Goal: Task Accomplishment & Management: Use online tool/utility

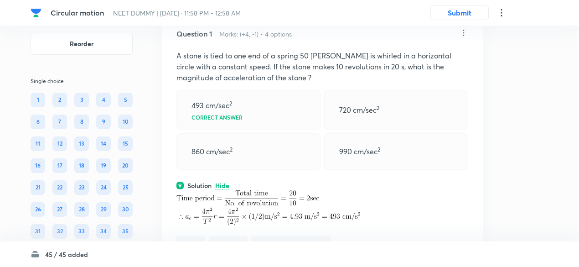
scroll to position [71, 0]
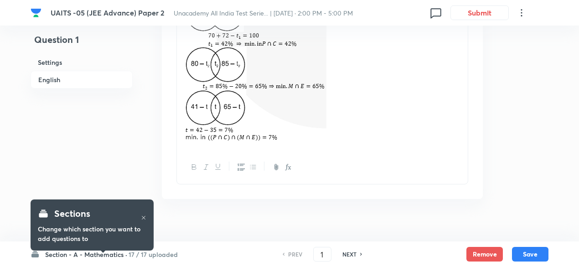
scroll to position [1070, 0]
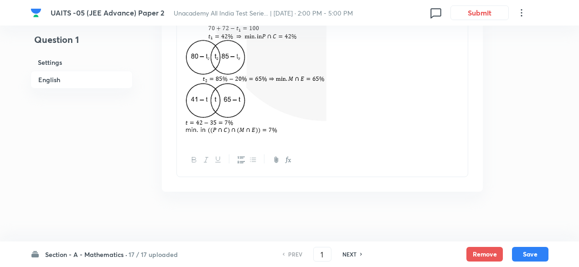
click at [155, 255] on h6 "17 / 17 uploaded" at bounding box center [153, 255] width 49 height 10
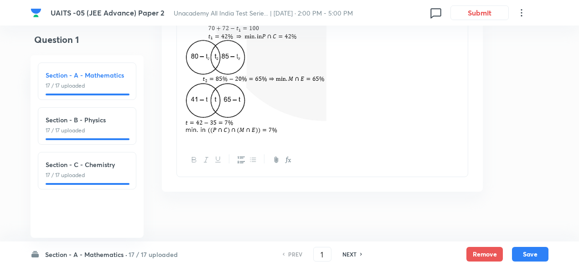
click at [118, 130] on p "17 / 17 uploaded" at bounding box center [87, 130] width 83 height 8
type input "18"
checkbox input "false"
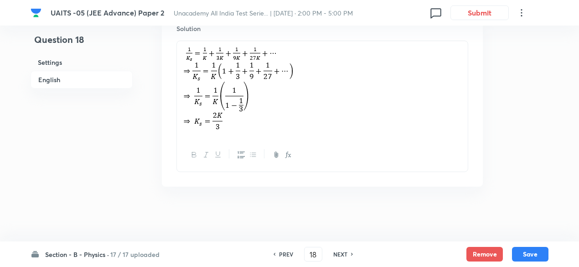
checkbox input "true"
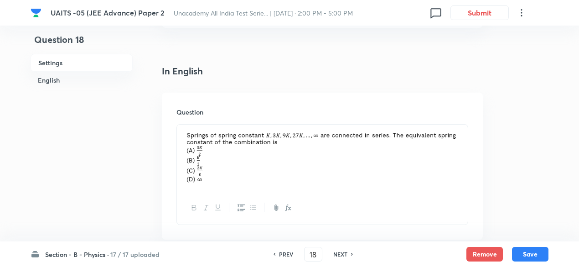
scroll to position [203, 0]
click at [345, 255] on h6 "NEXT" at bounding box center [341, 254] width 14 height 8
type input "19"
checkbox input "false"
checkbox input "true"
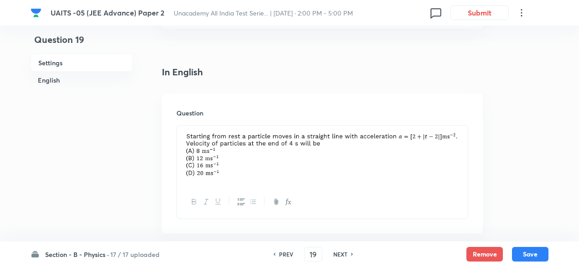
click at [345, 255] on h6 "NEXT" at bounding box center [341, 254] width 14 height 8
type input "20"
checkbox input "true"
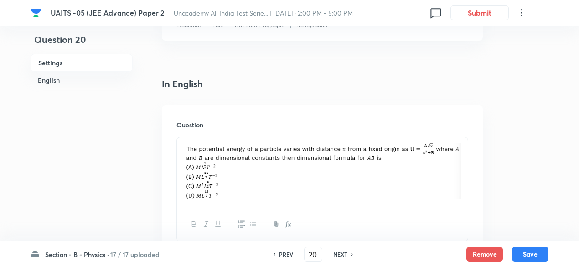
click at [345, 255] on h6 "NEXT" at bounding box center [341, 254] width 14 height 8
type input "21"
checkbox input "false"
checkbox input "true"
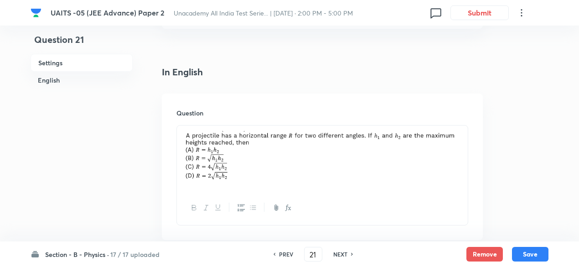
click at [345, 255] on h6 "NEXT" at bounding box center [341, 254] width 14 height 8
checkbox input "true"
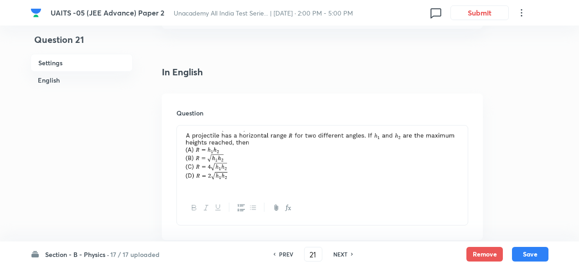
type input "22"
checkbox input "false"
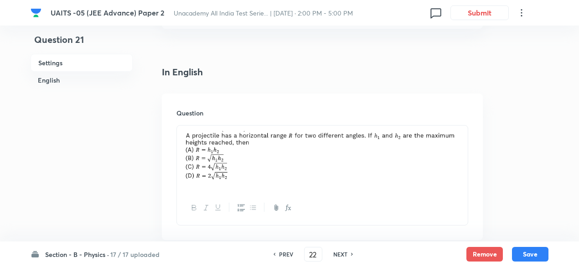
checkbox input "true"
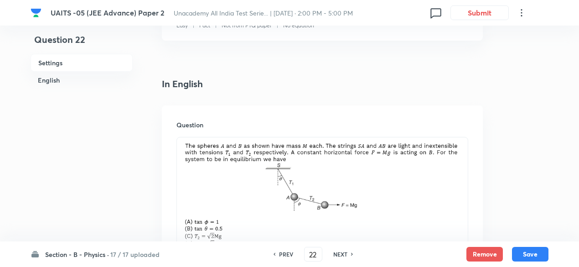
scroll to position [209, 0]
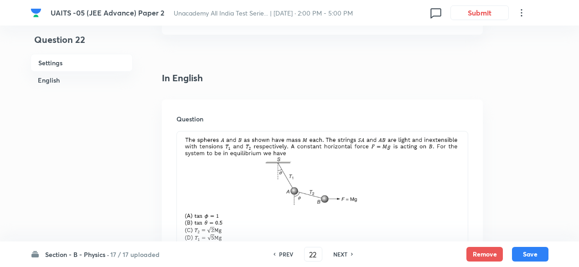
click at [325, 167] on img at bounding box center [322, 189] width 277 height 104
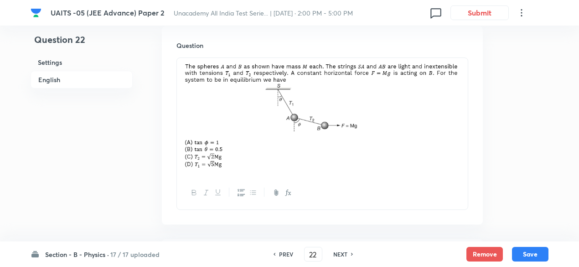
scroll to position [283, 0]
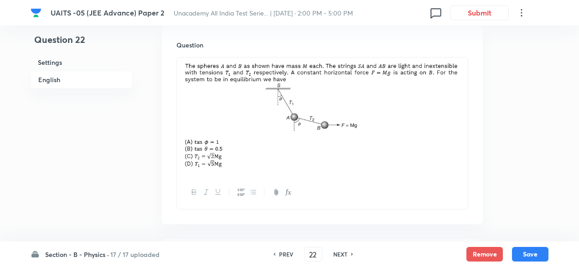
click at [342, 254] on h6 "NEXT" at bounding box center [341, 254] width 14 height 8
type input "23"
checkbox input "false"
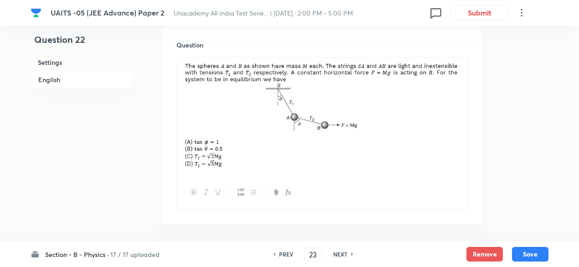
checkbox input "false"
checkbox input "true"
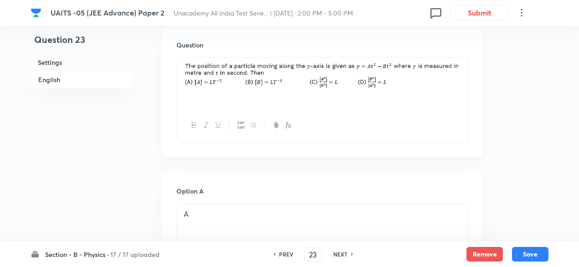
click at [342, 254] on h6 "NEXT" at bounding box center [341, 254] width 14 height 8
type input "24"
checkbox input "false"
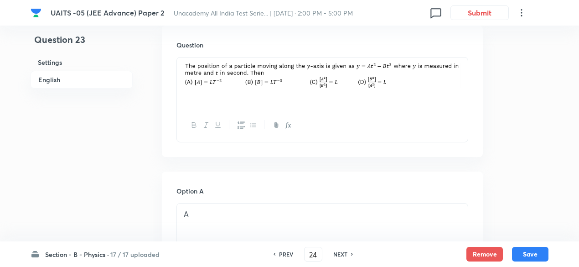
checkbox input "true"
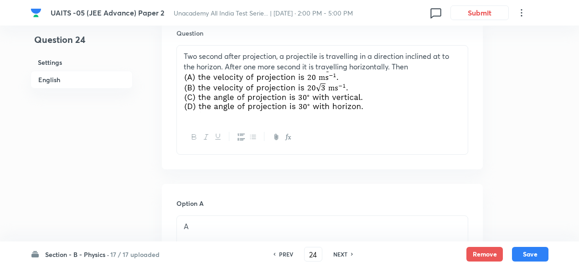
click at [342, 254] on h6 "NEXT" at bounding box center [341, 254] width 14 height 8
type input "25"
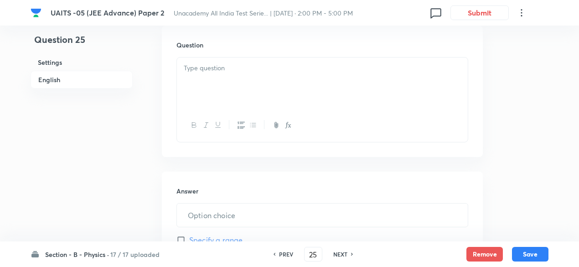
type input "188"
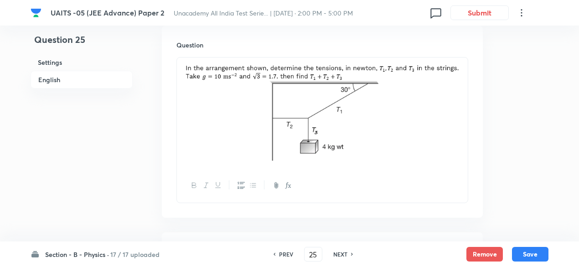
click at [342, 254] on h6 "NEXT" at bounding box center [341, 254] width 14 height 8
type input "26"
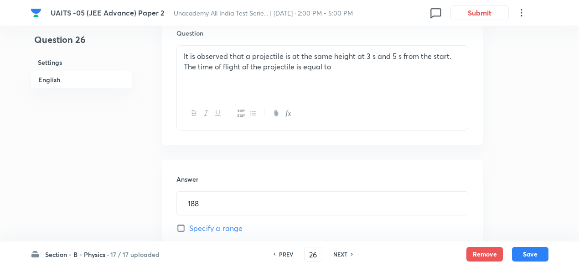
type input "8"
click at [342, 254] on h6 "NEXT" at bounding box center [341, 254] width 14 height 8
type input "27"
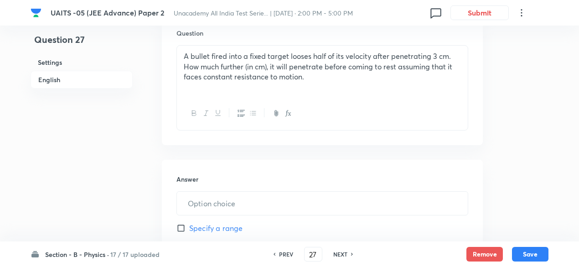
type input "1"
click at [342, 254] on h6 "NEXT" at bounding box center [341, 254] width 14 height 8
type input "28"
type input "37"
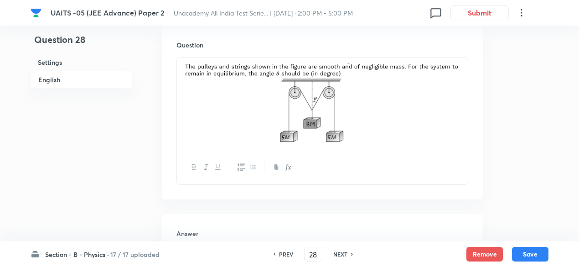
click at [342, 254] on h6 "NEXT" at bounding box center [341, 254] width 14 height 8
type input "29"
type input "6"
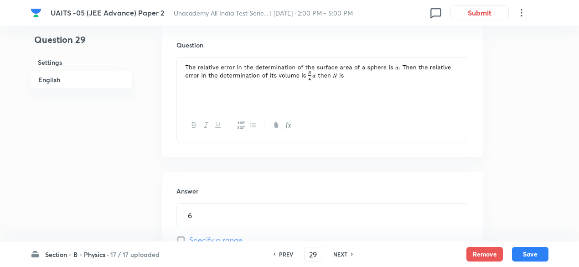
click at [342, 254] on h6 "NEXT" at bounding box center [341, 254] width 14 height 8
type input "30"
type input "7"
click at [342, 254] on h6 "NEXT" at bounding box center [341, 254] width 14 height 8
type input "31"
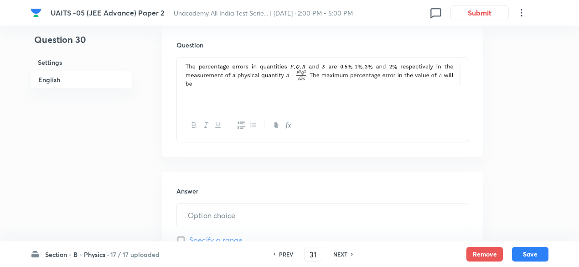
type input "5"
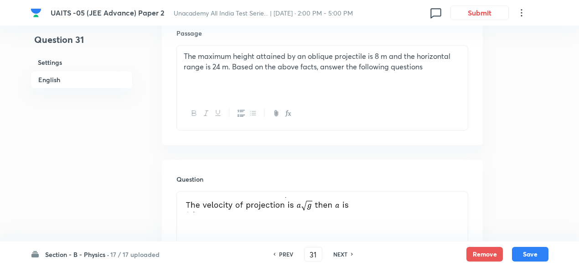
click at [342, 254] on h6 "NEXT" at bounding box center [341, 254] width 14 height 8
type input "32"
type input "53"
click at [345, 255] on h6 "NEXT" at bounding box center [341, 254] width 14 height 8
type input "33"
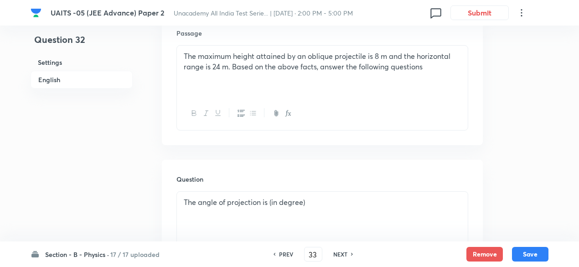
type input "2"
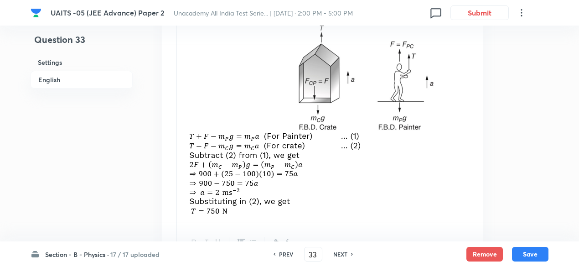
scroll to position [912, 0]
drag, startPoint x: 324, startPoint y: 108, endPoint x: 307, endPoint y: 70, distance: 42.1
click at [307, 70] on img at bounding box center [310, 118] width 252 height 200
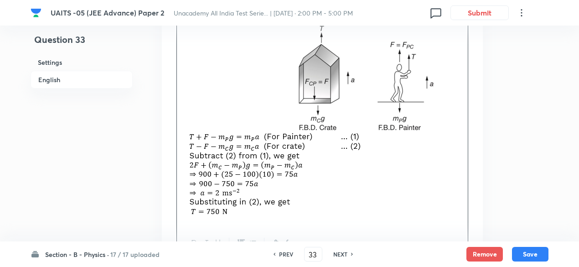
click at [307, 70] on img at bounding box center [310, 118] width 252 height 200
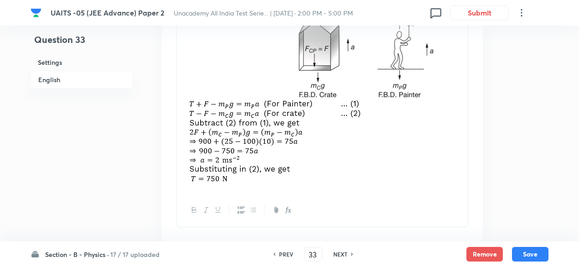
scroll to position [943, 0]
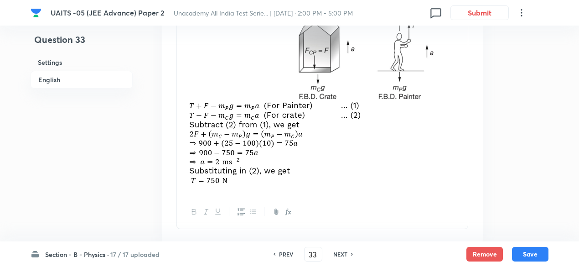
click at [336, 255] on h6 "NEXT" at bounding box center [341, 254] width 14 height 8
type input "34"
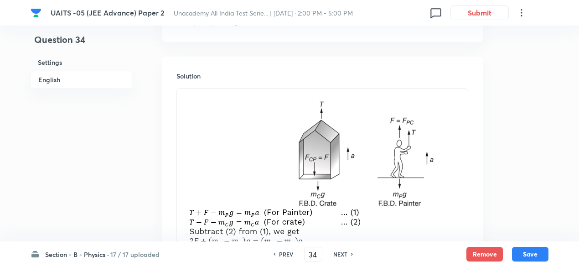
type input "750"
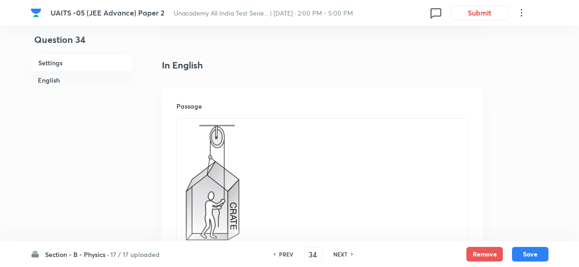
scroll to position [221, 0]
click at [391, 167] on p at bounding box center [322, 185] width 277 height 120
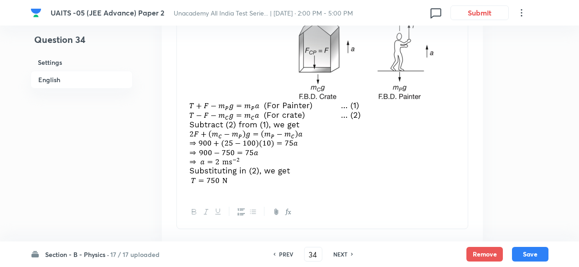
scroll to position [1010, 0]
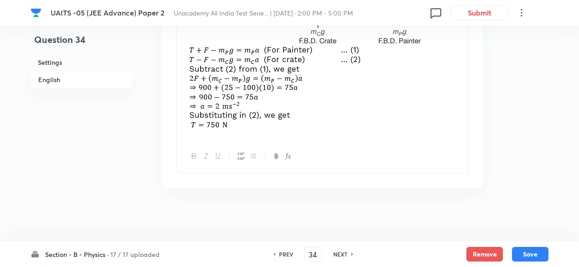
click at [285, 257] on h6 "PREV" at bounding box center [286, 254] width 14 height 8
type input "33"
type input "2"
click at [285, 257] on h6 "PREV" at bounding box center [286, 254] width 14 height 8
type input "32"
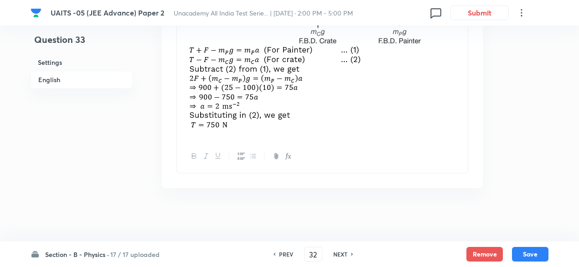
type input "53"
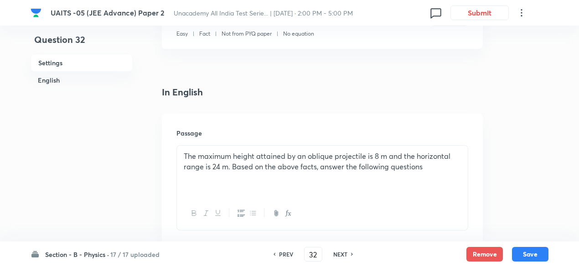
scroll to position [182, 0]
click at [288, 254] on h6 "PREV" at bounding box center [286, 254] width 14 height 8
type input "31"
type input "5"
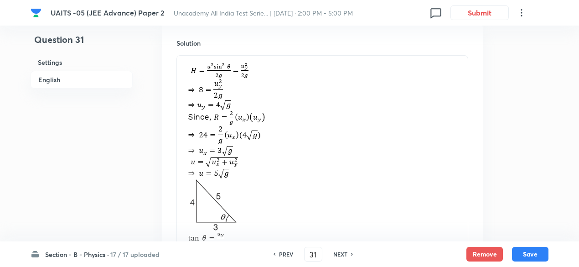
scroll to position [814, 0]
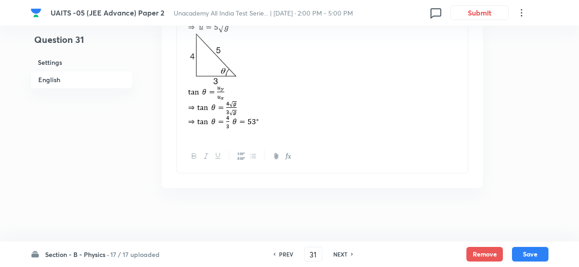
click at [286, 252] on h6 "PREV" at bounding box center [286, 254] width 14 height 8
type input "30"
type input "7"
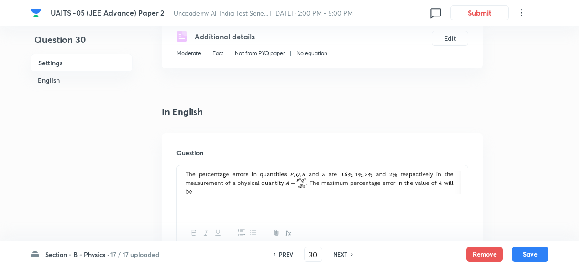
scroll to position [174, 0]
click at [286, 252] on h6 "PREV" at bounding box center [286, 254] width 14 height 8
type input "29"
type input "6"
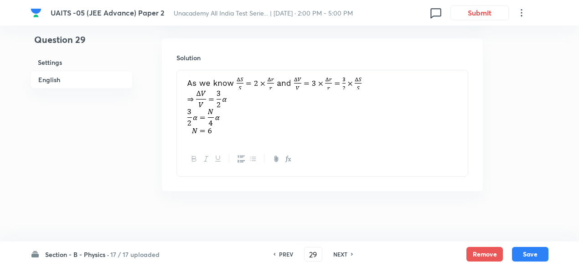
scroll to position [522, 0]
click at [277, 251] on div "PREV" at bounding box center [285, 254] width 24 height 8
type input "28"
type input "37"
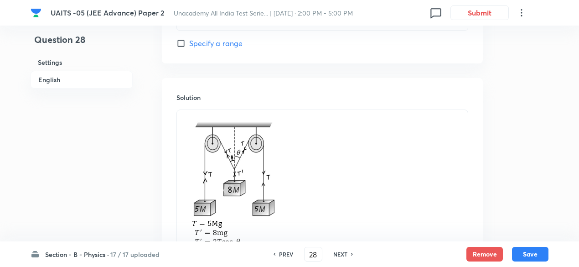
click at [340, 254] on h6 "NEXT" at bounding box center [341, 254] width 14 height 8
type input "29"
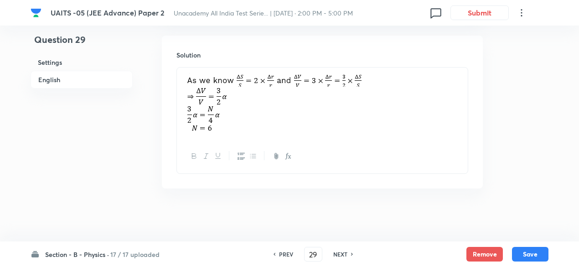
type input "6"
click at [340, 254] on h6 "NEXT" at bounding box center [341, 254] width 14 height 8
type input "30"
type input "7"
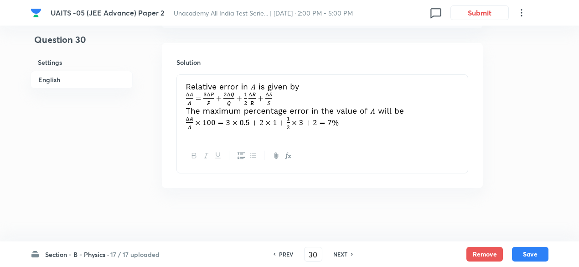
click at [286, 251] on h6 "PREV" at bounding box center [286, 254] width 14 height 8
type input "29"
type input "6"
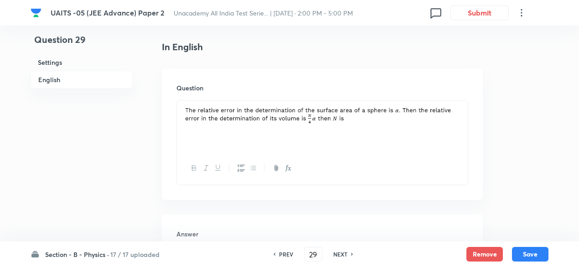
scroll to position [235, 0]
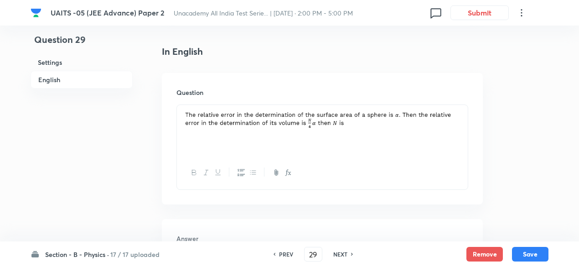
click at [344, 256] on h6 "NEXT" at bounding box center [341, 254] width 14 height 8
type input "30"
type input "7"
click at [285, 254] on h6 "PREV" at bounding box center [286, 254] width 14 height 8
type input "29"
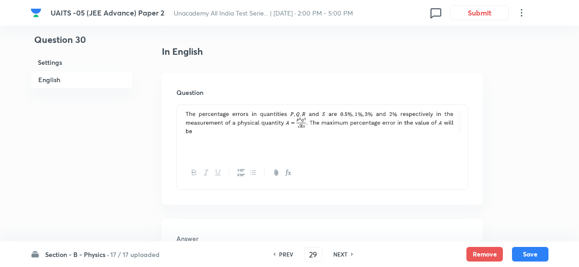
type input "6"
click at [285, 254] on h6 "PREV" at bounding box center [286, 254] width 14 height 8
type input "28"
type input "37"
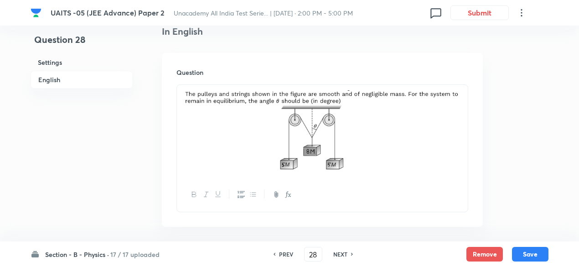
scroll to position [254, 0]
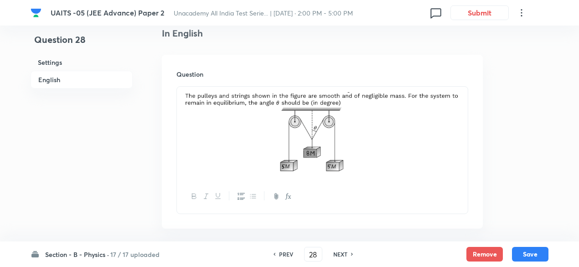
click at [288, 254] on h6 "PREV" at bounding box center [286, 254] width 14 height 8
type input "27"
type input "1"
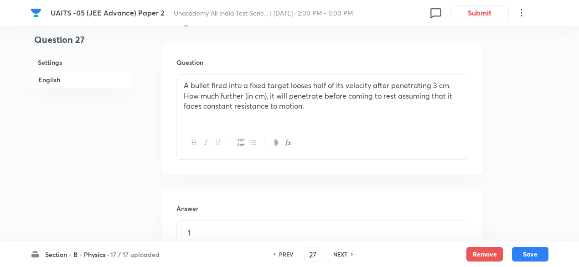
click at [346, 250] on h6 "NEXT" at bounding box center [341, 254] width 14 height 8
type input "28"
type input "37"
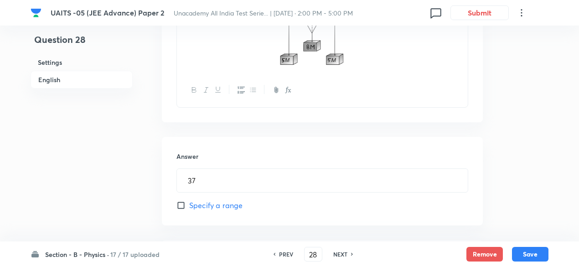
scroll to position [363, 0]
click at [286, 253] on h6 "PREV" at bounding box center [286, 254] width 14 height 8
type input "27"
type input "1"
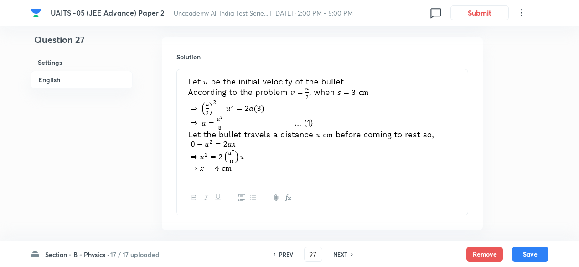
scroll to position [509, 0]
click at [288, 252] on h6 "PREV" at bounding box center [286, 254] width 14 height 8
type input "26"
type input "8"
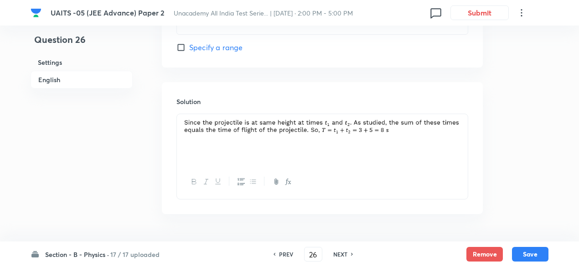
scroll to position [464, 0]
click at [284, 252] on h6 "PREV" at bounding box center [286, 254] width 14 height 8
type input "25"
type input "188"
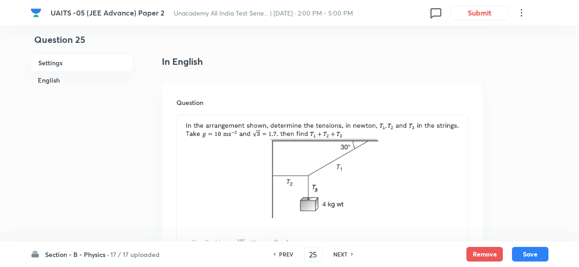
scroll to position [224, 0]
click at [280, 252] on h6 "PREV" at bounding box center [286, 254] width 14 height 8
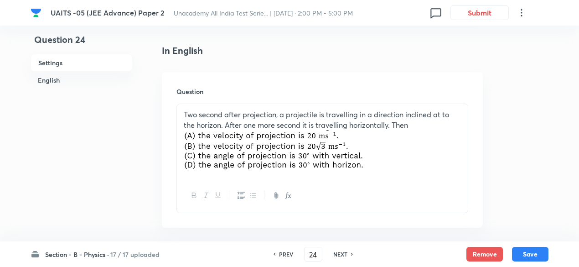
click at [283, 248] on div "PREV 24 ​ NEXT" at bounding box center [314, 254] width 118 height 15
click at [283, 255] on h6 "PREV" at bounding box center [286, 254] width 14 height 8
type input "23"
checkbox input "false"
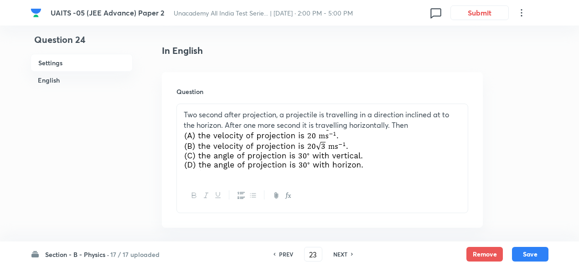
checkbox input "true"
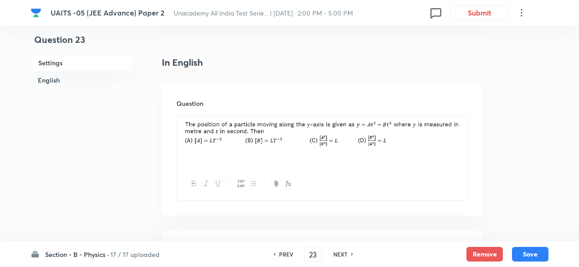
click at [283, 255] on h6 "PREV" at bounding box center [286, 254] width 14 height 8
type input "22"
checkbox input "false"
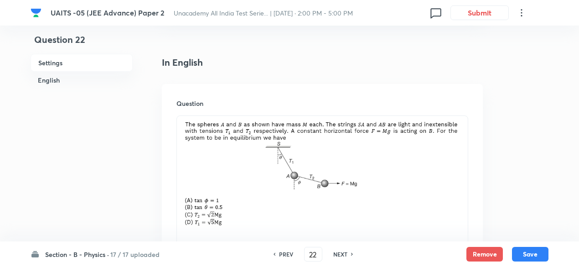
checkbox input "true"
click at [283, 255] on h6 "PREV" at bounding box center [286, 254] width 14 height 8
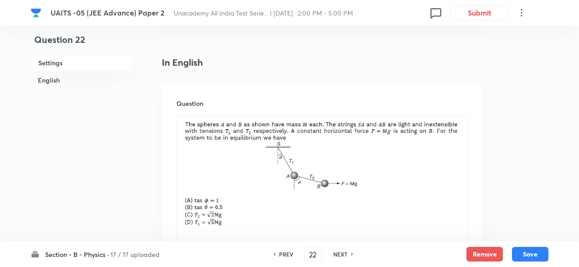
type input "21"
checkbox input "false"
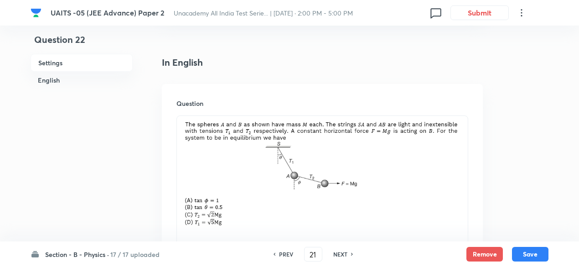
checkbox input "true"
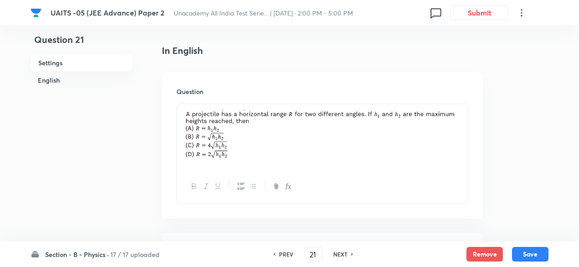
click at [283, 255] on h6 "PREV" at bounding box center [286, 254] width 14 height 8
type input "20"
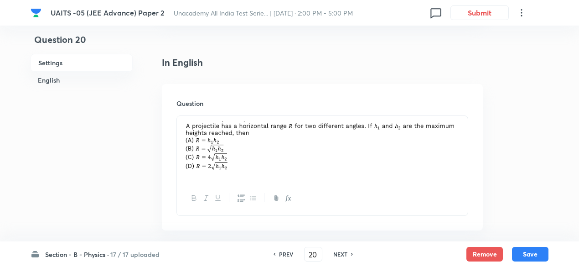
checkbox input "false"
checkbox input "true"
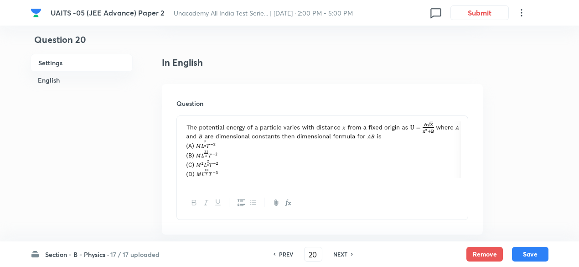
click at [283, 255] on h6 "PREV" at bounding box center [286, 254] width 14 height 8
type input "19"
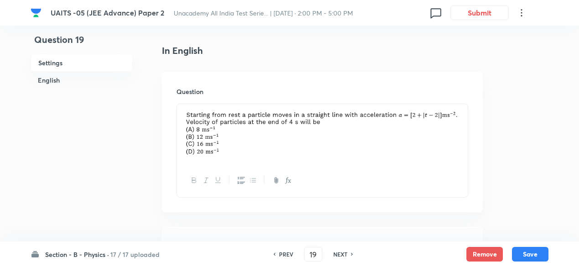
checkbox input "true"
click at [283, 255] on h6 "PREV" at bounding box center [286, 254] width 14 height 8
type input "18"
checkbox input "false"
checkbox input "true"
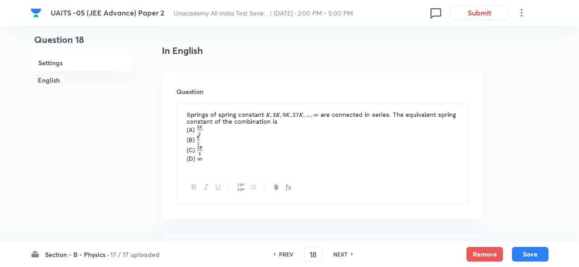
click at [283, 255] on h6 "PREV" at bounding box center [286, 254] width 14 height 8
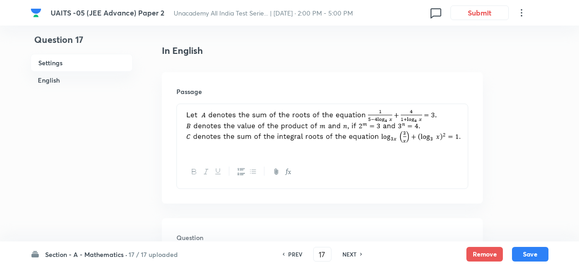
click at [349, 254] on h6 "NEXT" at bounding box center [350, 254] width 14 height 8
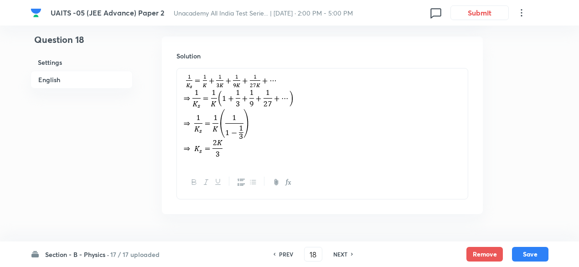
scroll to position [1029, 0]
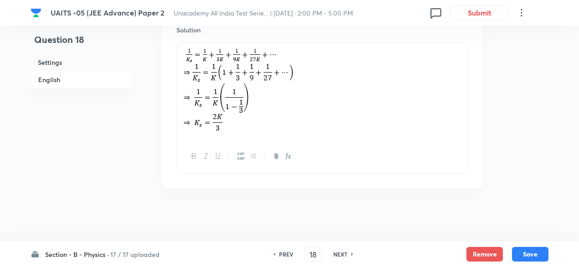
click at [343, 254] on h6 "NEXT" at bounding box center [341, 254] width 14 height 8
type input "19"
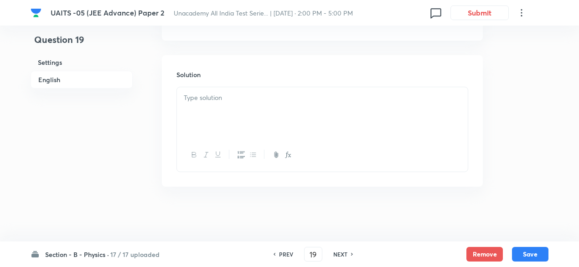
checkbox input "false"
checkbox input "true"
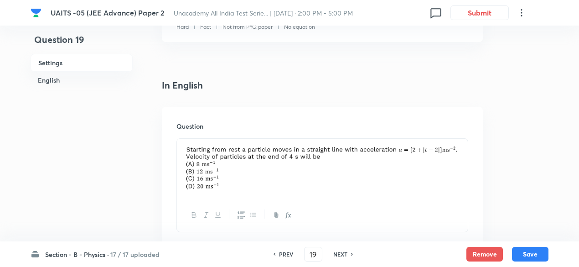
scroll to position [188, 0]
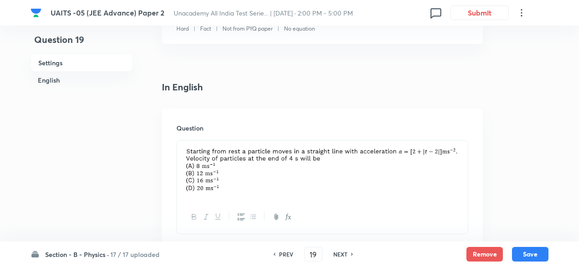
click at [336, 254] on h6 "NEXT" at bounding box center [341, 254] width 14 height 8
type input "20"
checkbox input "true"
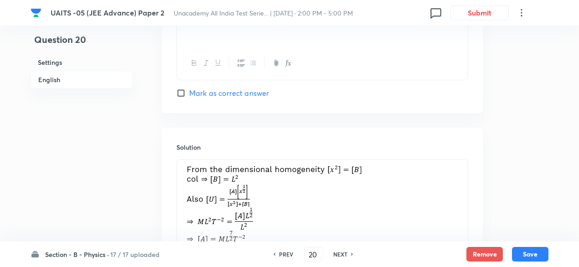
scroll to position [944, 0]
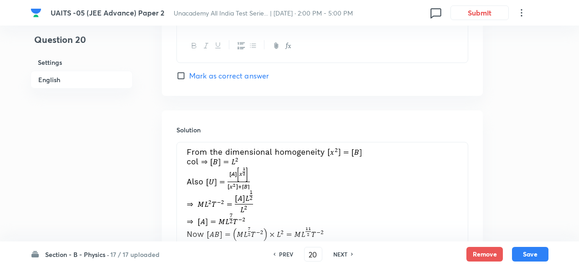
click at [341, 256] on h6 "NEXT" at bounding box center [341, 254] width 14 height 8
type input "21"
checkbox input "false"
checkbox input "true"
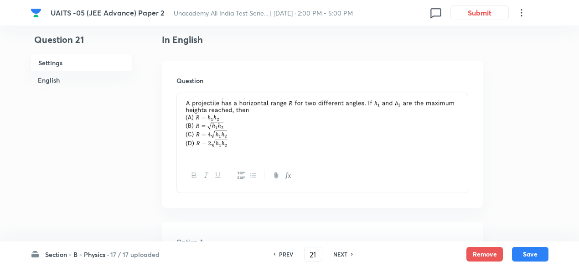
scroll to position [0, 0]
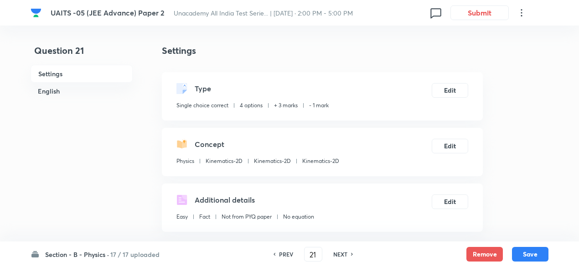
click at [340, 251] on h6 "NEXT" at bounding box center [341, 254] width 14 height 8
type input "22"
checkbox input "true"
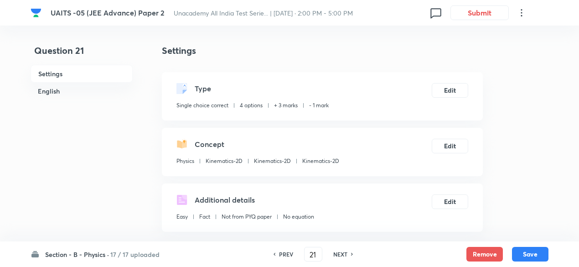
checkbox input "true"
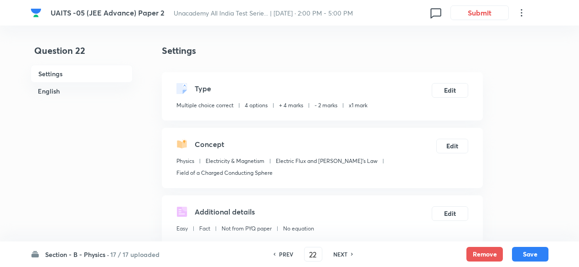
checkbox input "true"
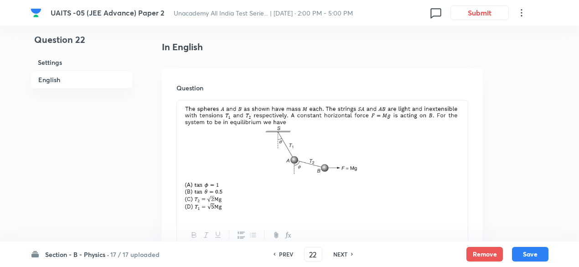
scroll to position [241, 0]
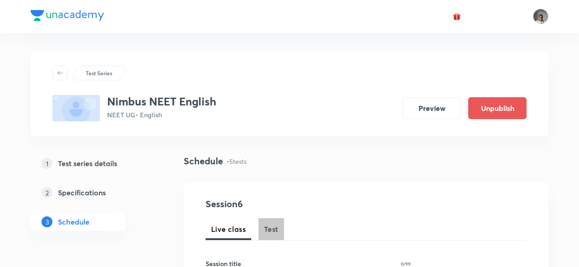
click at [271, 219] on button "Test" at bounding box center [272, 229] width 26 height 22
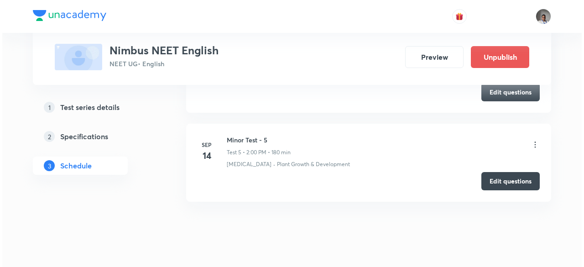
scroll to position [840, 0]
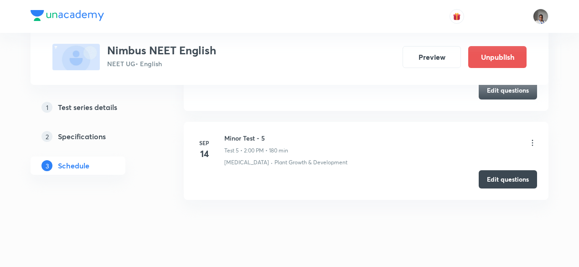
click at [534, 138] on icon at bounding box center [532, 142] width 9 height 9
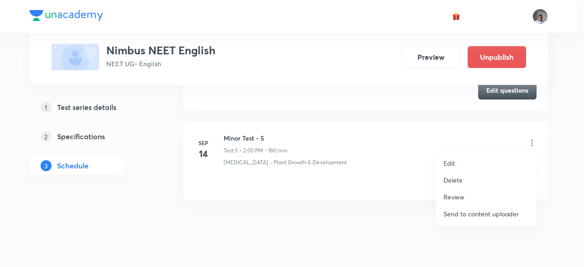
click at [450, 164] on p "Edit" at bounding box center [448, 163] width 11 height 10
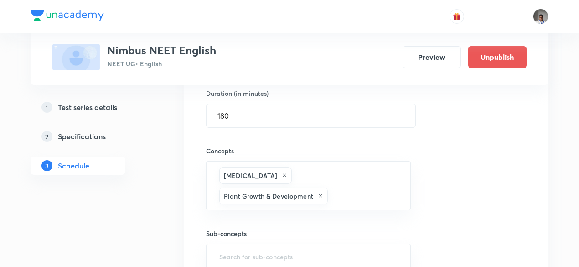
scroll to position [644, 0]
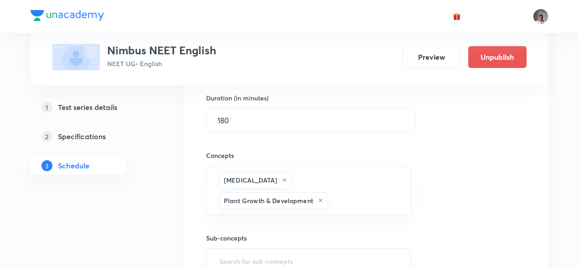
click at [414, 177] on div "Session title 14/99 Minor Test - 5 ​ Schedule for Sep 14, 2025, 2:00 PM ​ Durat…" at bounding box center [366, 135] width 320 height 350
click at [396, 192] on input "text" at bounding box center [365, 200] width 70 height 17
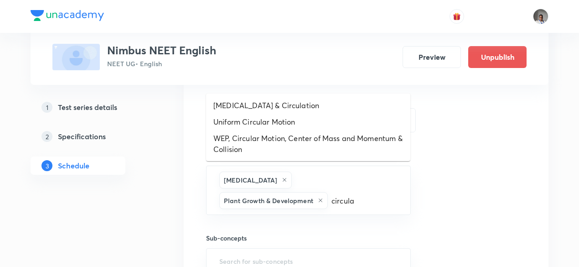
type input "circula"
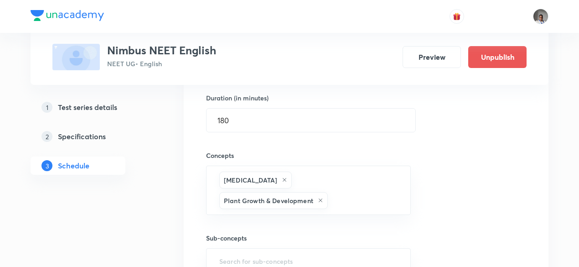
click at [102, 139] on h5 "Specifications" at bounding box center [82, 136] width 48 height 11
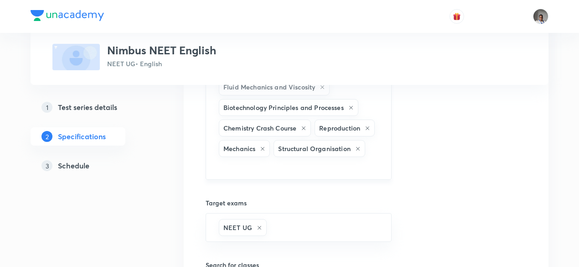
scroll to position [591, 0]
click at [279, 166] on input "text" at bounding box center [298, 166] width 163 height 17
type input "circular"
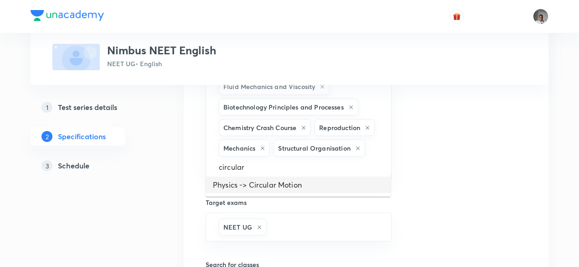
click at [279, 187] on li "Physics -> Circular Motion" at bounding box center [298, 185] width 185 height 16
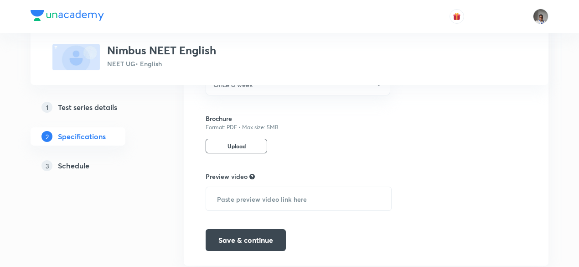
scroll to position [989, 0]
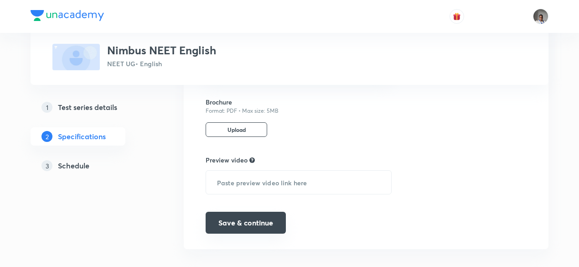
click at [268, 213] on button "Save & continue" at bounding box center [246, 223] width 80 height 22
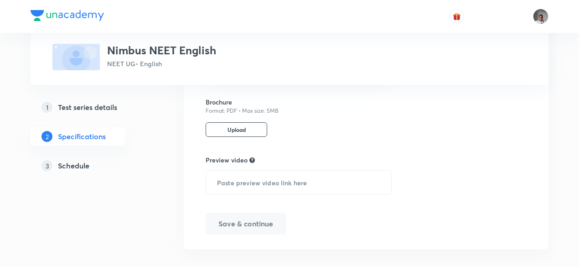
scroll to position [986, 0]
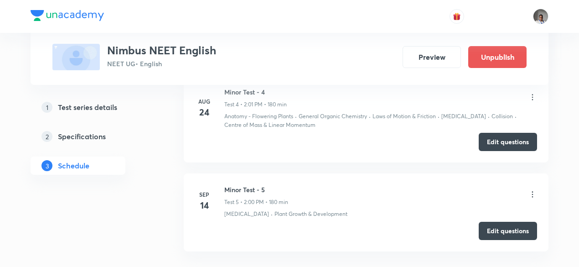
scroll to position [446, 0]
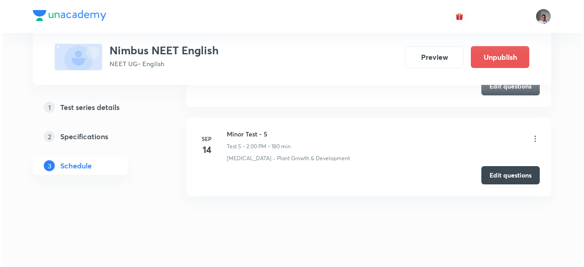
scroll to position [798, 0]
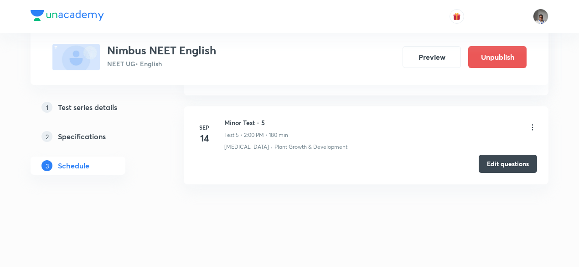
click at [533, 125] on icon at bounding box center [532, 128] width 1 height 6
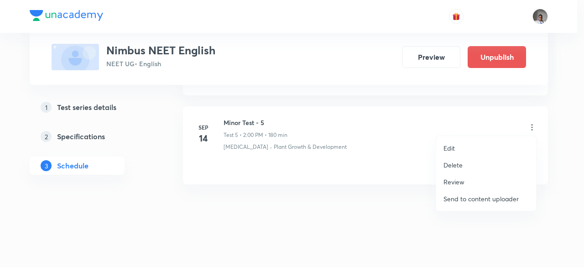
click at [448, 143] on p "Edit" at bounding box center [448, 148] width 11 height 10
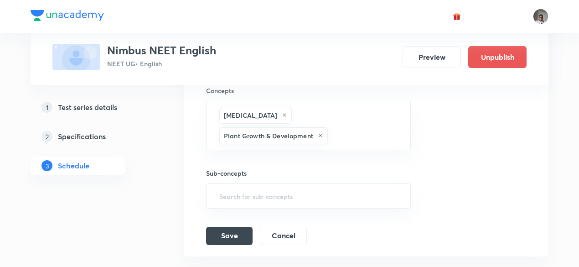
scroll to position [708, 0]
click at [383, 143] on div "[MEDICAL_DATA] Plant Growth & Development ​" at bounding box center [308, 126] width 205 height 49
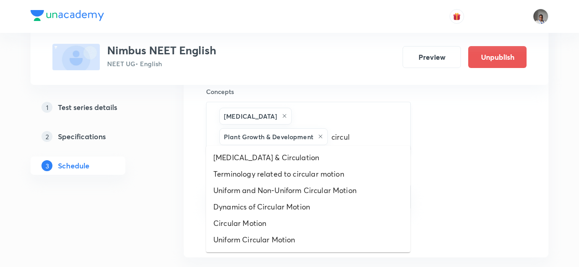
type input "circula"
click at [303, 221] on li "Circular Motion" at bounding box center [308, 223] width 204 height 16
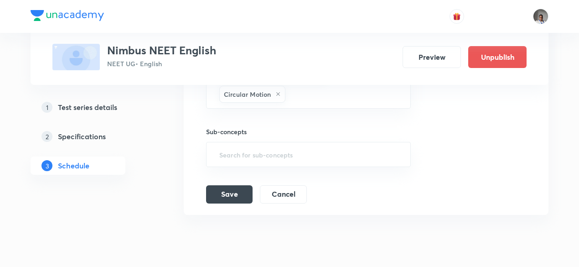
scroll to position [780, 0]
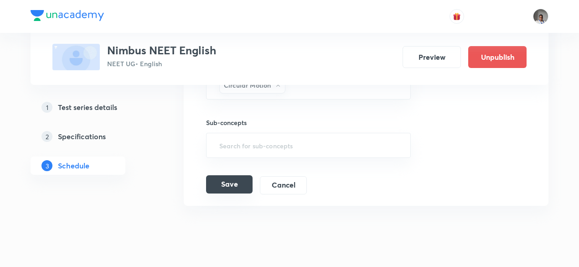
click at [230, 175] on button "Save" at bounding box center [229, 184] width 47 height 18
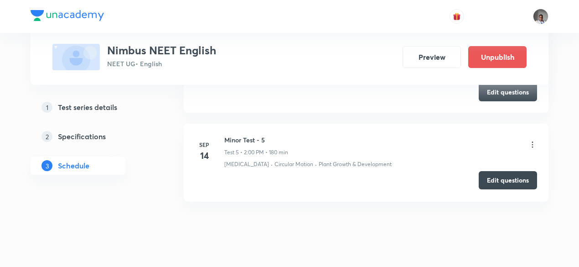
click at [495, 181] on button "Edit questions" at bounding box center [508, 180] width 58 height 18
click at [510, 177] on button "Edit questions" at bounding box center [508, 180] width 58 height 18
click at [512, 177] on button "Edit questions" at bounding box center [508, 180] width 58 height 18
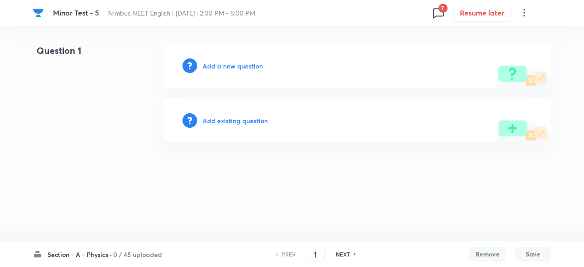
click at [335, 186] on html "Minor Test - 5 Nimbus NEET English | [DATE] · 2:00 PM - 5:00 PM 7 Resume later …" at bounding box center [292, 93] width 584 height 186
click at [325, 31] on html "Minor Test - 5 Nimbus NEET English | [DATE] · 2:00 PM - 5:00 PM 7 Resume later …" at bounding box center [292, 93] width 584 height 186
click at [250, 119] on h6 "Add existing question" at bounding box center [235, 121] width 65 height 10
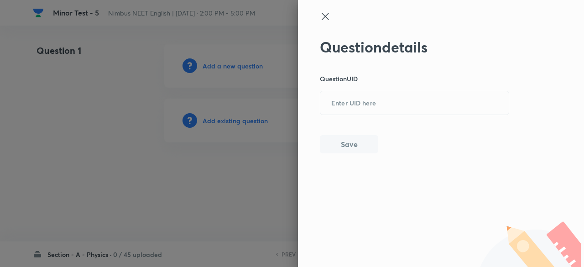
click at [247, 115] on div at bounding box center [292, 133] width 584 height 267
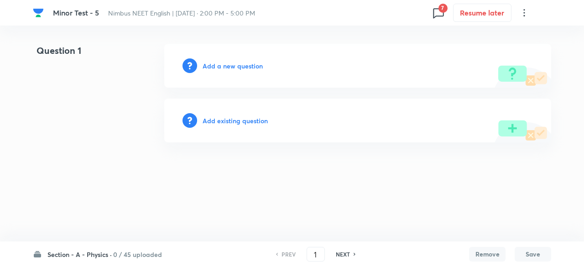
click at [247, 122] on h6 "Add existing question" at bounding box center [235, 121] width 65 height 10
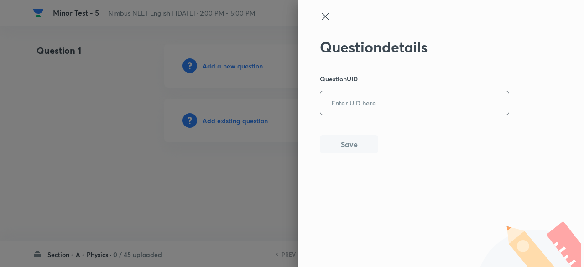
click at [372, 99] on input "text" at bounding box center [414, 103] width 188 height 22
paste input "1YM6A"
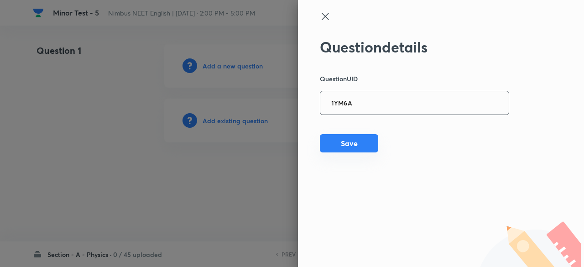
type input "1YM6A"
click at [355, 147] on button "Save" at bounding box center [349, 143] width 58 height 18
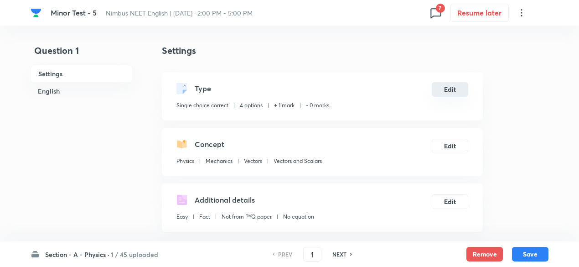
click at [454, 85] on button "Edit" at bounding box center [450, 89] width 37 height 15
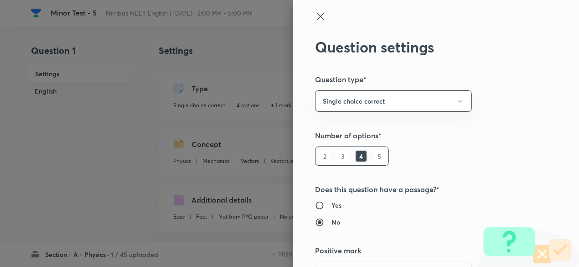
type input "1"
type input "0"
type input "Physics"
type input "Mechanics"
type input "Vectors"
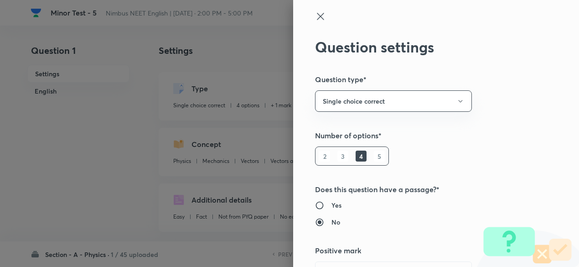
type input "Vectors and Scalars"
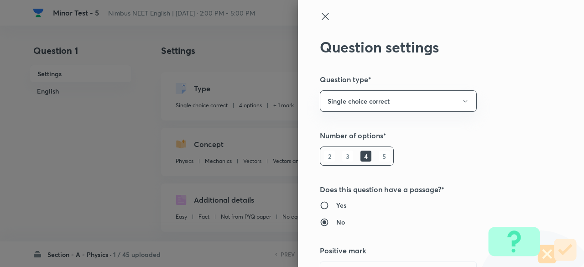
scroll to position [18, 0]
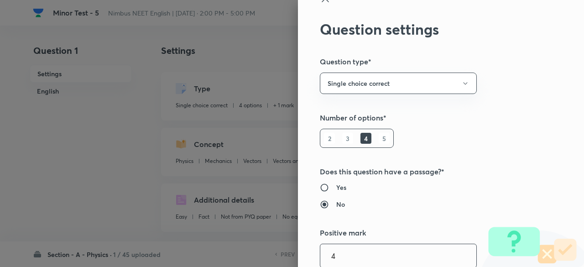
type input "4"
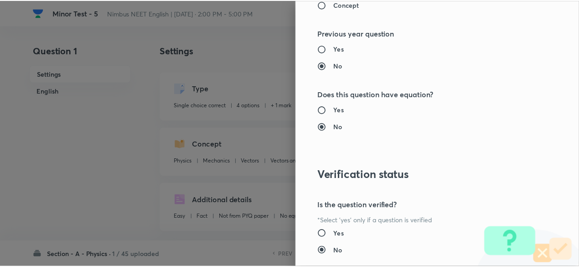
scroll to position [974, 0]
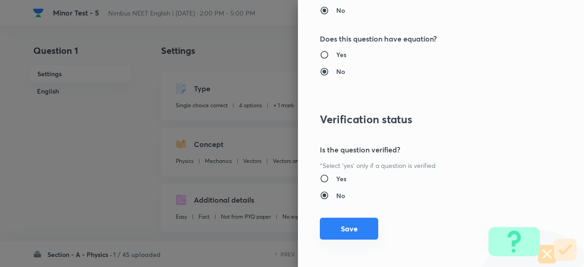
type input "1"
click at [354, 224] on button "Save" at bounding box center [349, 229] width 58 height 22
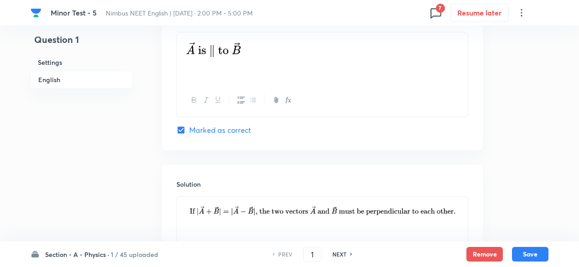
scroll to position [968, 0]
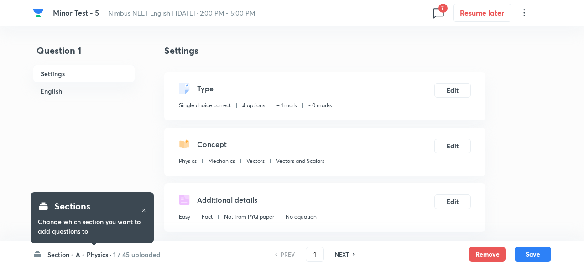
checkbox input "true"
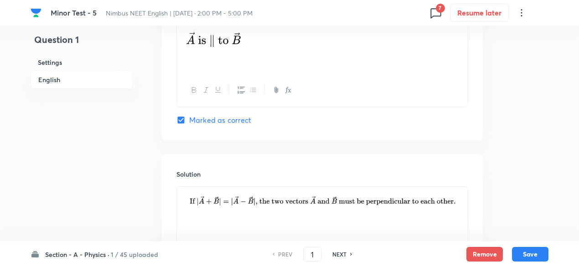
scroll to position [968, 0]
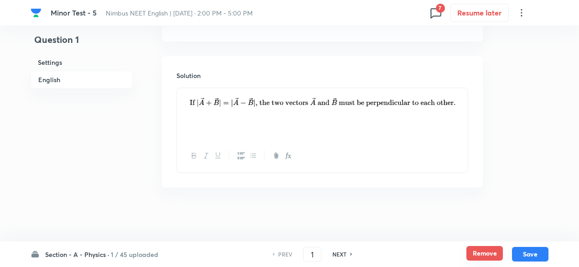
click at [484, 261] on button "Remove" at bounding box center [485, 253] width 37 height 15
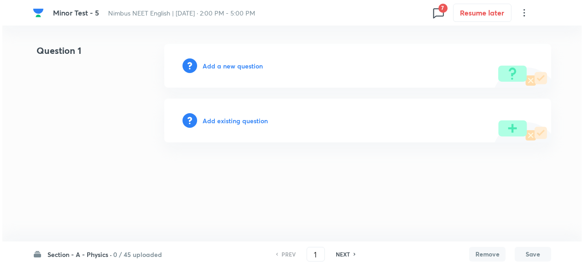
scroll to position [0, 0]
click at [260, 124] on h6 "Add existing question" at bounding box center [235, 121] width 65 height 10
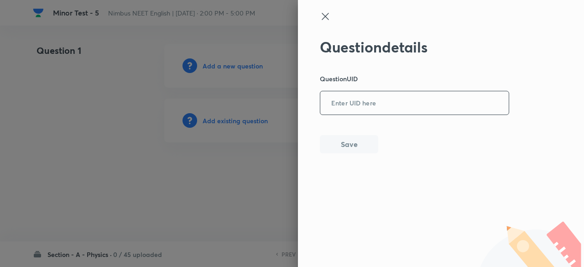
click at [391, 108] on input "text" at bounding box center [414, 103] width 188 height 22
paste input "XH7LY"
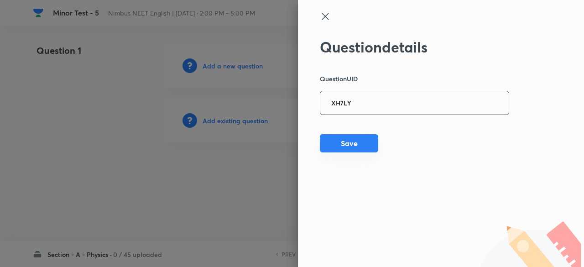
type input "XH7LY"
click at [366, 148] on button "Save" at bounding box center [349, 143] width 58 height 18
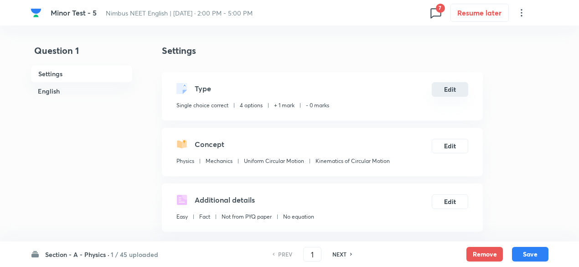
click at [450, 92] on button "Edit" at bounding box center [450, 89] width 37 height 15
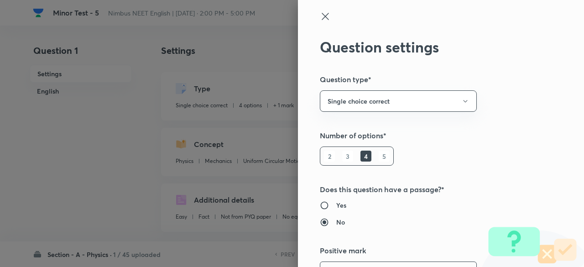
scroll to position [18, 0]
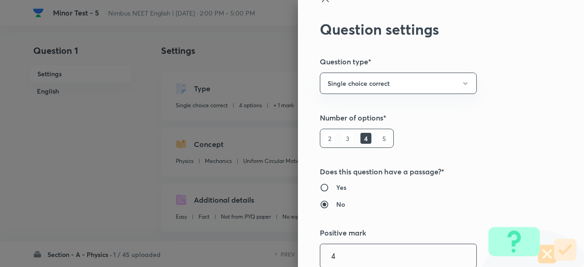
type input "4"
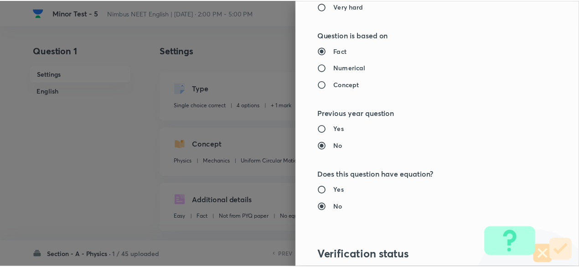
scroll to position [974, 0]
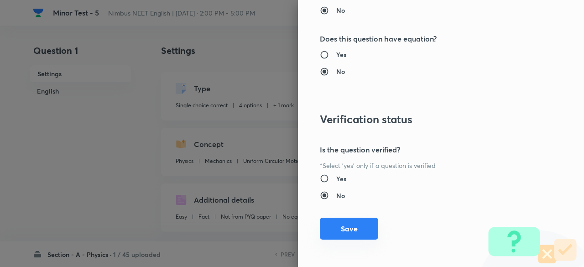
type input "1"
click at [357, 228] on button "Save" at bounding box center [349, 229] width 58 height 22
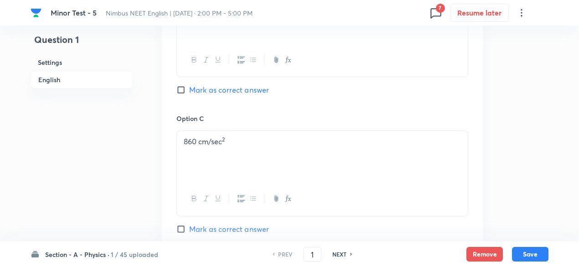
scroll to position [935, 0]
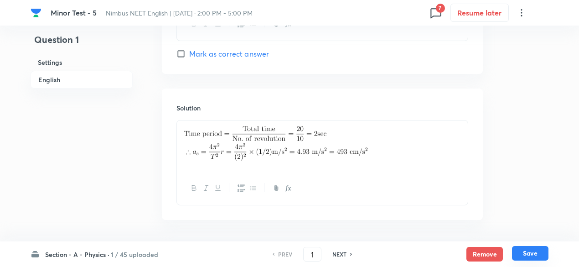
click at [537, 249] on button "Save" at bounding box center [530, 253] width 37 height 15
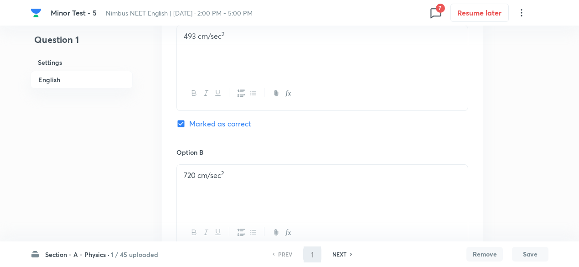
scroll to position [332, 0]
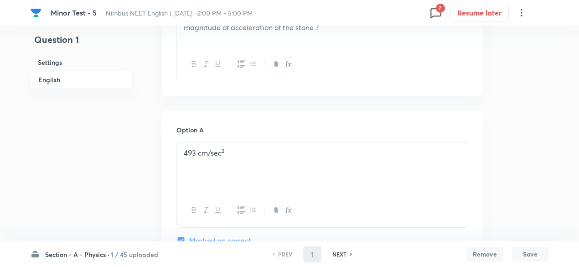
type input "2"
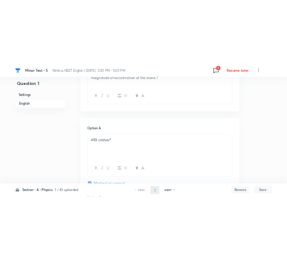
scroll to position [0, 0]
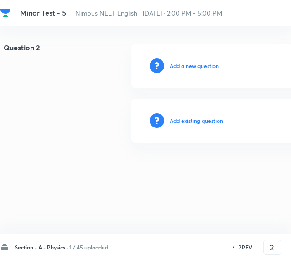
click at [201, 120] on h6 "Add existing question" at bounding box center [196, 120] width 53 height 8
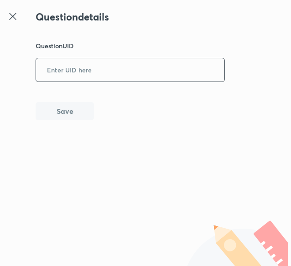
click at [148, 60] on input "text" at bounding box center [130, 70] width 188 height 22
paste input "A785D"
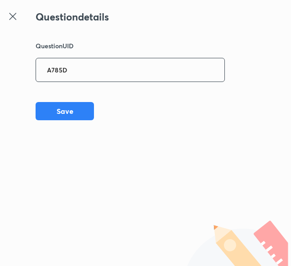
type input "A785D"
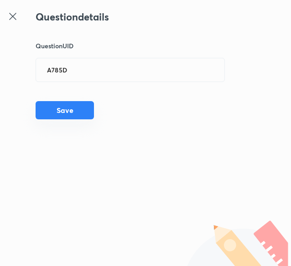
click at [77, 112] on button "Save" at bounding box center [65, 110] width 58 height 18
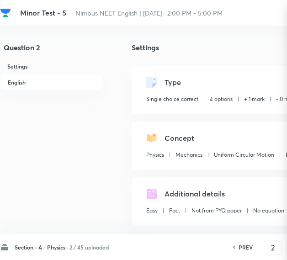
checkbox input "true"
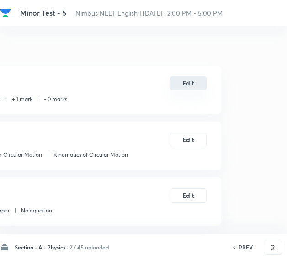
click at [194, 88] on button "Edit" at bounding box center [188, 83] width 37 height 15
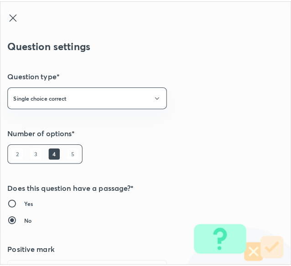
scroll to position [0, 227]
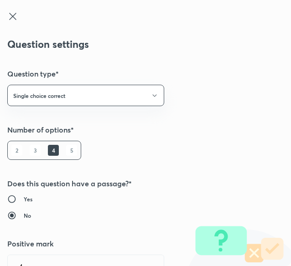
type input "1"
type input "0"
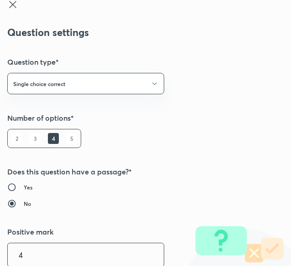
type input "4"
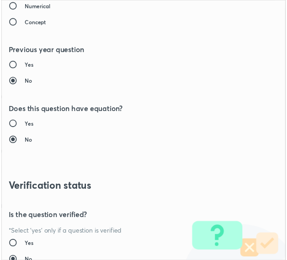
scroll to position [959, 0]
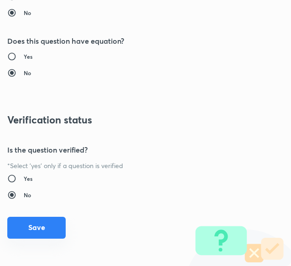
type input "1"
click at [51, 227] on button "Save" at bounding box center [36, 228] width 58 height 22
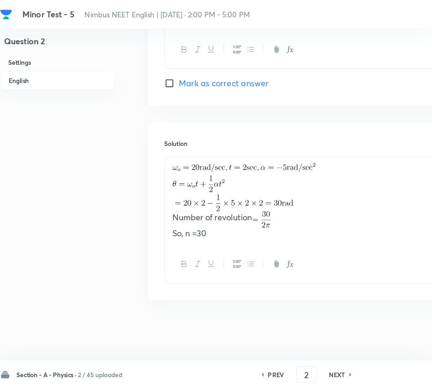
scroll to position [854, 0]
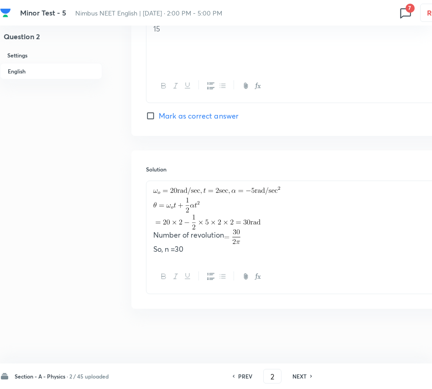
drag, startPoint x: 277, startPoint y: 2, endPoint x: 51, endPoint y: 325, distance: 394.3
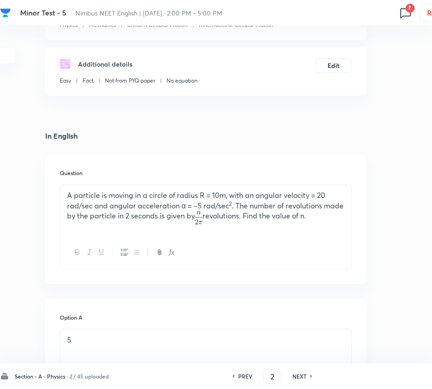
scroll to position [0, 86]
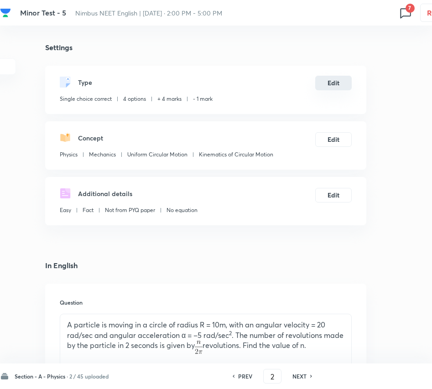
click at [337, 85] on button "Edit" at bounding box center [333, 83] width 37 height 15
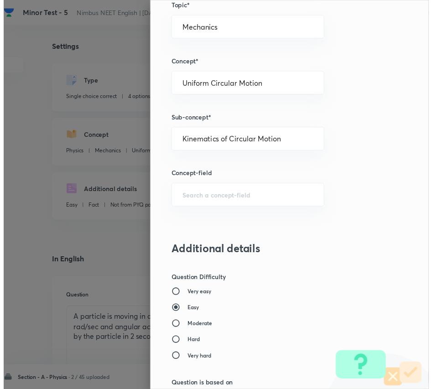
scroll to position [812, 0]
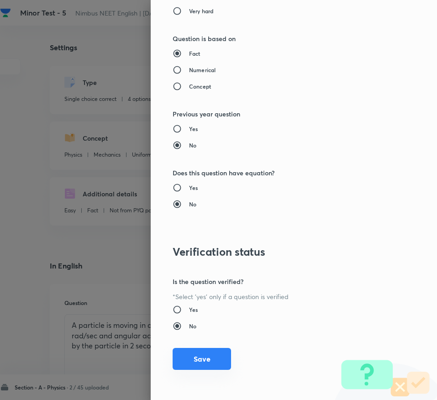
click at [204, 266] on button "Save" at bounding box center [201, 359] width 58 height 22
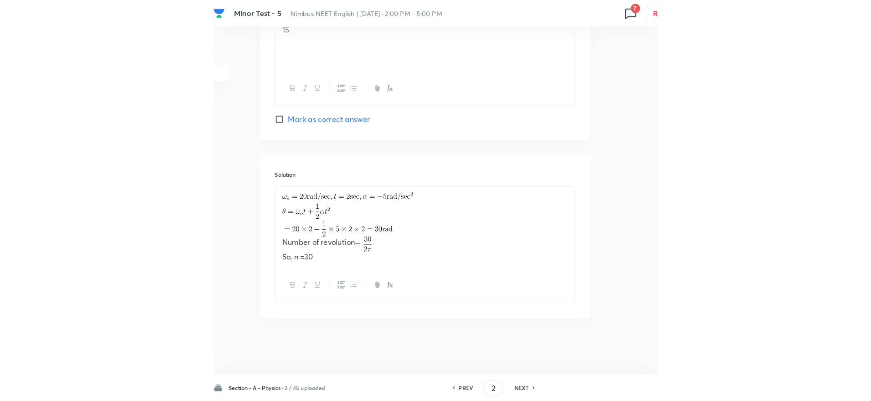
scroll to position [854, 0]
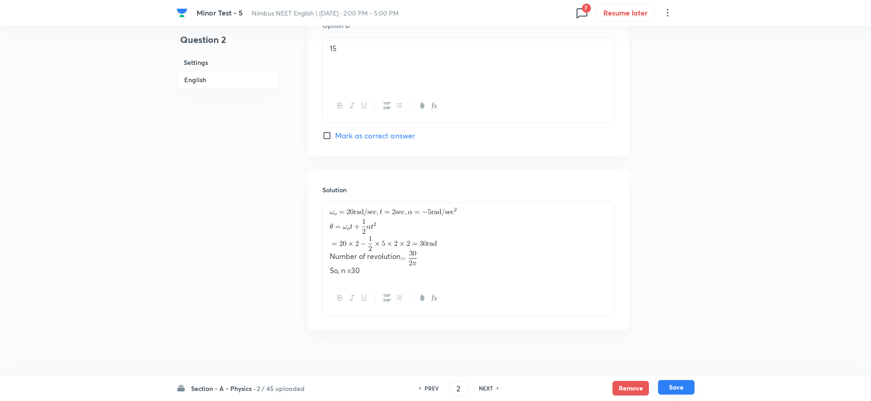
click at [584, 266] on button "Save" at bounding box center [676, 387] width 37 height 15
type input "3"
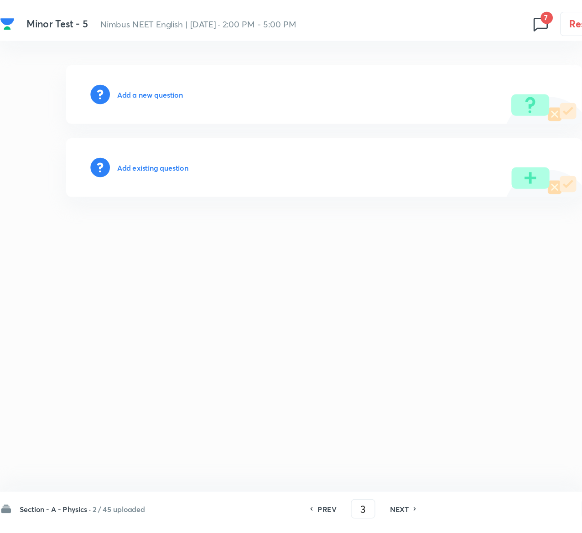
scroll to position [0, 0]
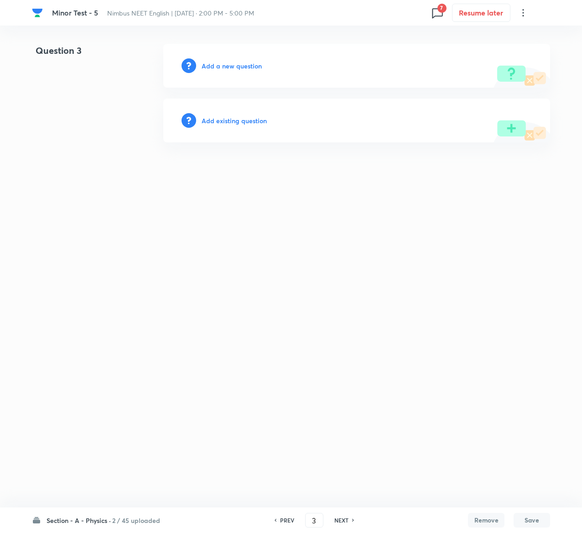
drag, startPoint x: 412, startPoint y: 1, endPoint x: 207, endPoint y: 288, distance: 353.3
click at [207, 186] on html "Minor Test - 5 Nimbus NEET English | Sep 14, 2025 · 2:00 PM - 5:00 PM 7 Resume …" at bounding box center [291, 93] width 582 height 186
click at [258, 122] on h6 "Add existing question" at bounding box center [234, 121] width 65 height 10
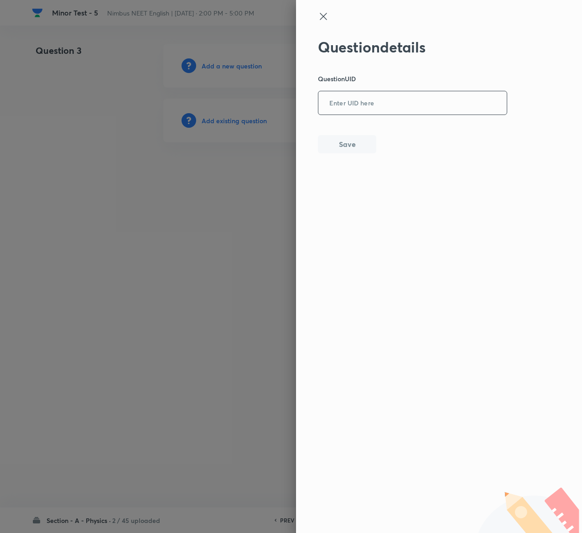
click at [353, 94] on input "text" at bounding box center [412, 103] width 188 height 22
paste input "JNCKZ"
type input "JNCKZ"
click at [340, 149] on button "Save" at bounding box center [347, 143] width 58 height 18
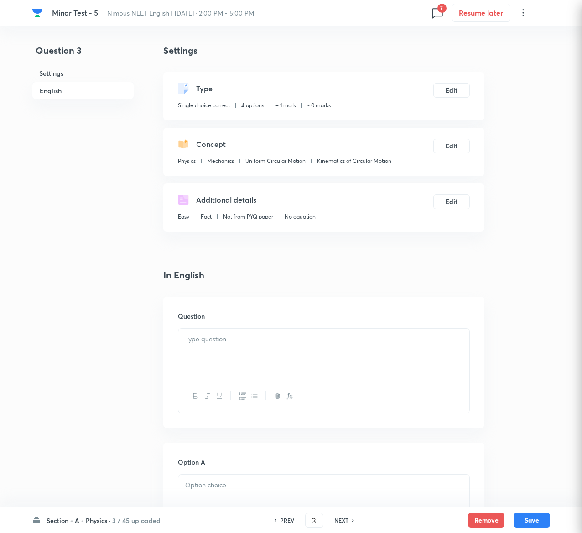
checkbox input "true"
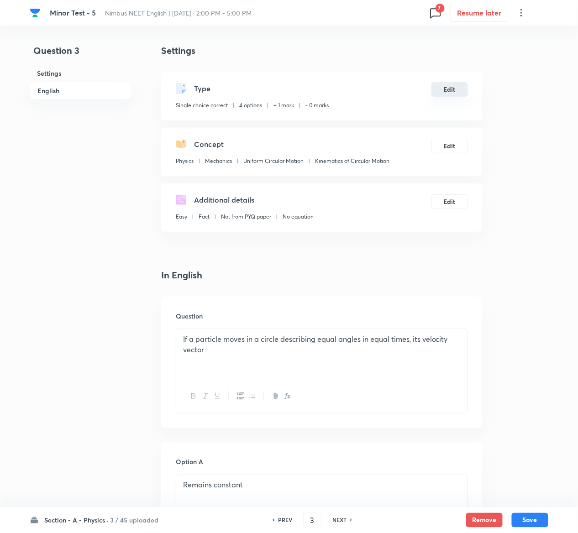
click at [455, 88] on button "Edit" at bounding box center [449, 89] width 37 height 15
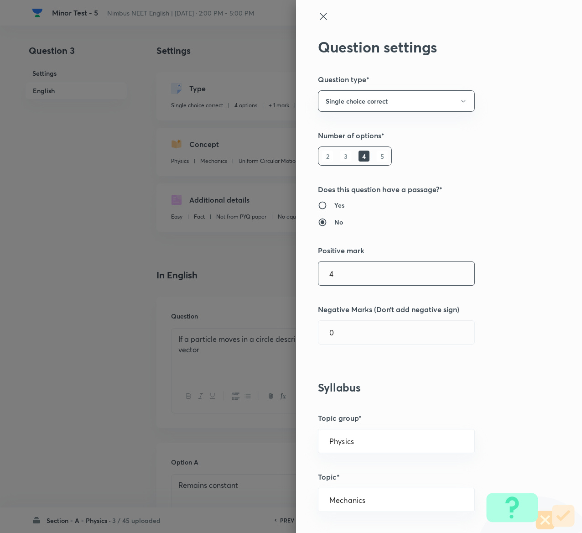
type input "4"
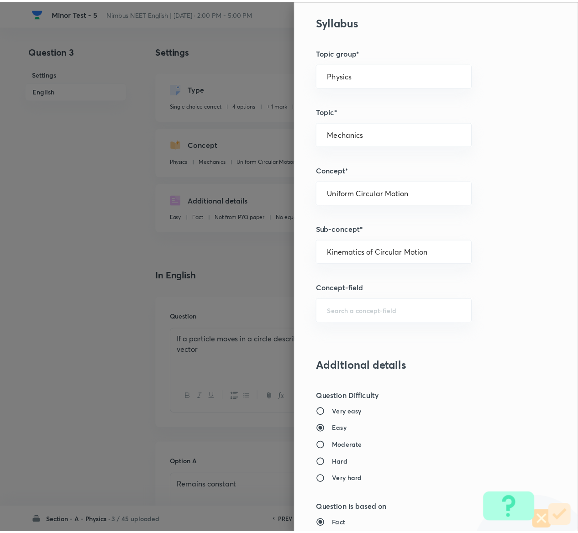
scroll to position [713, 0]
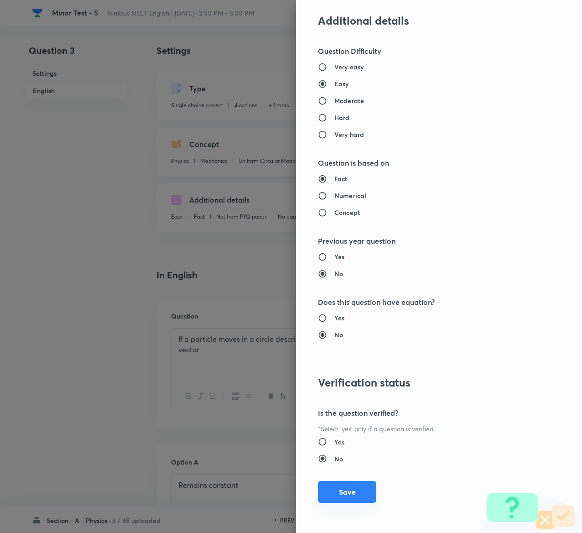
type input "1"
click at [340, 266] on button "Save" at bounding box center [347, 492] width 58 height 22
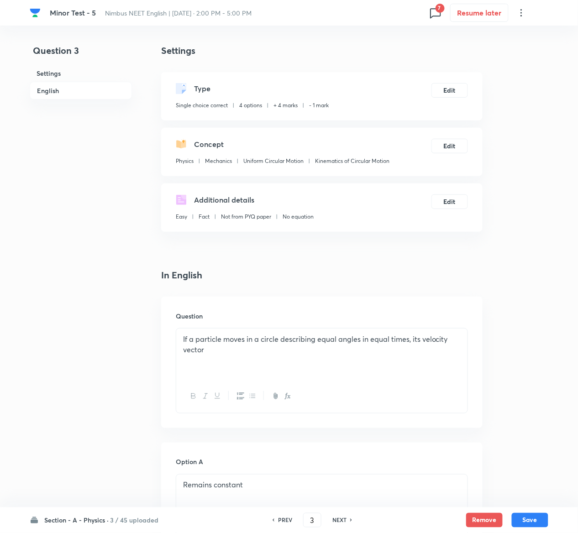
scroll to position [705, 0]
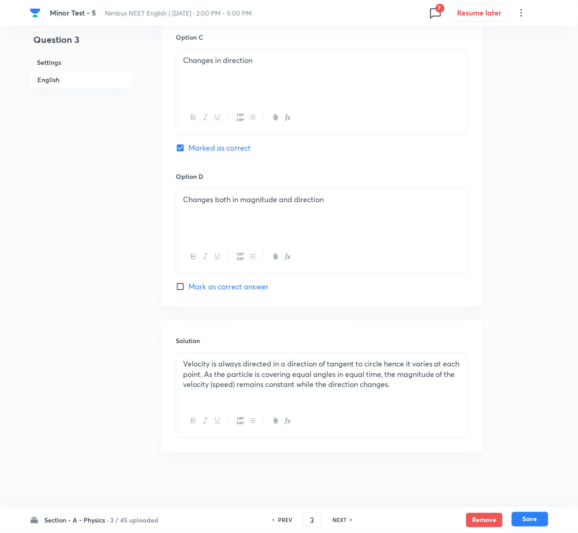
click at [540, 266] on button "Save" at bounding box center [529, 519] width 37 height 15
type input "4"
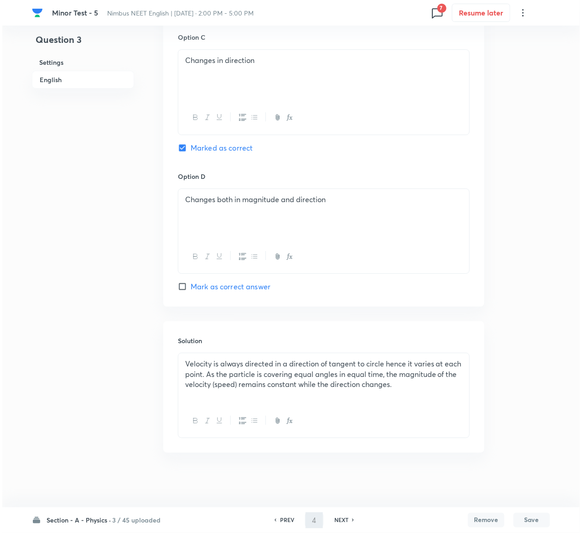
scroll to position [0, 0]
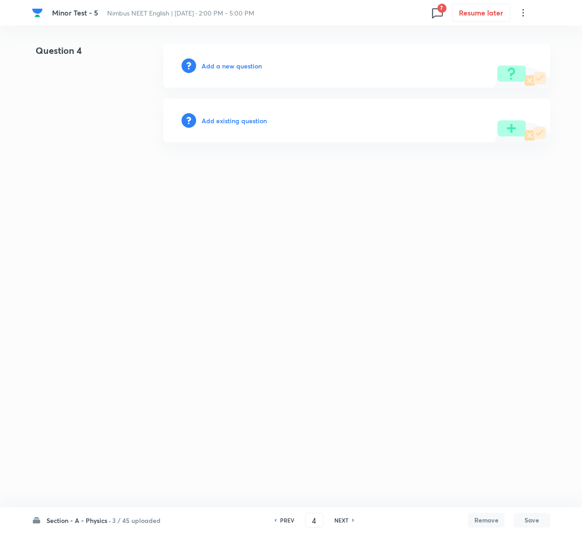
click at [236, 120] on h6 "Add existing question" at bounding box center [234, 121] width 65 height 10
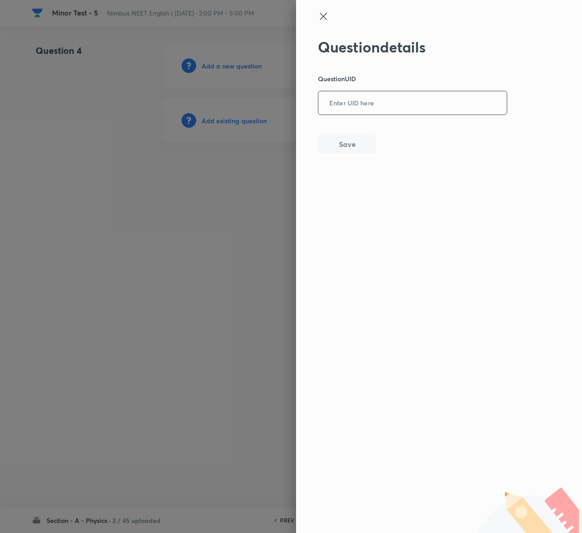
click at [404, 94] on input "text" at bounding box center [412, 103] width 188 height 22
paste input "SS9OL"
type input "SS9OL"
click at [362, 158] on div "Question details Question UID SS9OL ​ Save" at bounding box center [439, 266] width 286 height 533
click at [359, 147] on button "Save" at bounding box center [347, 143] width 58 height 18
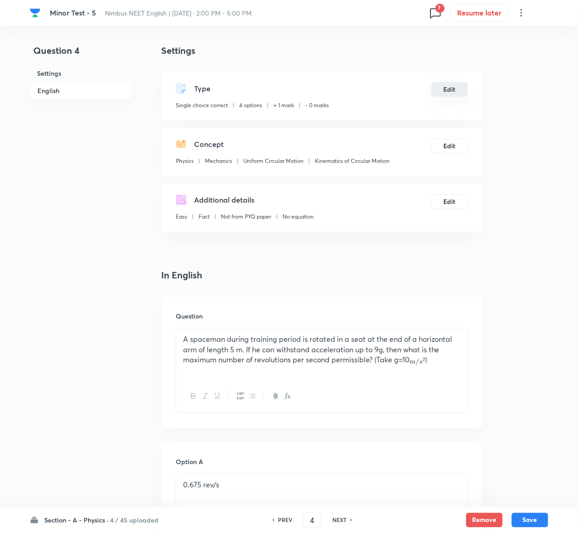
click at [453, 87] on button "Edit" at bounding box center [449, 89] width 37 height 15
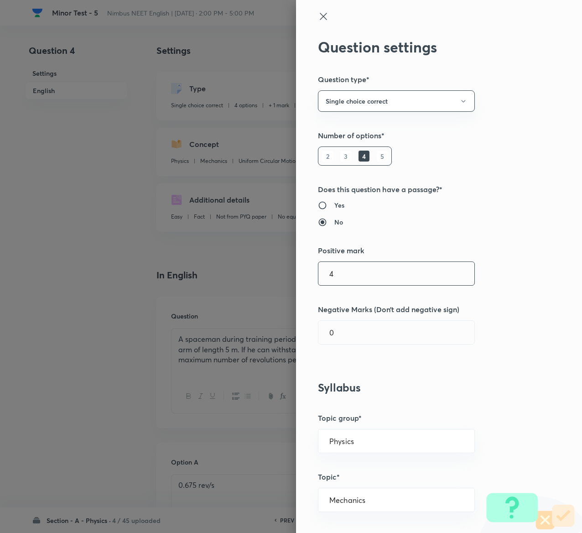
type input "4"
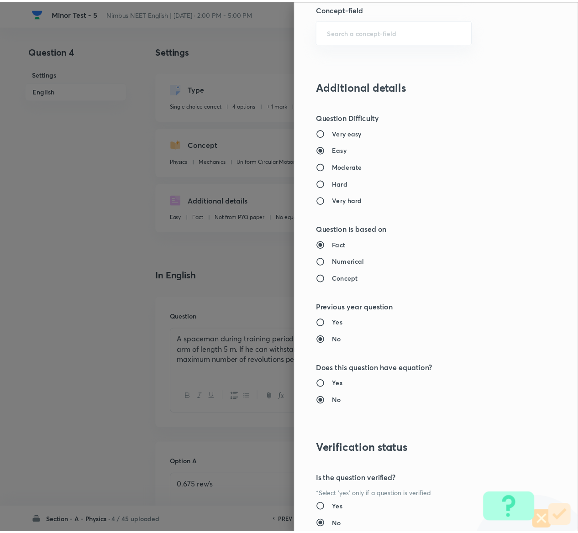
scroll to position [713, 0]
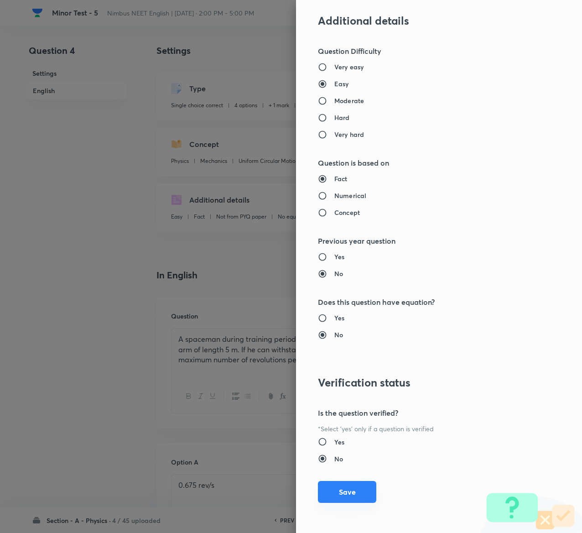
type input "1"
click at [327, 266] on button "Save" at bounding box center [347, 492] width 58 height 22
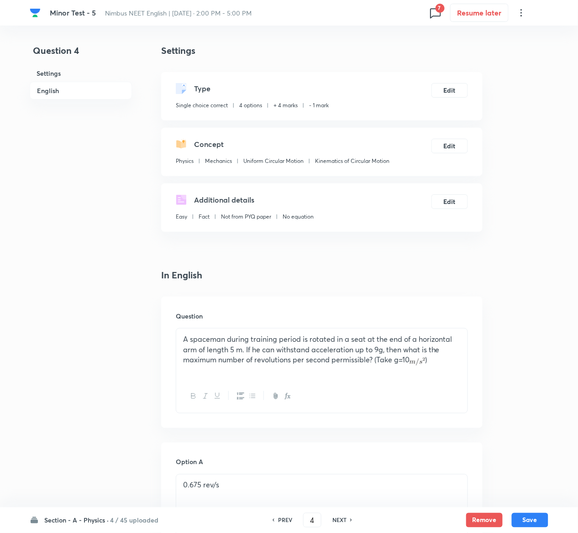
scroll to position [705, 0]
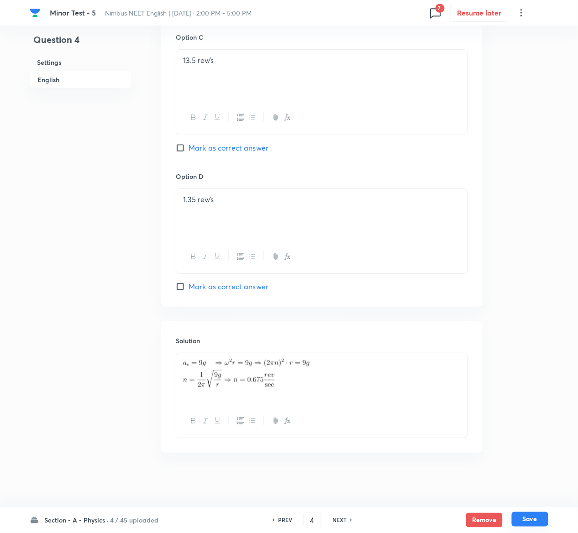
click at [533, 266] on button "Save" at bounding box center [529, 519] width 37 height 15
type input "5"
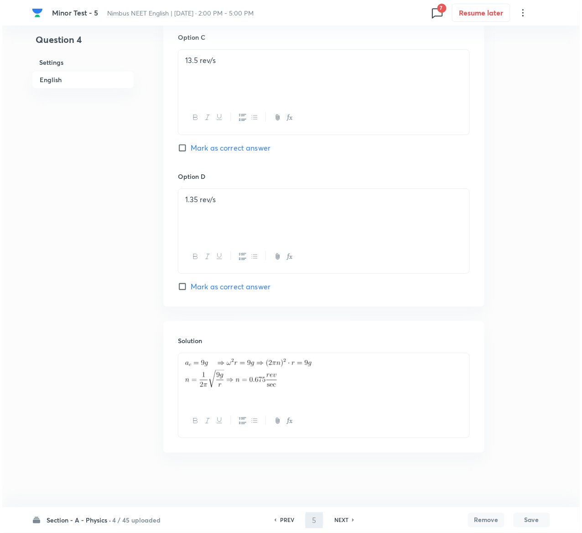
scroll to position [0, 0]
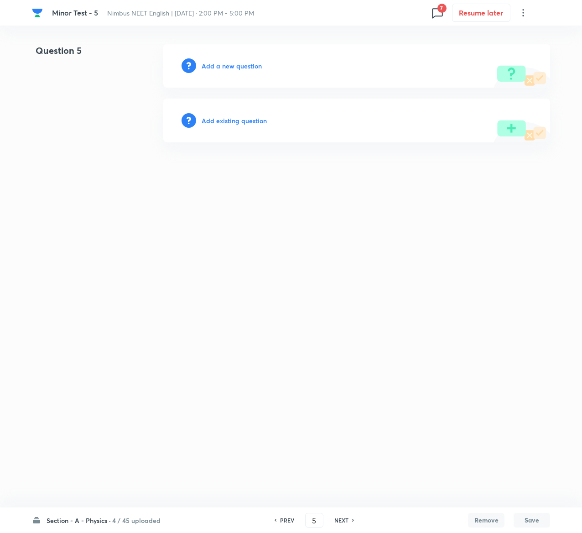
click at [223, 118] on h6 "Add existing question" at bounding box center [234, 121] width 65 height 10
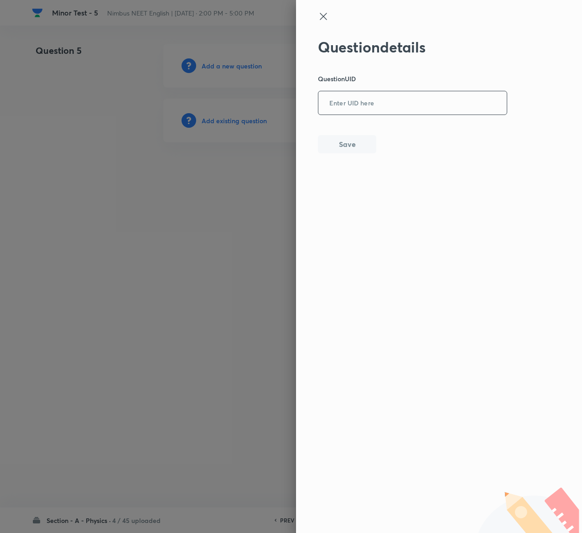
click at [378, 92] on input "text" at bounding box center [412, 103] width 188 height 22
paste input "FH2LL"
type input "FH2LL"
click at [340, 142] on button "Save" at bounding box center [347, 143] width 58 height 18
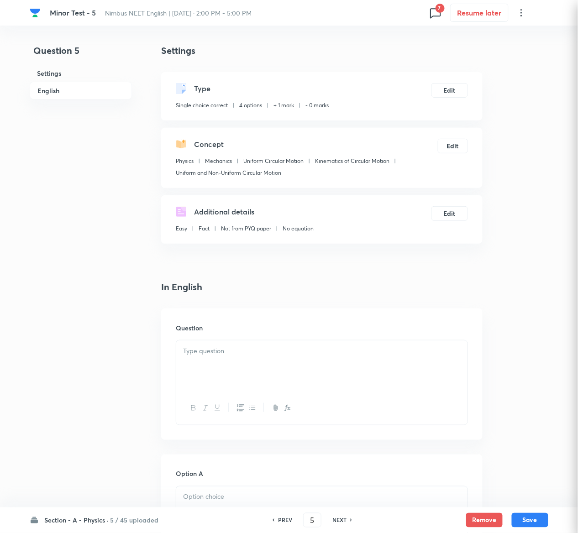
checkbox input "true"
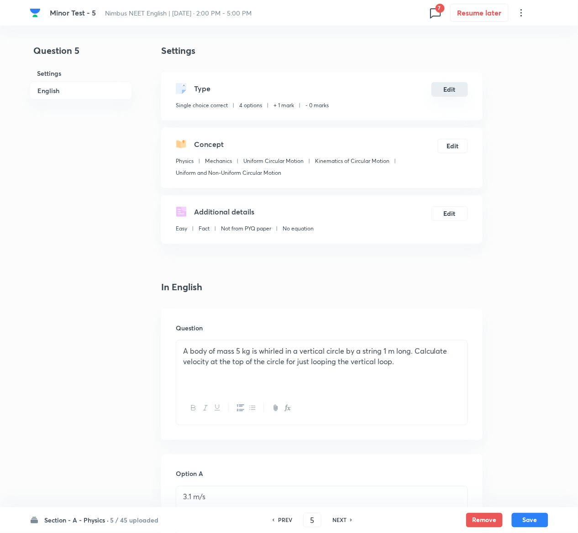
click at [455, 89] on button "Edit" at bounding box center [449, 89] width 37 height 15
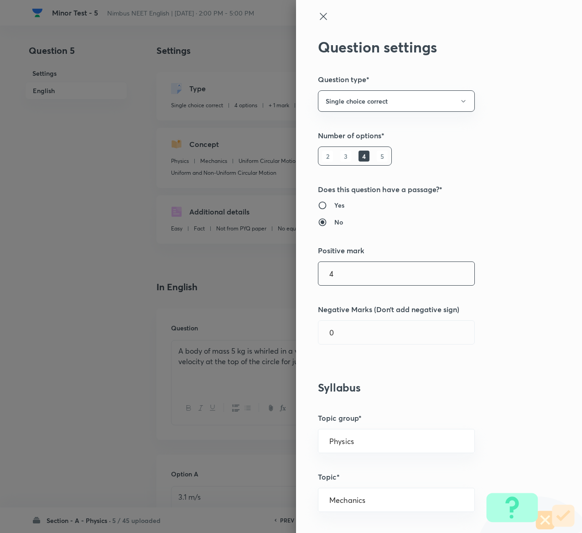
type input "4"
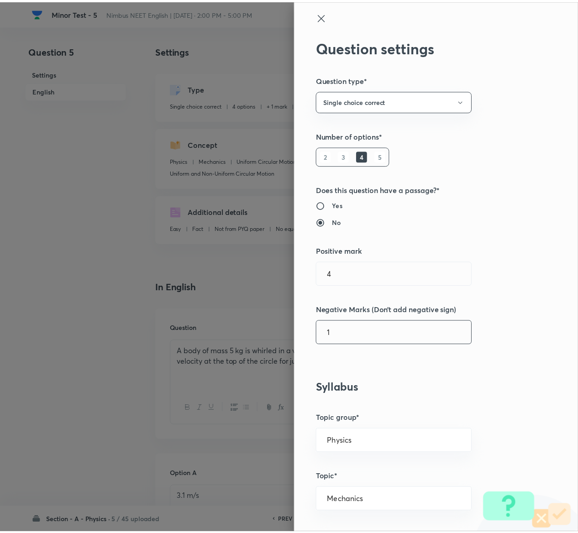
scroll to position [713, 0]
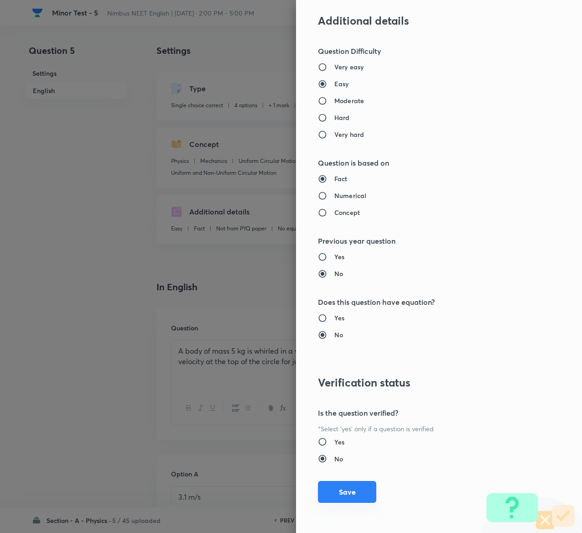
type input "1"
click at [342, 266] on button "Save" at bounding box center [347, 492] width 58 height 22
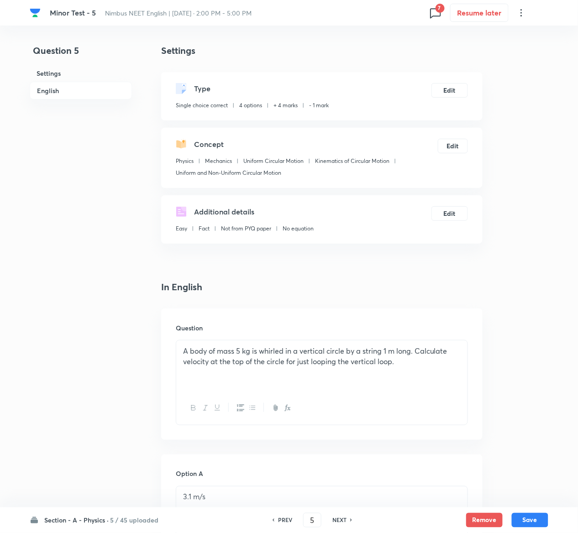
scroll to position [717, 0]
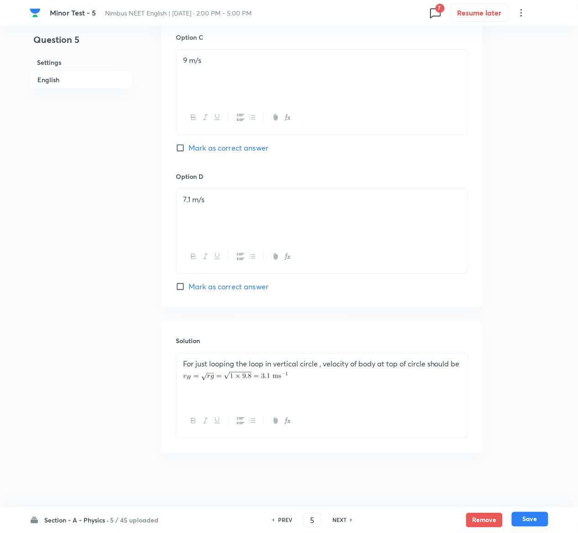
click at [543, 266] on button "Save" at bounding box center [529, 519] width 37 height 15
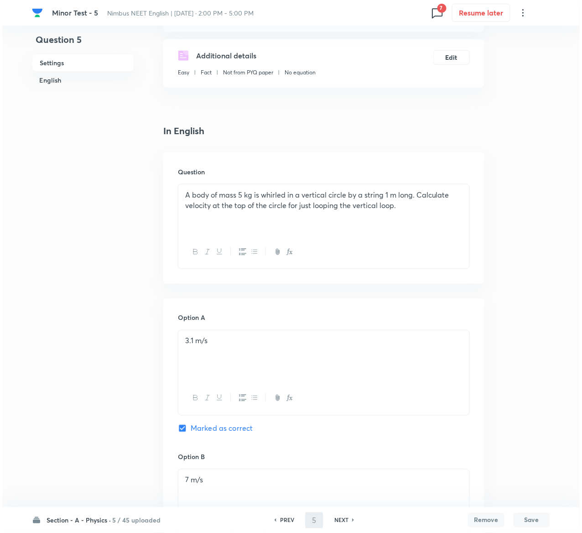
scroll to position [0, 0]
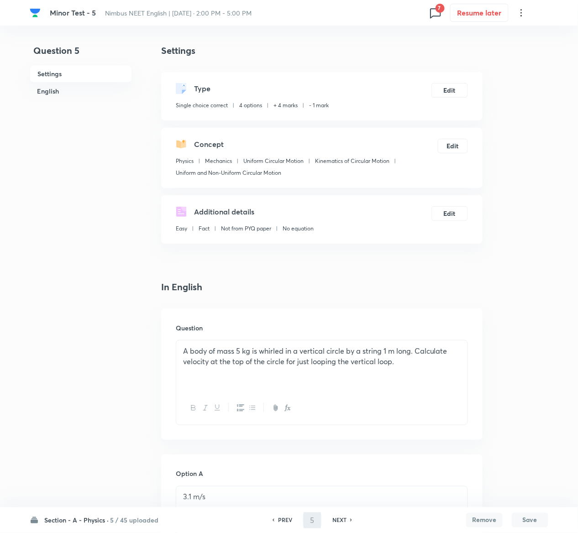
type input "6"
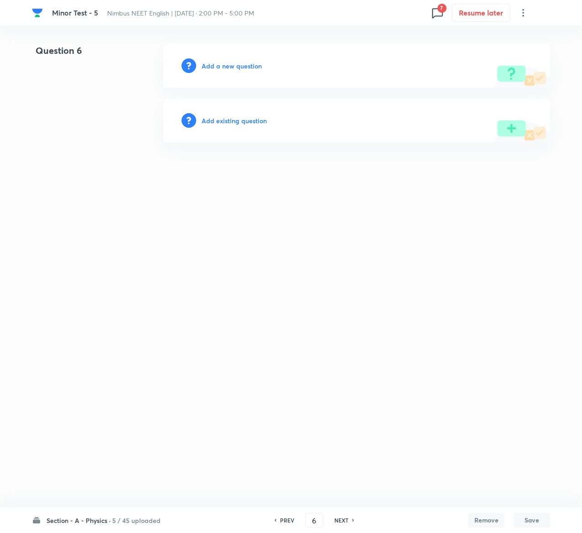
click at [243, 118] on h6 "Add existing question" at bounding box center [234, 121] width 65 height 10
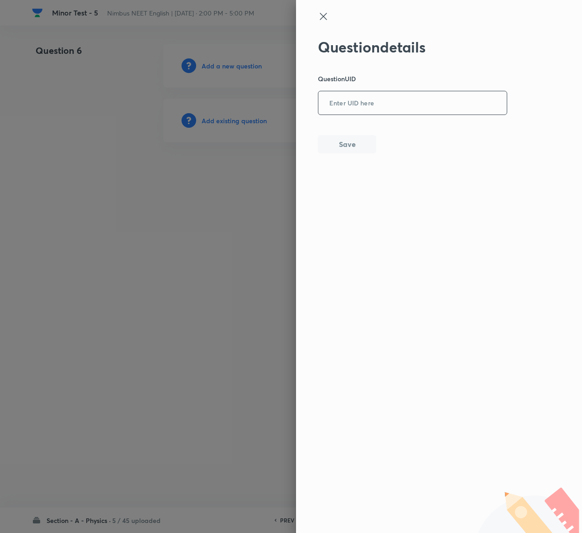
click at [361, 109] on input "text" at bounding box center [412, 103] width 188 height 22
paste input "ENZTO"
type input "ENZTO"
click at [344, 149] on button "Save" at bounding box center [347, 143] width 58 height 18
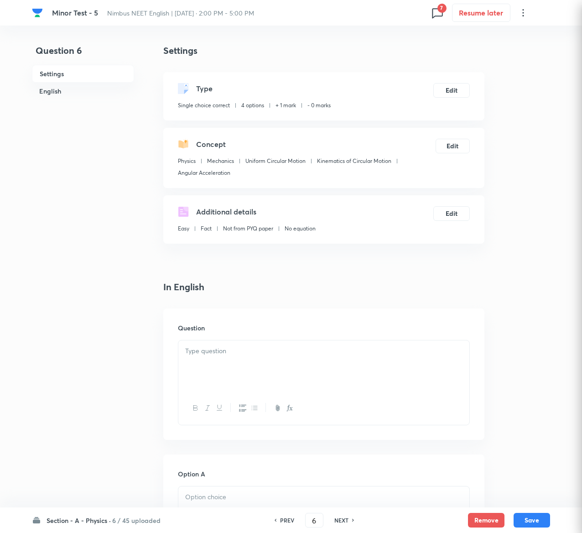
checkbox input "true"
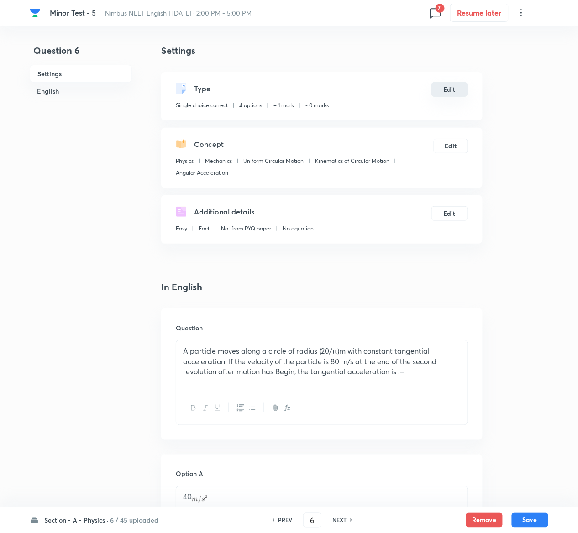
click at [453, 87] on button "Edit" at bounding box center [449, 89] width 37 height 15
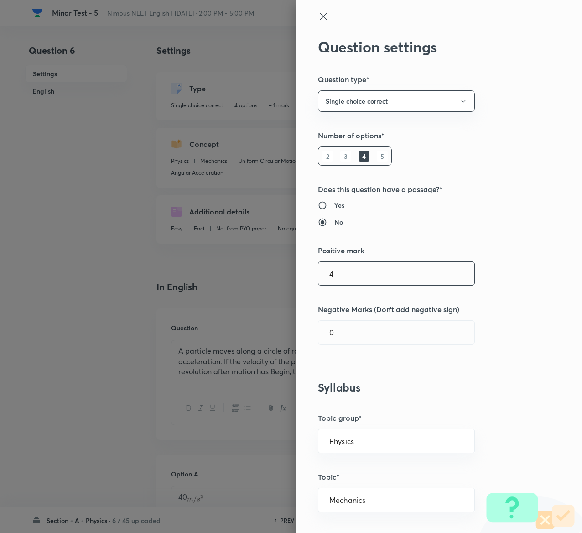
type input "4"
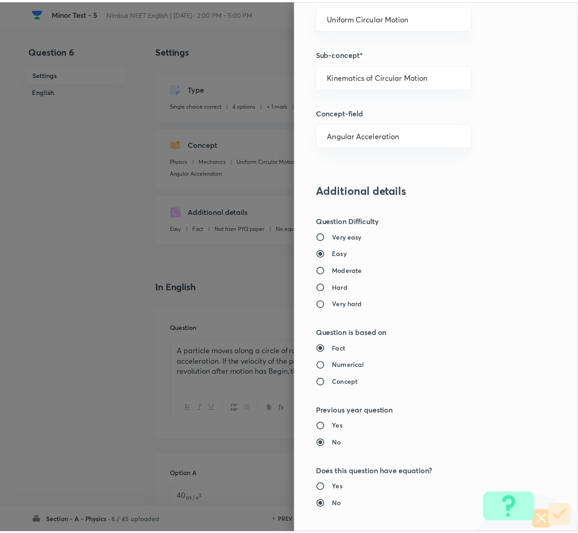
scroll to position [713, 0]
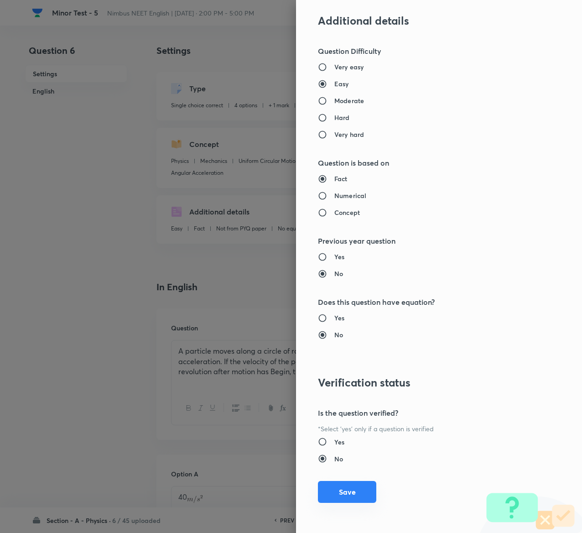
type input "1"
click at [323, 266] on button "Save" at bounding box center [347, 492] width 58 height 22
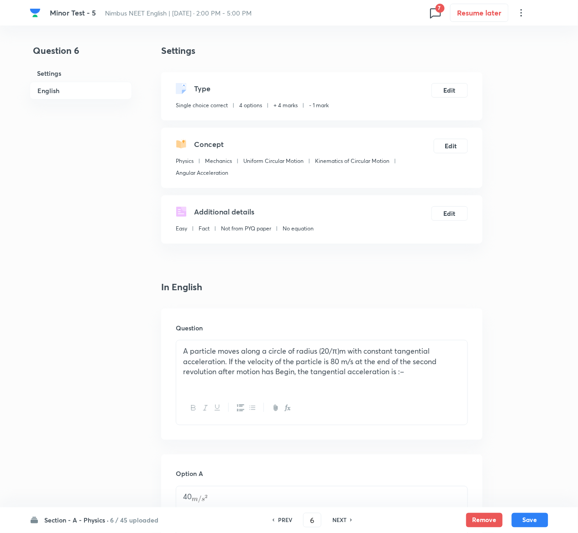
scroll to position [720, 0]
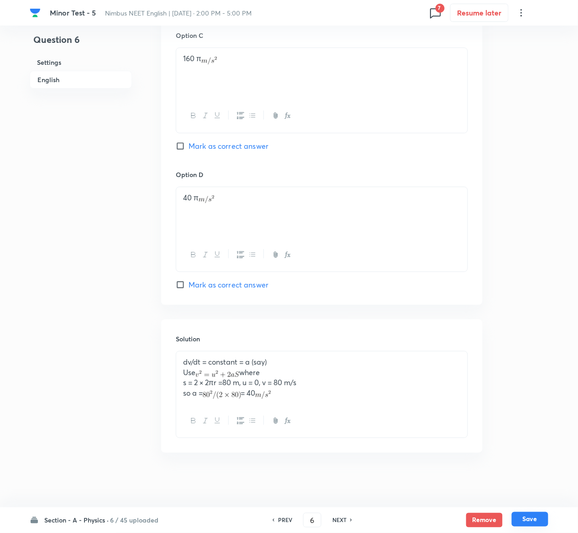
click at [537, 266] on button "Save" at bounding box center [529, 519] width 37 height 15
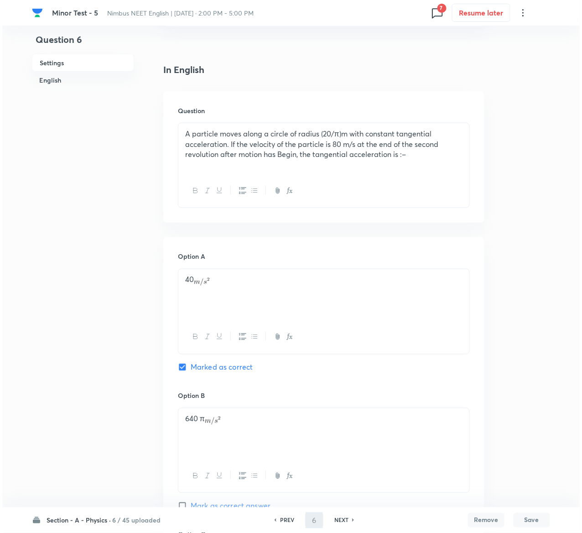
scroll to position [0, 0]
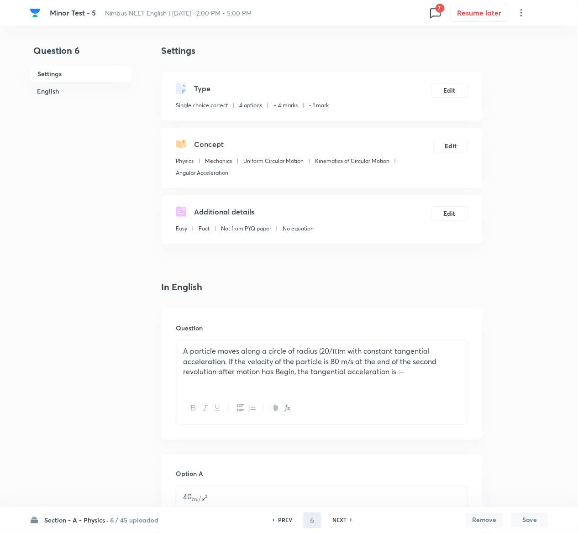
type input "7"
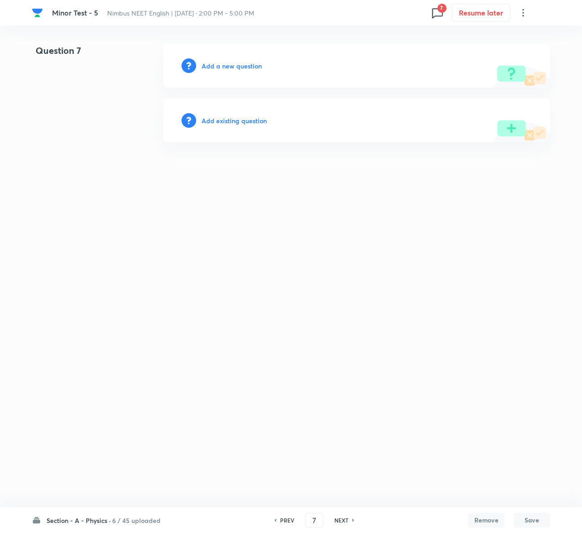
click at [260, 126] on div "Add existing question" at bounding box center [356, 121] width 387 height 44
click at [256, 122] on h6 "Add existing question" at bounding box center [234, 121] width 65 height 10
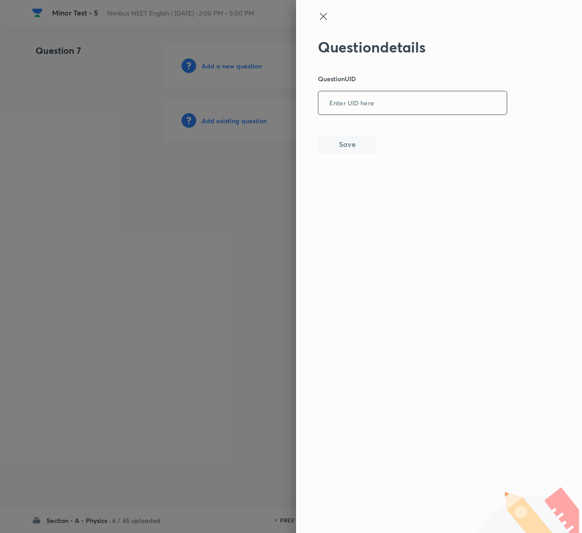
click at [435, 93] on input "text" at bounding box center [412, 103] width 188 height 22
paste input "85QXM"
type input "85QXM"
click at [342, 149] on button "Save" at bounding box center [347, 143] width 58 height 18
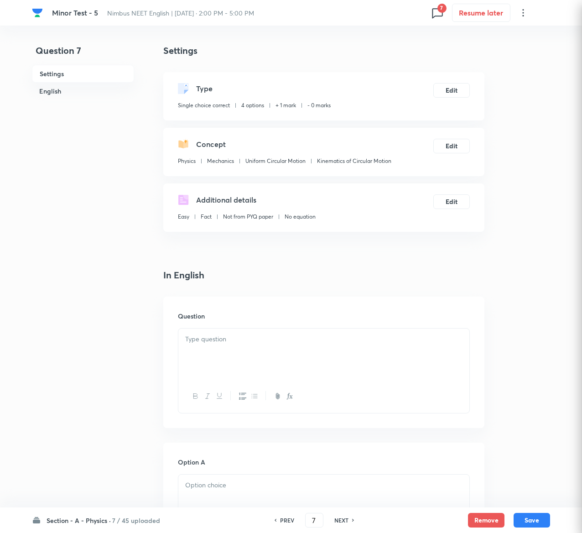
checkbox input "true"
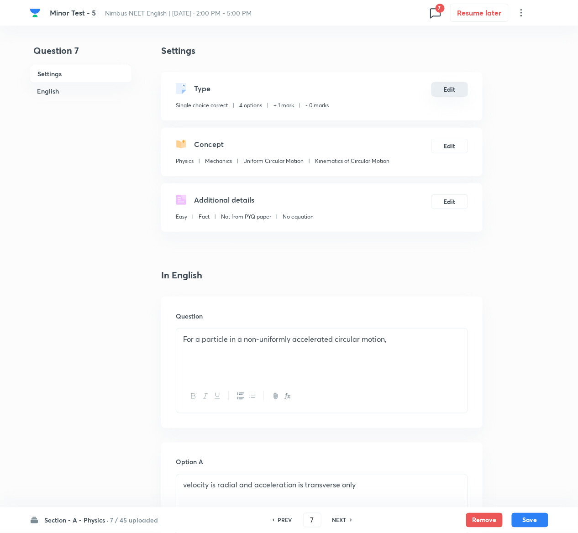
click at [454, 88] on button "Edit" at bounding box center [449, 89] width 37 height 15
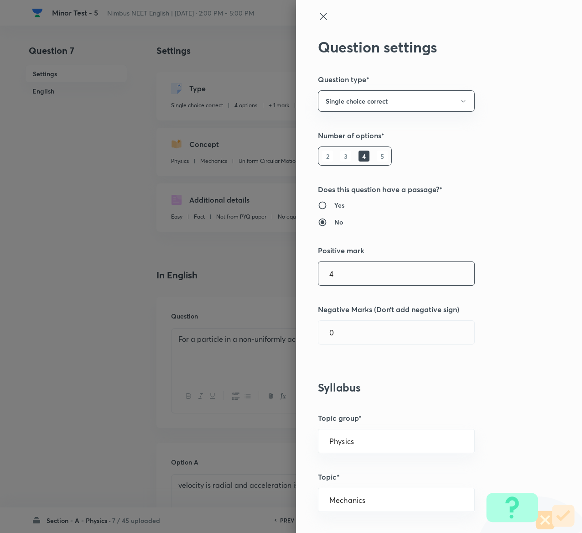
type input "4"
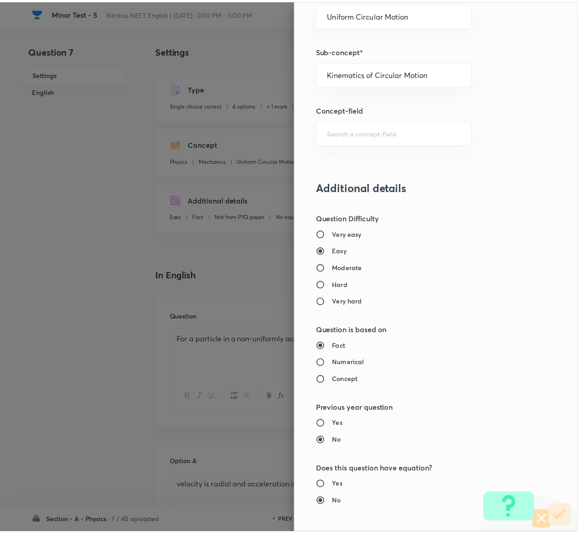
scroll to position [713, 0]
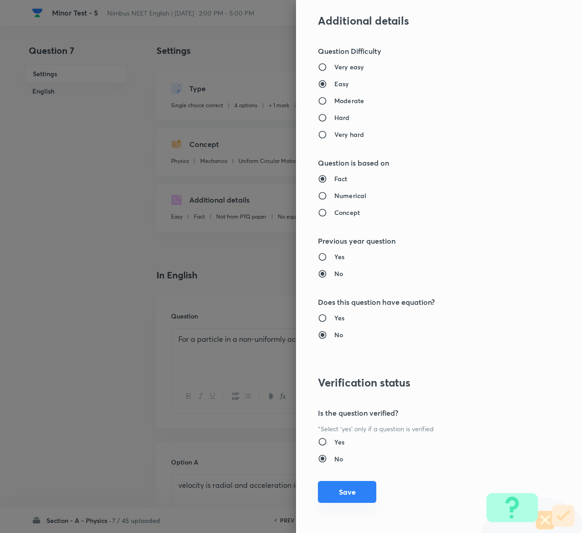
type input "1"
click at [338, 266] on button "Save" at bounding box center [347, 492] width 58 height 22
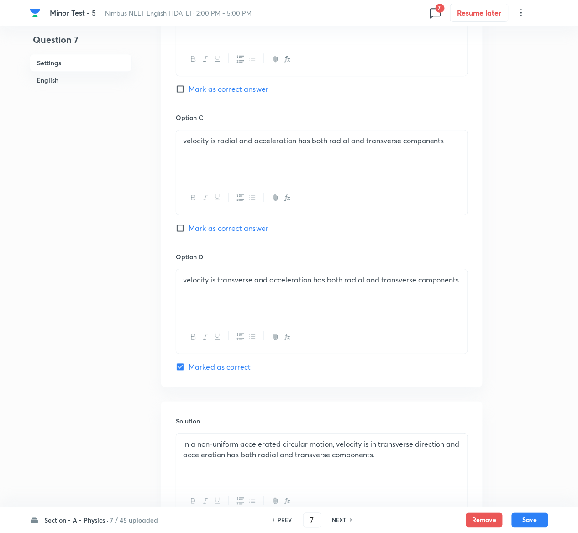
scroll to position [705, 0]
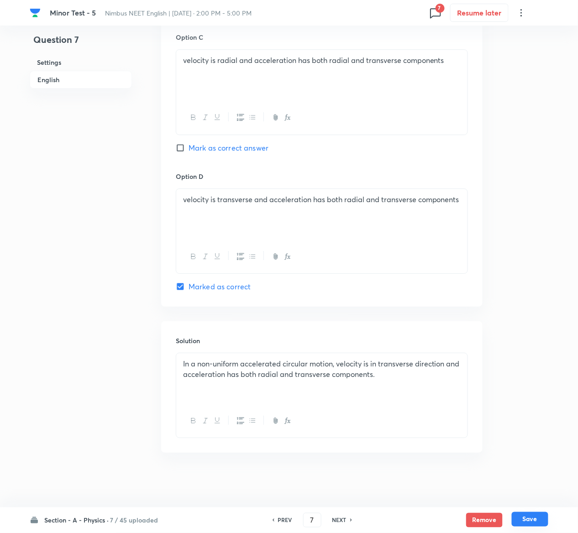
click at [543, 266] on button "Save" at bounding box center [529, 519] width 37 height 15
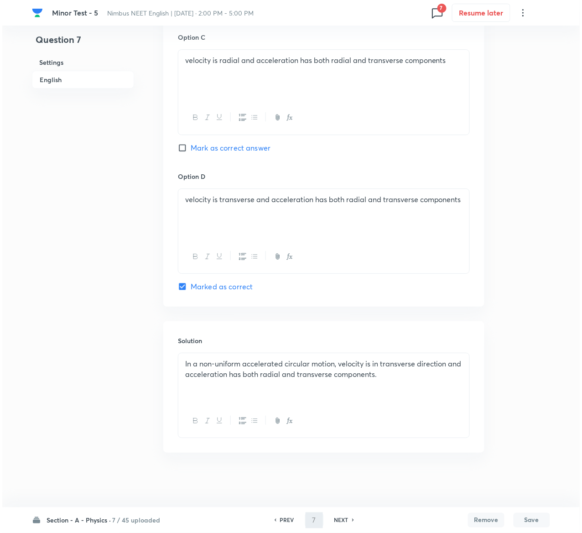
scroll to position [0, 0]
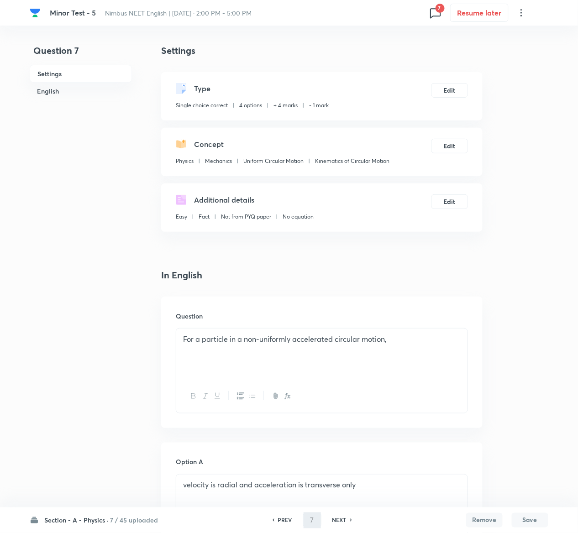
type input "8"
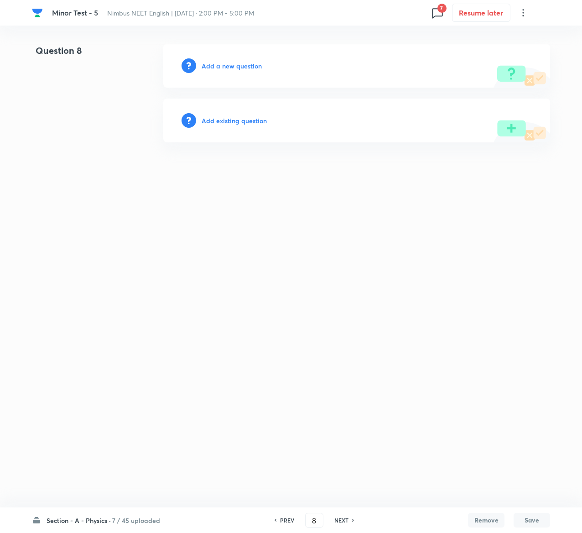
click at [232, 120] on h6 "Add existing question" at bounding box center [234, 121] width 65 height 10
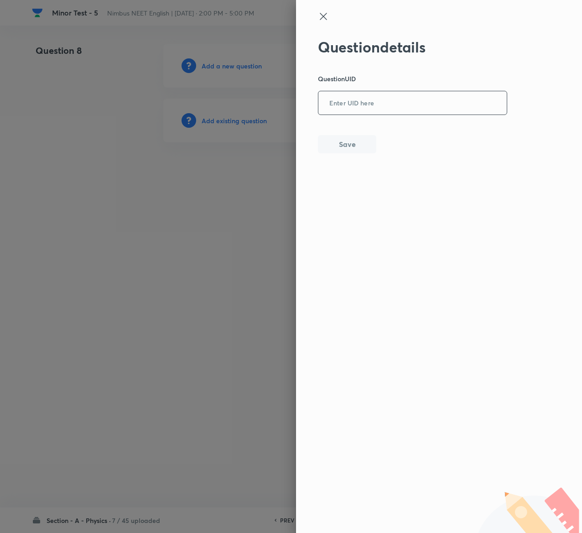
click at [382, 105] on input "text" at bounding box center [412, 103] width 188 height 22
paste input "S2IPK"
type input "S2IPK"
click at [360, 149] on button "Save" at bounding box center [347, 143] width 58 height 18
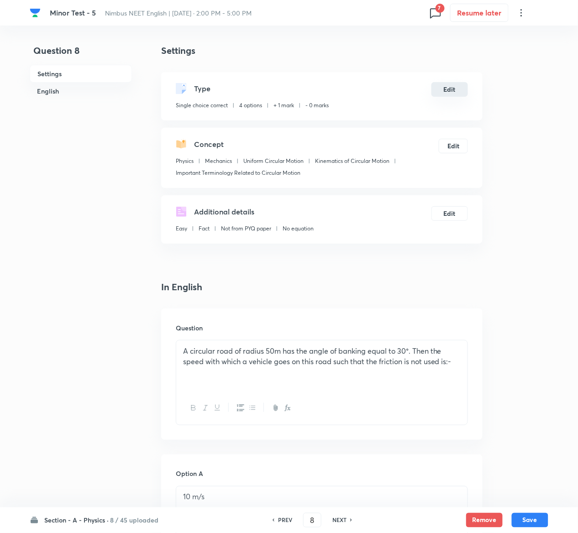
click at [459, 96] on button "Edit" at bounding box center [449, 89] width 37 height 15
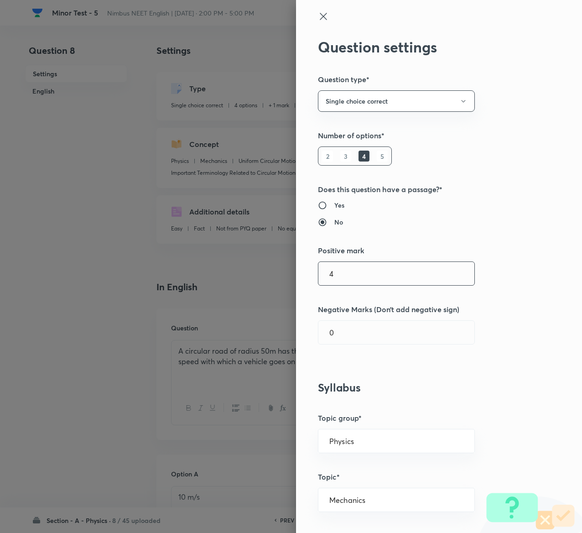
type input "4"
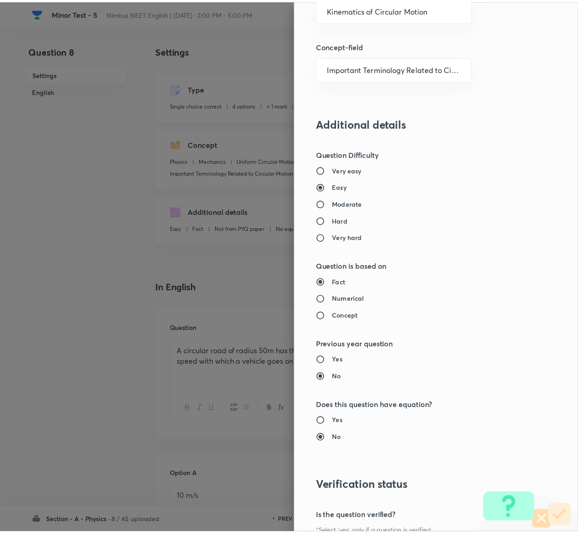
scroll to position [713, 0]
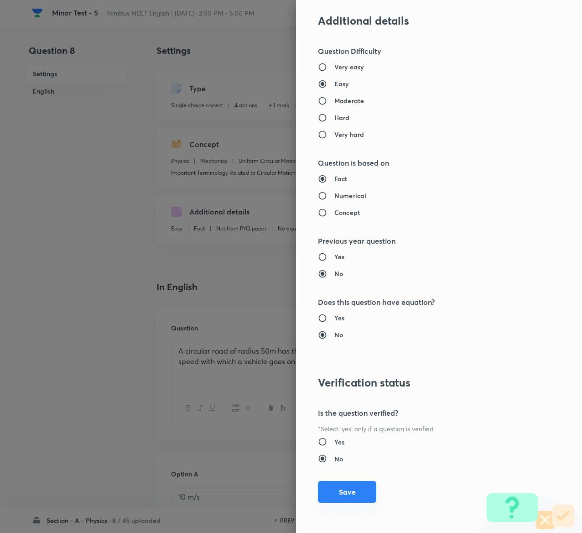
type input "1"
click at [325, 266] on button "Save" at bounding box center [347, 492] width 58 height 22
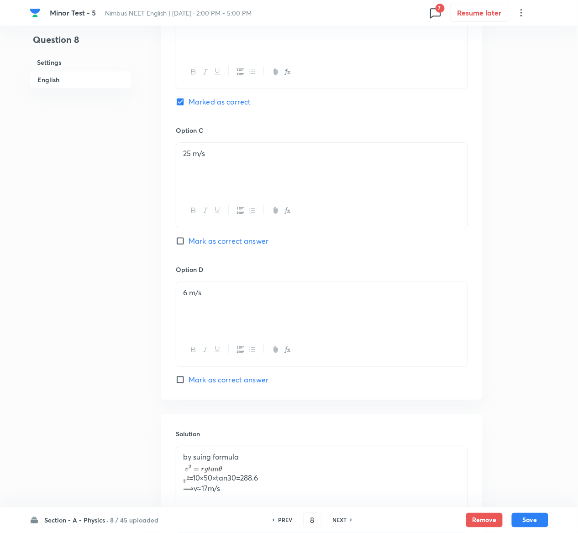
scroll to position [719, 0]
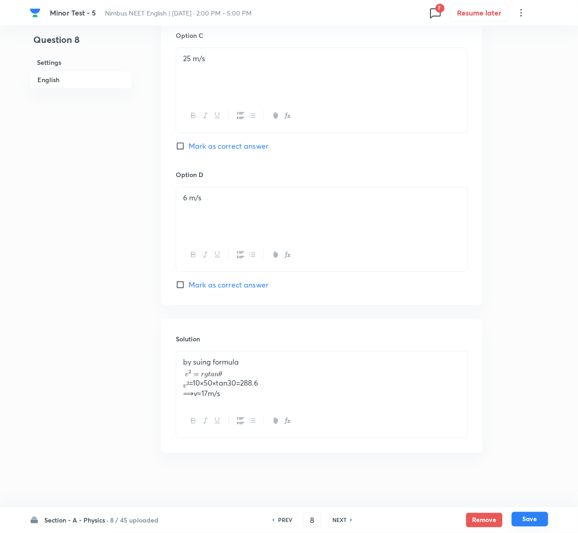
click at [535, 266] on button "Save" at bounding box center [529, 519] width 37 height 15
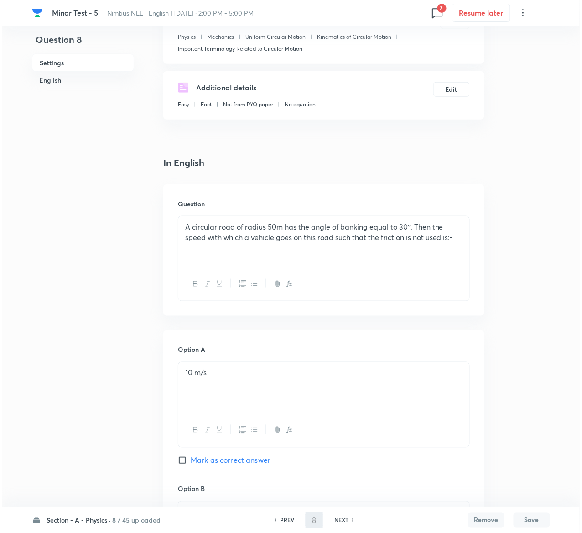
scroll to position [0, 0]
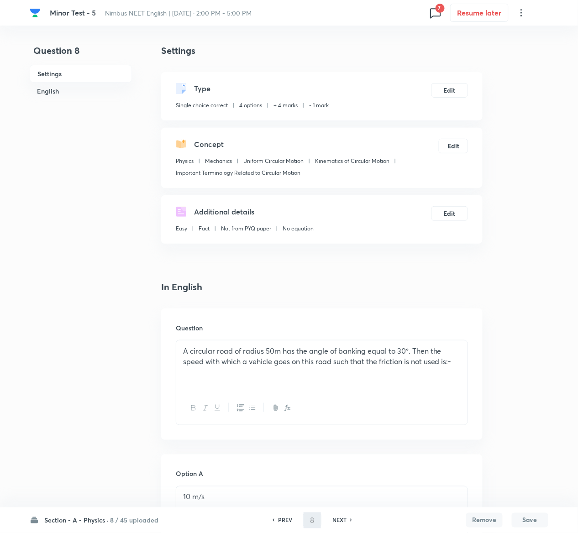
type input "9"
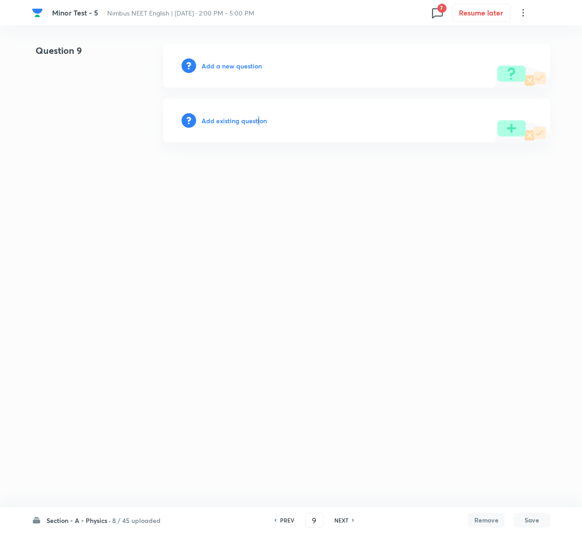
drag, startPoint x: 258, startPoint y: 113, endPoint x: 256, endPoint y: 122, distance: 9.7
click at [256, 122] on div "Add existing question" at bounding box center [356, 121] width 387 height 44
click at [256, 122] on h6 "Add existing question" at bounding box center [234, 121] width 65 height 10
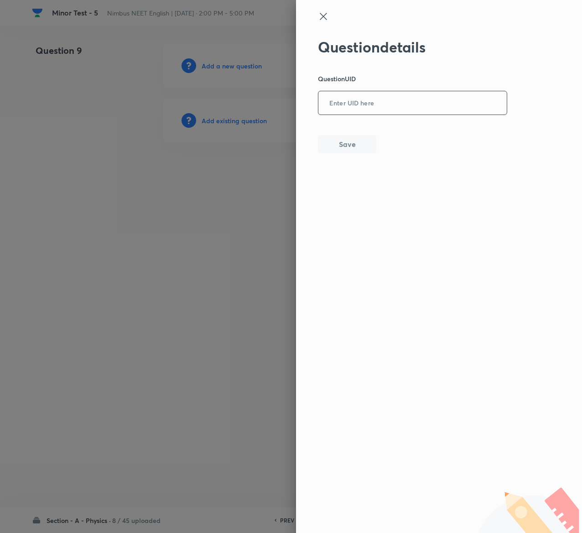
click at [381, 107] on input "text" at bounding box center [412, 103] width 188 height 22
paste input "TXEAT"
click at [381, 107] on input "TXEAT" at bounding box center [412, 103] width 188 height 22
type input "TXEAT"
click at [347, 137] on button "Save" at bounding box center [347, 143] width 58 height 18
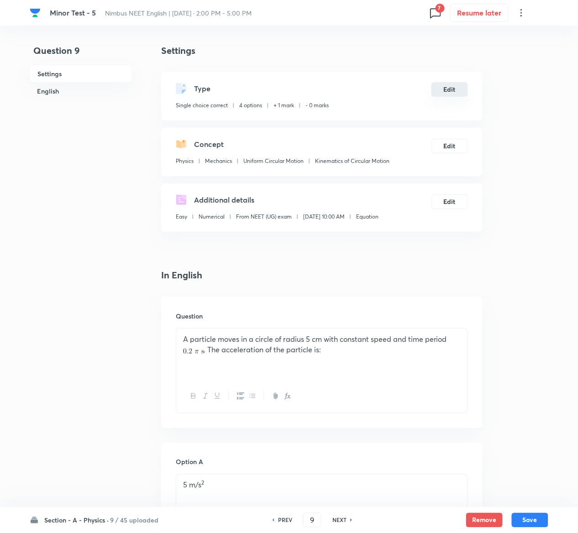
click at [447, 91] on button "Edit" at bounding box center [449, 89] width 37 height 15
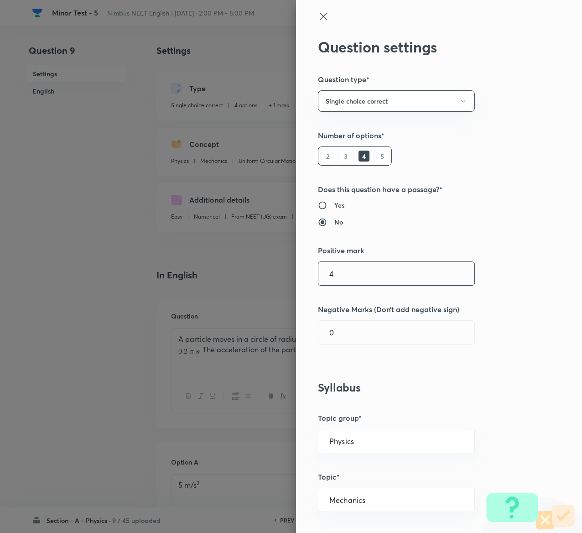
type input "4"
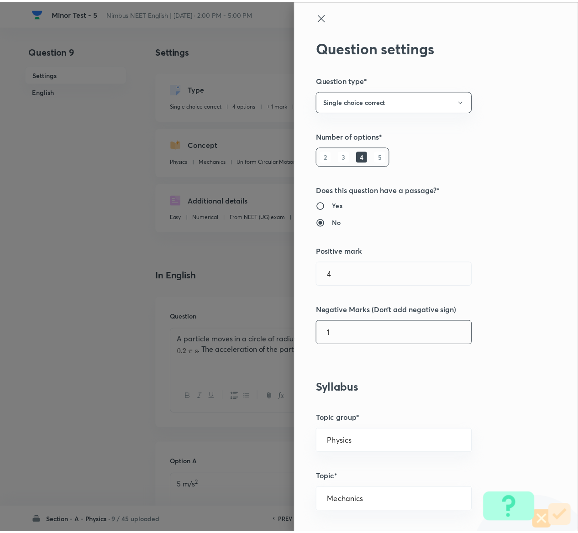
scroll to position [829, 0]
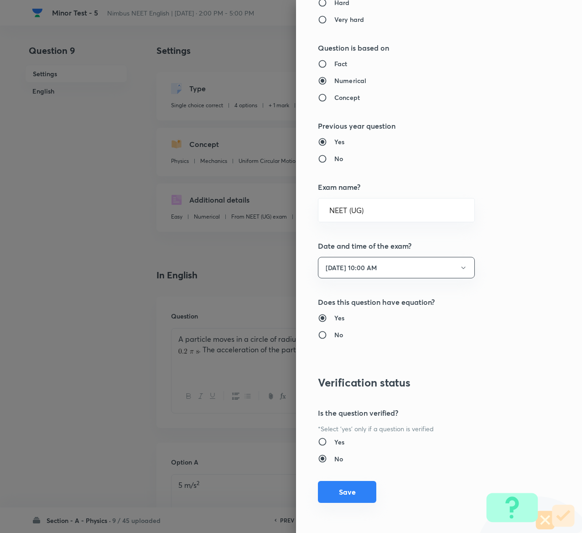
type input "1"
click at [326, 266] on button "Save" at bounding box center [347, 492] width 58 height 22
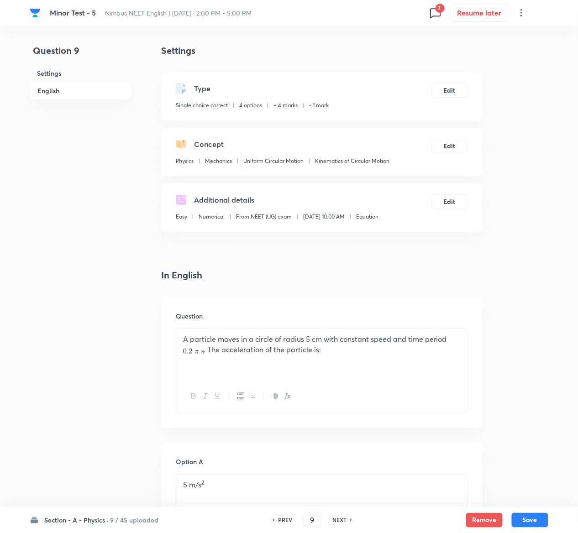
scroll to position [735, 0]
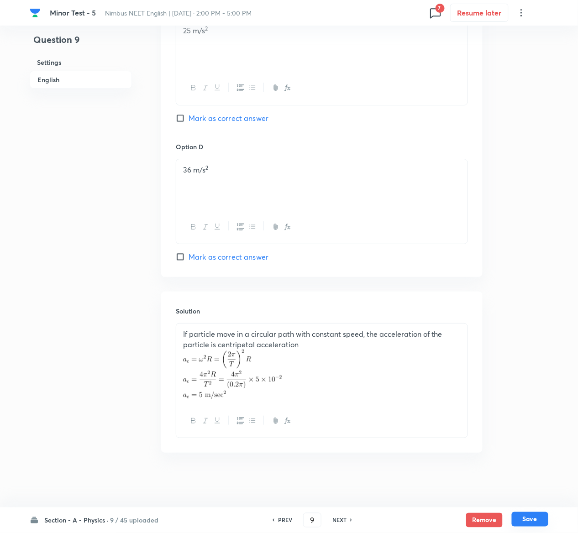
click at [540, 266] on button "Save" at bounding box center [529, 519] width 37 height 15
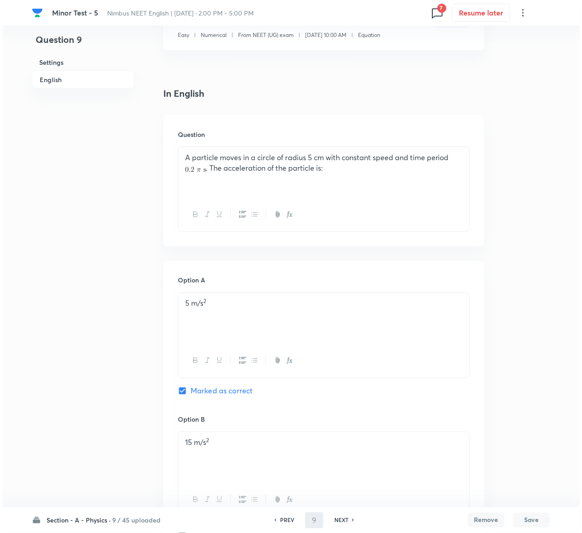
scroll to position [0, 0]
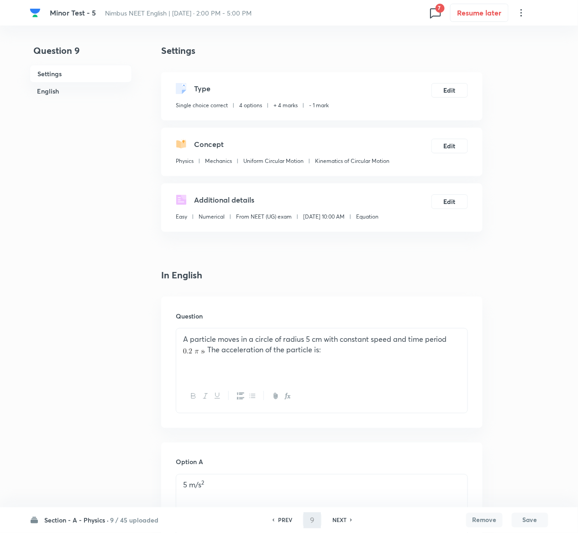
type input "10"
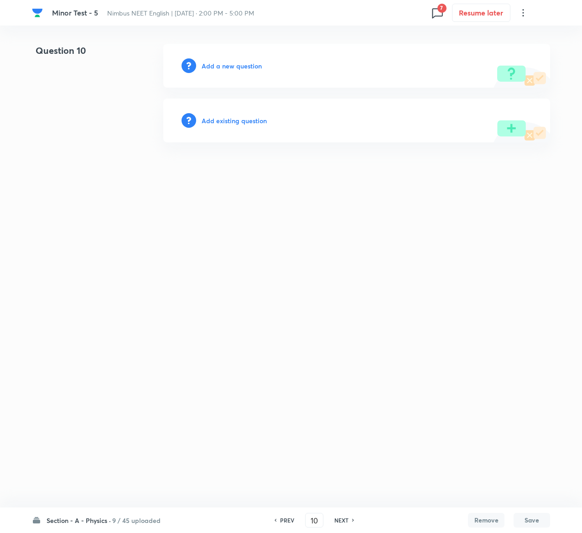
click at [236, 118] on h6 "Add existing question" at bounding box center [234, 121] width 65 height 10
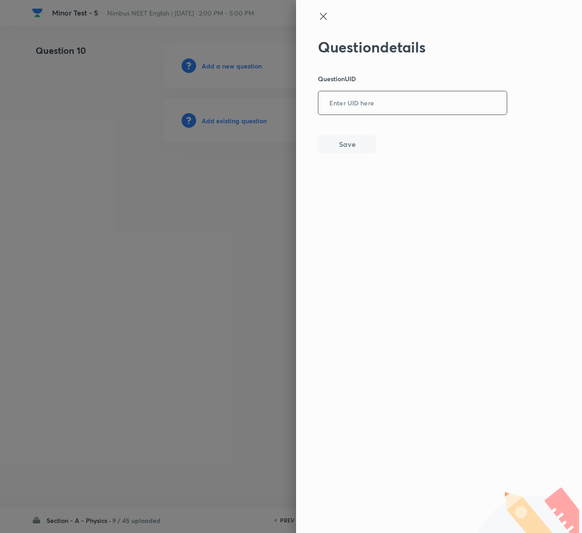
click at [383, 100] on input "text" at bounding box center [412, 103] width 188 height 22
paste input "LJJVG"
type input "LJJVG"
click at [351, 136] on button "Save" at bounding box center [347, 143] width 58 height 18
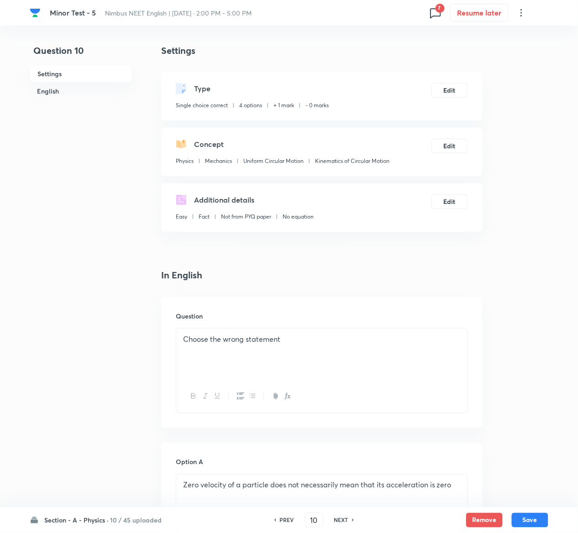
click at [449, 82] on div "Type Single choice correct 4 options + 1 mark - 0 marks Edit" at bounding box center [321, 96] width 321 height 48
click at [449, 83] on button "Edit" at bounding box center [449, 89] width 37 height 15
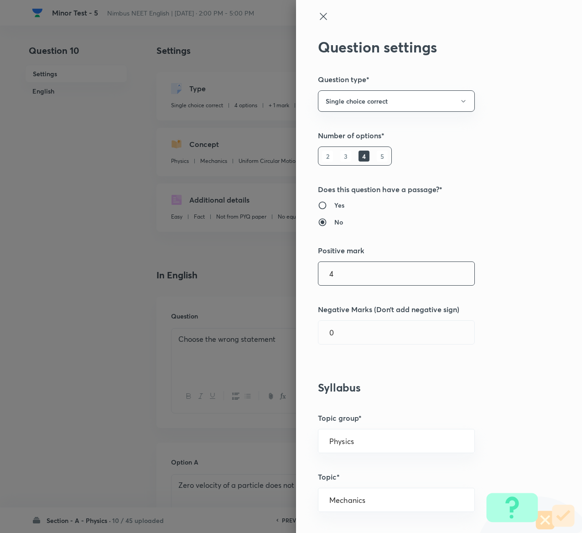
type input "4"
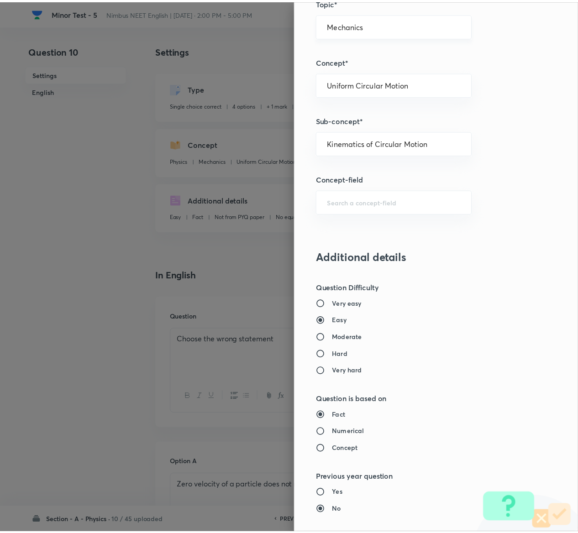
scroll to position [713, 0]
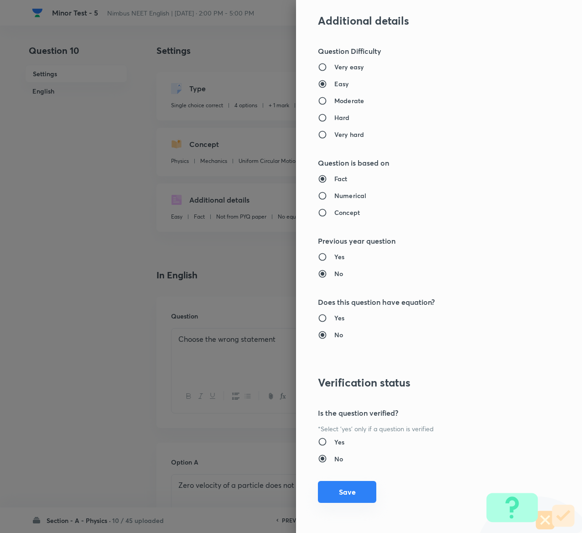
type input "1"
click at [336, 266] on button "Save" at bounding box center [347, 492] width 58 height 22
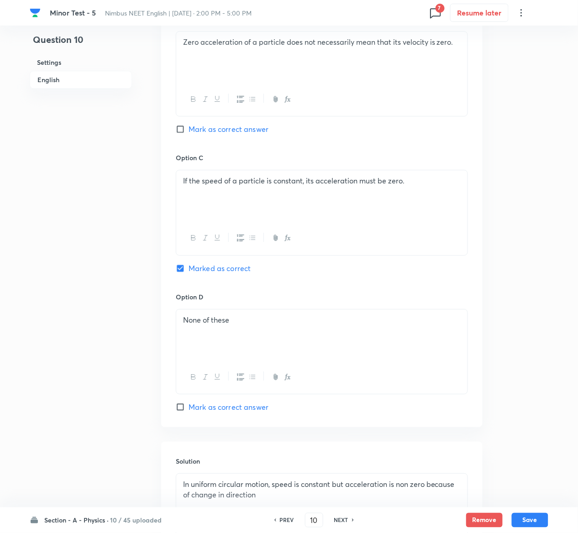
scroll to position [705, 0]
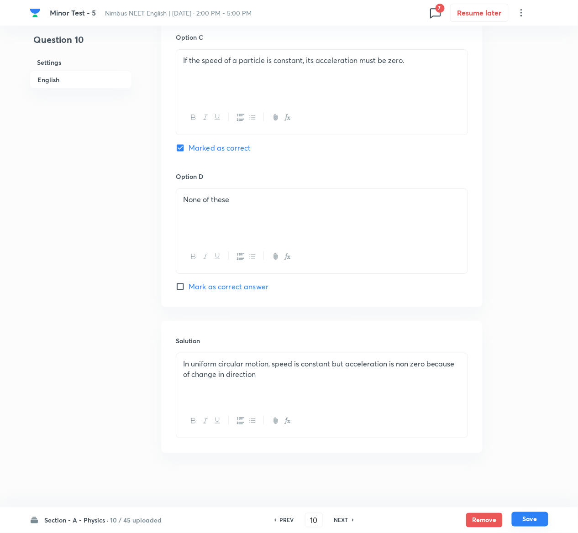
click at [537, 266] on button "Save" at bounding box center [529, 519] width 37 height 15
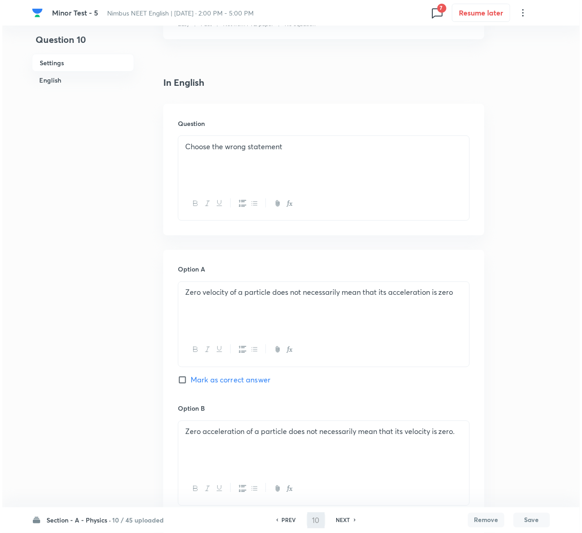
scroll to position [0, 0]
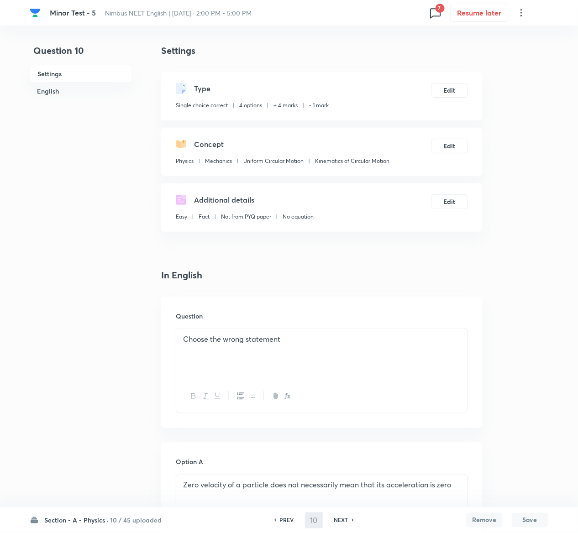
type input "11"
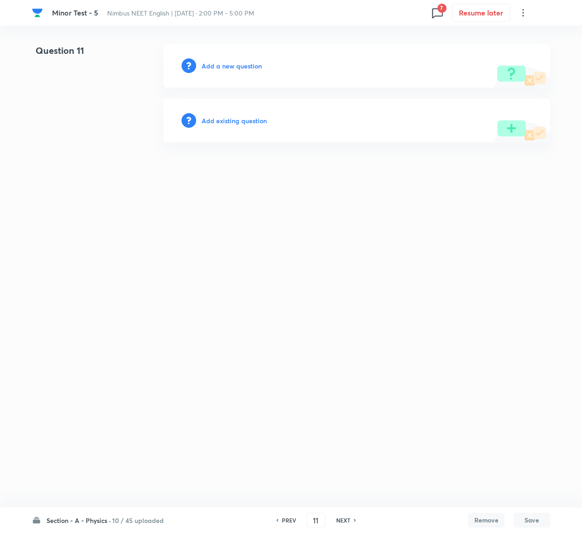
click at [260, 122] on h6 "Add existing question" at bounding box center [234, 121] width 65 height 10
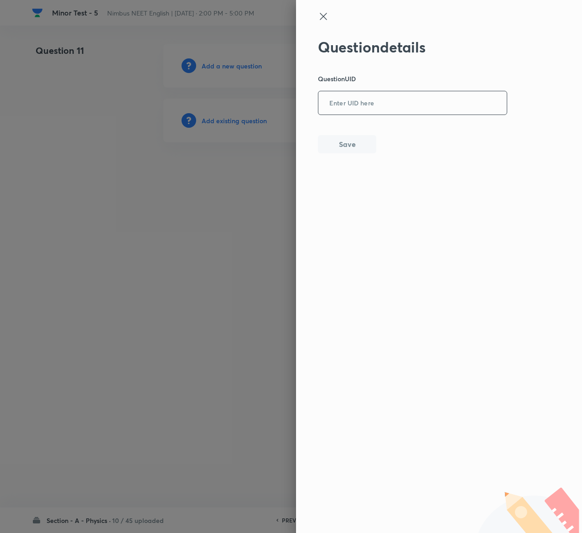
click at [394, 110] on input "text" at bounding box center [412, 103] width 188 height 22
paste input "FC8XA"
type input "FC8XA"
click at [351, 134] on button "Save" at bounding box center [347, 143] width 58 height 18
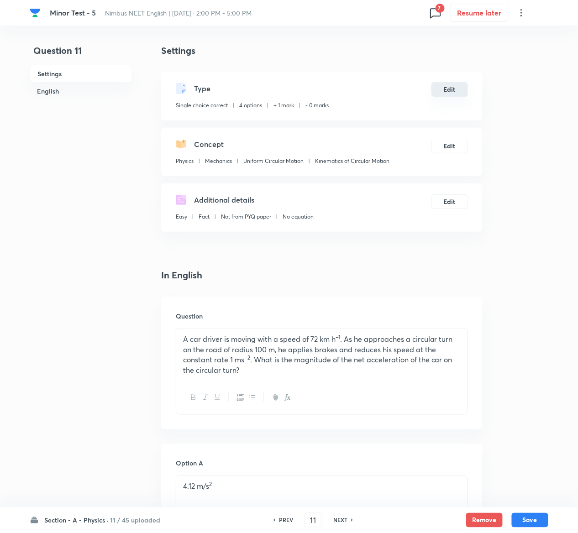
click at [454, 84] on button "Edit" at bounding box center [449, 89] width 37 height 15
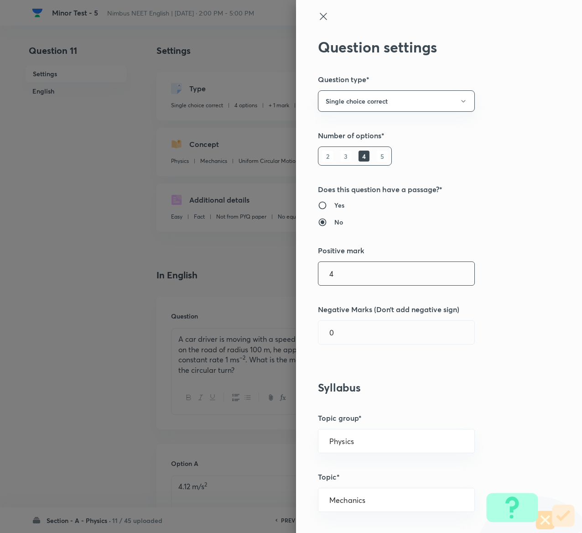
type input "4"
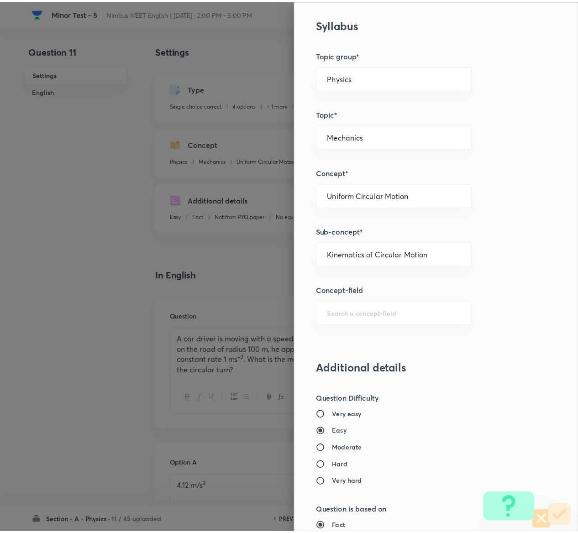
scroll to position [713, 0]
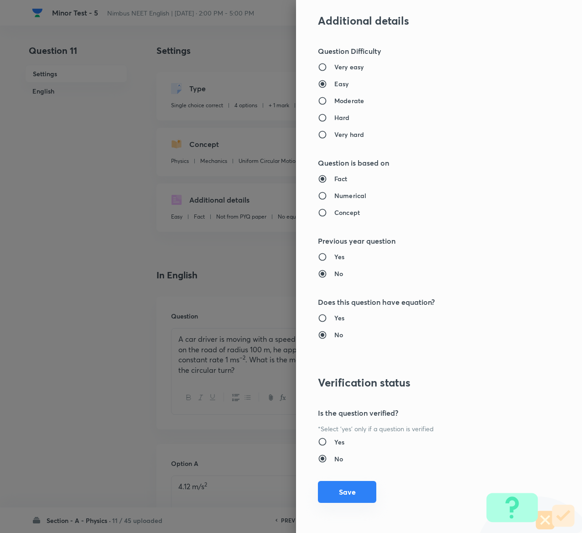
type input "1"
click at [344, 266] on button "Save" at bounding box center [347, 492] width 58 height 22
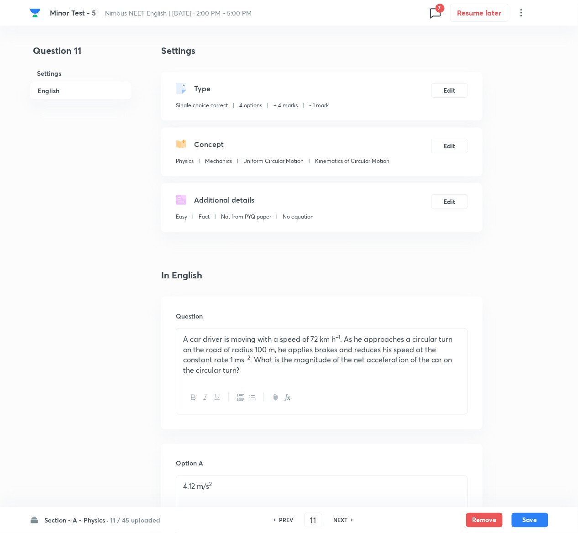
scroll to position [866, 0]
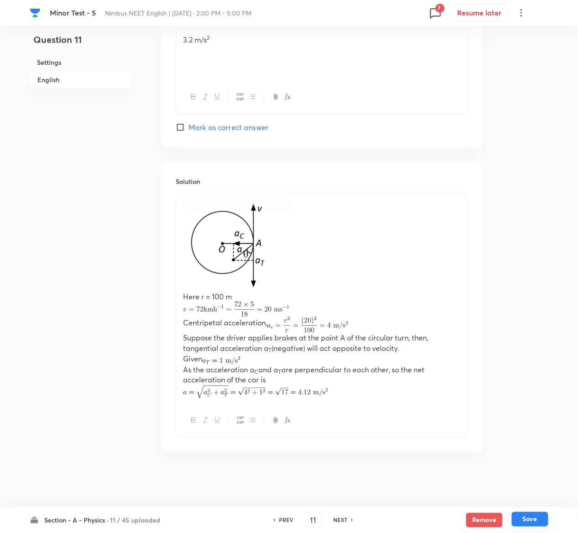
click at [533, 266] on button "Save" at bounding box center [529, 519] width 37 height 15
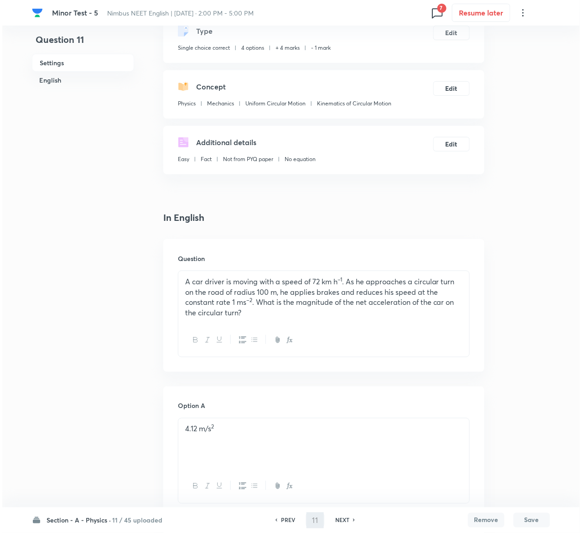
scroll to position [0, 0]
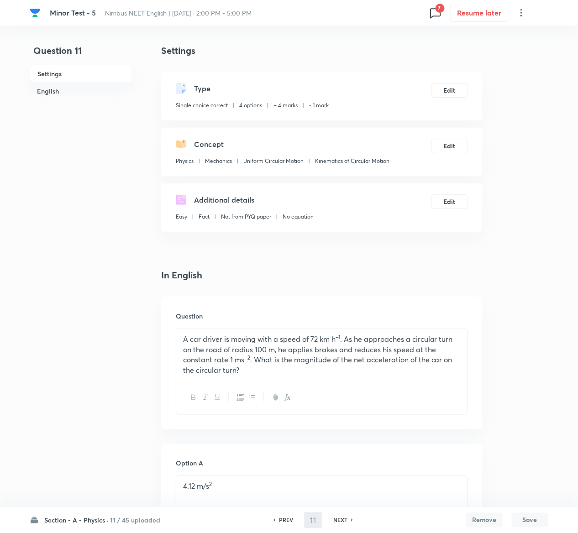
type input "12"
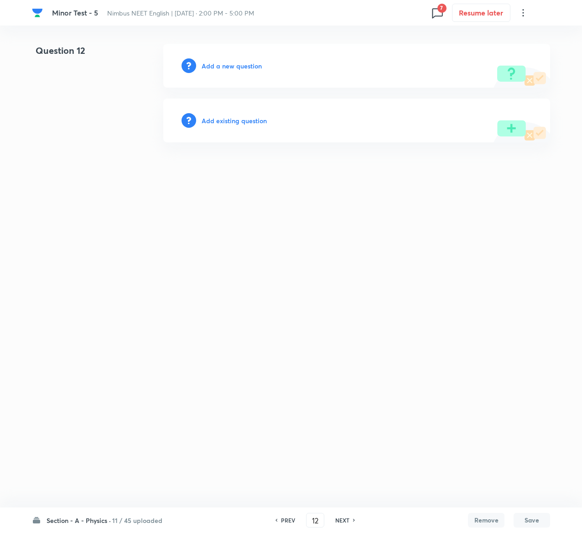
click at [244, 118] on h6 "Add existing question" at bounding box center [234, 121] width 65 height 10
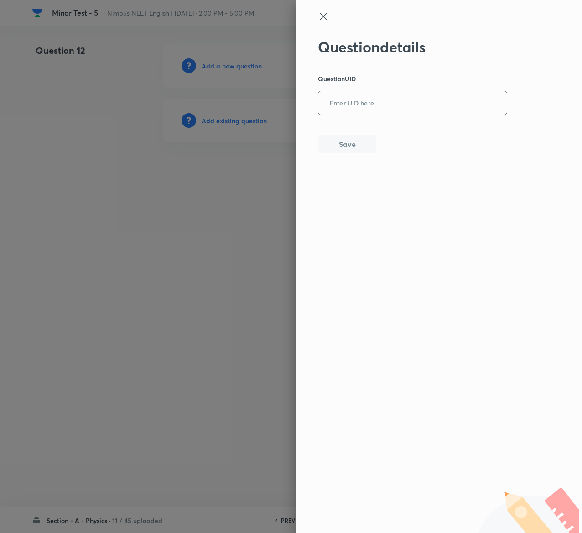
click at [389, 107] on input "text" at bounding box center [412, 103] width 188 height 22
paste input "AUZD3"
click at [389, 107] on input "AUZD3" at bounding box center [412, 103] width 188 height 22
type input "AUZD3"
click at [355, 139] on button "Save" at bounding box center [347, 143] width 58 height 18
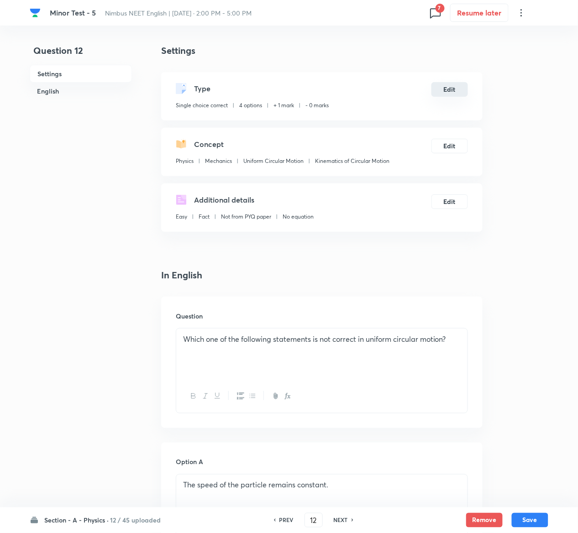
click at [449, 85] on button "Edit" at bounding box center [449, 89] width 37 height 15
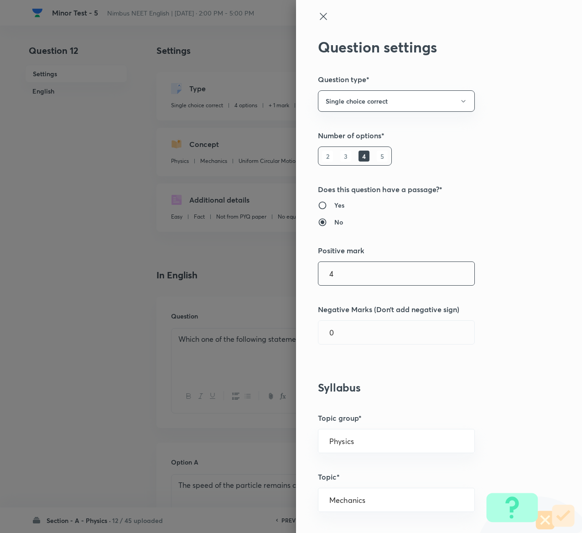
type input "4"
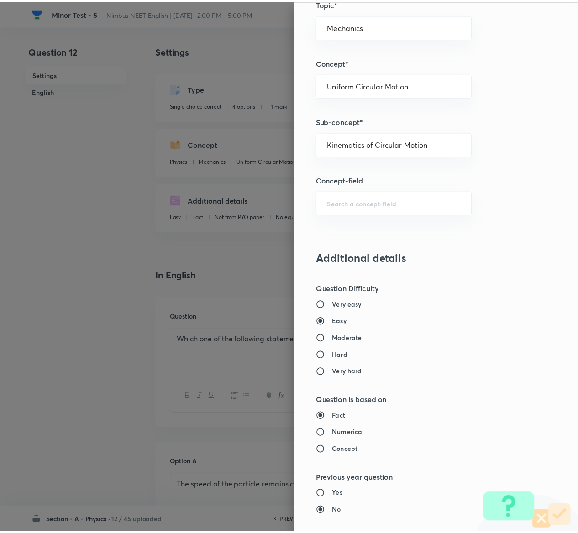
scroll to position [713, 0]
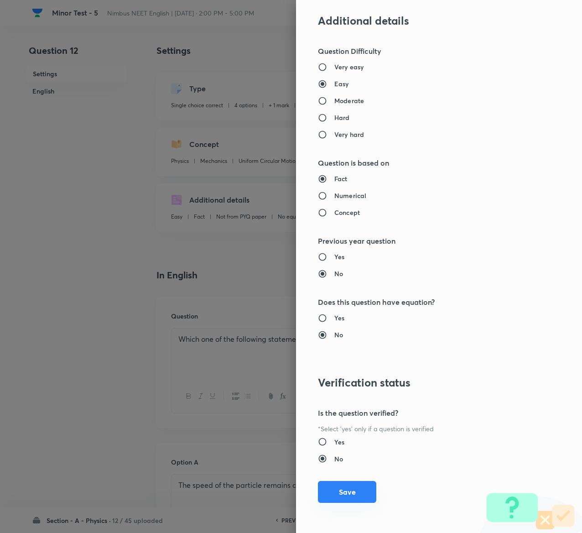
type input "1"
click at [320, 266] on button "Save" at bounding box center [347, 492] width 58 height 22
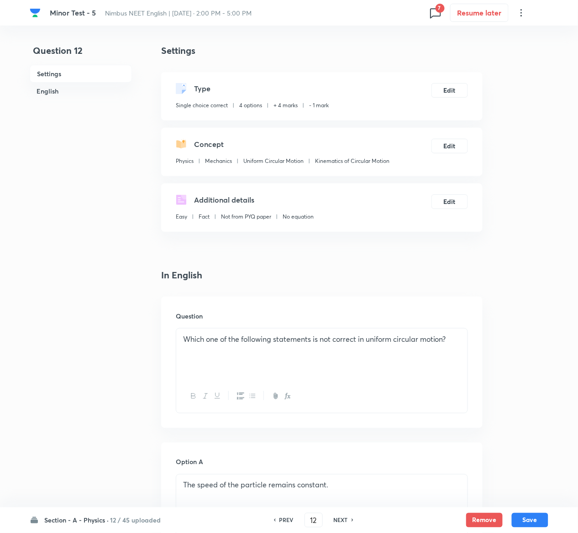
scroll to position [705, 0]
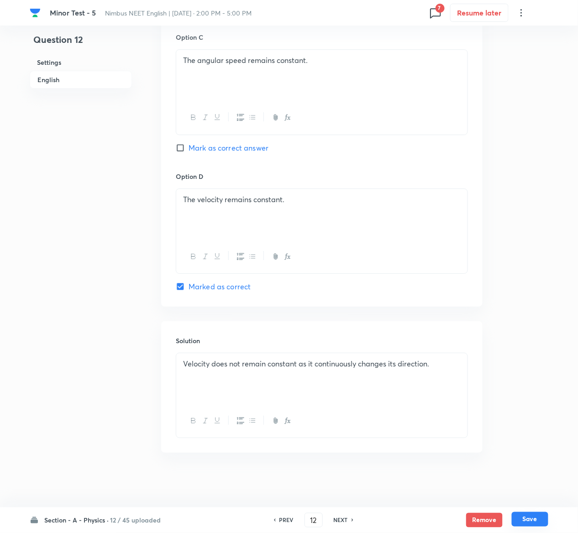
click at [536, 266] on button "Save" at bounding box center [529, 519] width 37 height 15
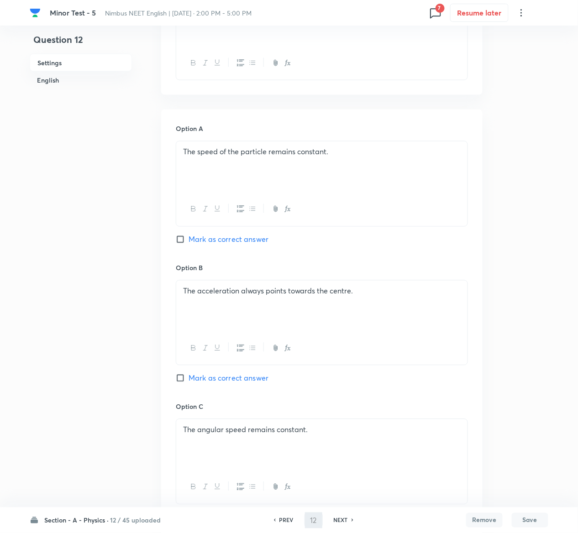
scroll to position [39, 0]
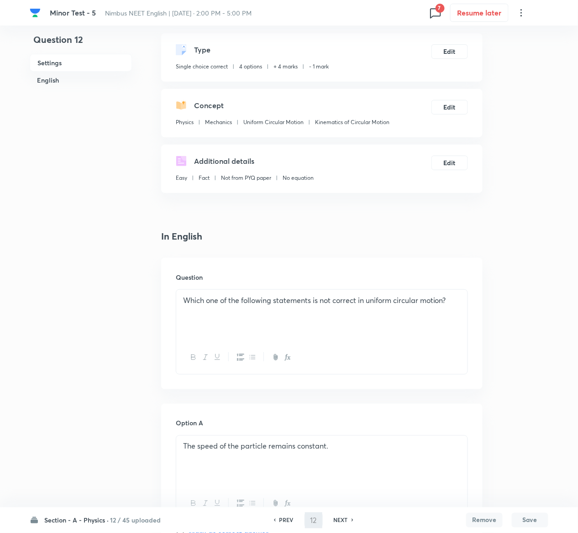
type input "13"
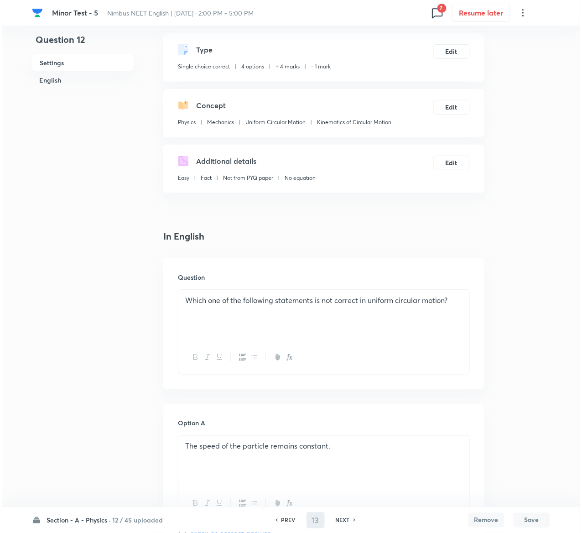
scroll to position [0, 0]
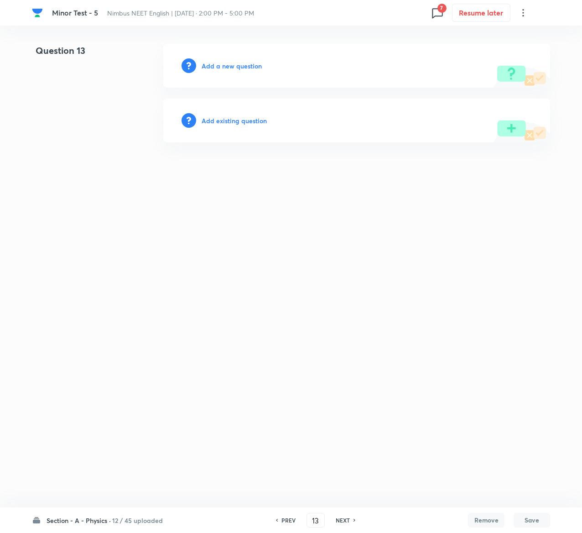
click at [239, 115] on div "Add existing question" at bounding box center [356, 121] width 387 height 44
click at [240, 120] on h6 "Add existing question" at bounding box center [234, 121] width 65 height 10
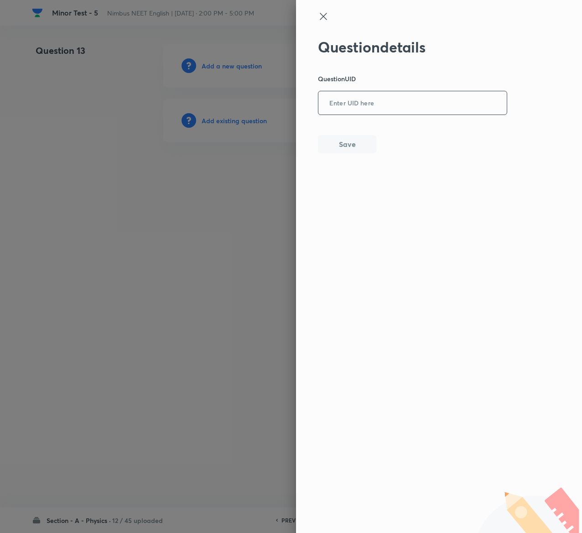
click at [378, 107] on input "text" at bounding box center [412, 103] width 188 height 22
paste input "BEWIJ"
type input "BEWIJ"
click at [357, 151] on button "Save" at bounding box center [347, 143] width 58 height 18
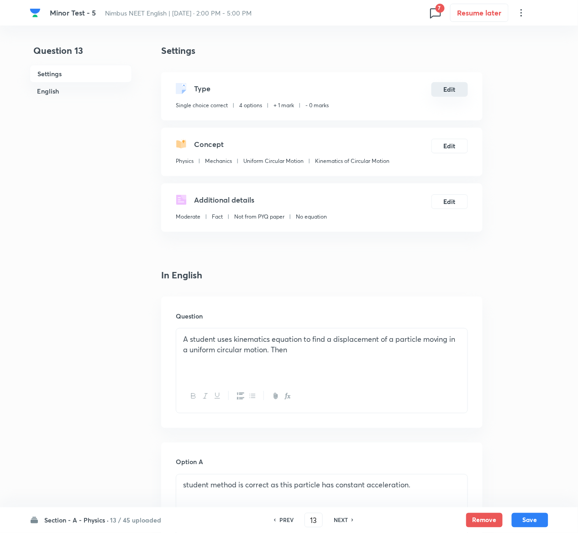
click at [449, 89] on button "Edit" at bounding box center [449, 89] width 37 height 15
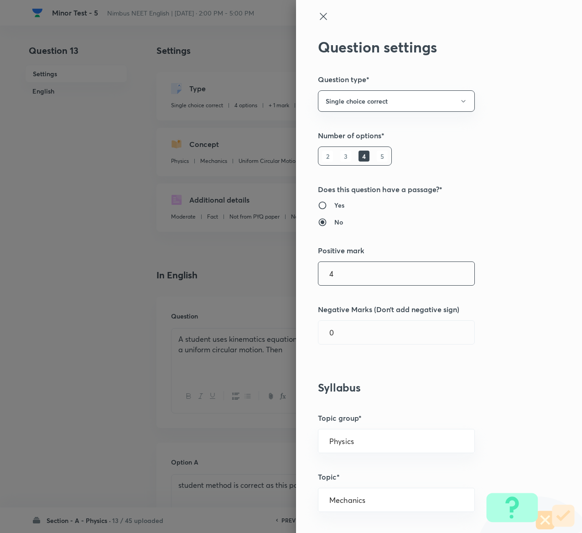
type input "4"
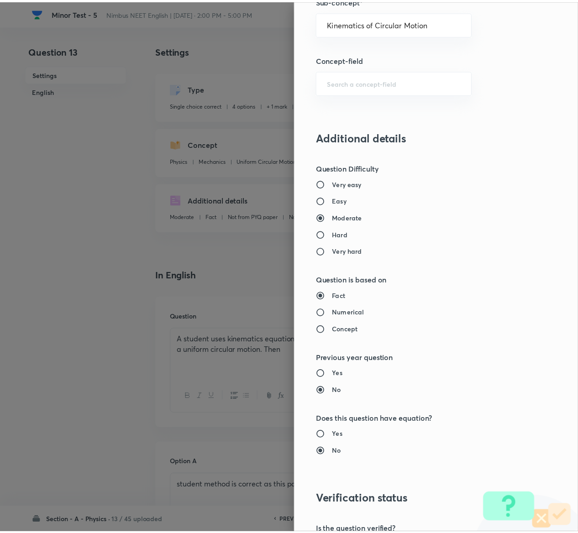
scroll to position [713, 0]
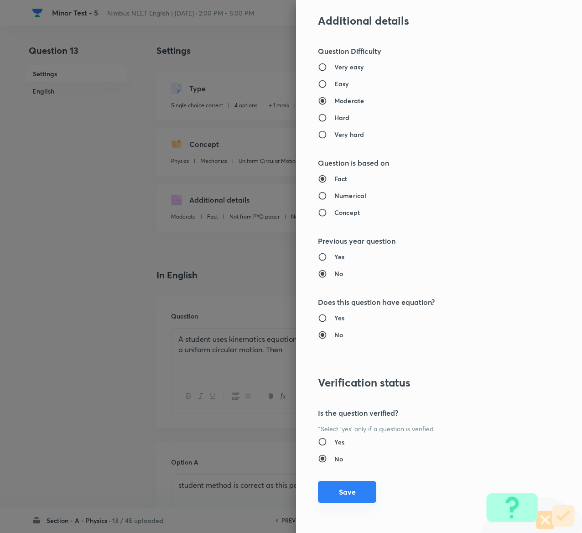
type input "1"
click at [325, 266] on button "Save" at bounding box center [347, 492] width 58 height 22
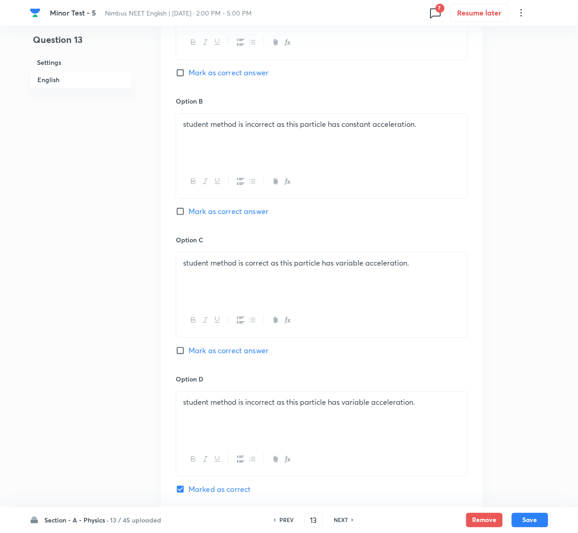
scroll to position [705, 0]
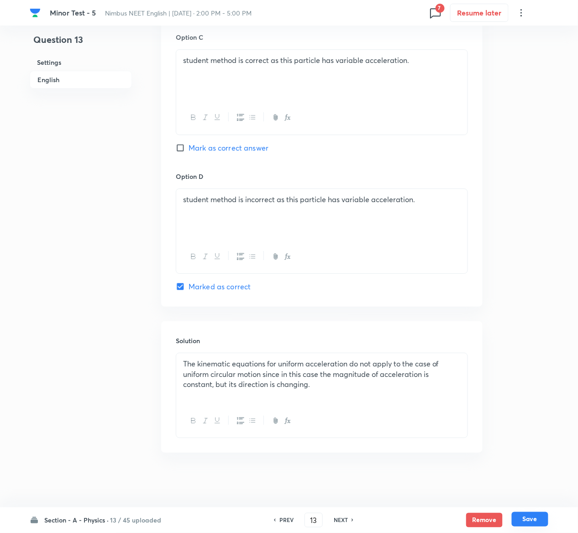
click at [534, 266] on button "Save" at bounding box center [529, 519] width 37 height 15
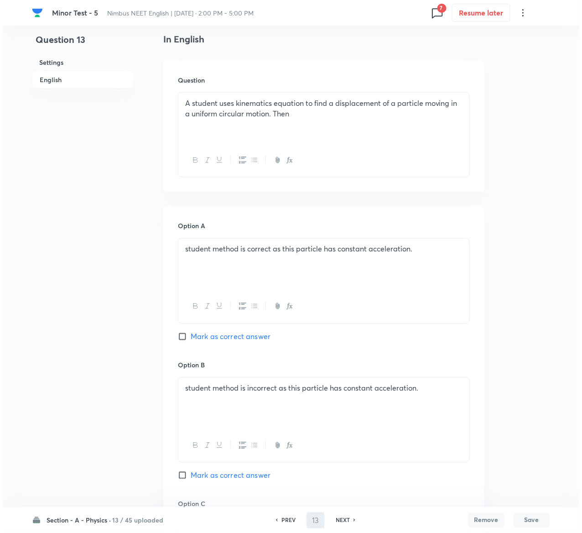
scroll to position [0, 0]
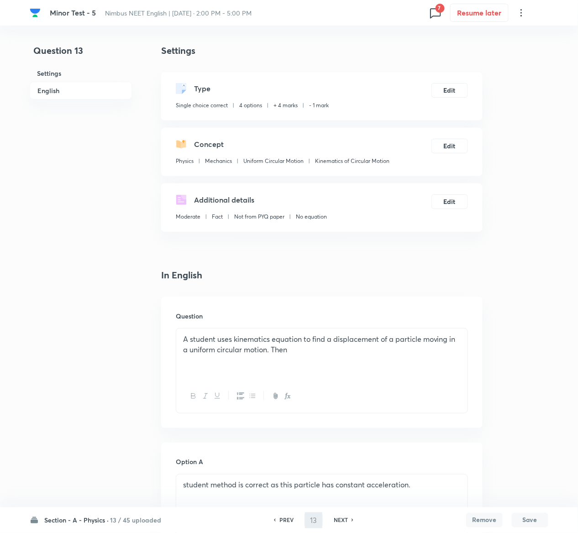
type input "14"
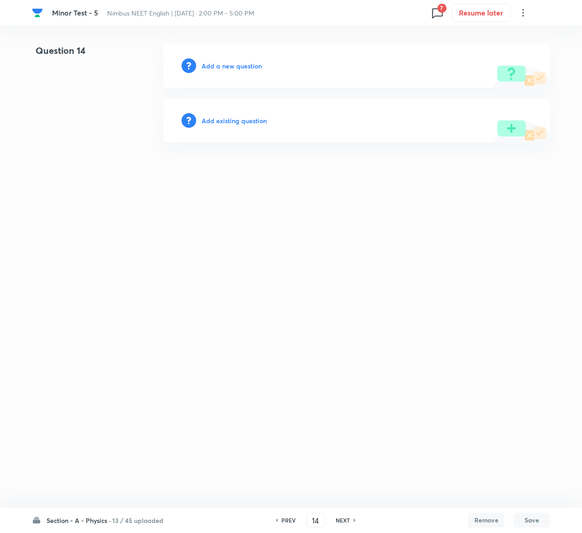
click at [250, 120] on h6 "Add existing question" at bounding box center [234, 121] width 65 height 10
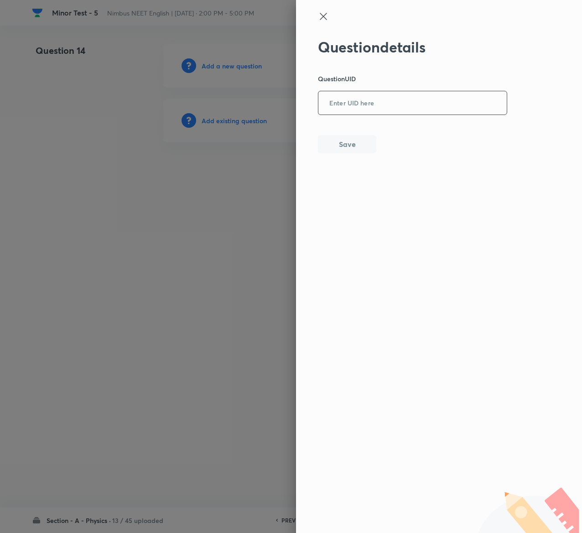
click at [407, 92] on input "text" at bounding box center [412, 103] width 188 height 22
paste input "OPMTA"
type input "OPMTA"
click at [370, 144] on button "Save" at bounding box center [347, 143] width 58 height 18
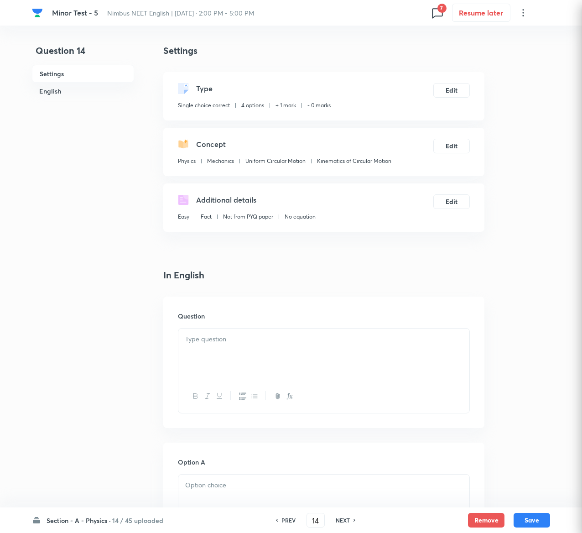
checkbox input "true"
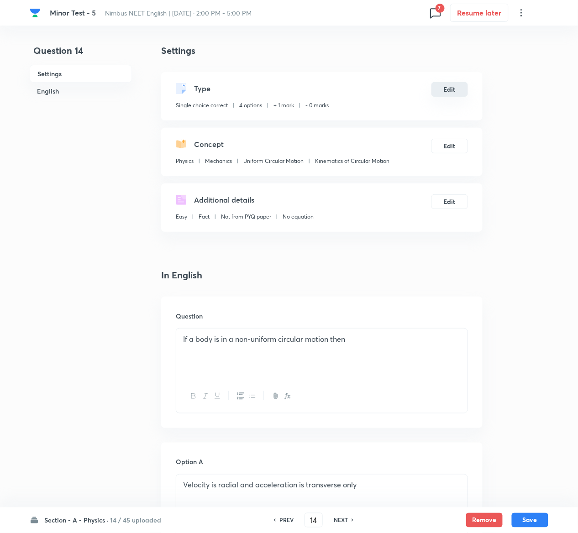
click at [454, 88] on button "Edit" at bounding box center [449, 89] width 37 height 15
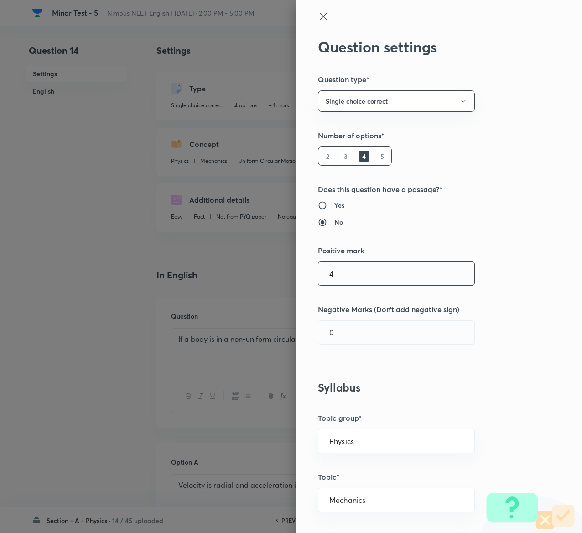
type input "4"
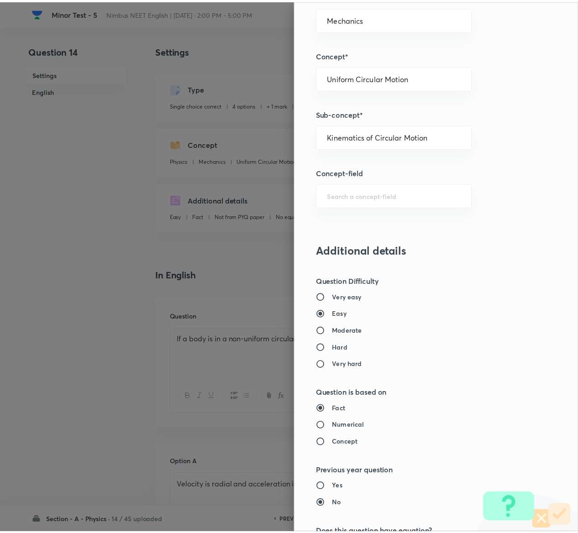
scroll to position [713, 0]
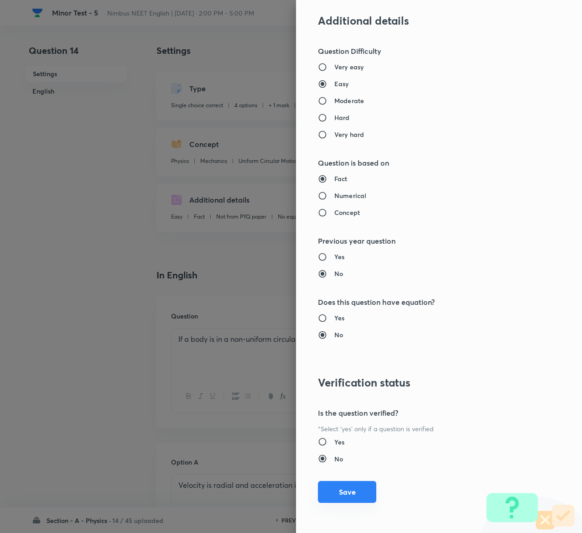
type input "1"
click at [337, 266] on button "Save" at bounding box center [347, 492] width 58 height 22
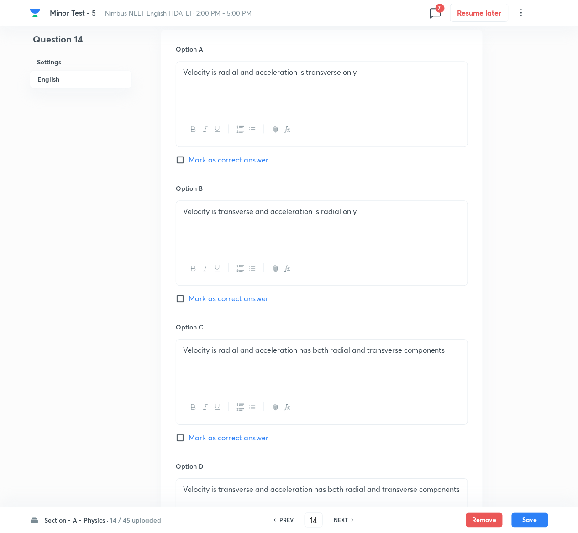
scroll to position [789, 0]
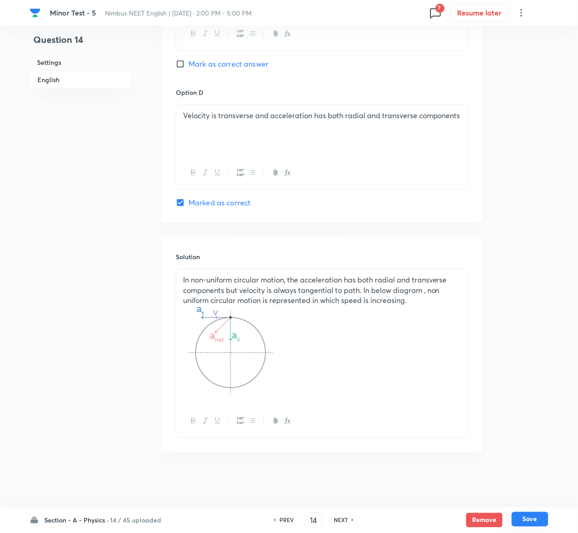
click at [537, 266] on button "Save" at bounding box center [529, 519] width 37 height 15
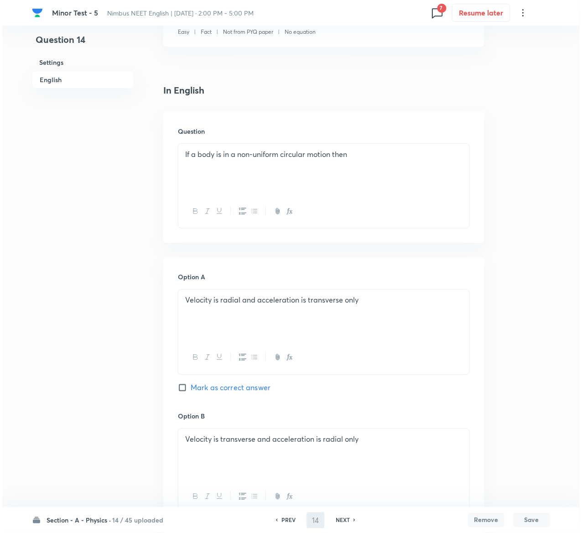
scroll to position [0, 0]
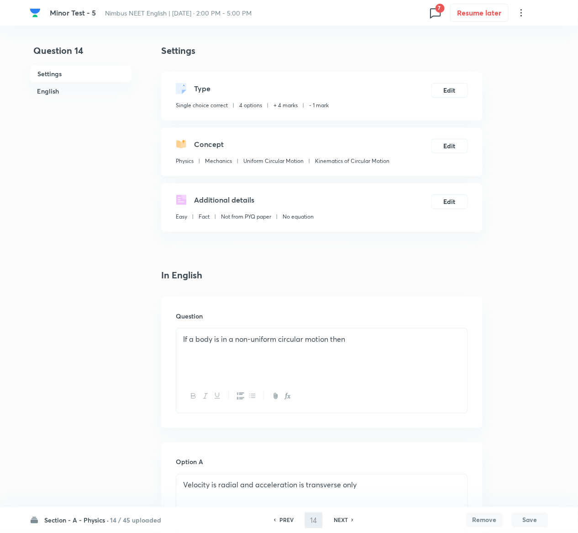
type input "15"
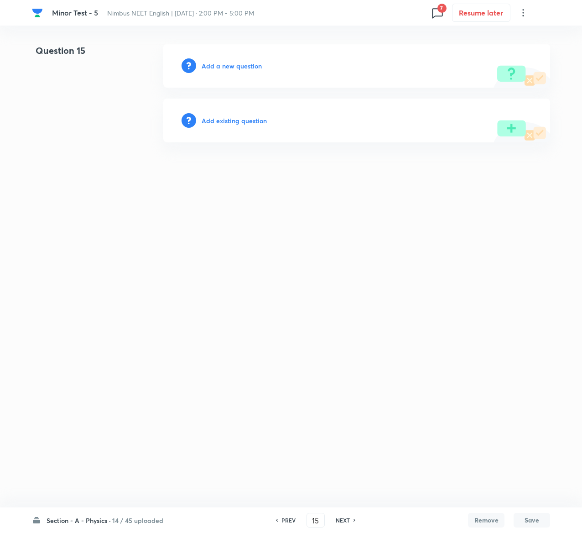
click at [235, 117] on h6 "Add existing question" at bounding box center [234, 121] width 65 height 10
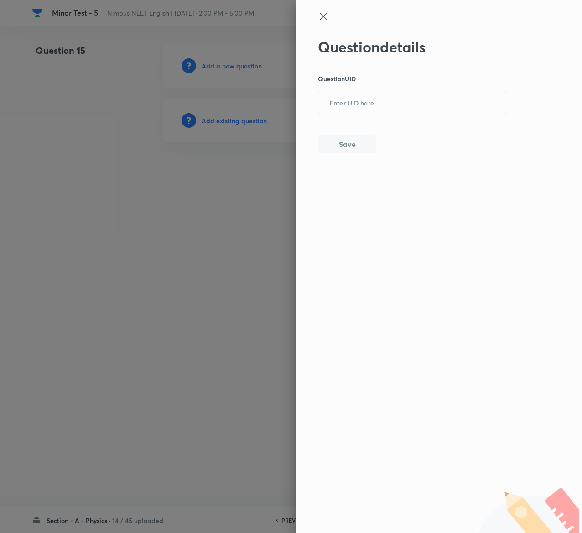
drag, startPoint x: 382, startPoint y: 86, endPoint x: 387, endPoint y: 121, distance: 35.9
click at [387, 121] on div "Question details Question UID ​ Save" at bounding box center [413, 95] width 190 height 115
click at [373, 103] on input "text" at bounding box center [412, 103] width 188 height 22
paste input "VTVM5"
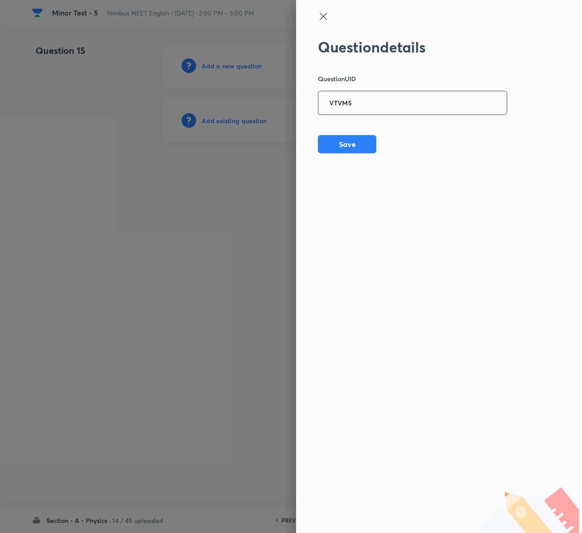
type input "VTVM5"
click at [353, 144] on button "Save" at bounding box center [347, 143] width 58 height 18
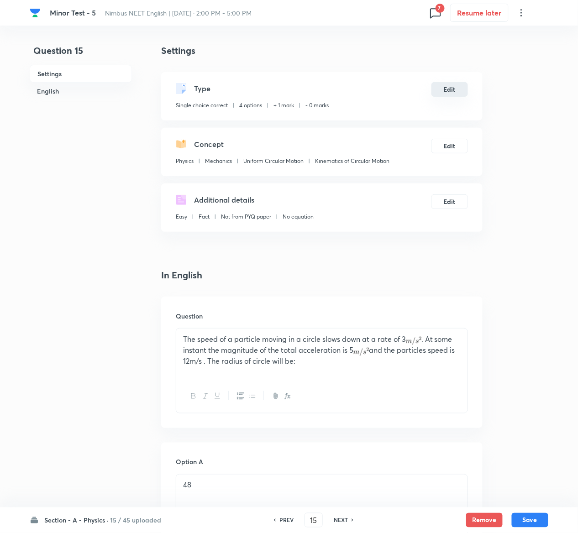
click at [453, 92] on button "Edit" at bounding box center [449, 89] width 37 height 15
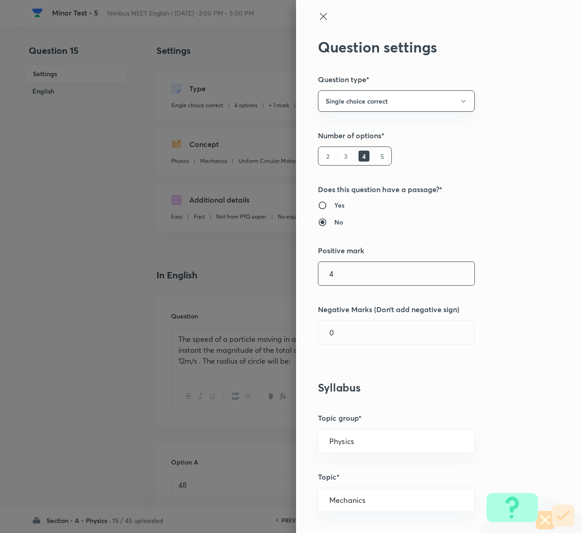
type input "4"
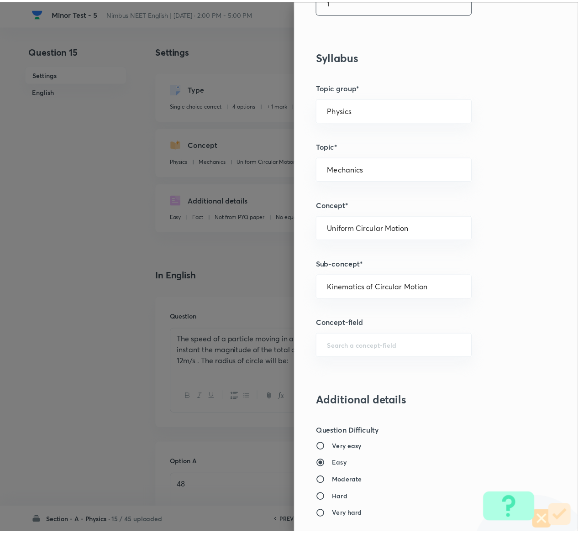
scroll to position [713, 0]
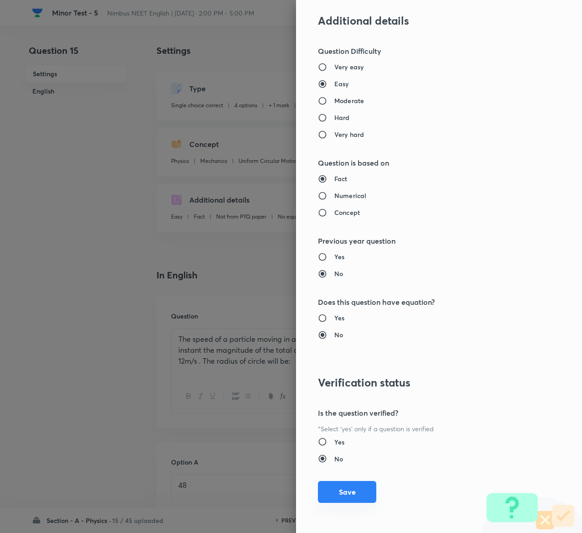
type input "1"
click at [344, 266] on button "Save" at bounding box center [347, 492] width 58 height 22
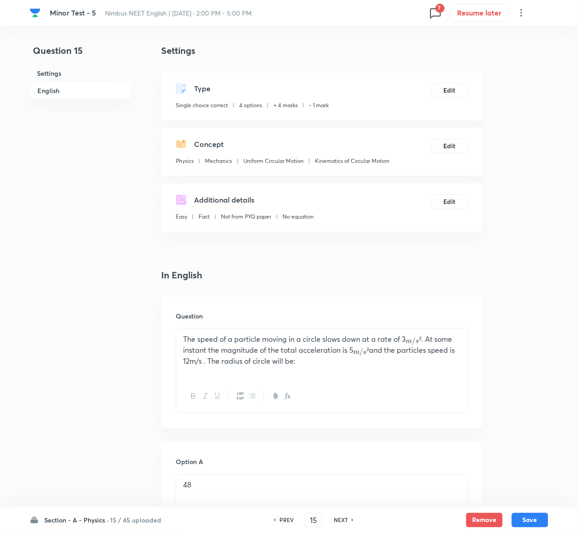
scroll to position [705, 0]
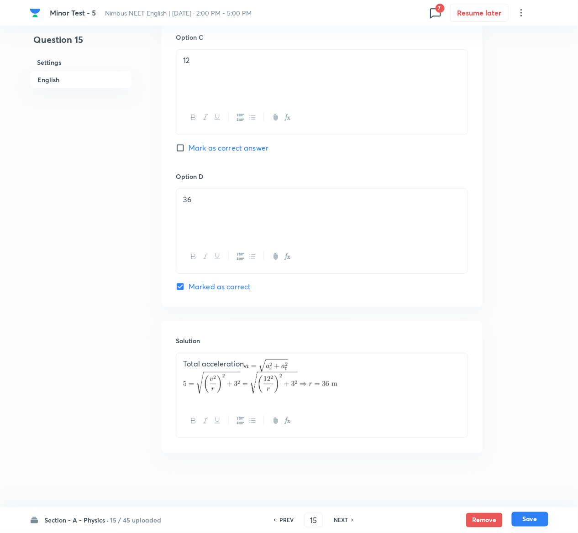
click at [543, 266] on button "Save" at bounding box center [529, 519] width 37 height 15
type input "16"
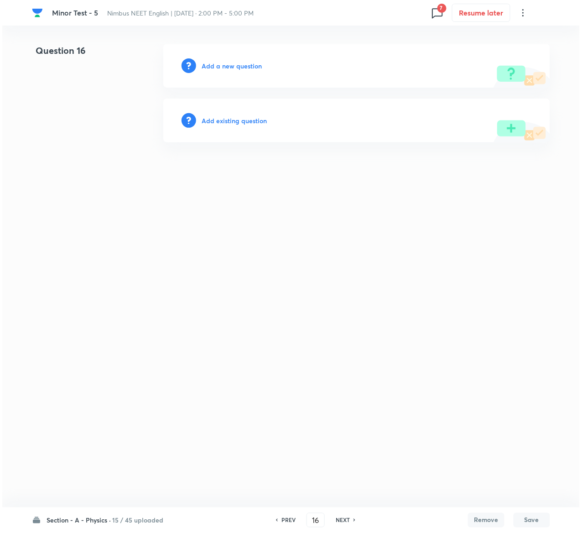
scroll to position [0, 0]
click at [235, 120] on h6 "Add existing question" at bounding box center [234, 121] width 65 height 10
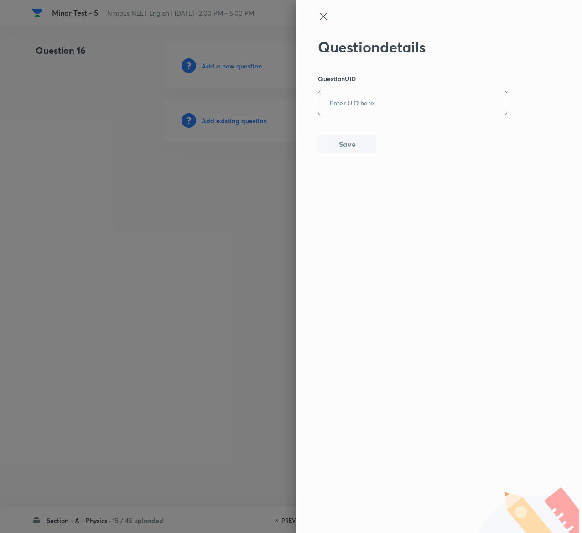
click at [391, 111] on input "text" at bounding box center [412, 103] width 188 height 22
paste input "PG3QX"
type input "PG3QX"
click at [365, 149] on button "Save" at bounding box center [347, 143] width 58 height 18
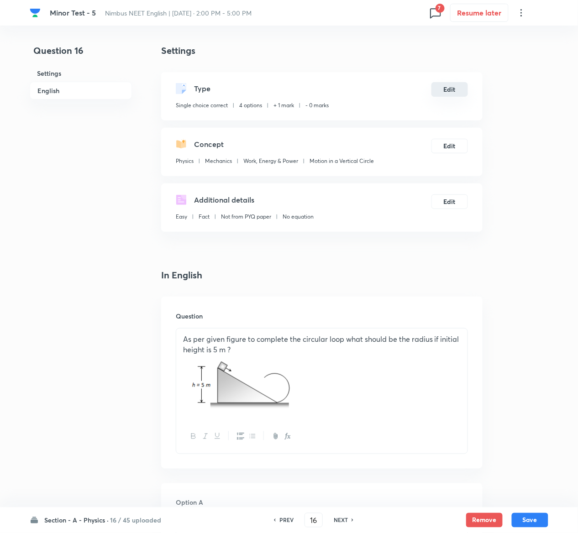
click at [451, 89] on button "Edit" at bounding box center [449, 89] width 37 height 15
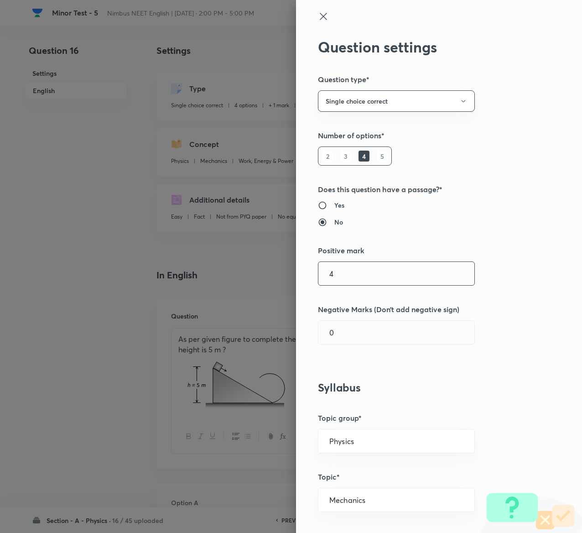
type input "4"
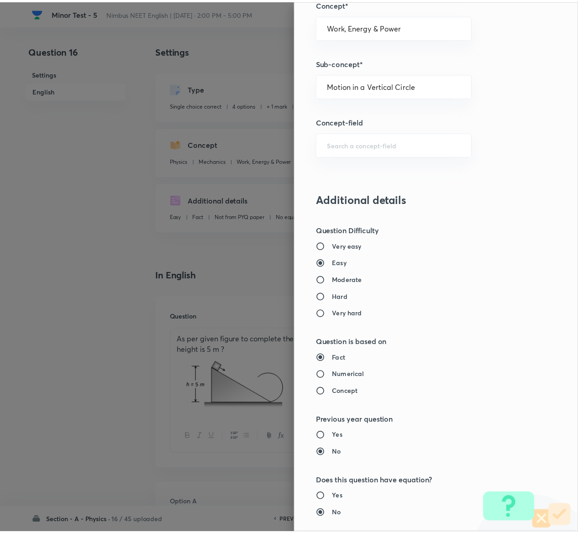
scroll to position [713, 0]
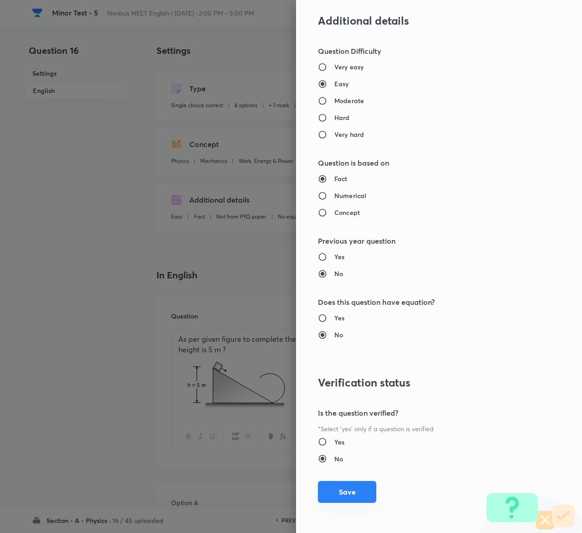
type input "1"
click at [345, 266] on button "Save" at bounding box center [347, 492] width 58 height 22
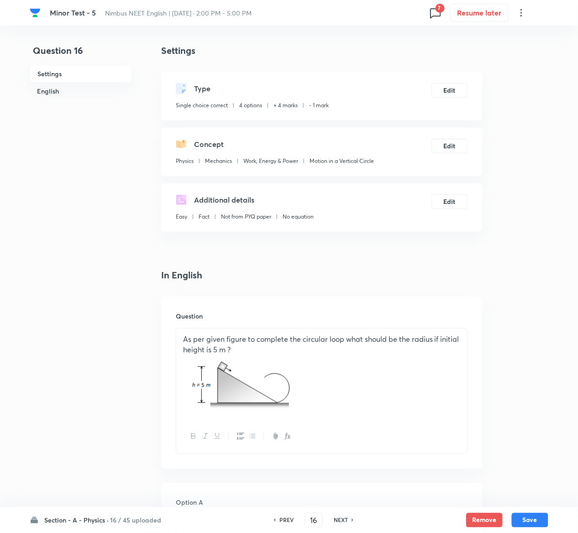
scroll to position [752, 0]
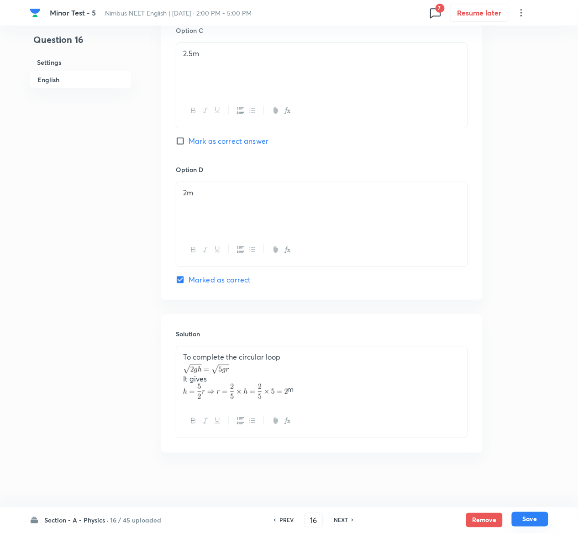
click at [541, 266] on button "Save" at bounding box center [529, 519] width 37 height 15
type input "17"
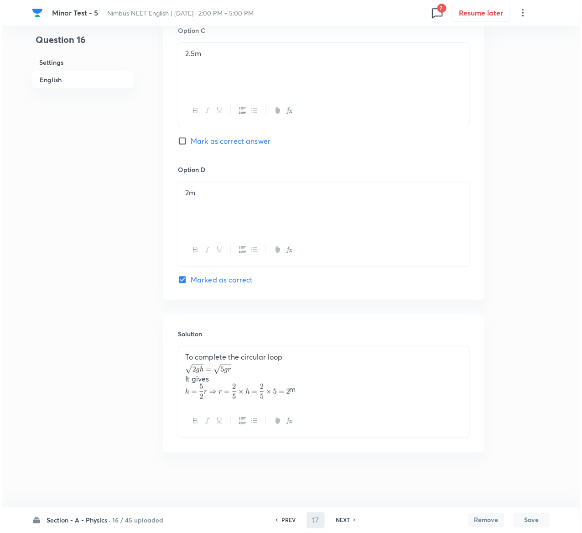
scroll to position [0, 0]
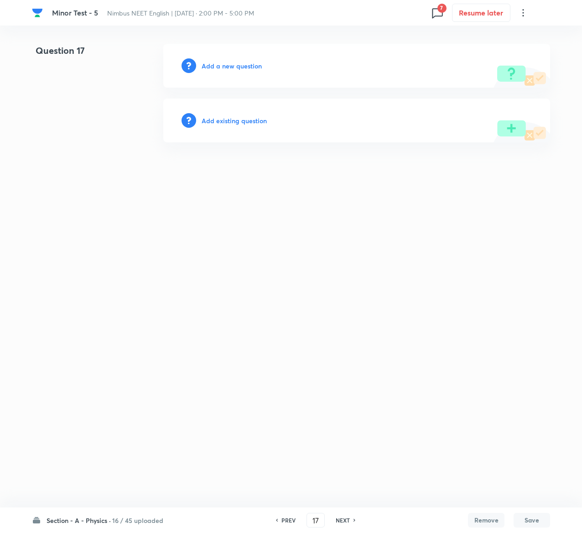
click at [241, 119] on h6 "Add existing question" at bounding box center [234, 121] width 65 height 10
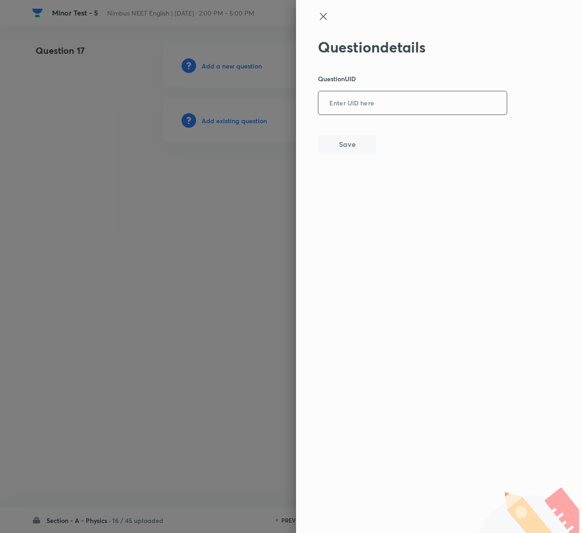
click at [336, 108] on input "text" at bounding box center [412, 103] width 188 height 22
paste input "NCMVG"
type input "NCMVG"
click at [342, 149] on button "Save" at bounding box center [347, 143] width 58 height 18
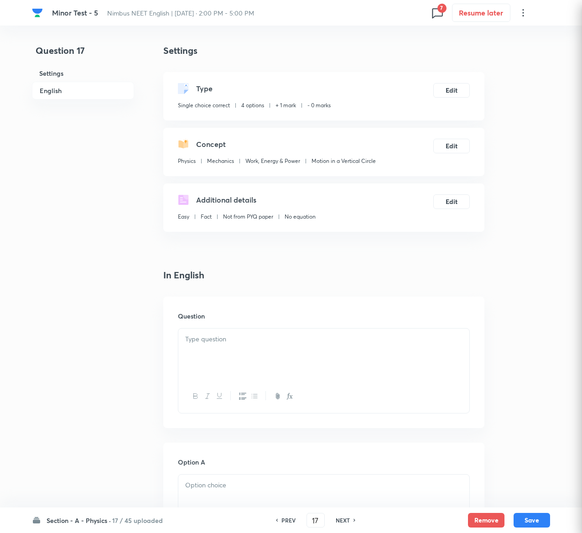
checkbox input "true"
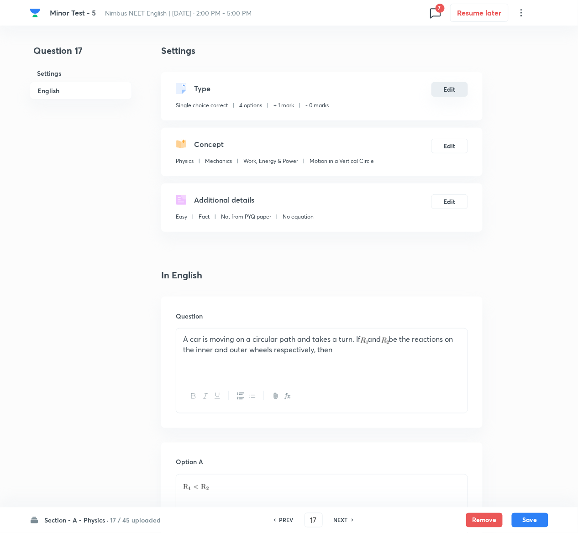
click at [450, 93] on button "Edit" at bounding box center [449, 89] width 37 height 15
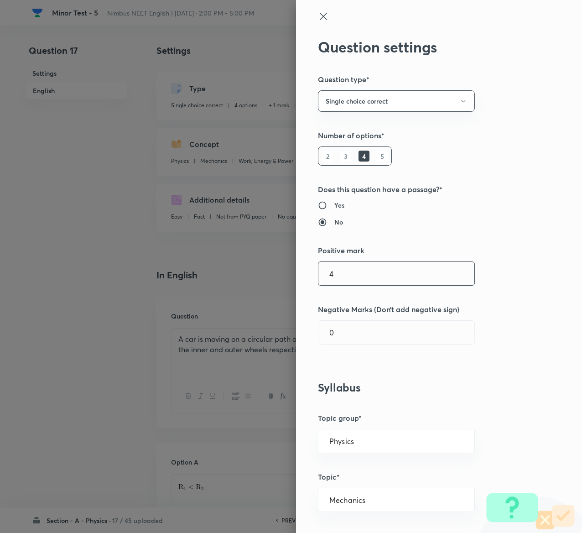
type input "4"
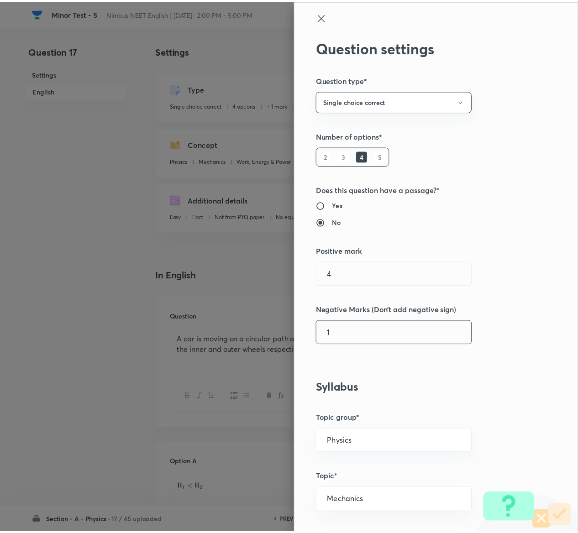
scroll to position [713, 0]
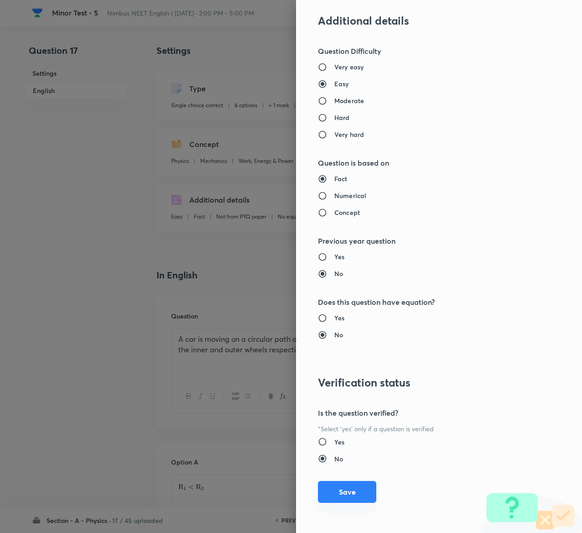
type input "1"
click at [345, 266] on button "Save" at bounding box center [347, 492] width 58 height 22
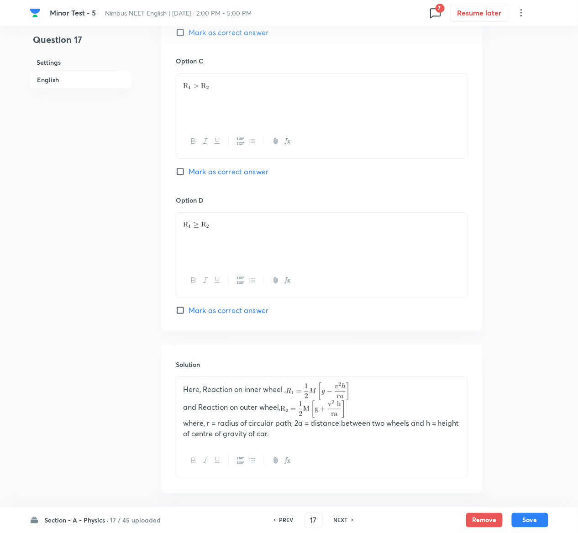
scroll to position [721, 0]
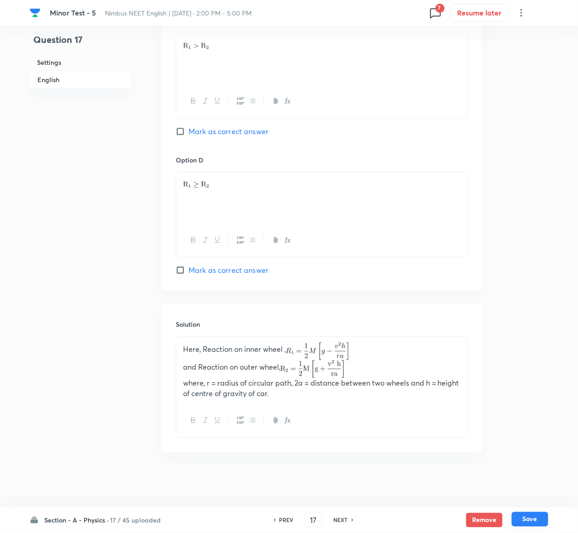
click at [537, 266] on button "Save" at bounding box center [529, 519] width 37 height 15
type input "18"
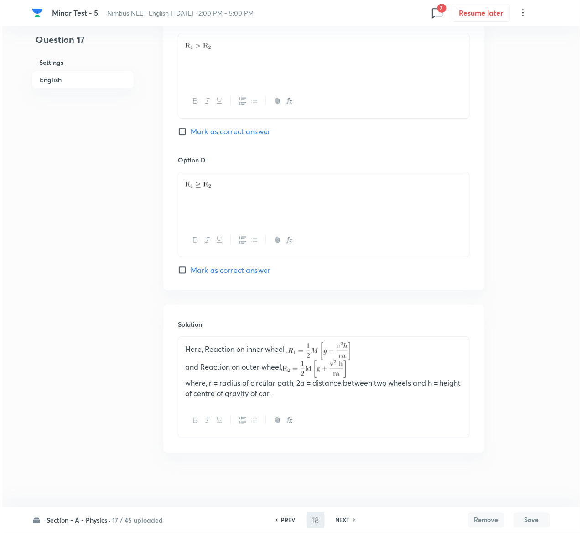
scroll to position [0, 0]
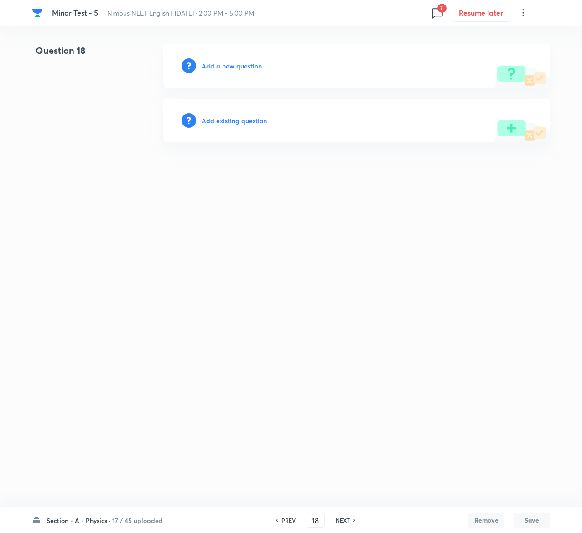
click at [263, 124] on h6 "Add existing question" at bounding box center [234, 121] width 65 height 10
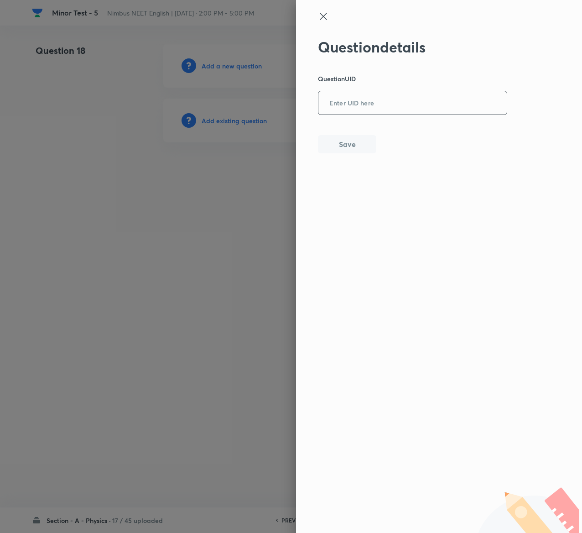
click at [365, 107] on input "text" at bounding box center [412, 103] width 188 height 22
paste input "MFRJU"
type input "MFRJU"
click at [337, 144] on button "Save" at bounding box center [347, 143] width 58 height 18
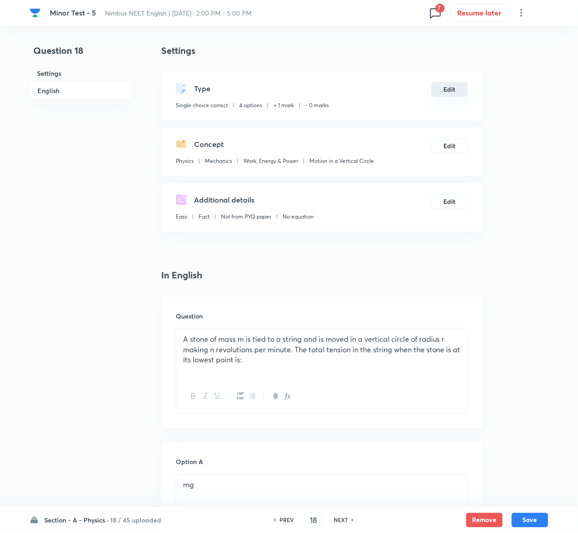
click at [455, 89] on button "Edit" at bounding box center [449, 89] width 37 height 15
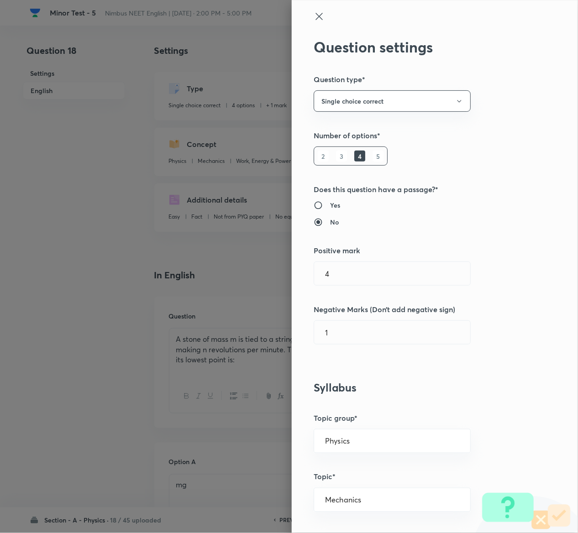
type input "1"
type input "0"
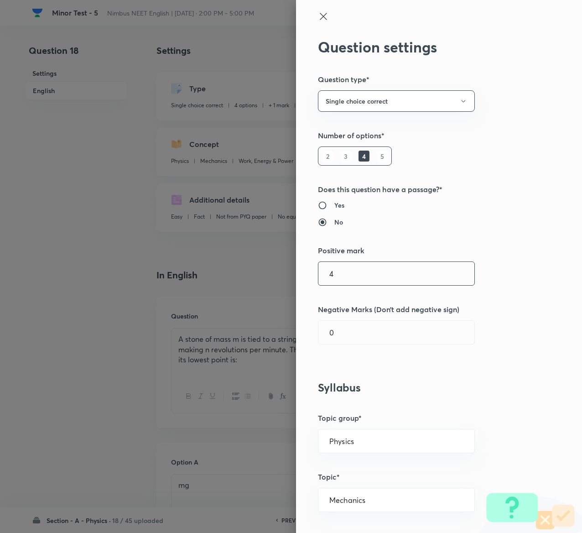
type input "4"
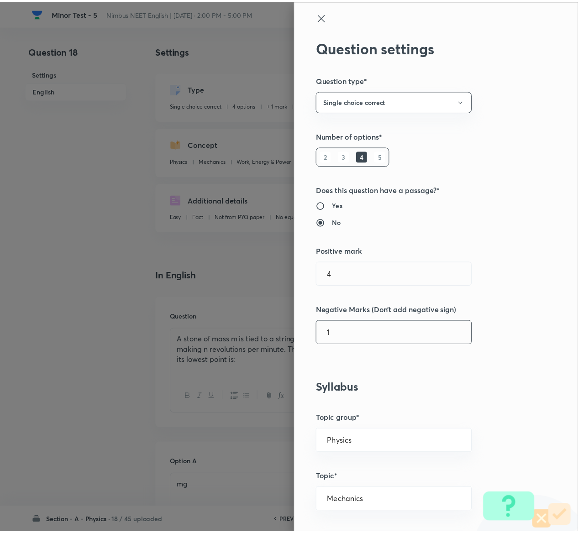
scroll to position [713, 0]
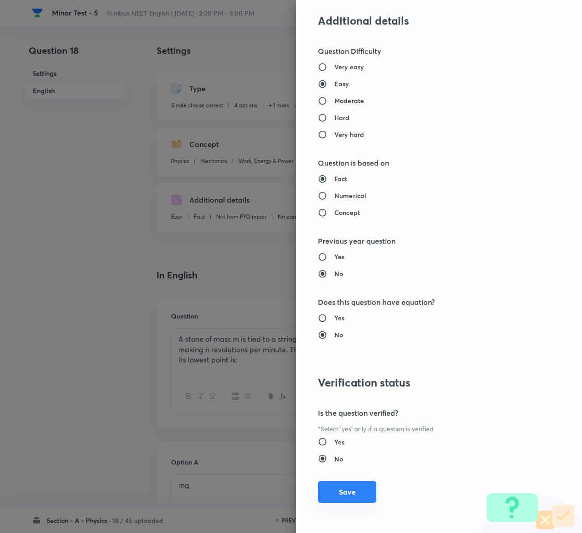
type input "1"
click at [340, 266] on button "Save" at bounding box center [347, 492] width 58 height 22
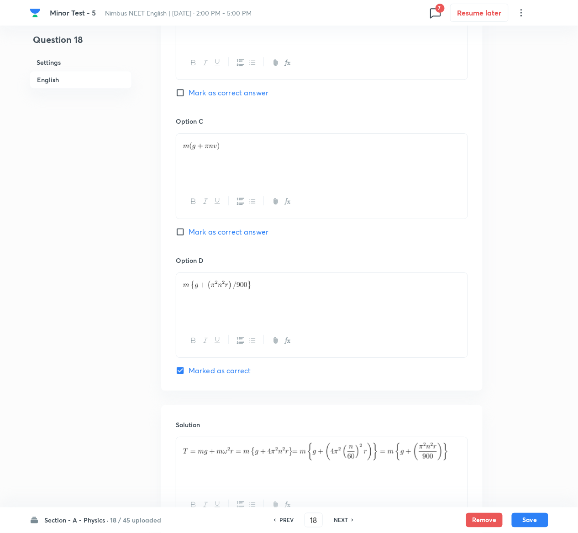
scroll to position [705, 0]
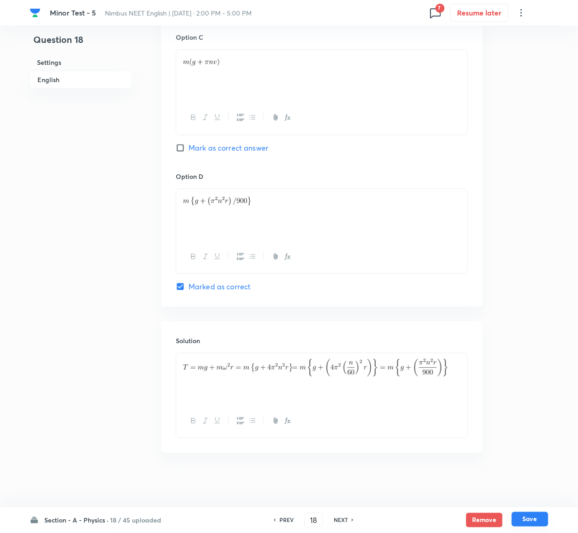
click at [537, 266] on button "Save" at bounding box center [529, 519] width 37 height 15
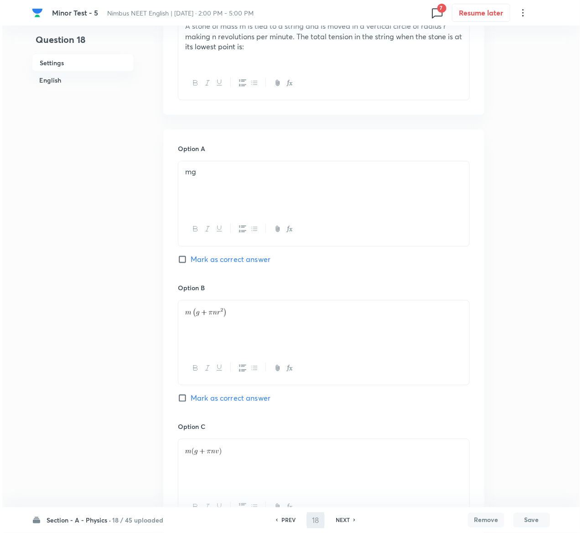
scroll to position [0, 0]
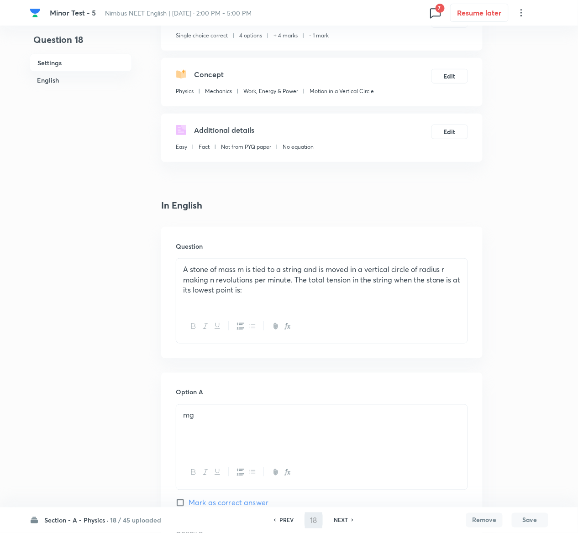
type input "19"
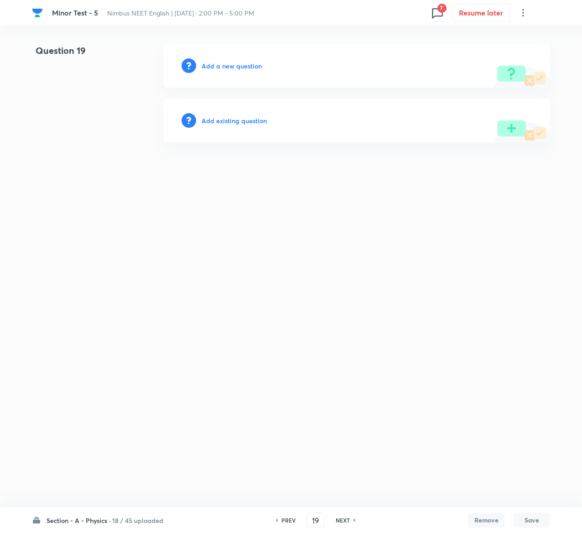
click at [254, 118] on h6 "Add existing question" at bounding box center [234, 121] width 65 height 10
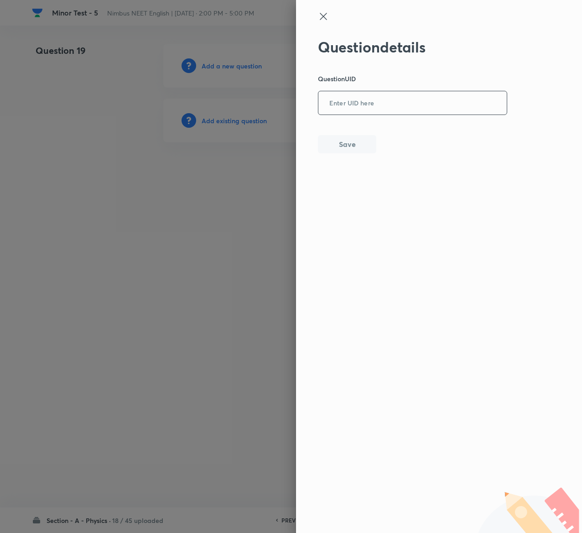
click at [365, 99] on input "text" at bounding box center [412, 103] width 188 height 22
paste input "YT7JJ"
type input "YT7JJ"
click at [336, 140] on button "Save" at bounding box center [347, 143] width 58 height 18
click at [336, 140] on button "Save" at bounding box center [347, 144] width 58 height 18
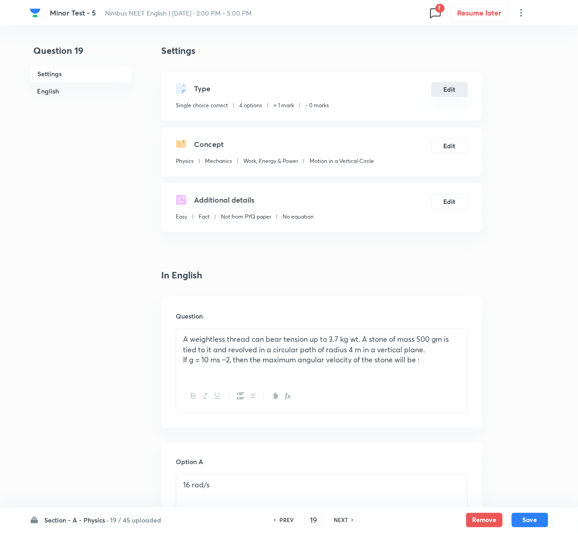
click at [447, 87] on button "Edit" at bounding box center [449, 89] width 37 height 15
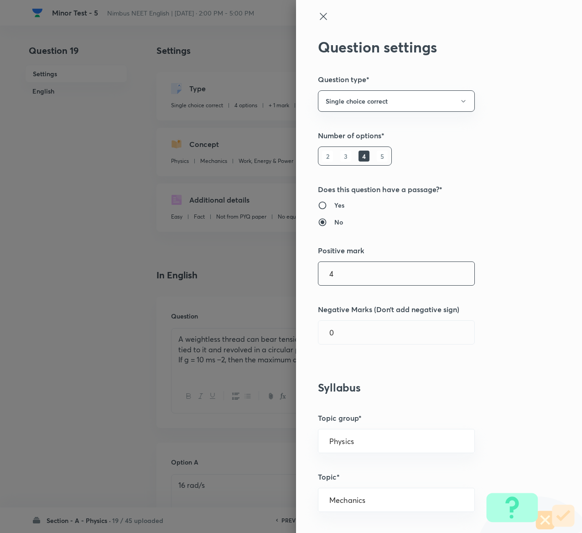
type input "4"
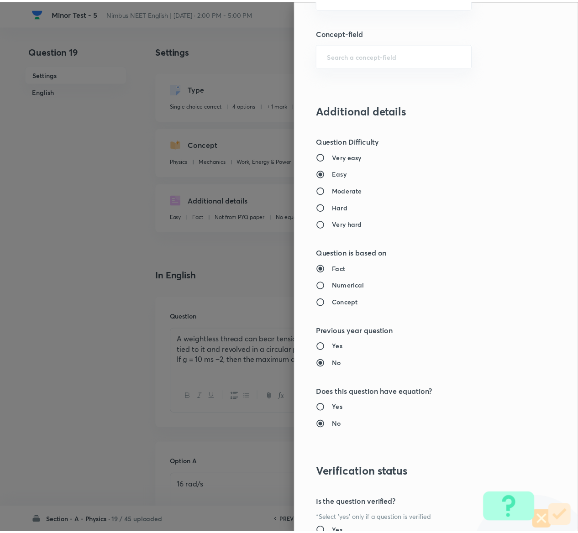
scroll to position [713, 0]
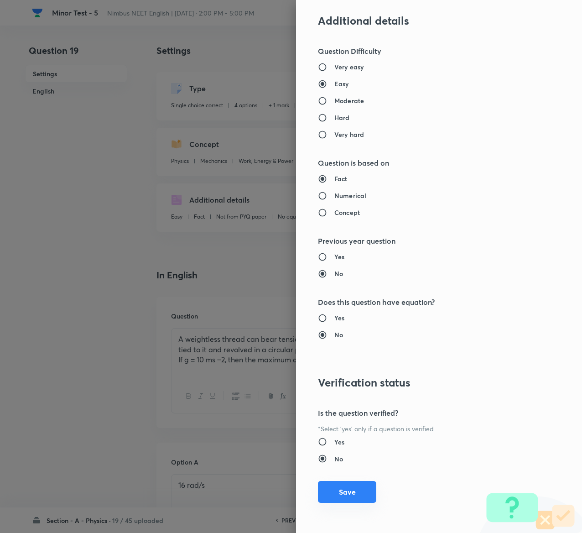
type input "1"
click at [333, 266] on button "Save" at bounding box center [347, 492] width 58 height 22
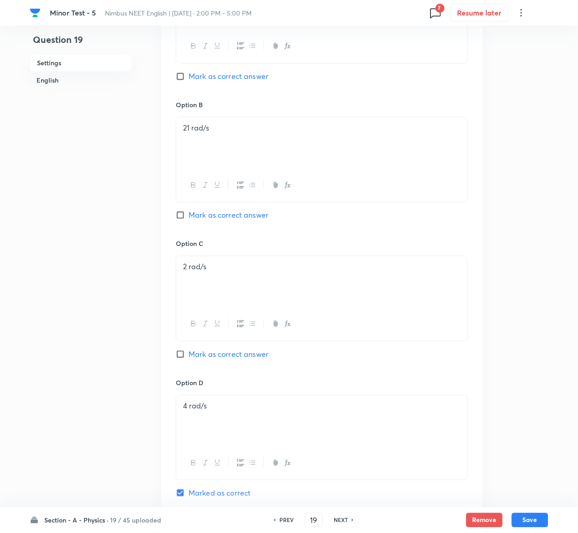
scroll to position [755, 0]
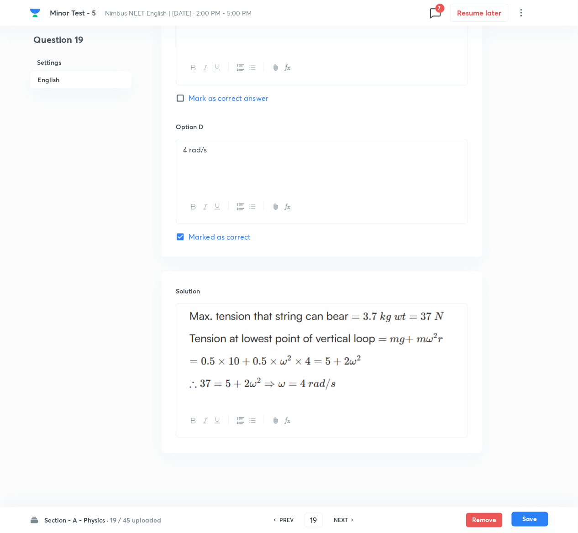
click at [527, 266] on button "Save" at bounding box center [529, 519] width 37 height 15
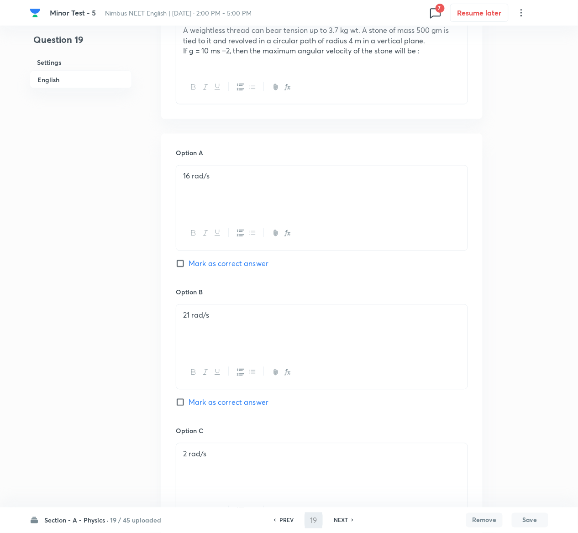
scroll to position [154, 0]
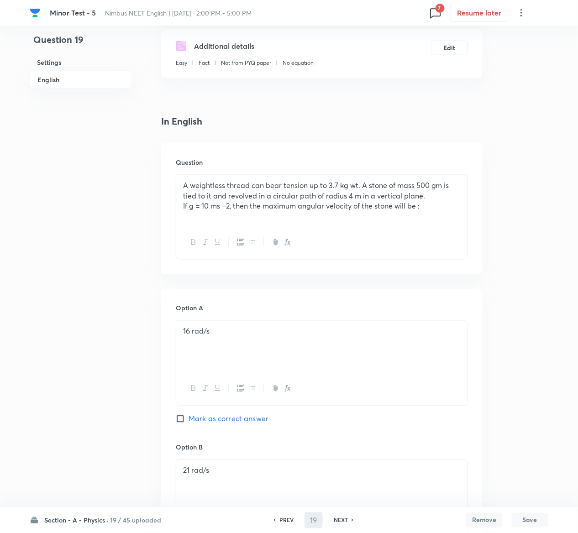
type input "20"
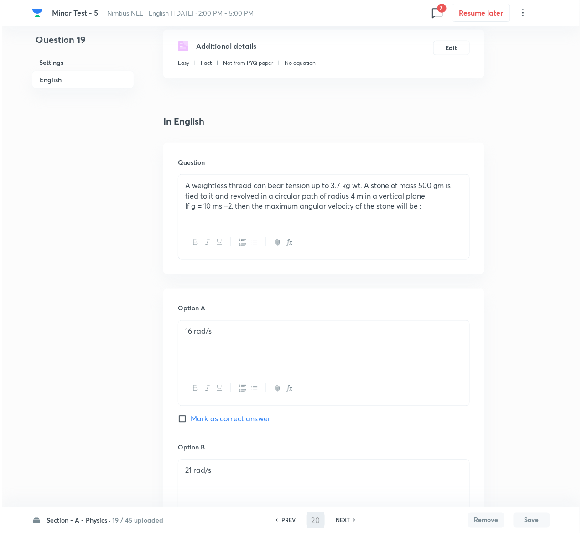
scroll to position [0, 0]
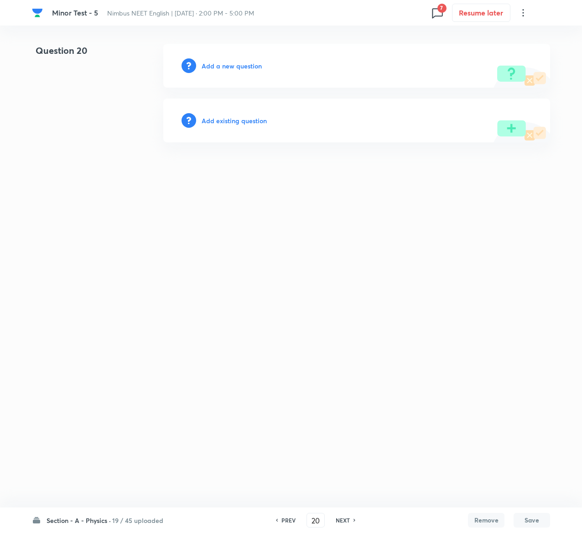
click at [250, 118] on h6 "Add existing question" at bounding box center [234, 121] width 65 height 10
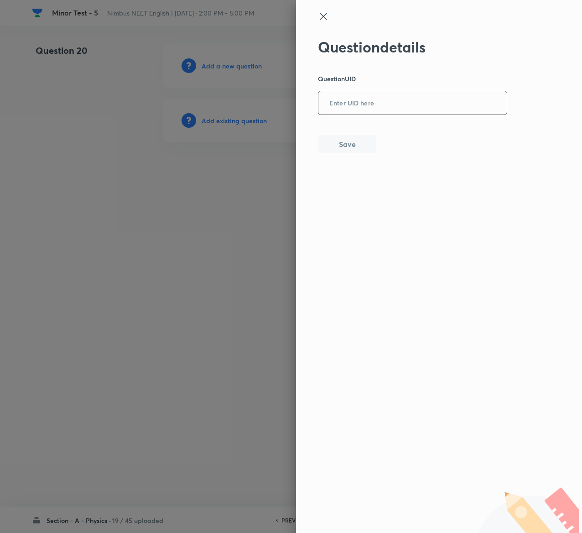
click at [355, 107] on input "text" at bounding box center [412, 103] width 188 height 22
paste input "47TQ8"
type input "47TQ8"
click at [354, 141] on button "Save" at bounding box center [347, 143] width 58 height 18
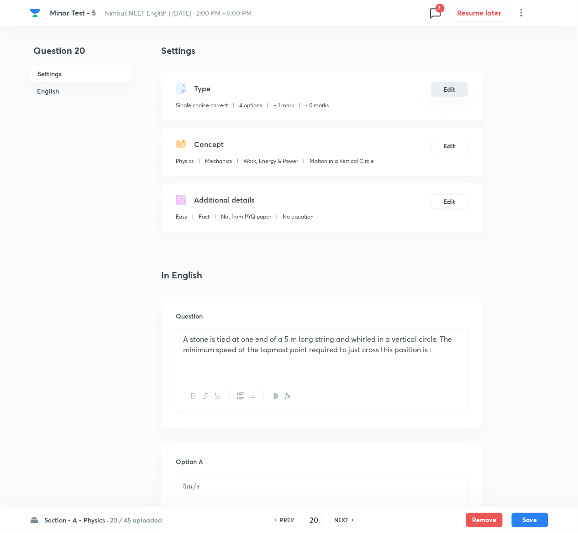
click at [444, 87] on button "Edit" at bounding box center [449, 89] width 37 height 15
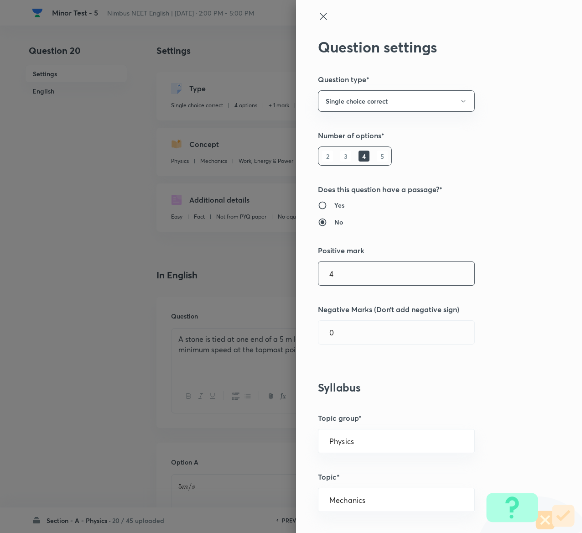
type input "4"
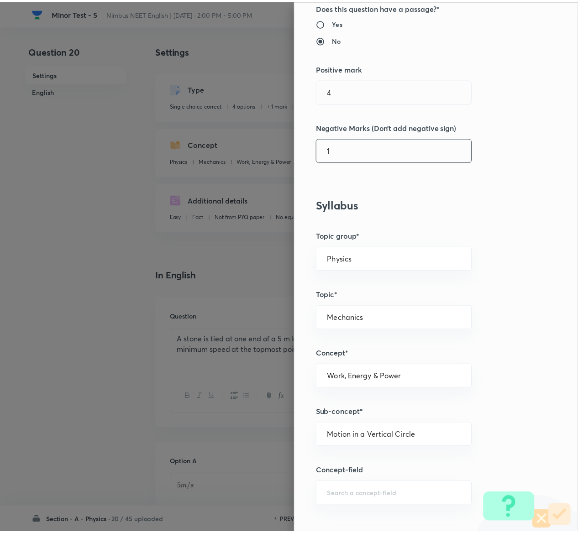
scroll to position [713, 0]
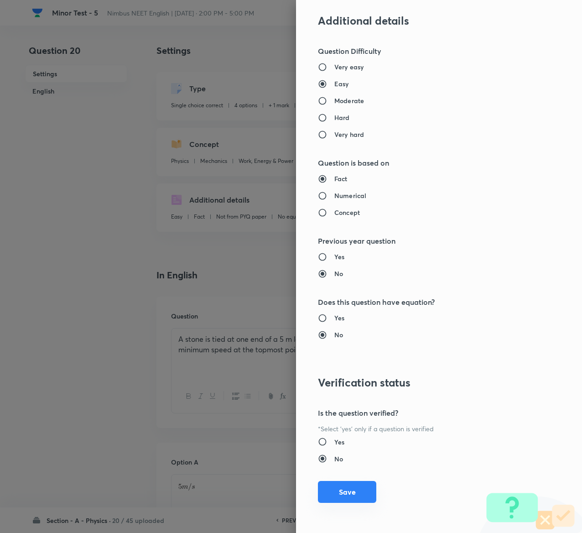
type input "1"
click at [349, 266] on button "Save" at bounding box center [347, 492] width 58 height 22
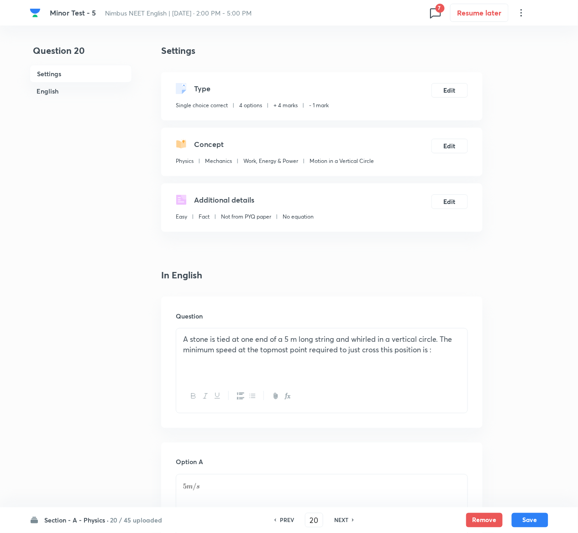
scroll to position [715, 0]
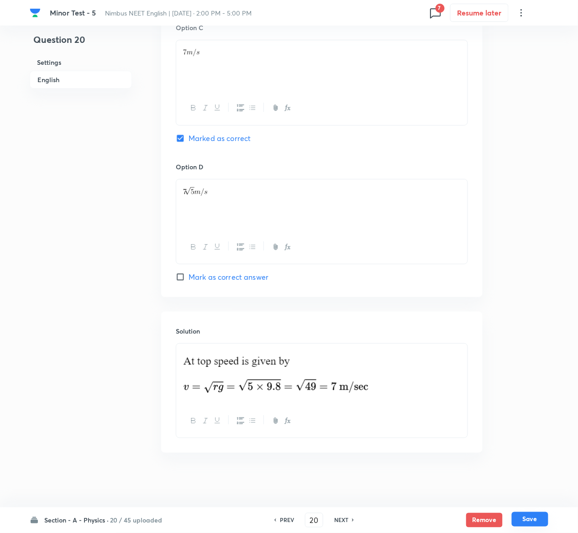
click at [538, 266] on button "Save" at bounding box center [529, 519] width 37 height 15
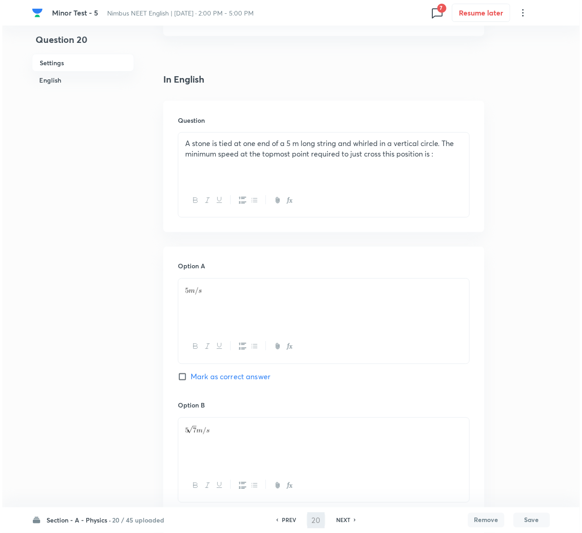
scroll to position [0, 0]
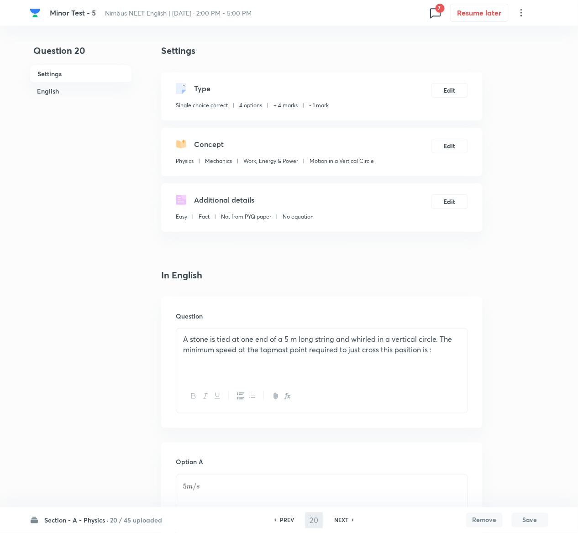
type input "21"
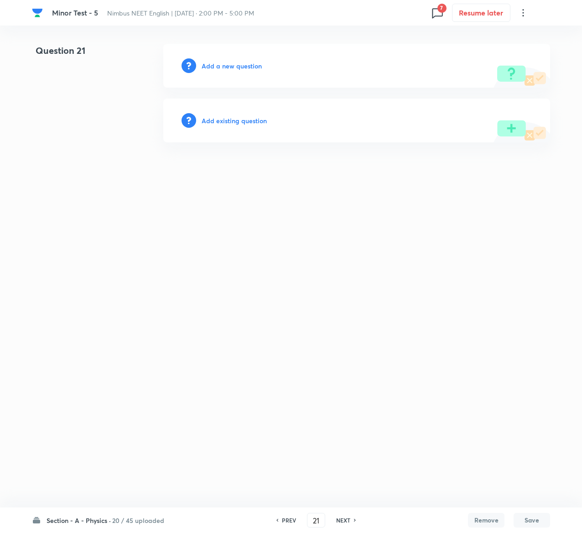
click at [265, 122] on h6 "Add existing question" at bounding box center [234, 121] width 65 height 10
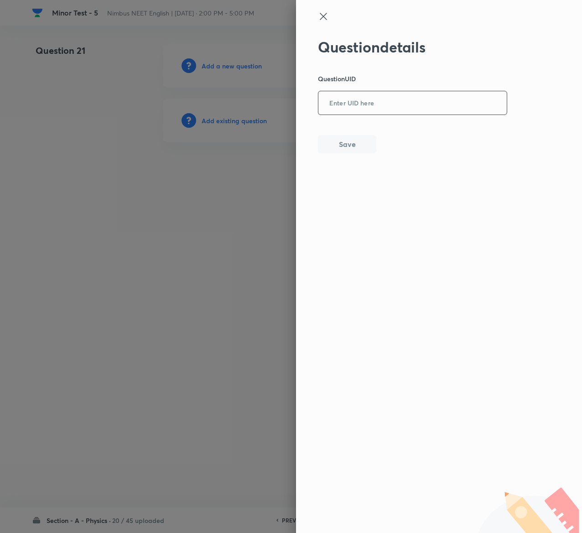
click at [364, 110] on input "text" at bounding box center [412, 103] width 188 height 22
paste input "BS7LE"
type input "BS7LE"
click at [350, 146] on button "Save" at bounding box center [347, 143] width 58 height 18
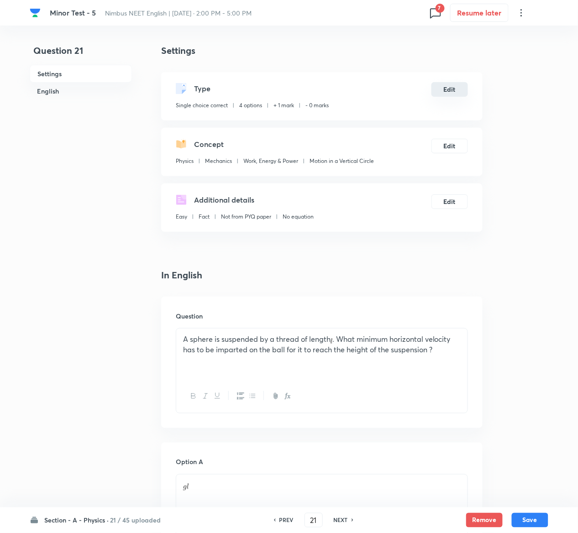
click at [453, 87] on button "Edit" at bounding box center [449, 89] width 37 height 15
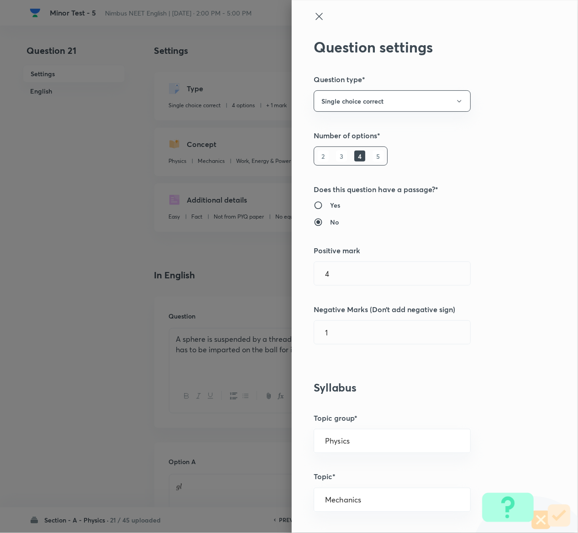
type input "1"
type input "0"
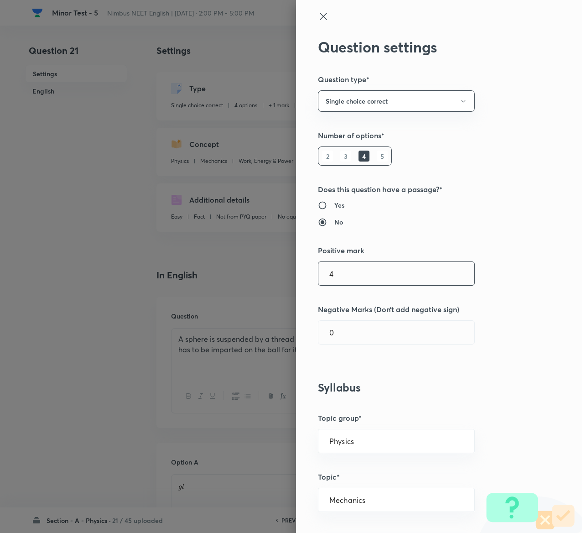
type input "4"
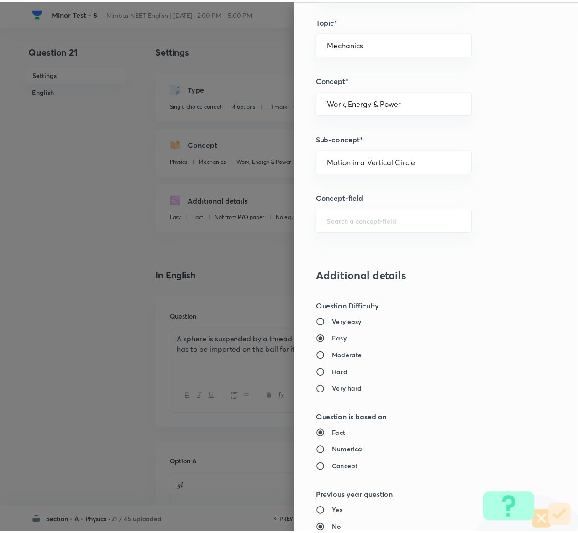
scroll to position [713, 0]
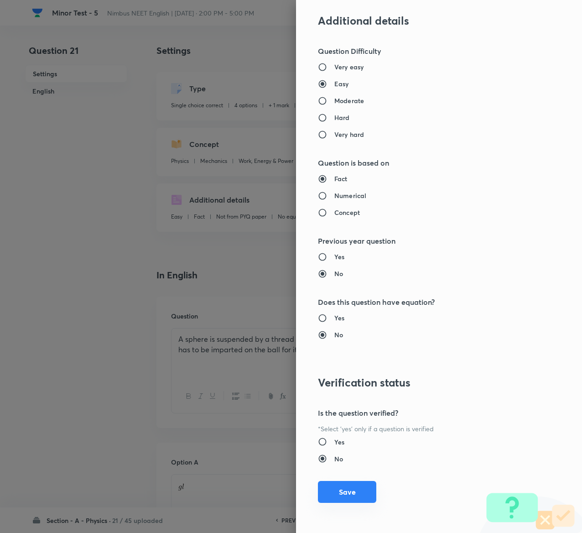
type input "1"
click at [330, 266] on button "Save" at bounding box center [347, 492] width 58 height 22
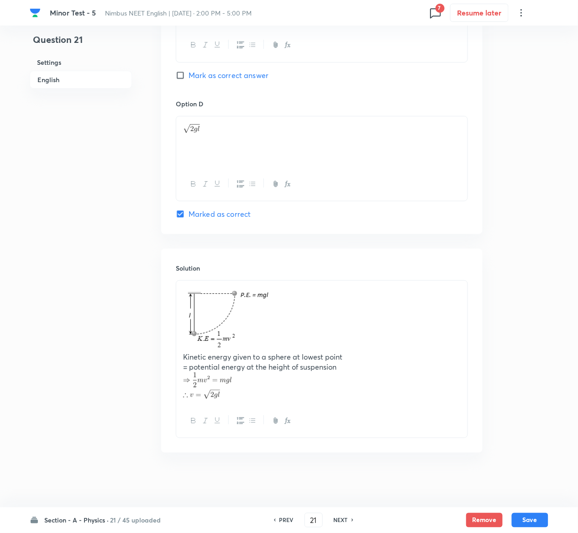
scroll to position [778, 0]
click at [541, 266] on button "Save" at bounding box center [529, 519] width 37 height 15
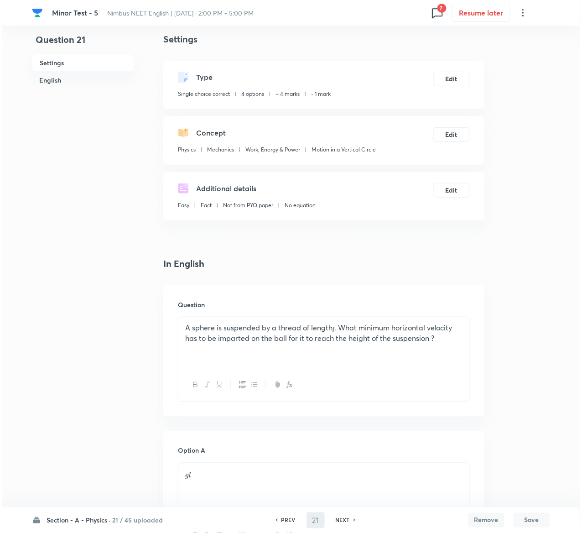
scroll to position [0, 0]
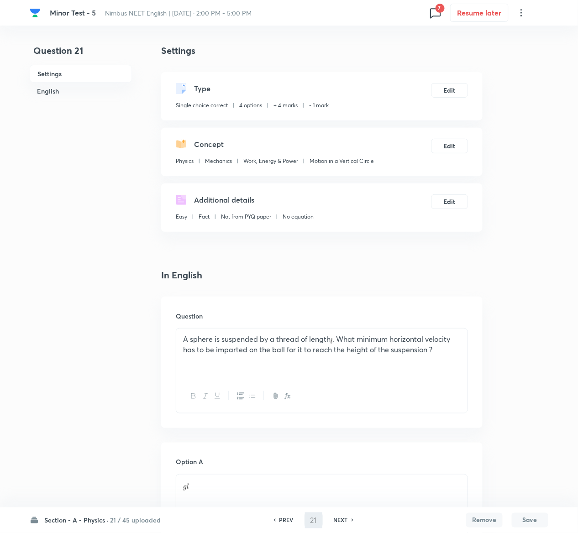
type input "22"
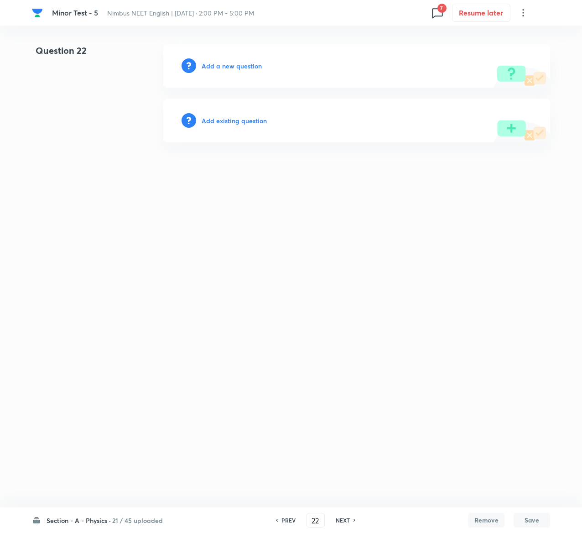
click at [254, 118] on h6 "Add existing question" at bounding box center [234, 121] width 65 height 10
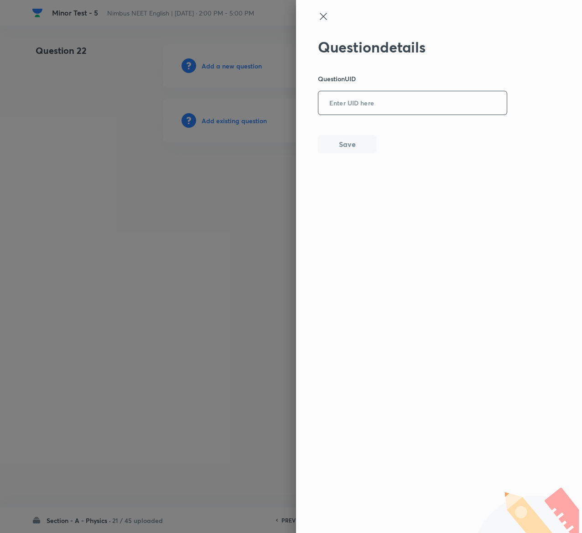
click at [357, 109] on input "text" at bounding box center [412, 103] width 188 height 22
paste input "RJC3F"
click at [357, 109] on input "RJC3F" at bounding box center [412, 103] width 188 height 22
type input "RJC3F"
click at [362, 149] on button "Save" at bounding box center [347, 143] width 58 height 18
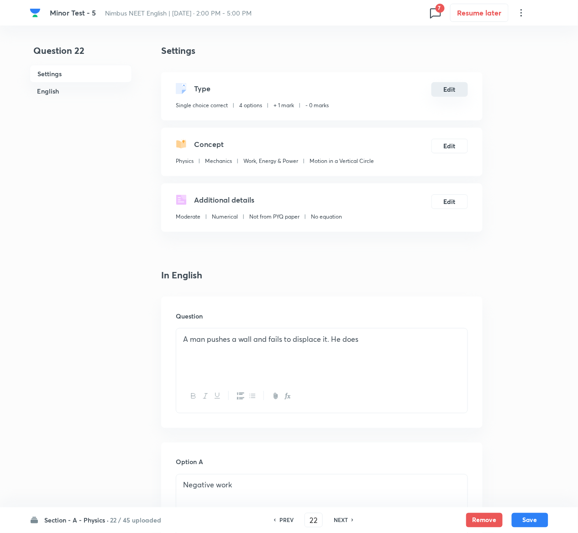
click at [448, 89] on button "Edit" at bounding box center [449, 89] width 37 height 15
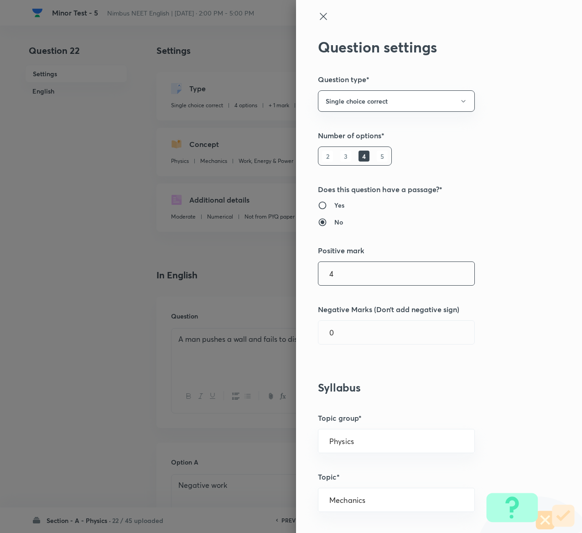
type input "4"
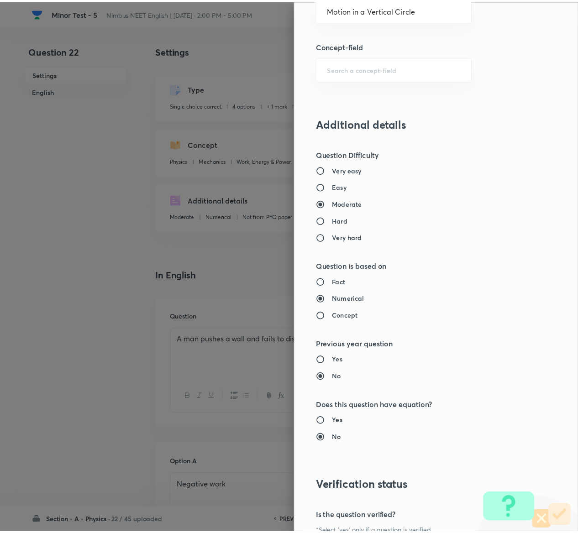
scroll to position [713, 0]
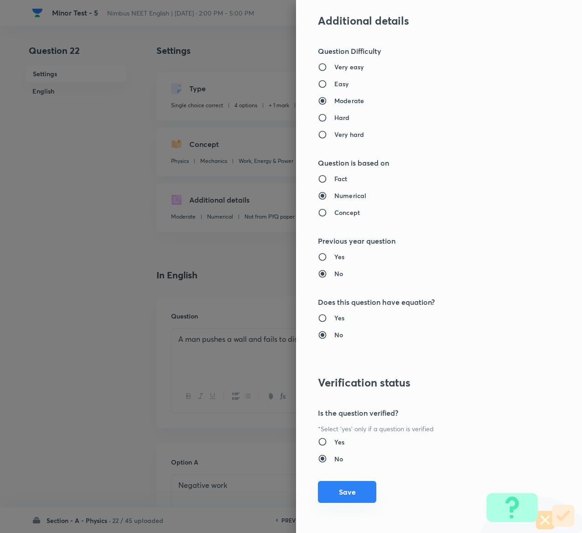
type input "1"
click at [337, 266] on button "Save" at bounding box center [347, 492] width 58 height 22
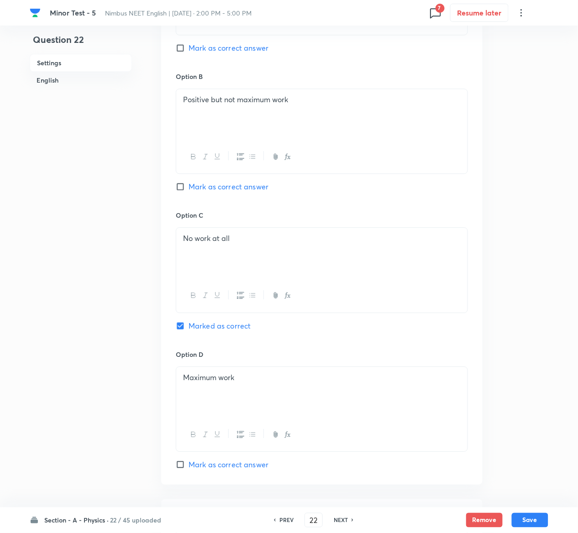
scroll to position [705, 0]
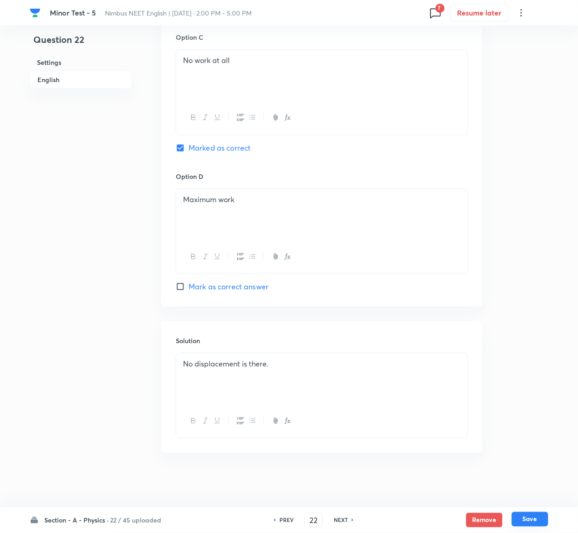
click at [540, 266] on button "Save" at bounding box center [529, 519] width 37 height 15
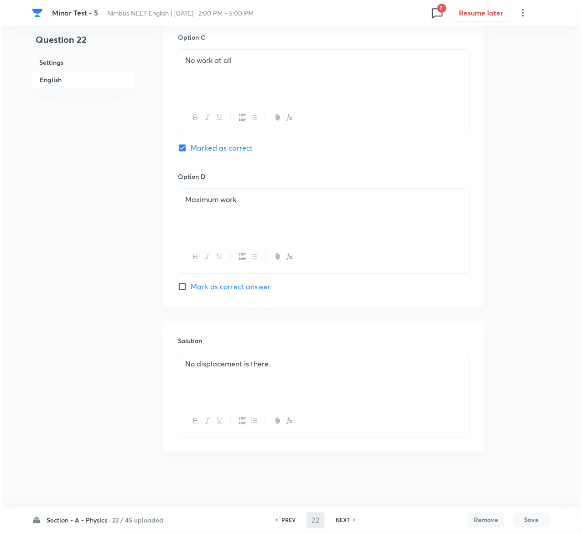
scroll to position [0, 0]
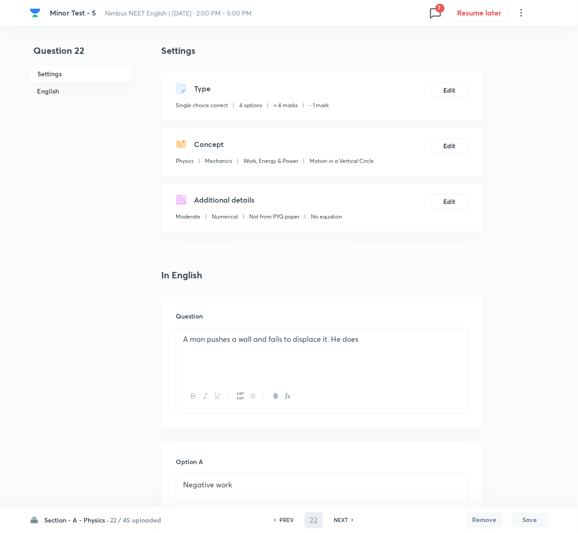
type input "23"
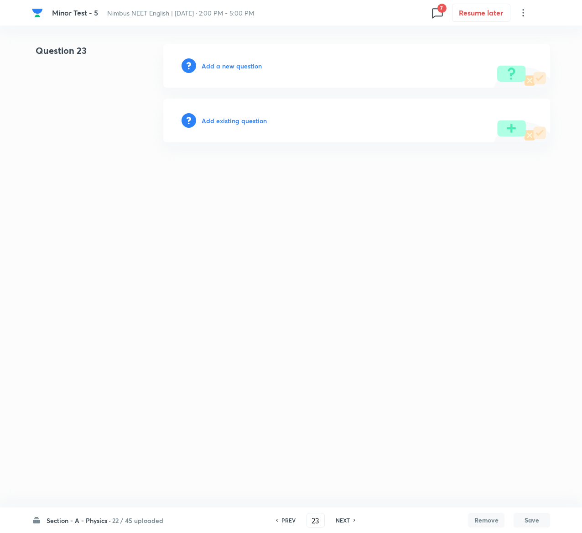
click at [237, 118] on h6 "Add existing question" at bounding box center [234, 121] width 65 height 10
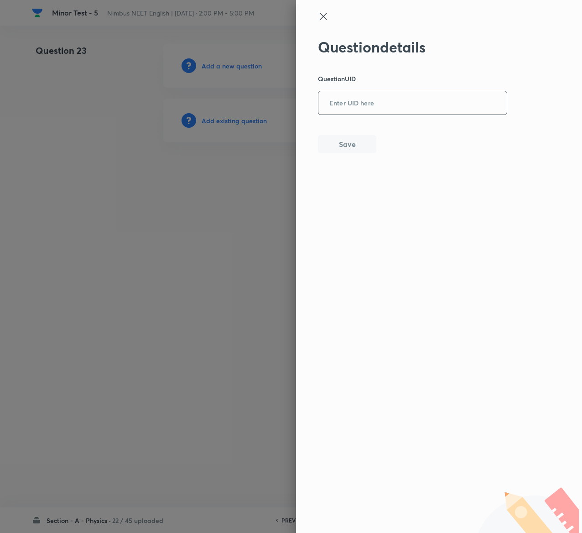
click at [361, 102] on input "text" at bounding box center [412, 103] width 188 height 22
paste input "3AELU"
type input "3AELU"
click at [356, 150] on button "Save" at bounding box center [347, 143] width 58 height 18
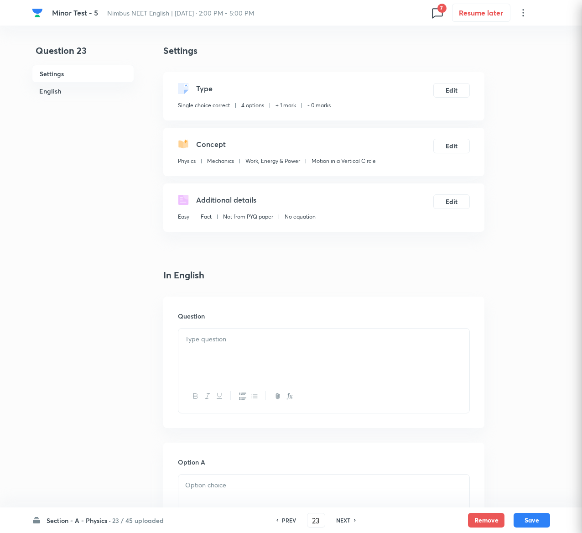
checkbox input "true"
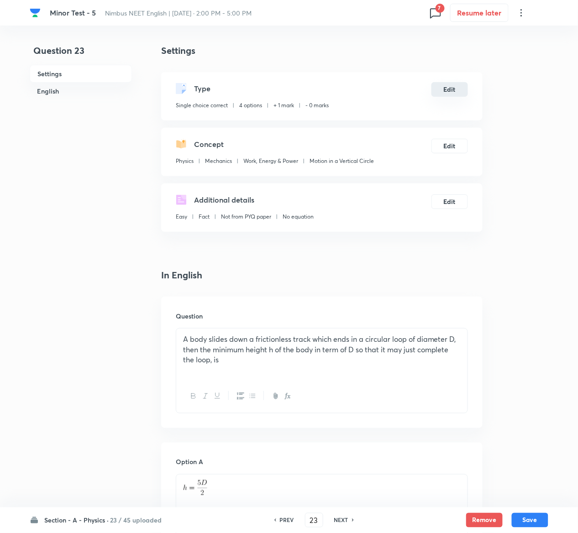
click at [451, 87] on button "Edit" at bounding box center [449, 89] width 37 height 15
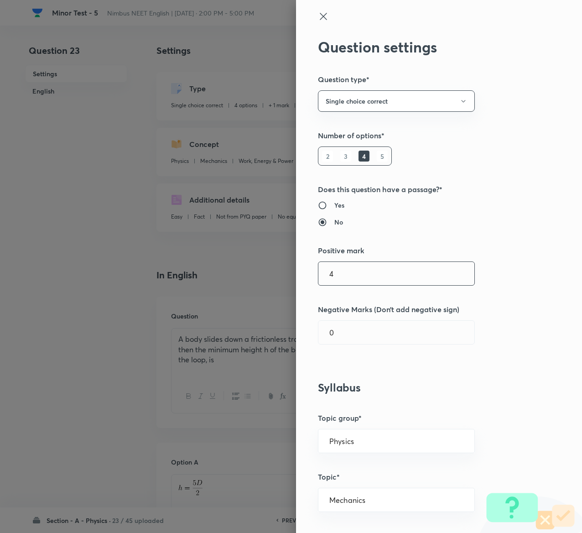
type input "4"
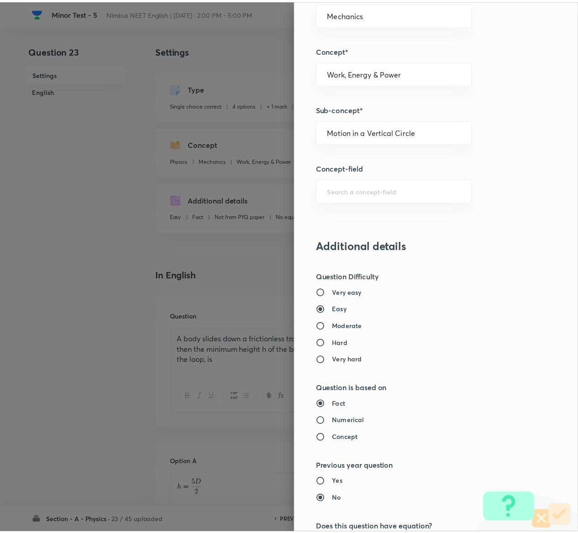
scroll to position [713, 0]
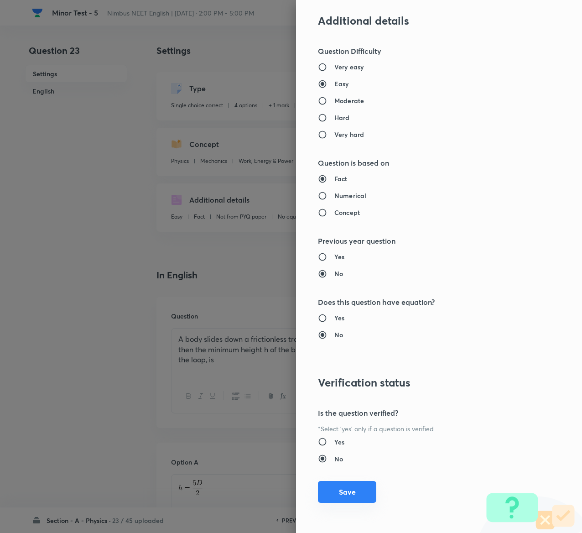
type input "1"
click at [345, 266] on button "Save" at bounding box center [347, 492] width 58 height 22
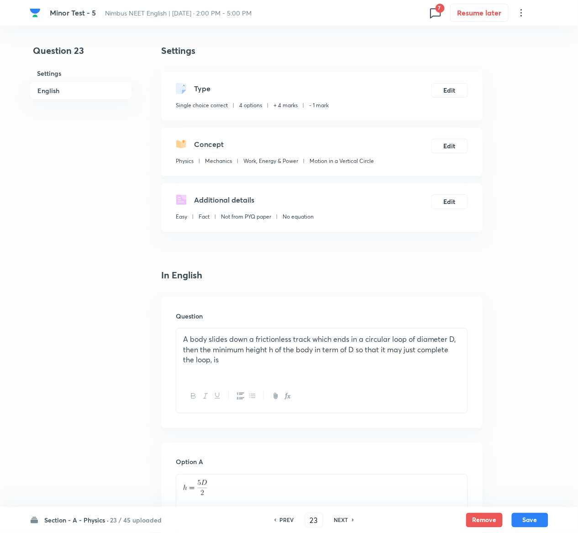
scroll to position [773, 0]
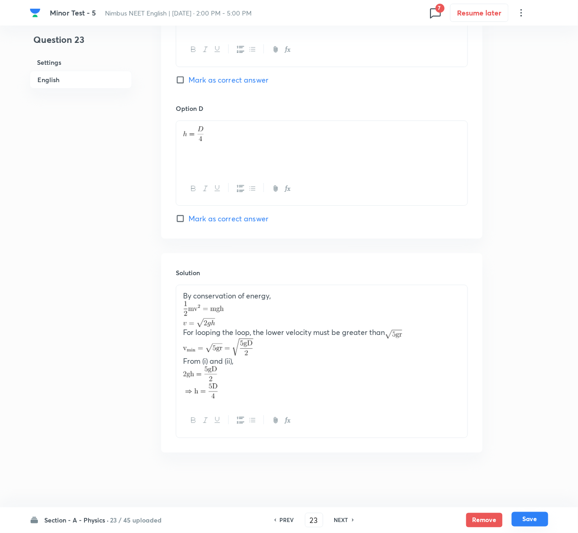
click at [534, 266] on button "Save" at bounding box center [529, 519] width 37 height 15
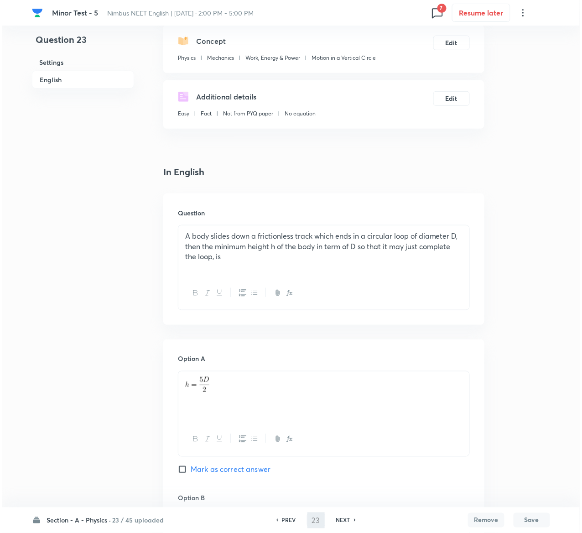
scroll to position [0, 0]
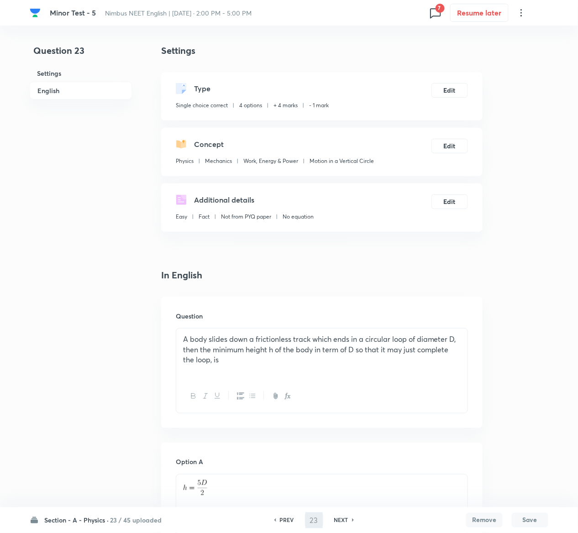
type input "24"
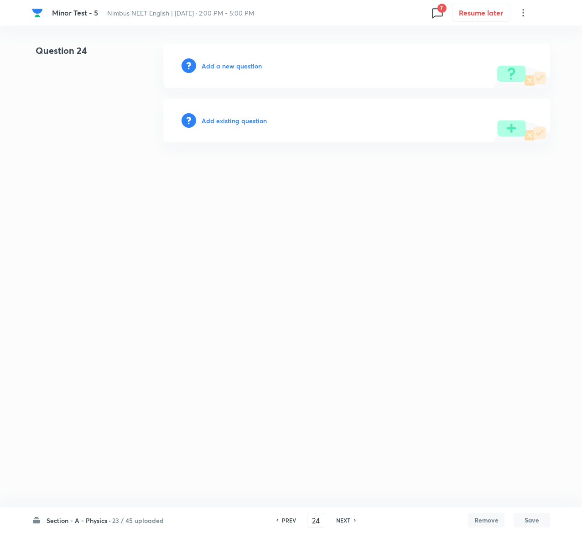
click at [243, 120] on h6 "Add existing question" at bounding box center [234, 121] width 65 height 10
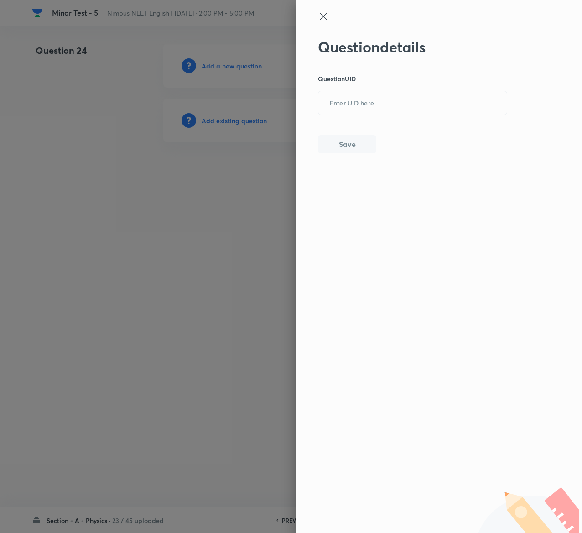
click at [358, 115] on div "Question details Question UID ​ Save" at bounding box center [413, 95] width 190 height 115
click at [358, 110] on input "text" at bounding box center [412, 103] width 188 height 22
paste input "1NFNV"
type input "1NFNV"
click at [360, 141] on button "Save" at bounding box center [347, 143] width 58 height 18
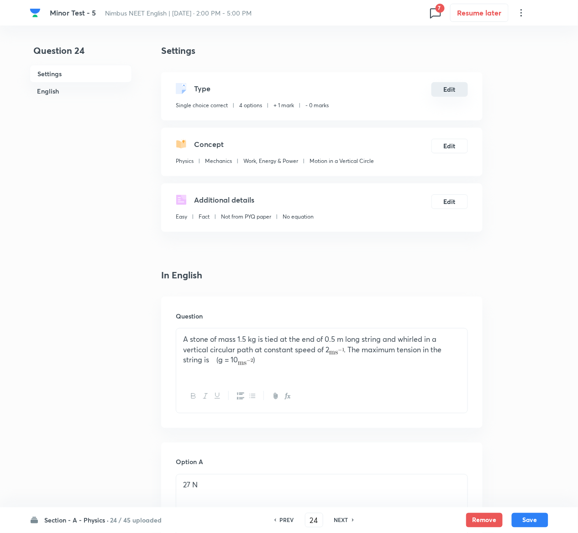
click at [440, 85] on button "Edit" at bounding box center [449, 89] width 37 height 15
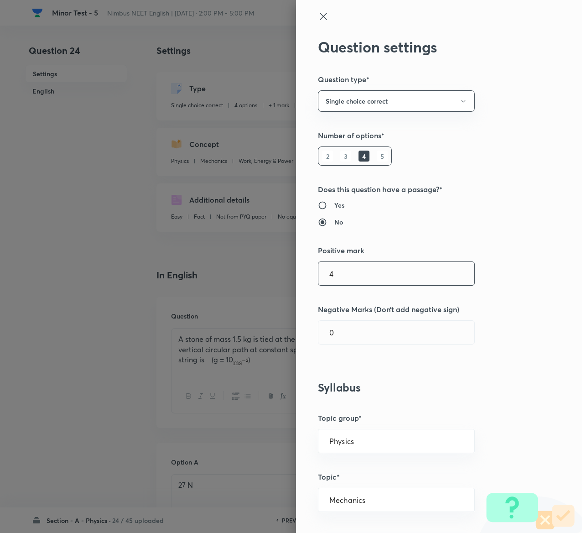
type input "4"
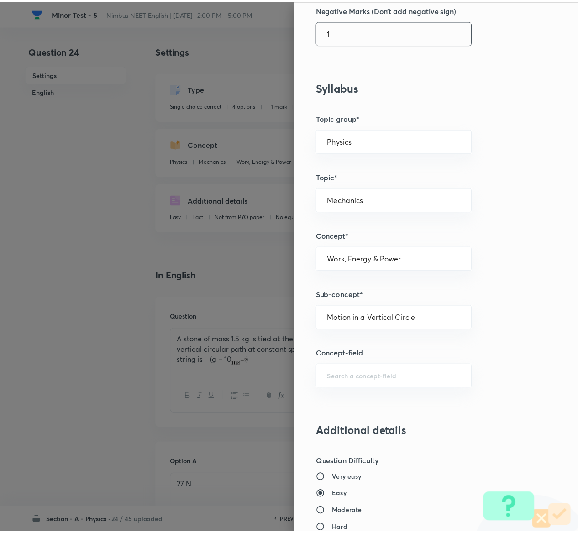
scroll to position [713, 0]
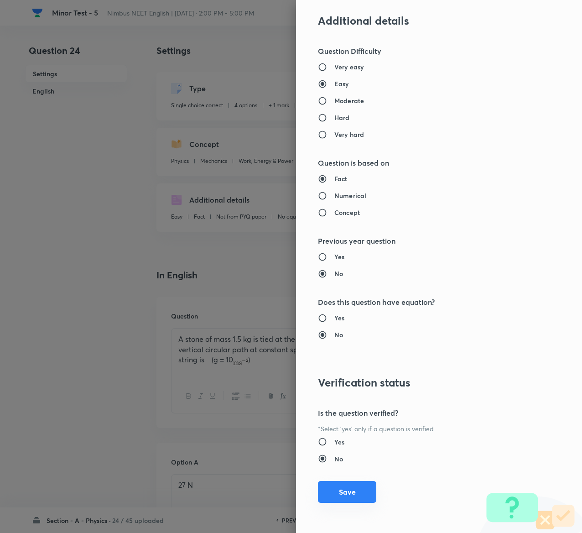
type input "1"
click at [335, 266] on button "Save" at bounding box center [347, 492] width 58 height 22
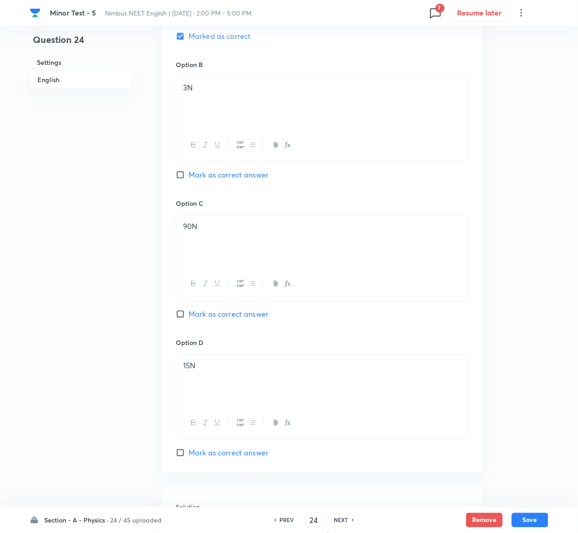
scroll to position [751, 0]
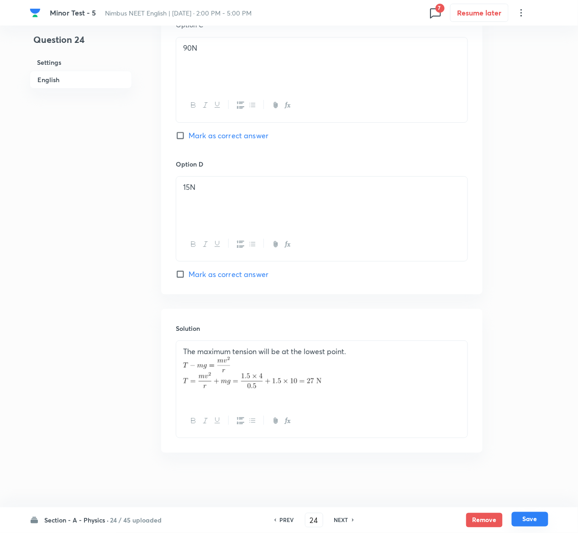
click at [543, 266] on button "Save" at bounding box center [529, 519] width 37 height 15
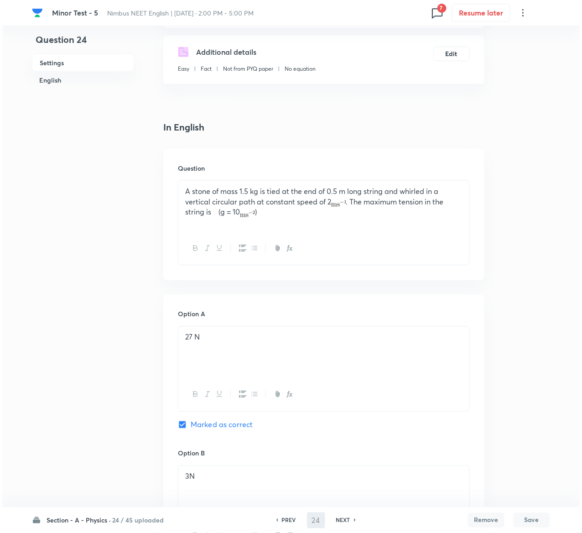
scroll to position [0, 0]
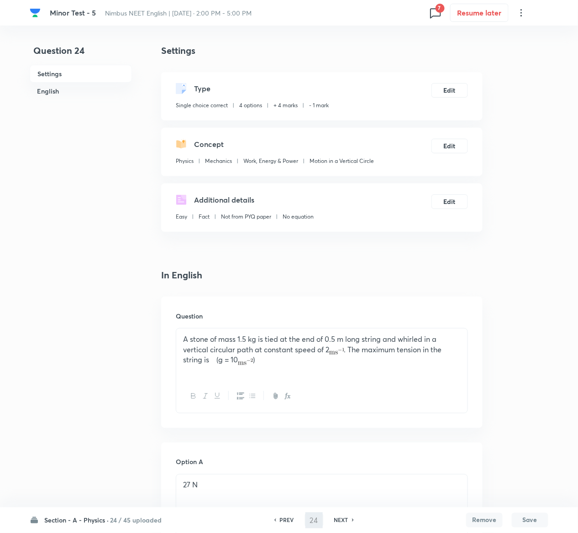
type input "25"
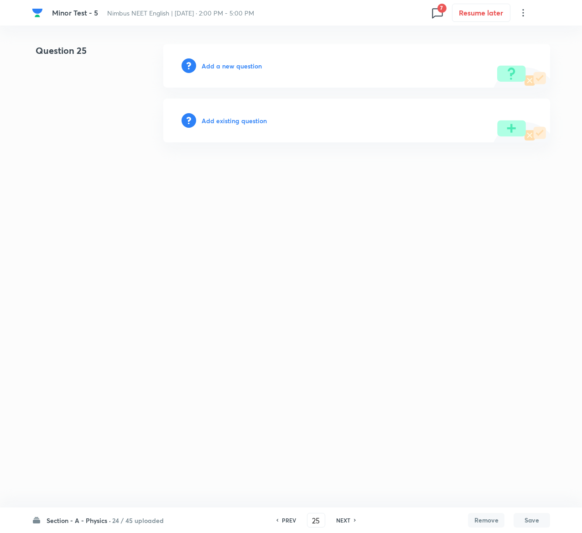
click at [250, 120] on h6 "Add existing question" at bounding box center [234, 121] width 65 height 10
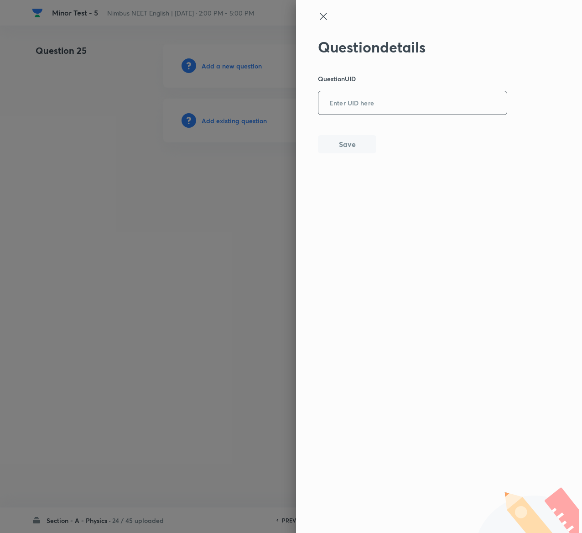
click at [362, 92] on input "text" at bounding box center [412, 103] width 188 height 22
paste input "14S6F"
type input "14S6F"
click at [340, 142] on button "Save" at bounding box center [347, 143] width 58 height 18
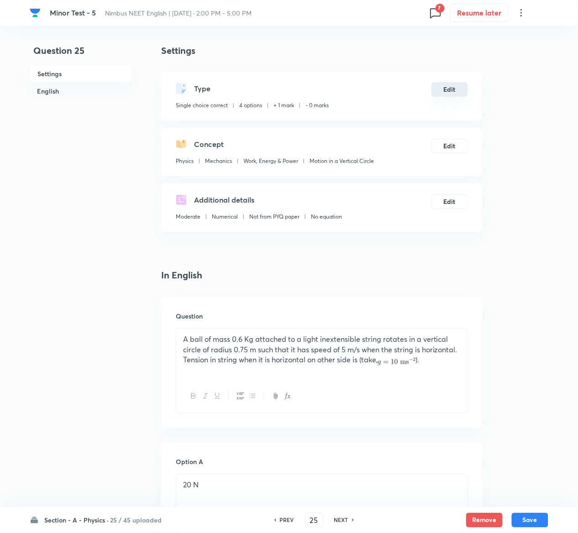
click at [455, 93] on button "Edit" at bounding box center [449, 89] width 37 height 15
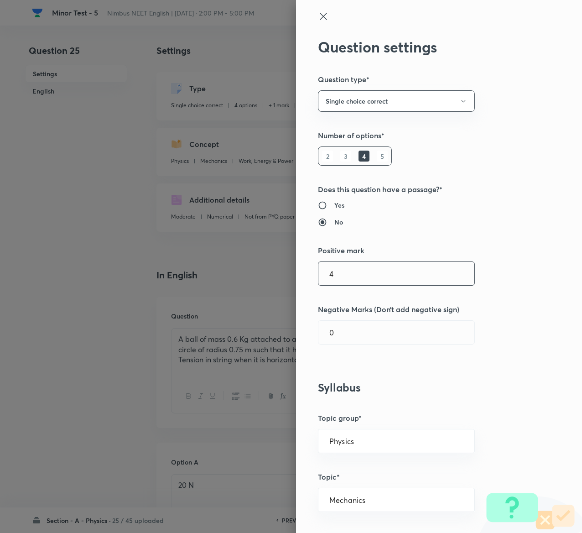
type input "4"
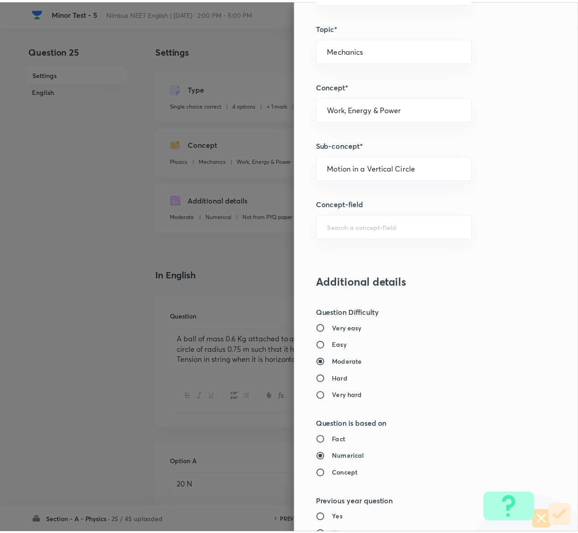
scroll to position [713, 0]
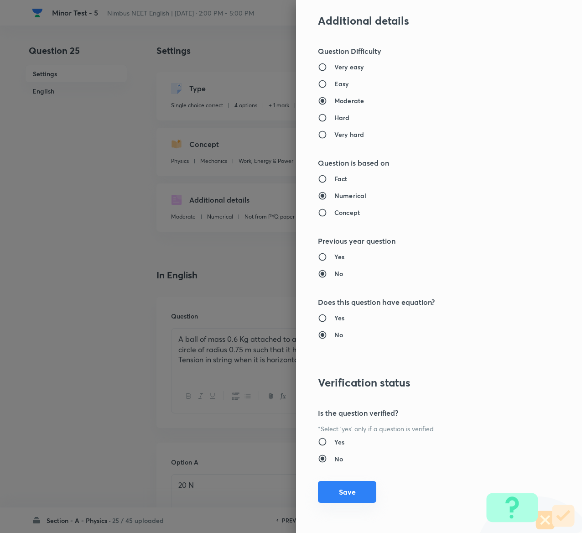
type input "1"
click at [337, 266] on button "Save" at bounding box center [347, 492] width 58 height 22
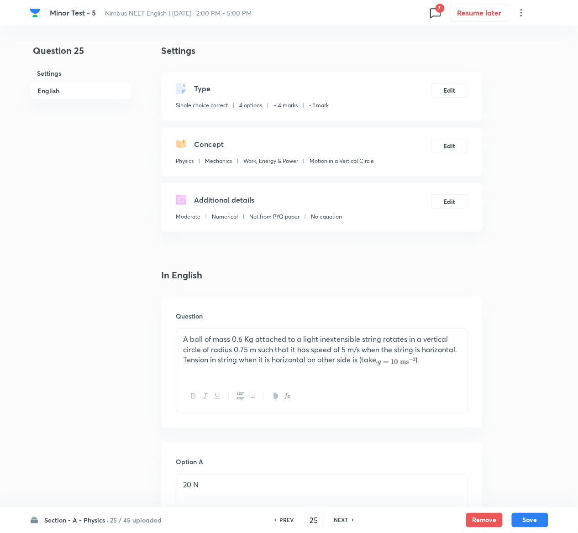
scroll to position [736, 0]
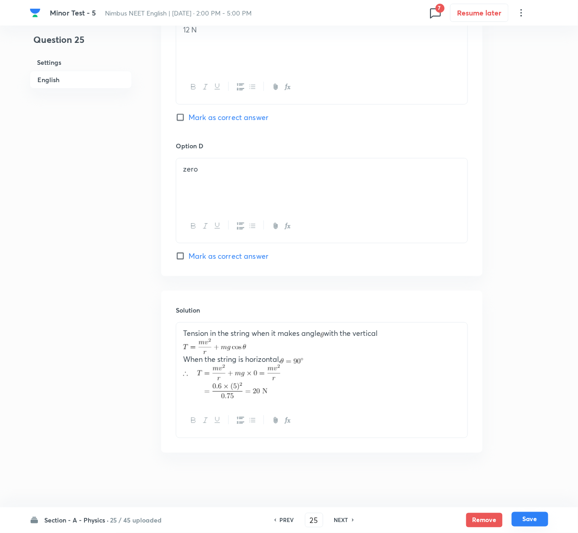
click at [530, 266] on button "Save" at bounding box center [529, 519] width 37 height 15
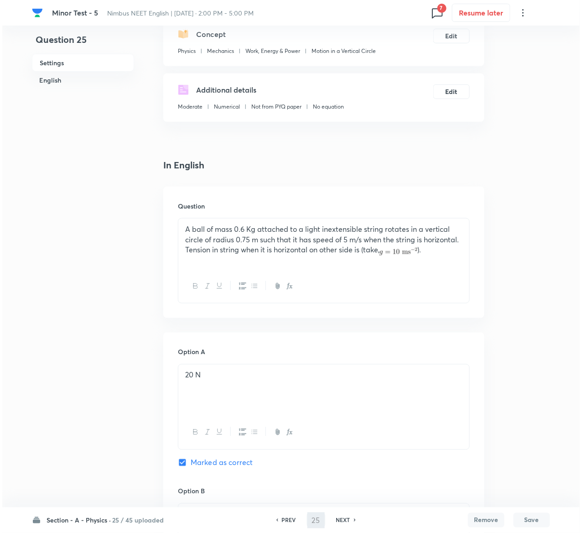
scroll to position [0, 0]
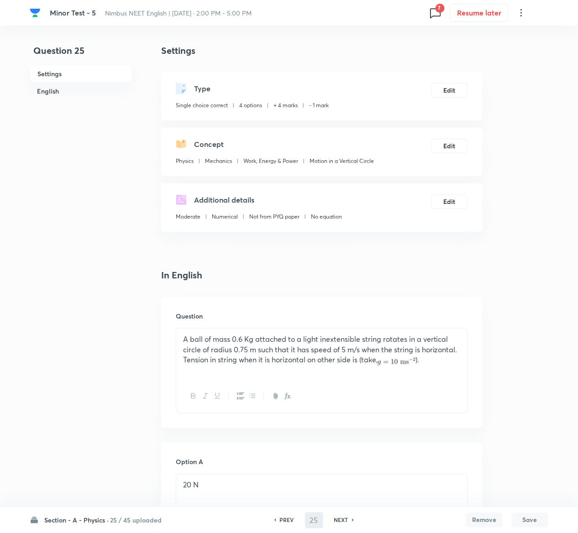
type input "26"
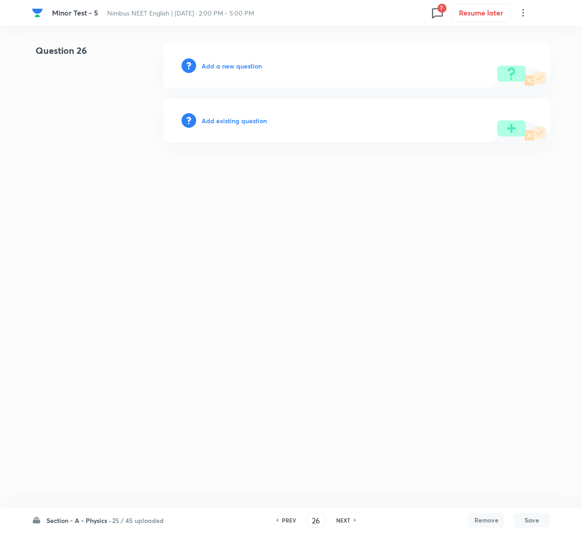
click at [241, 116] on h6 "Add existing question" at bounding box center [234, 121] width 65 height 10
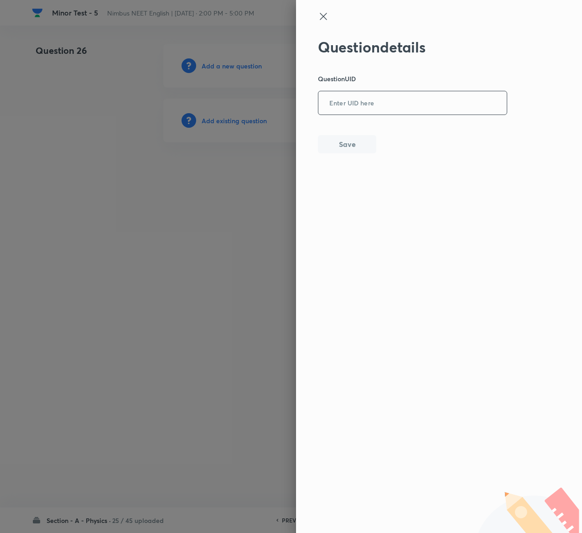
click at [386, 102] on input "text" at bounding box center [412, 103] width 188 height 22
paste input "KH3Y1"
type input "KH3Y1"
click at [355, 142] on button "Save" at bounding box center [347, 143] width 58 height 18
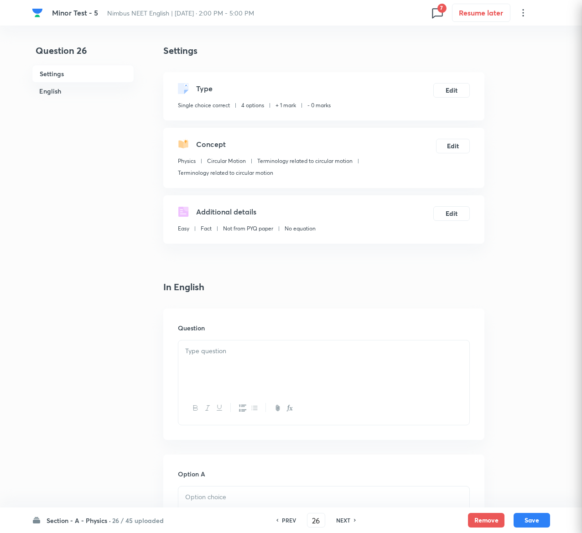
checkbox input "true"
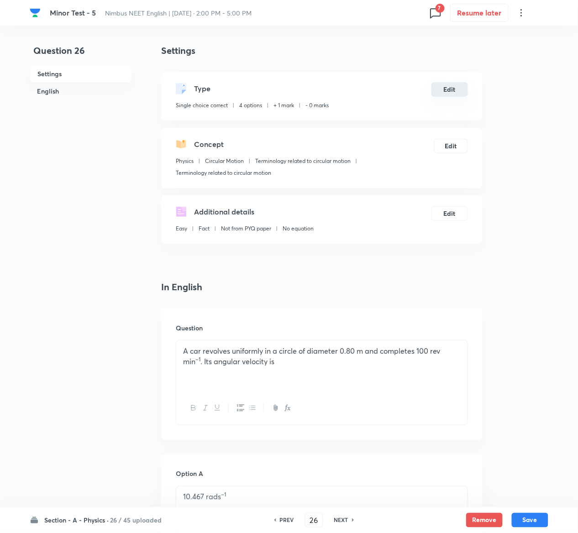
click at [454, 89] on button "Edit" at bounding box center [449, 89] width 37 height 15
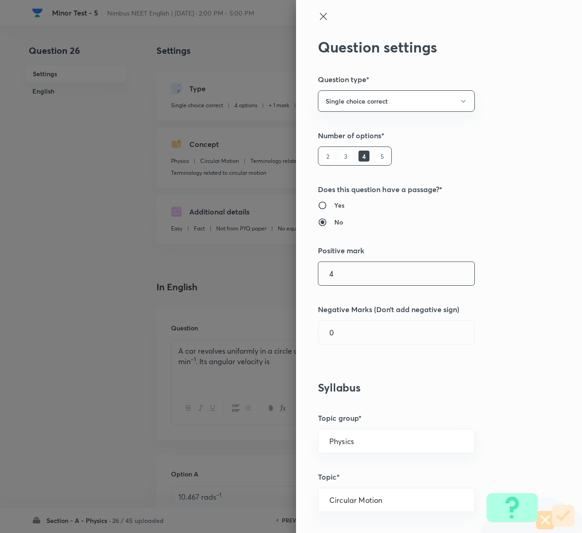
type input "4"
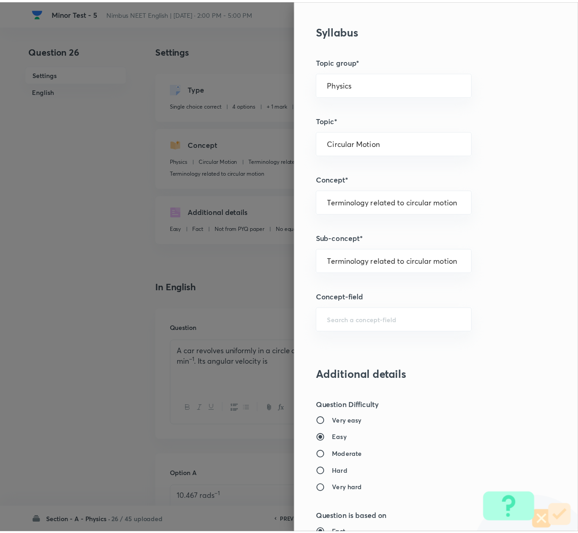
scroll to position [713, 0]
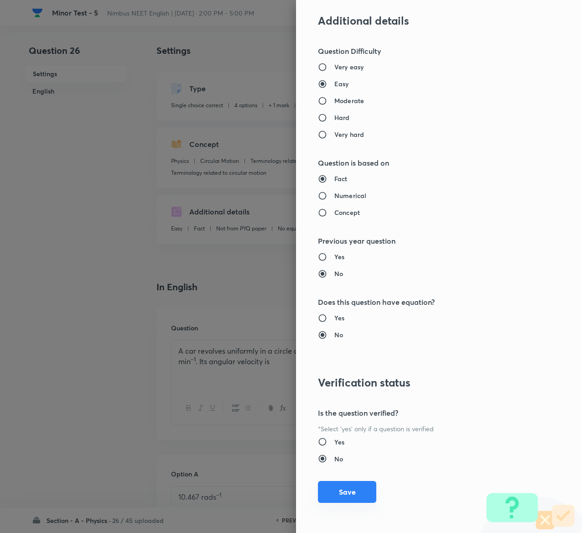
type input "1"
click at [347, 266] on button "Save" at bounding box center [347, 492] width 58 height 22
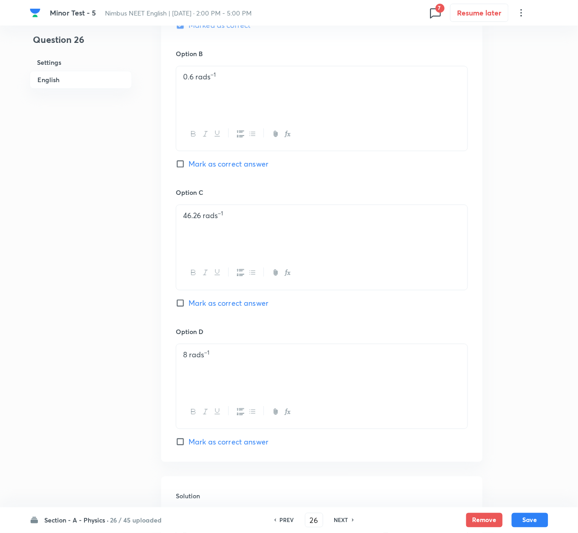
scroll to position [771, 0]
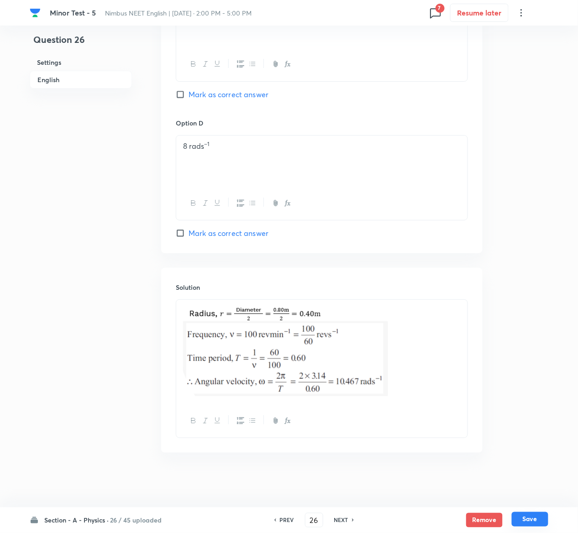
click at [533, 266] on button "Save" at bounding box center [529, 519] width 37 height 15
type input "27"
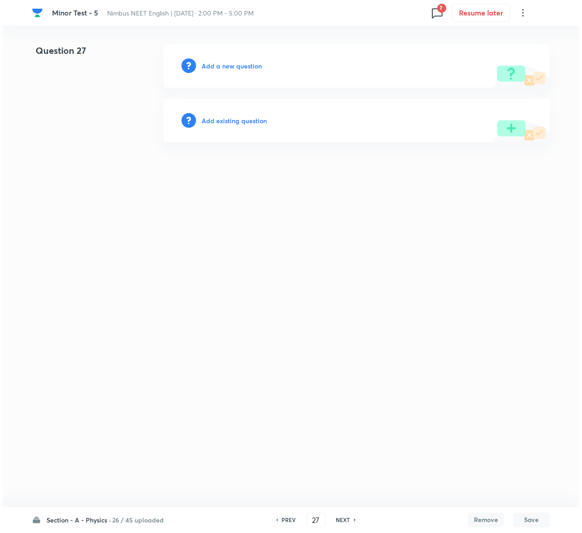
scroll to position [0, 0]
click at [250, 120] on h6 "Add existing question" at bounding box center [234, 121] width 65 height 10
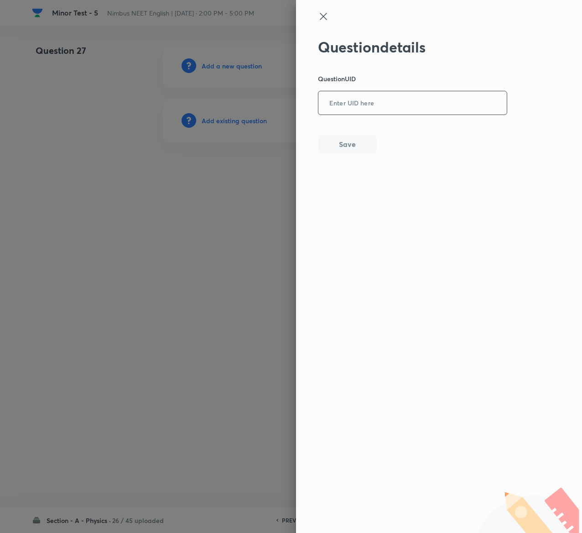
click at [383, 105] on input "text" at bounding box center [412, 103] width 188 height 22
paste input "7KWUI"
type input "7KWUI"
click at [352, 150] on button "Save" at bounding box center [347, 143] width 58 height 18
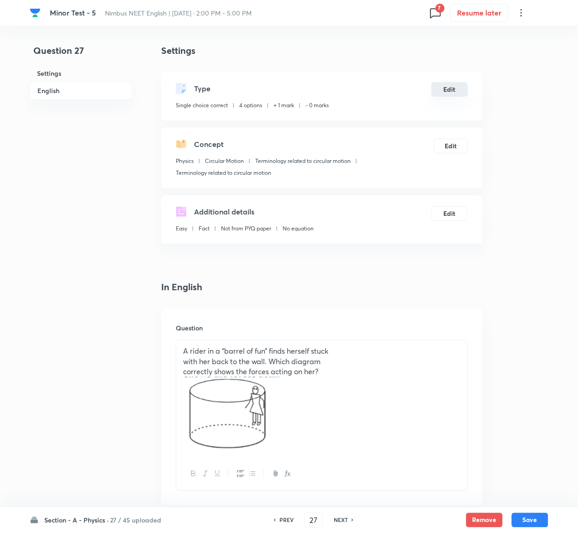
click at [444, 89] on button "Edit" at bounding box center [449, 89] width 37 height 15
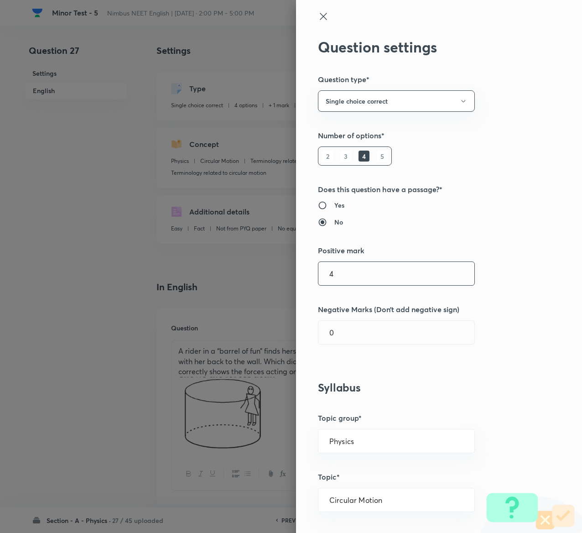
type input "4"
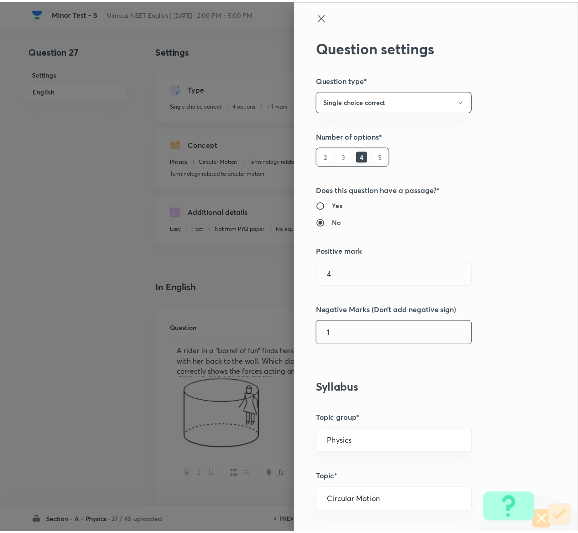
scroll to position [713, 0]
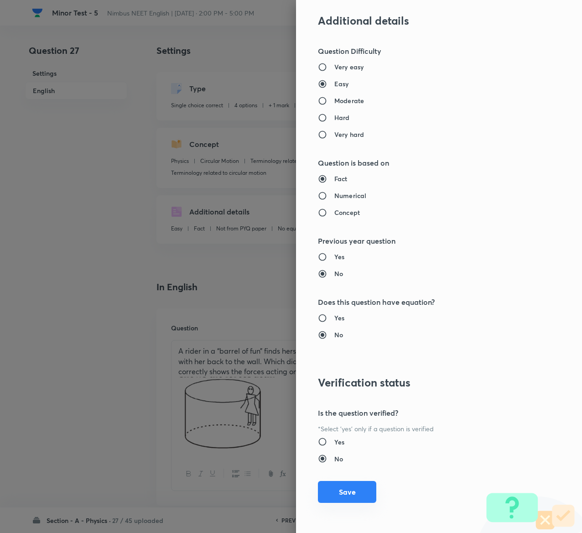
type input "1"
click at [335, 266] on button "Save" at bounding box center [347, 492] width 58 height 22
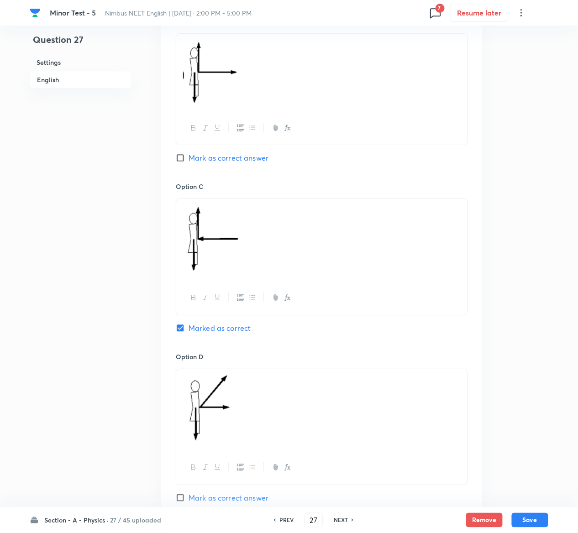
scroll to position [931, 0]
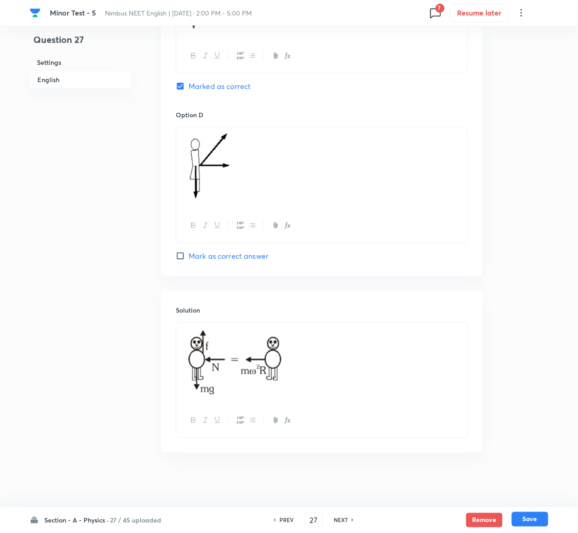
click at [540, 266] on button "Save" at bounding box center [529, 519] width 37 height 15
type input "28"
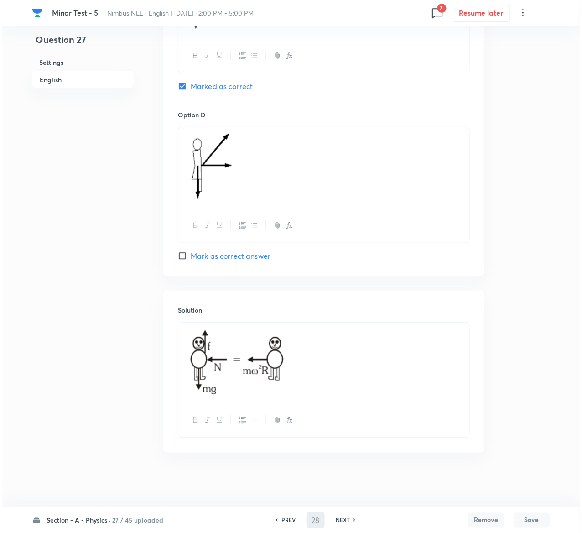
scroll to position [0, 0]
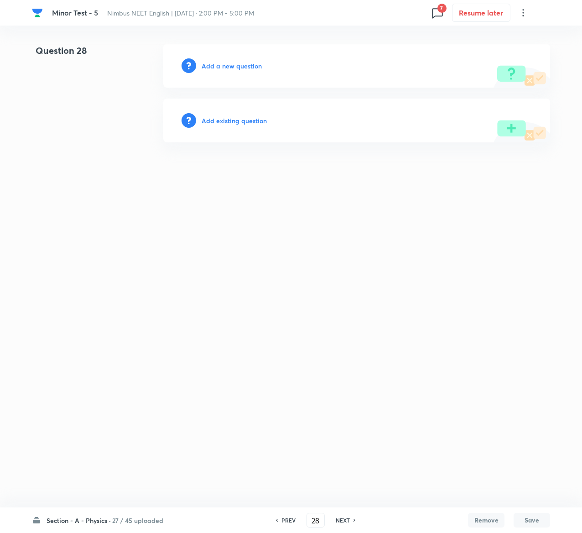
click at [245, 118] on h6 "Add existing question" at bounding box center [234, 121] width 65 height 10
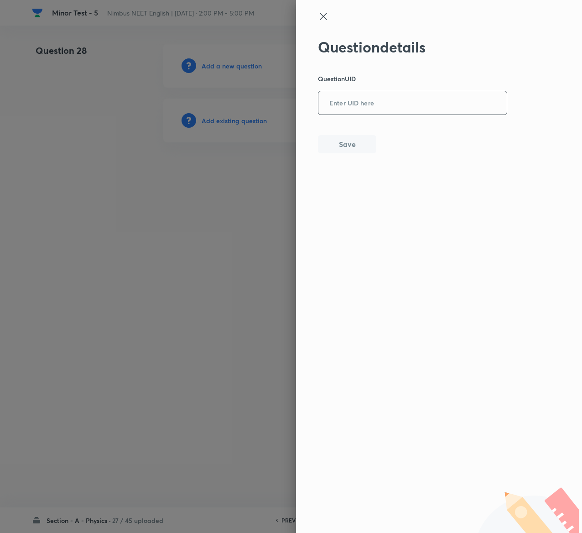
click at [380, 111] on input "text" at bounding box center [412, 103] width 188 height 22
paste input "X7BJC"
type input "X7BJC"
click at [346, 146] on button "Save" at bounding box center [347, 143] width 58 height 18
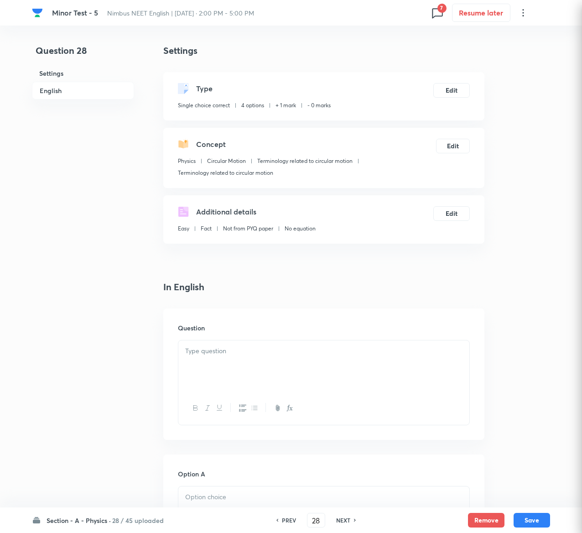
checkbox input "true"
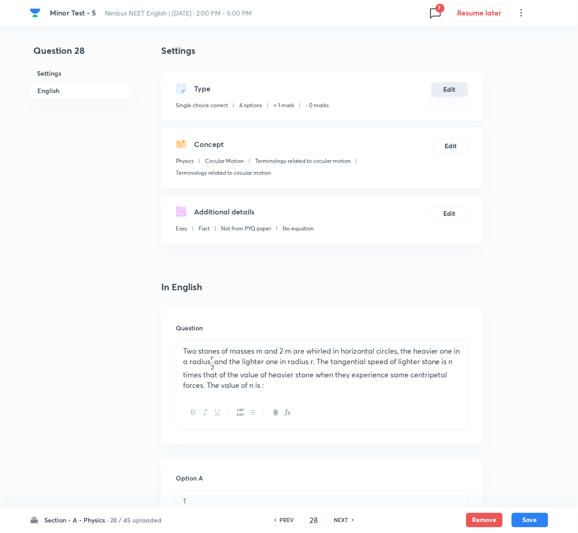
click at [445, 91] on button "Edit" at bounding box center [449, 89] width 37 height 15
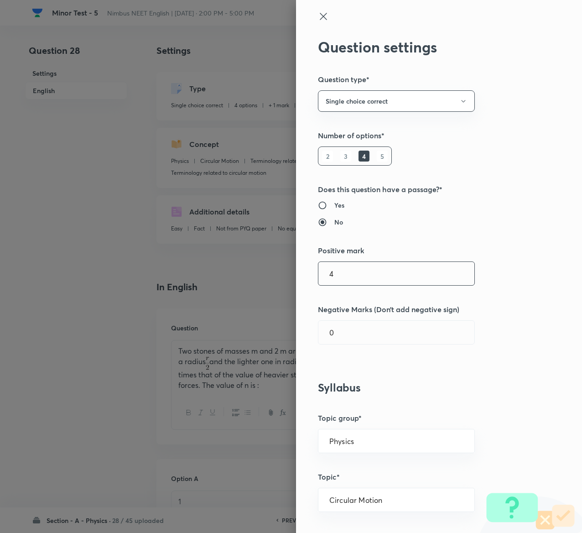
type input "4"
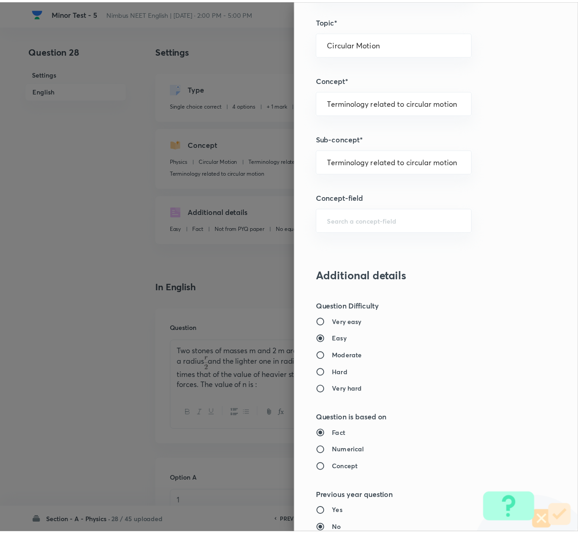
scroll to position [713, 0]
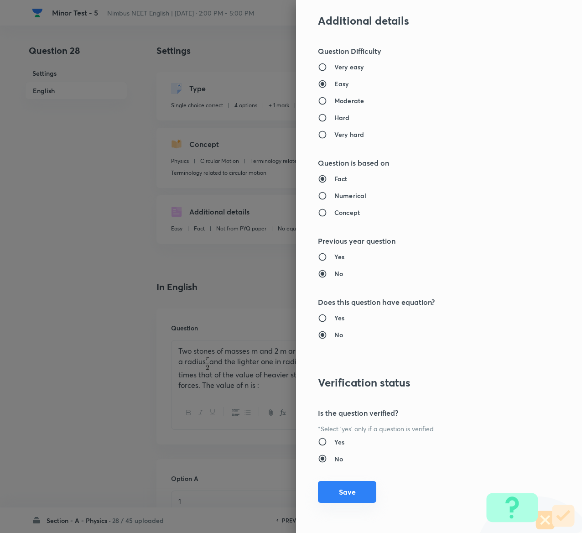
type input "1"
click at [354, 266] on button "Save" at bounding box center [347, 492] width 58 height 22
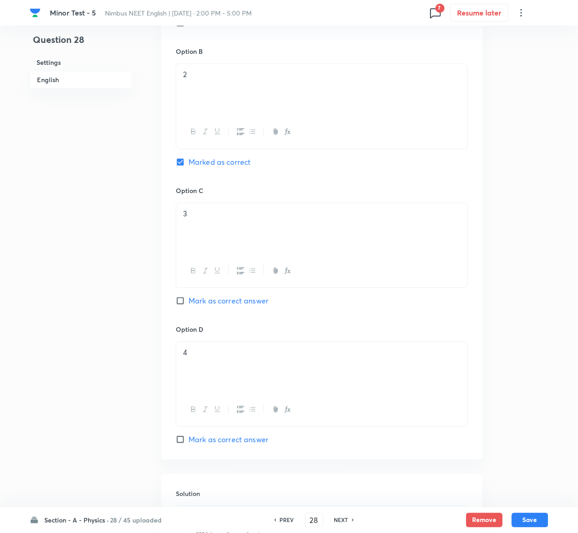
scroll to position [771, 0]
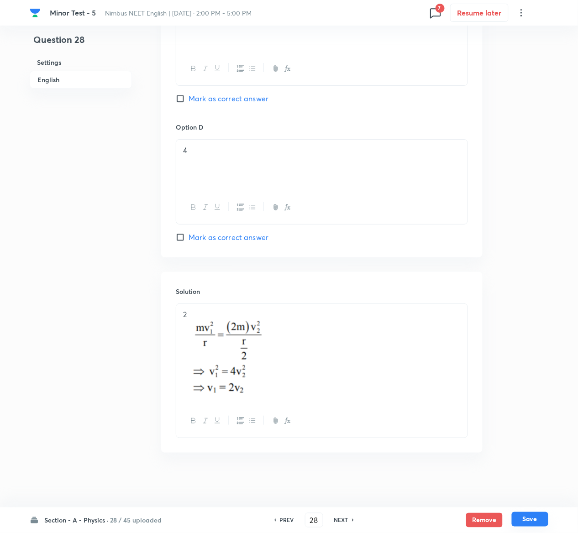
click at [532, 266] on button "Save" at bounding box center [529, 519] width 37 height 15
type input "29"
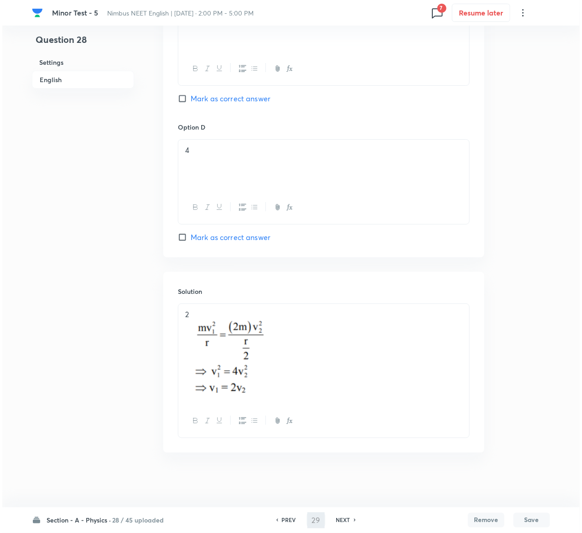
scroll to position [0, 0]
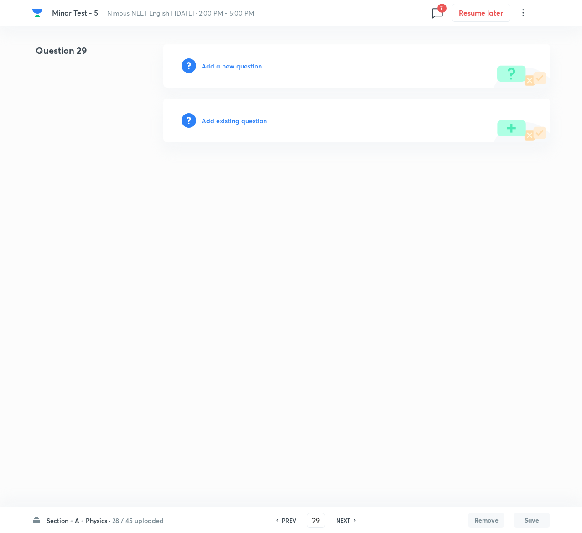
click at [241, 122] on h6 "Add existing question" at bounding box center [234, 121] width 65 height 10
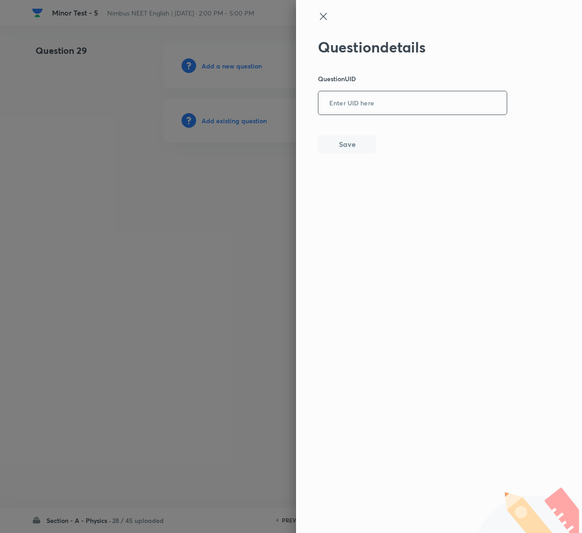
click at [322, 104] on input "text" at bounding box center [412, 103] width 188 height 22
paste input "3A9T7"
type input "3A9T7"
click at [361, 143] on button "Save" at bounding box center [347, 143] width 58 height 18
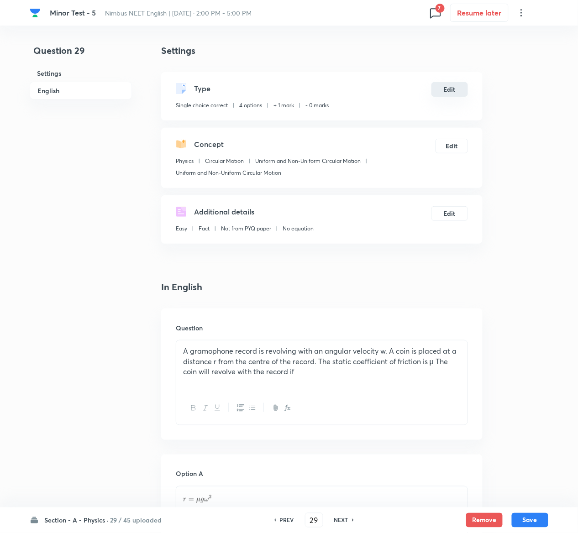
click at [446, 89] on button "Edit" at bounding box center [449, 89] width 37 height 15
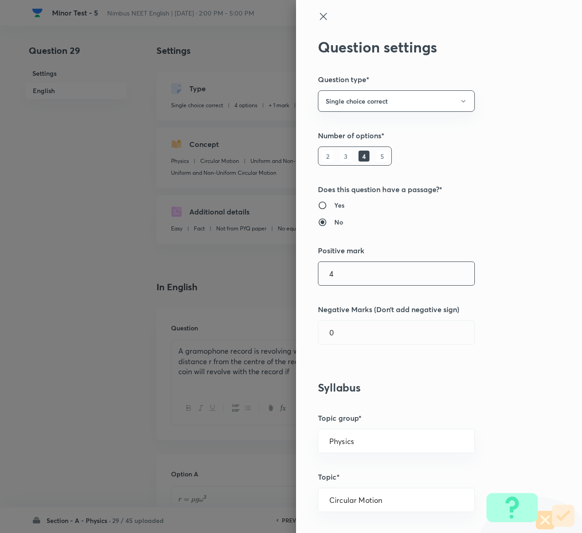
type input "4"
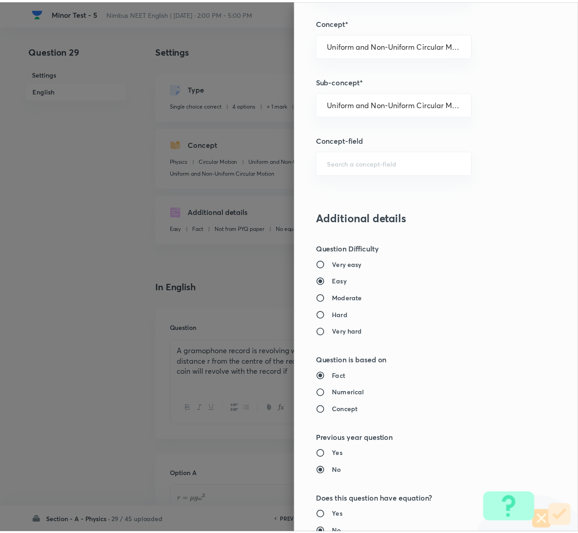
scroll to position [713, 0]
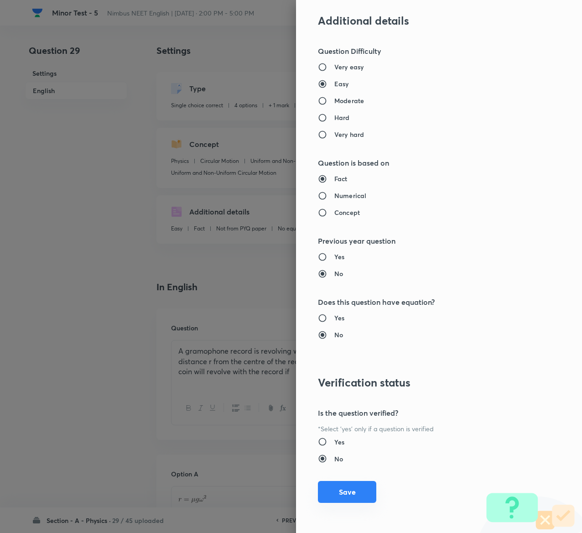
type input "1"
click at [341, 266] on button "Save" at bounding box center [347, 492] width 58 height 22
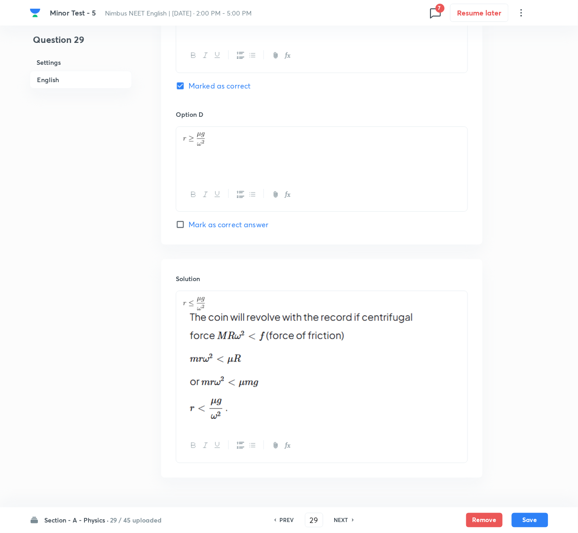
scroll to position [804, 0]
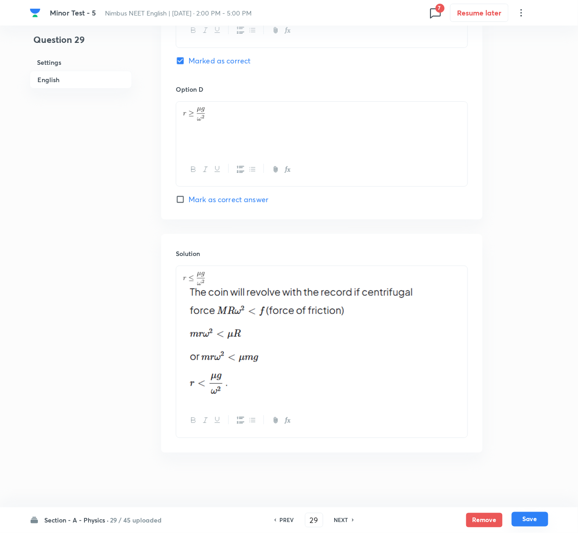
click at [535, 266] on button "Save" at bounding box center [529, 519] width 37 height 15
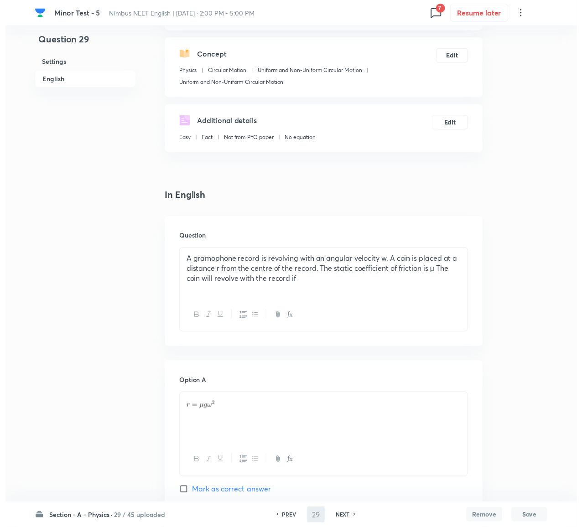
scroll to position [0, 0]
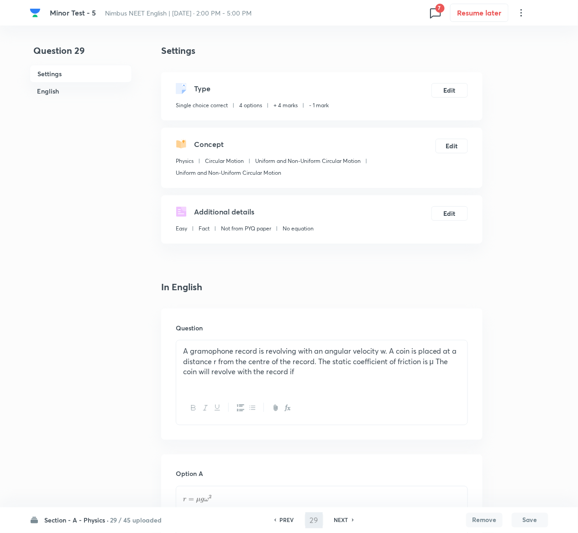
type input "30"
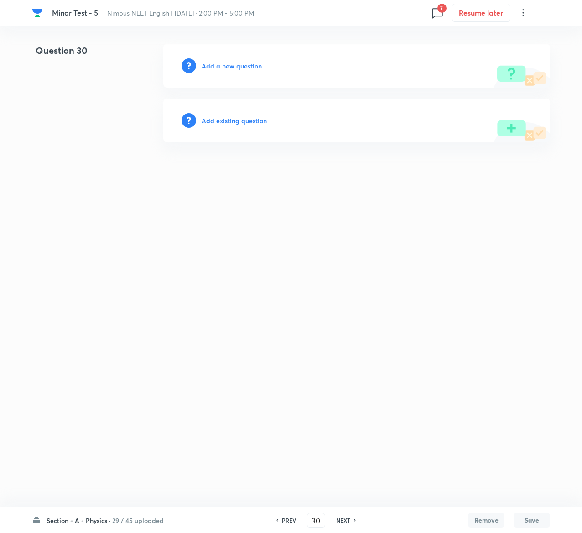
click at [252, 121] on h6 "Add existing question" at bounding box center [234, 121] width 65 height 10
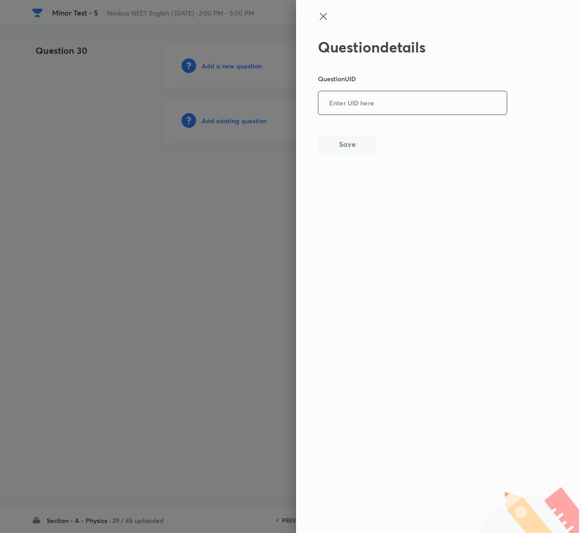
click at [386, 93] on input "text" at bounding box center [412, 103] width 188 height 22
paste input "L56UE"
type input "L56UE"
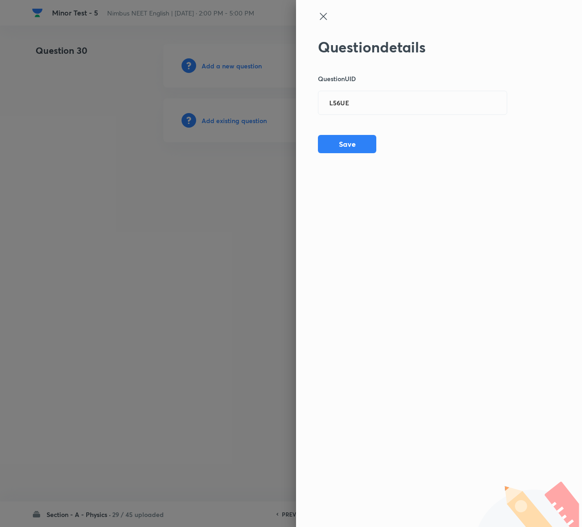
click at [405, 133] on div "Question details Question UID L56UE ​ Save" at bounding box center [413, 95] width 190 height 115
click at [360, 146] on button "Save" at bounding box center [347, 143] width 58 height 18
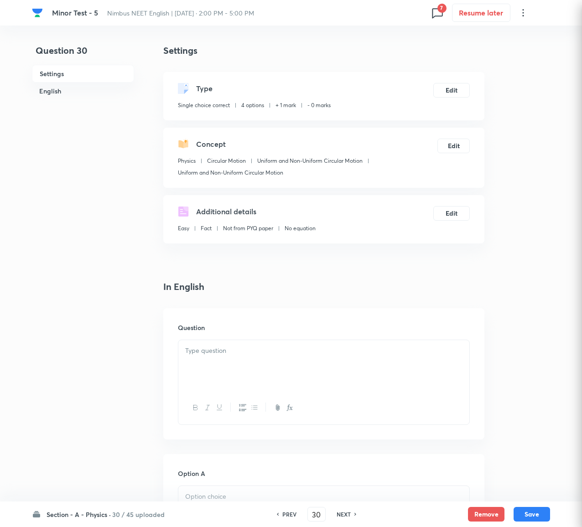
checkbox input "true"
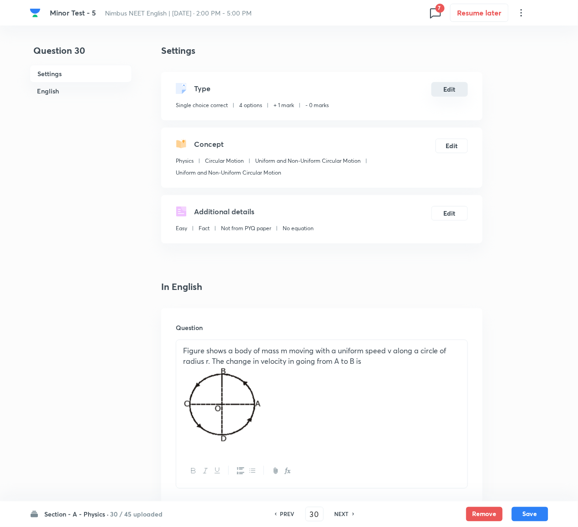
click at [455, 93] on button "Edit" at bounding box center [449, 89] width 37 height 15
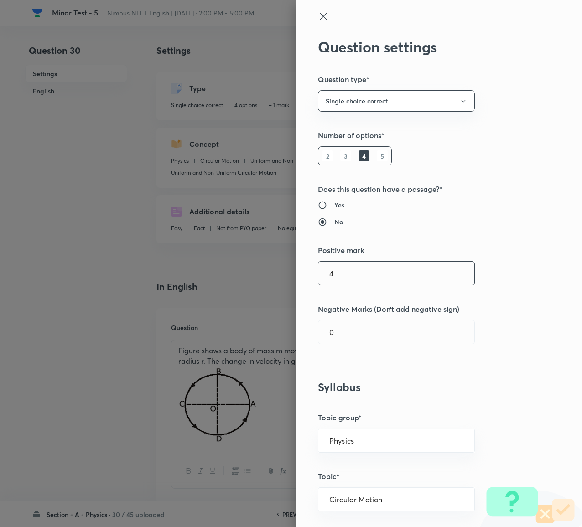
type input "4"
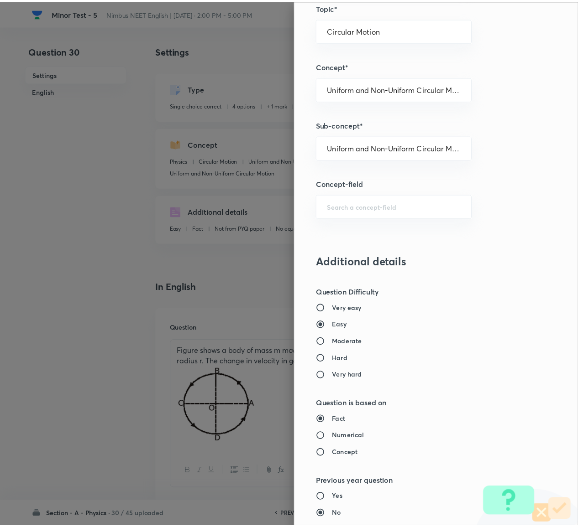
scroll to position [718, 0]
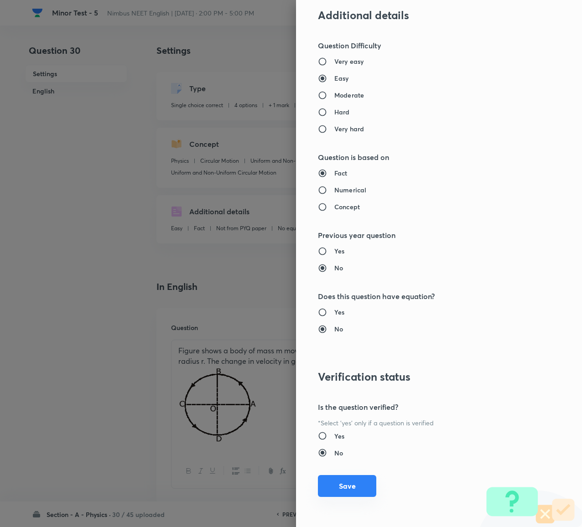
type input "1"
click at [337, 266] on button "Save" at bounding box center [347, 486] width 58 height 22
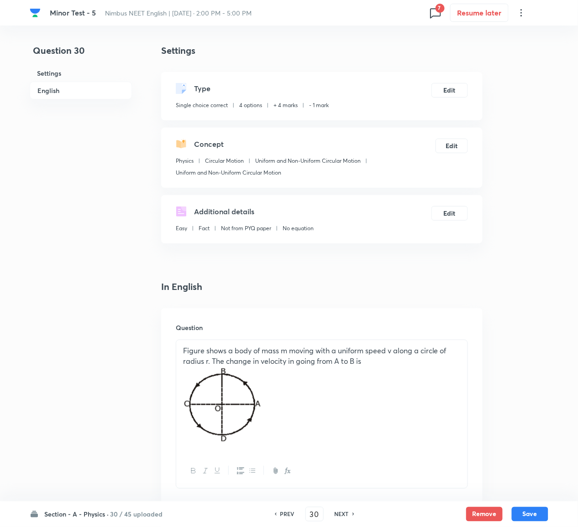
scroll to position [786, 0]
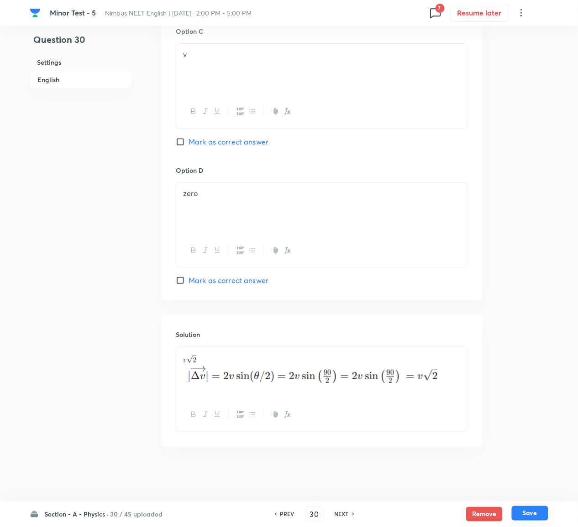
click at [532, 266] on button "Save" at bounding box center [529, 513] width 37 height 15
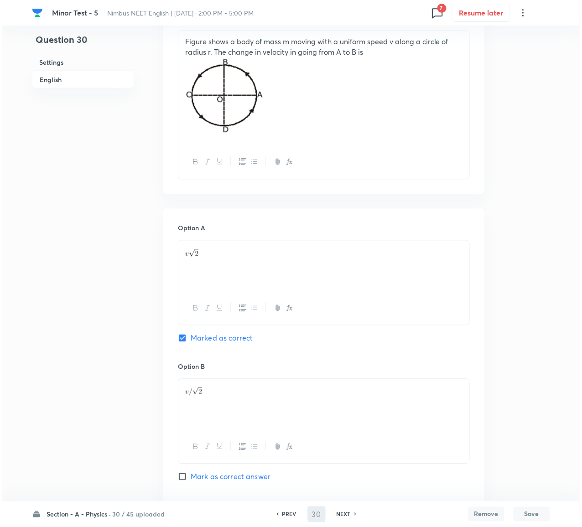
scroll to position [0, 0]
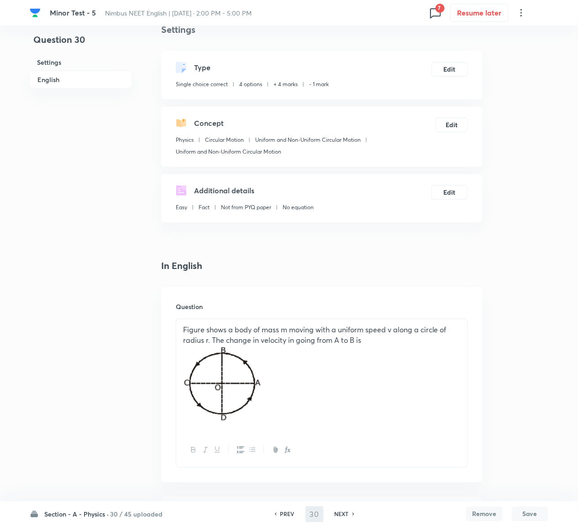
type input "31"
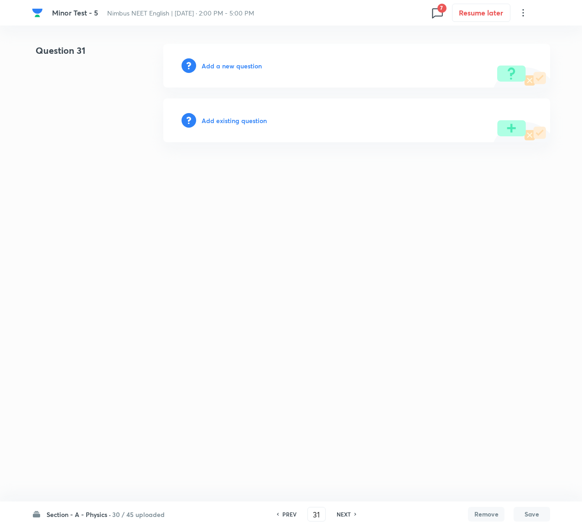
click at [249, 122] on h6 "Add existing question" at bounding box center [234, 121] width 65 height 10
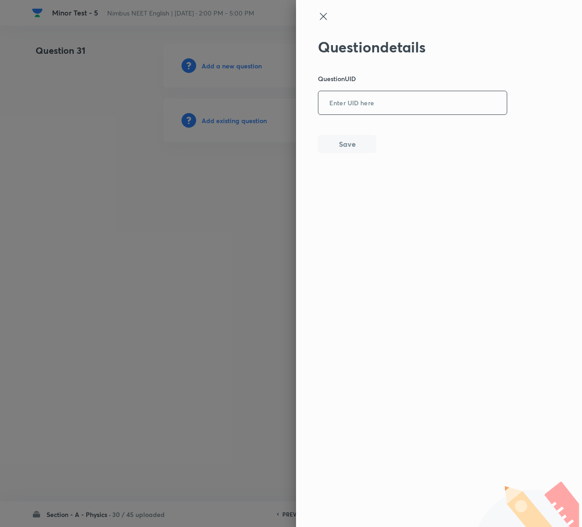
click at [381, 107] on input "text" at bounding box center [412, 103] width 188 height 22
paste input "6IXIJ"
type input "6IXIJ"
click at [348, 146] on button "Save" at bounding box center [347, 143] width 58 height 18
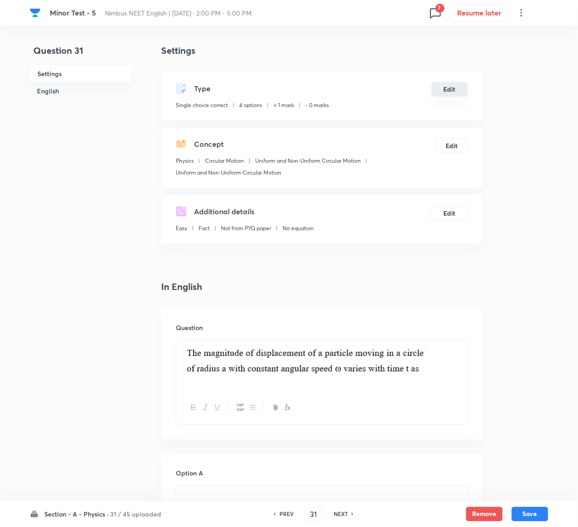
click at [456, 87] on button "Edit" at bounding box center [449, 89] width 37 height 15
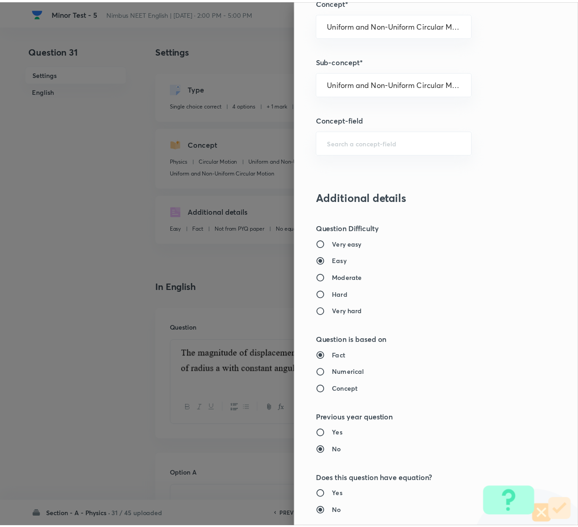
scroll to position [718, 0]
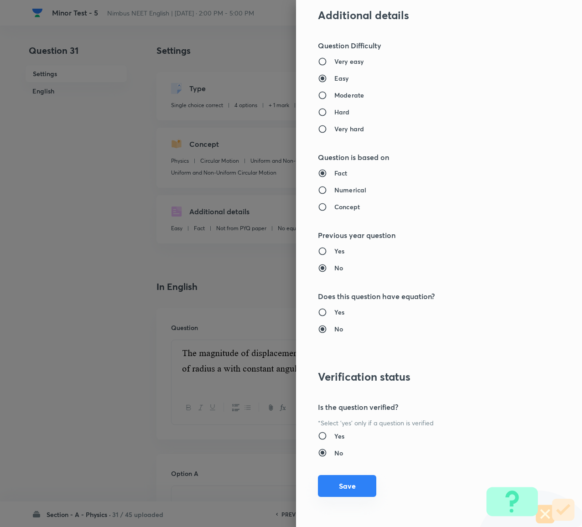
click at [345, 266] on button "Save" at bounding box center [347, 486] width 58 height 22
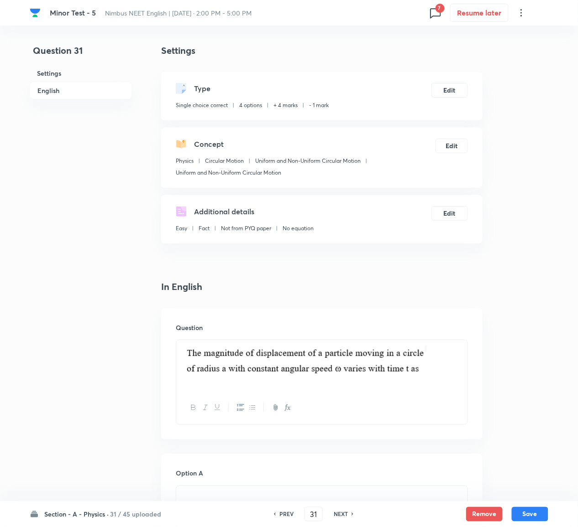
scroll to position [845, 0]
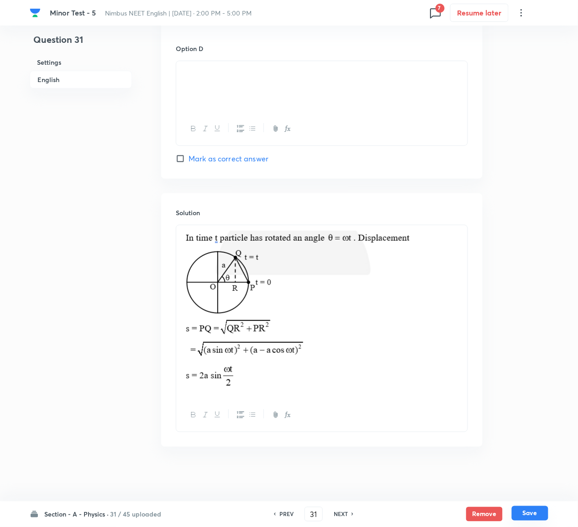
click at [527, 266] on button "Save" at bounding box center [529, 513] width 37 height 15
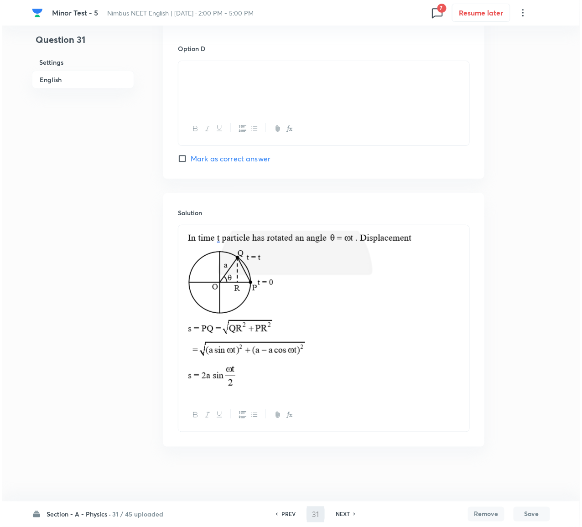
scroll to position [0, 0]
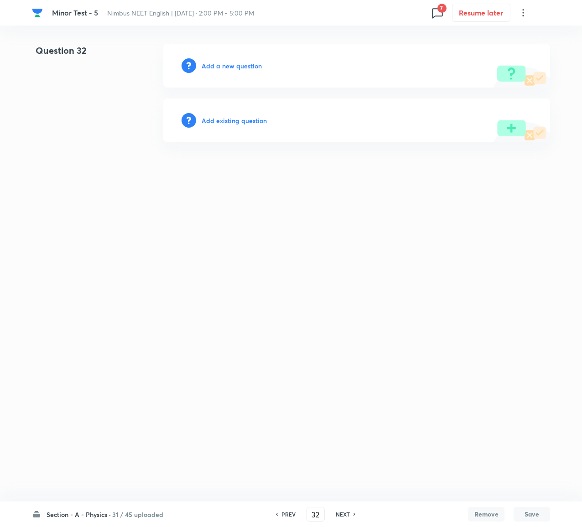
click at [245, 118] on h6 "Add existing question" at bounding box center [234, 121] width 65 height 10
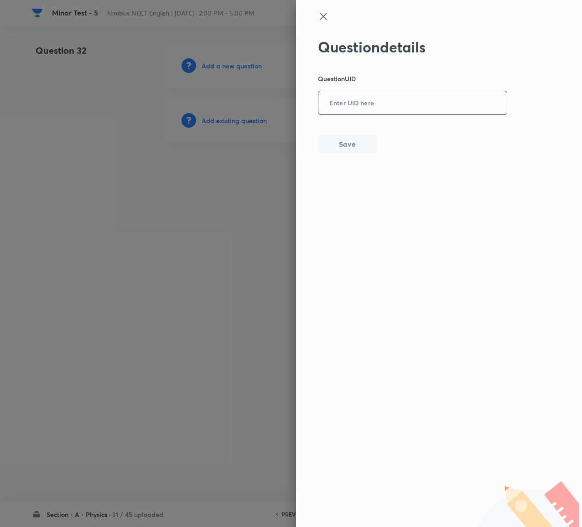
click at [404, 94] on input "text" at bounding box center [412, 103] width 188 height 22
paste input "QJO2V"
click at [353, 153] on div "Question details Question UID QJO2V ​ Save" at bounding box center [439, 263] width 286 height 527
click at [352, 142] on button "Save" at bounding box center [347, 143] width 58 height 18
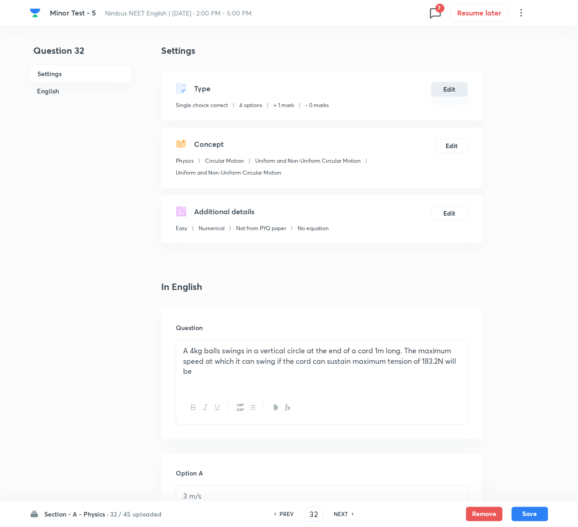
click at [450, 89] on button "Edit" at bounding box center [449, 89] width 37 height 15
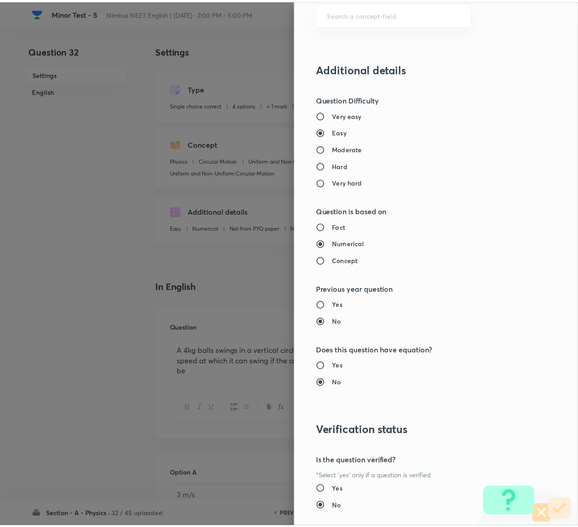
scroll to position [718, 0]
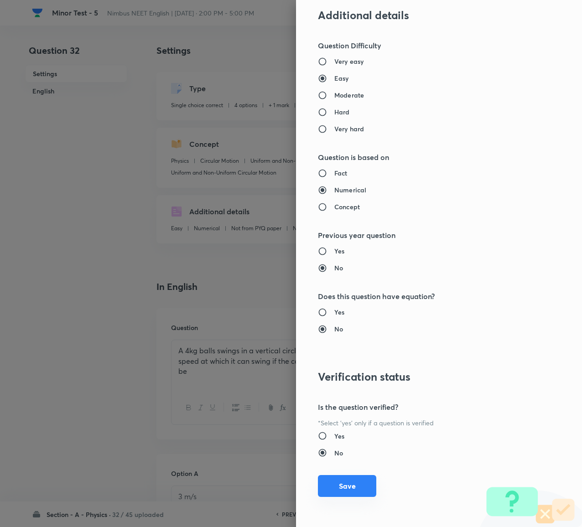
click at [334, 266] on button "Save" at bounding box center [347, 486] width 58 height 22
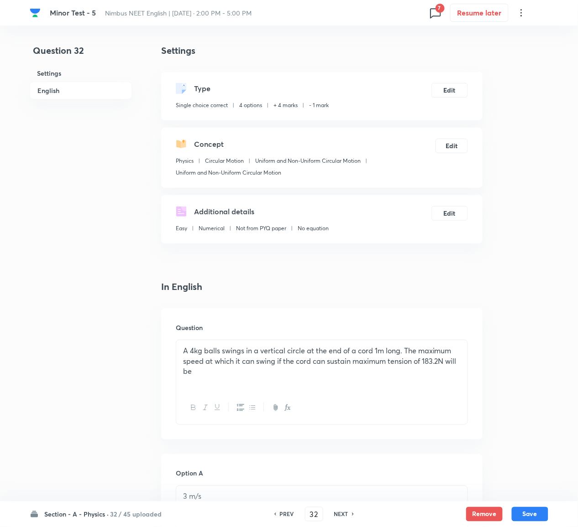
scroll to position [747, 0]
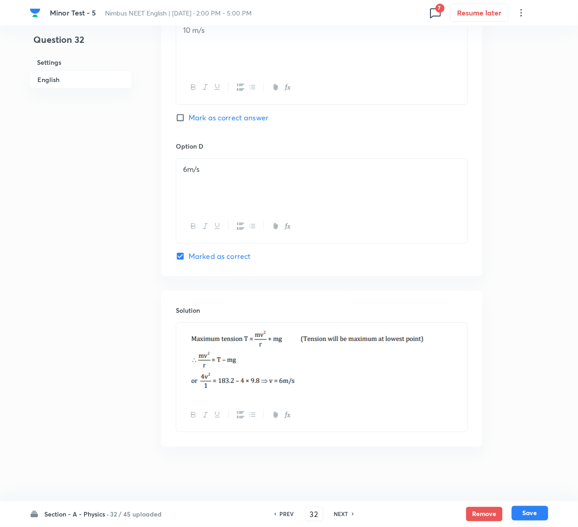
click at [536, 266] on button "Save" at bounding box center [529, 513] width 37 height 15
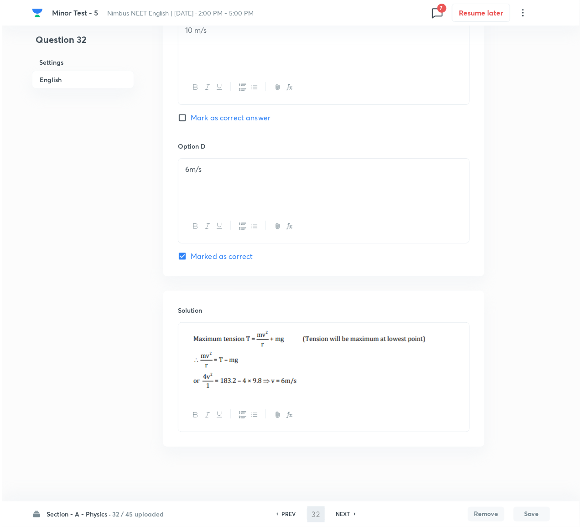
scroll to position [0, 0]
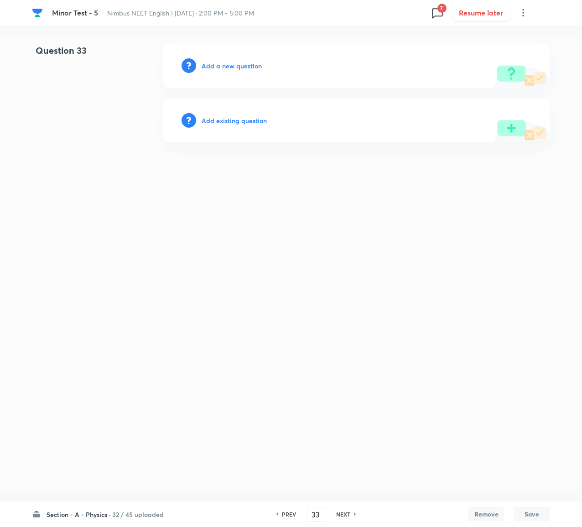
click at [247, 116] on h6 "Add existing question" at bounding box center [234, 121] width 65 height 10
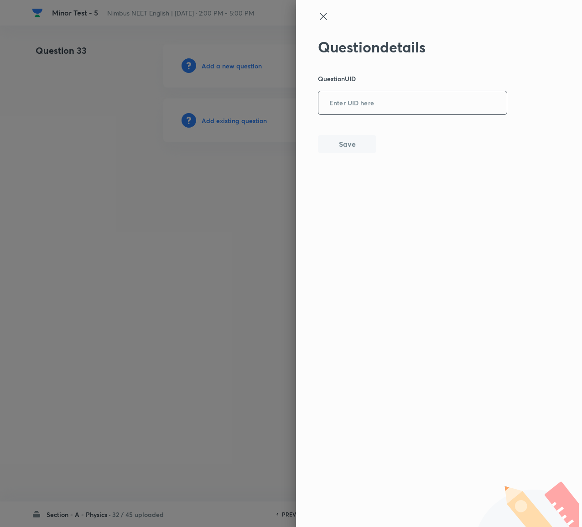
click at [344, 100] on input "text" at bounding box center [412, 103] width 188 height 22
paste input "0SD1R"
click at [334, 142] on button "Save" at bounding box center [347, 143] width 58 height 18
click at [334, 142] on button "Save" at bounding box center [347, 144] width 58 height 18
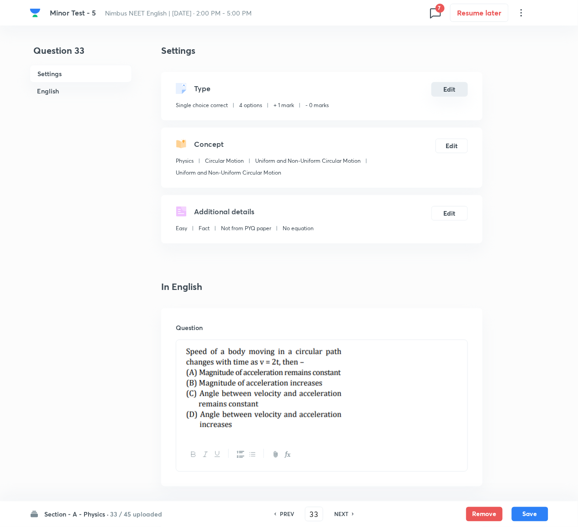
click at [457, 91] on button "Edit" at bounding box center [449, 89] width 37 height 15
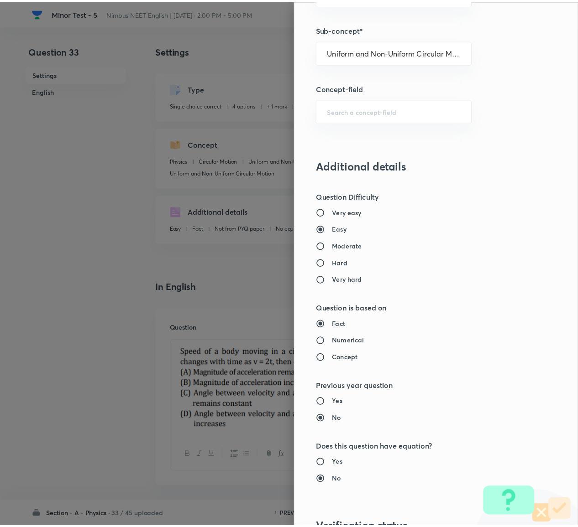
scroll to position [718, 0]
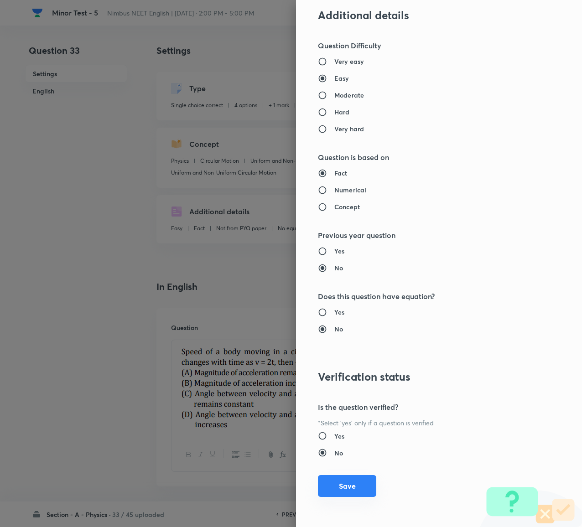
click at [335, 266] on button "Save" at bounding box center [347, 486] width 58 height 22
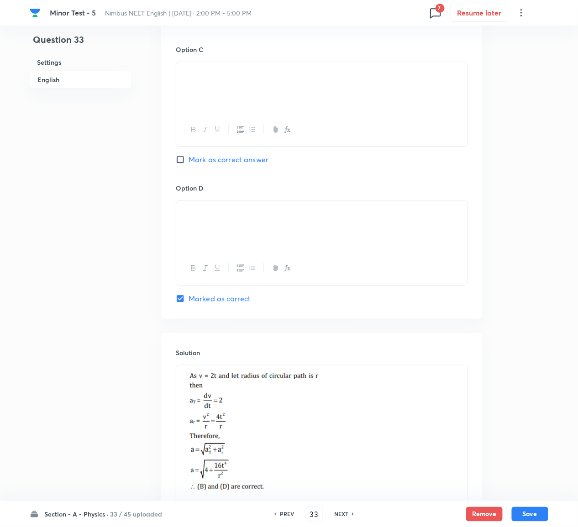
scroll to position [853, 0]
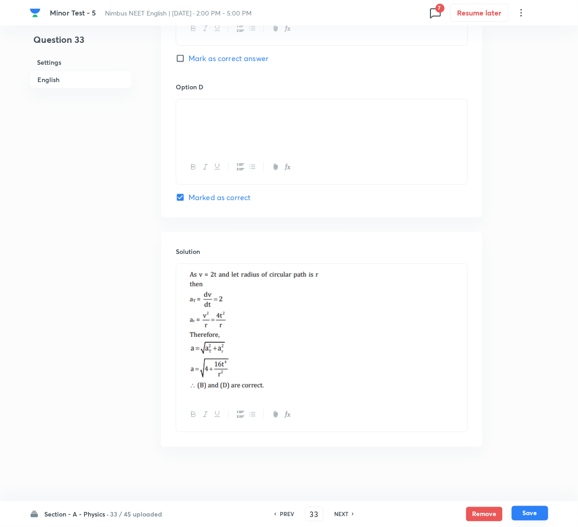
click at [539, 266] on button "Save" at bounding box center [529, 513] width 37 height 15
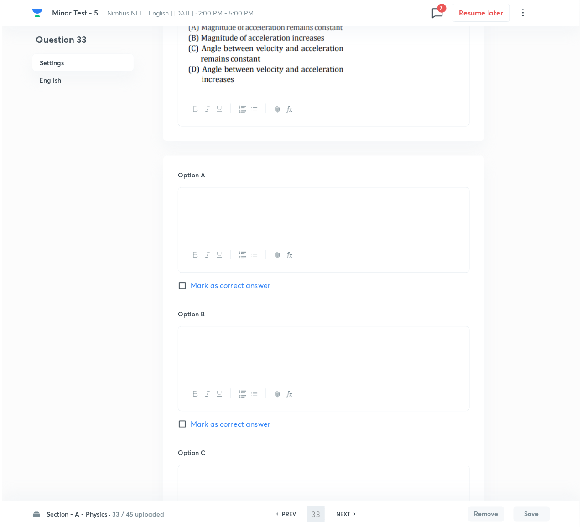
scroll to position [0, 0]
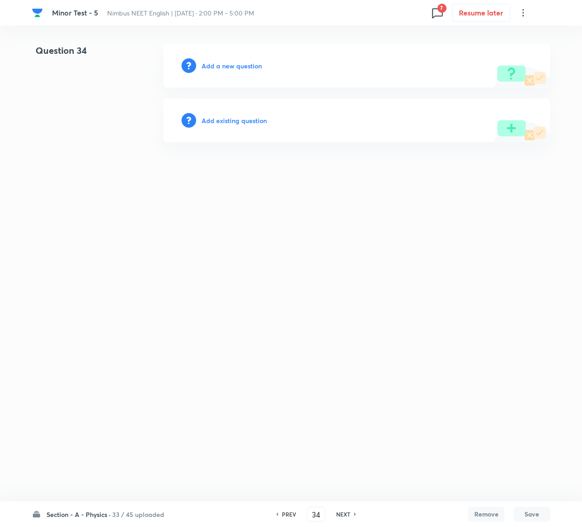
click at [243, 113] on div "Add existing question" at bounding box center [356, 121] width 387 height 44
click at [245, 121] on h6 "Add existing question" at bounding box center [234, 121] width 65 height 10
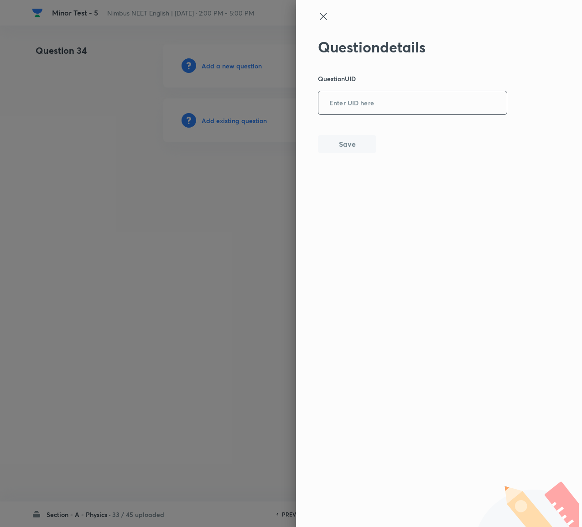
click at [358, 102] on input "text" at bounding box center [412, 103] width 188 height 22
paste input "HNQLL"
click at [347, 140] on button "Save" at bounding box center [347, 143] width 58 height 18
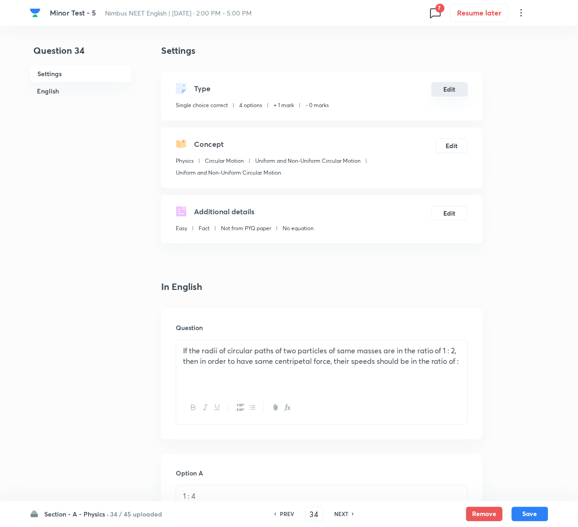
click at [454, 87] on button "Edit" at bounding box center [449, 89] width 37 height 15
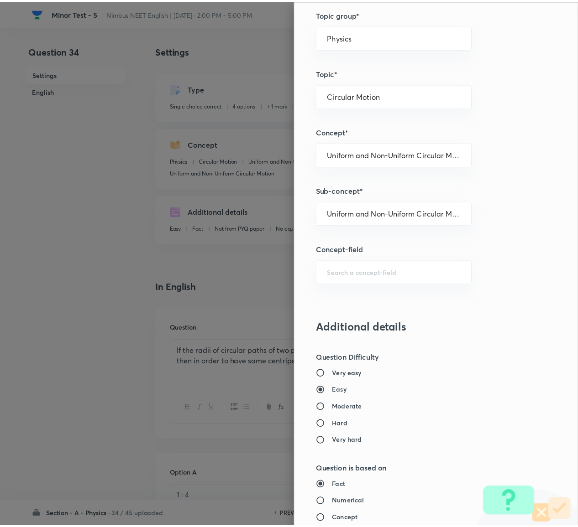
scroll to position [718, 0]
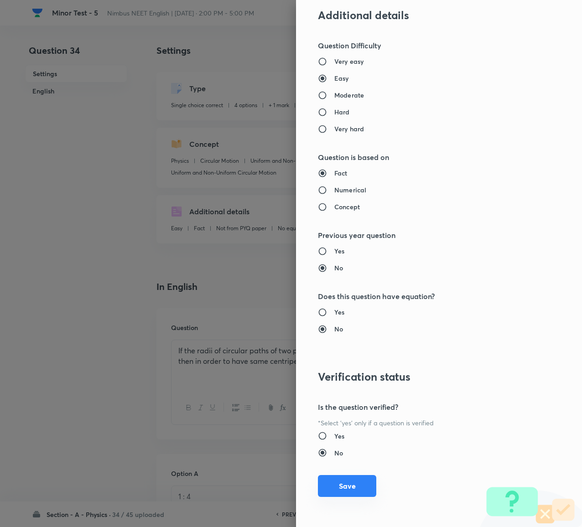
click at [342, 266] on button "Save" at bounding box center [347, 486] width 58 height 22
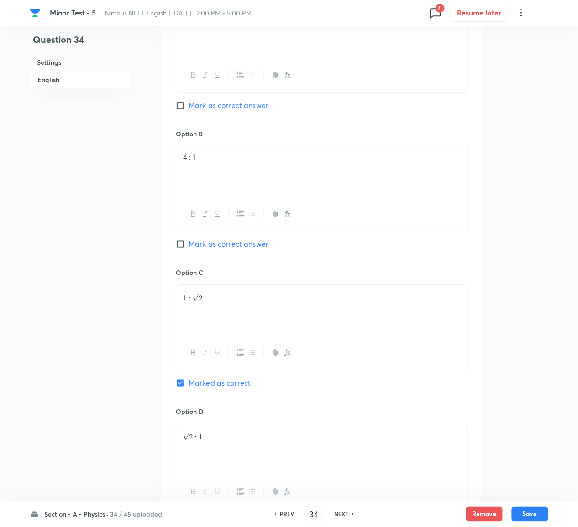
scroll to position [779, 0]
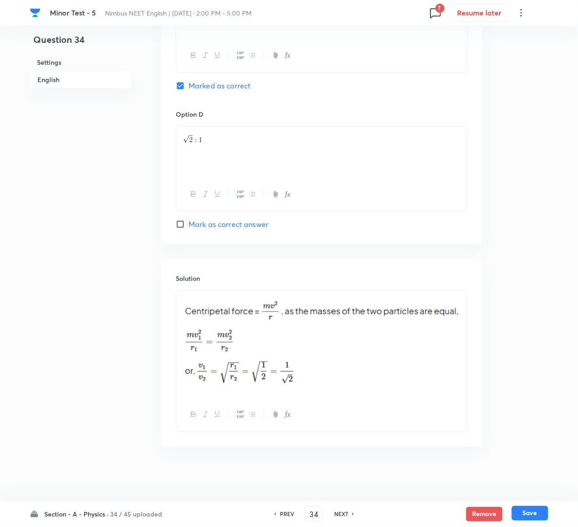
click at [536, 266] on button "Save" at bounding box center [529, 513] width 37 height 15
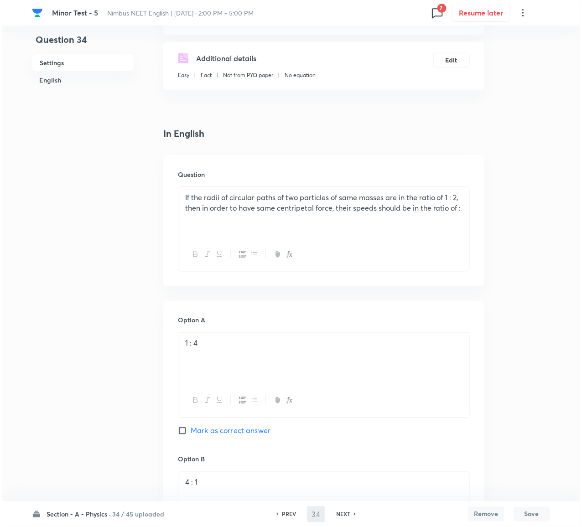
scroll to position [0, 0]
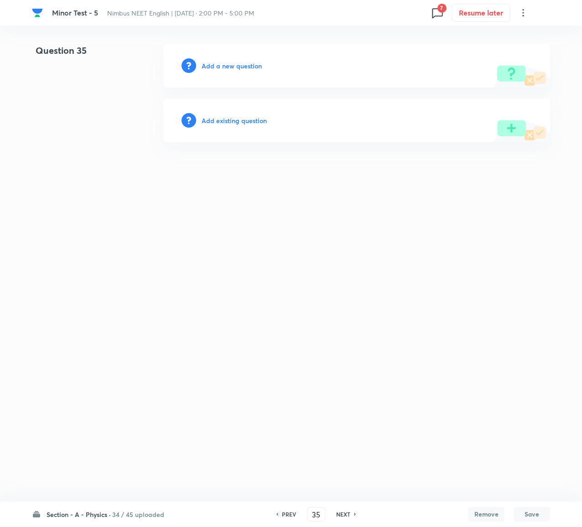
click at [246, 118] on h6 "Add existing question" at bounding box center [234, 121] width 65 height 10
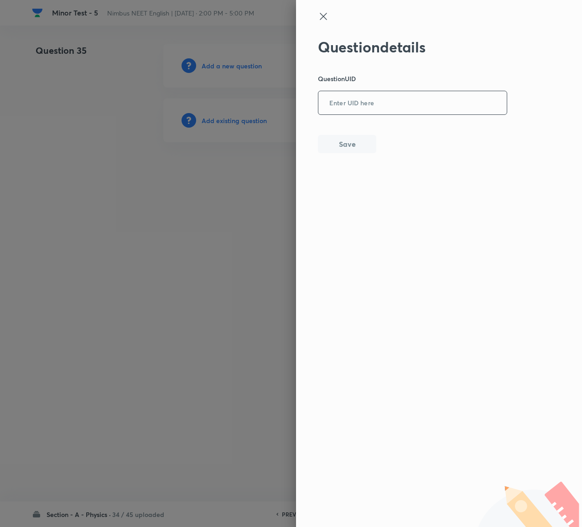
click at [385, 105] on input "text" at bounding box center [412, 103] width 188 height 22
paste input "YTTFR"
click at [340, 149] on button "Save" at bounding box center [347, 143] width 58 height 18
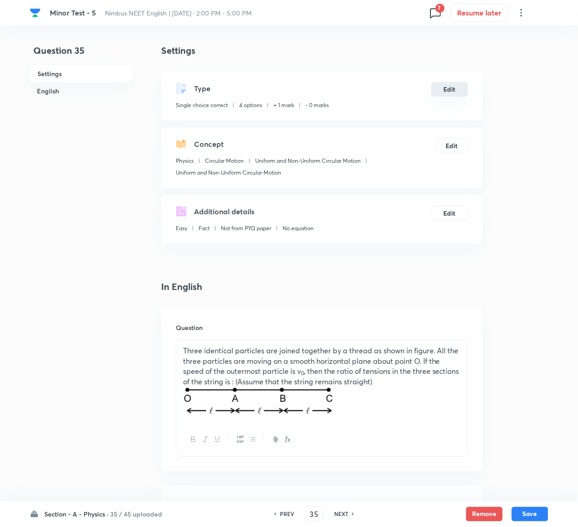
click at [459, 83] on button "Edit" at bounding box center [449, 89] width 37 height 15
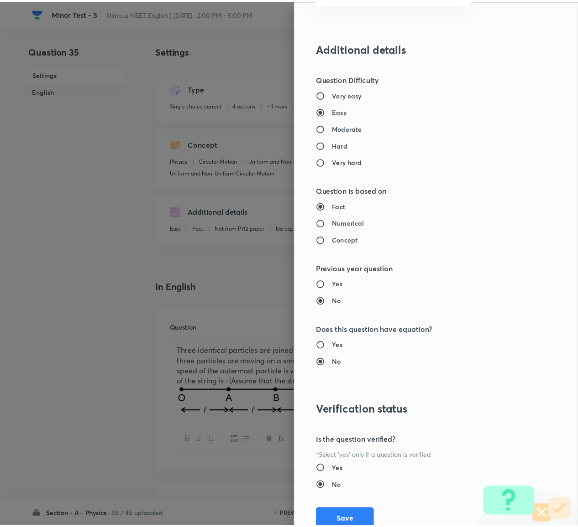
scroll to position [718, 0]
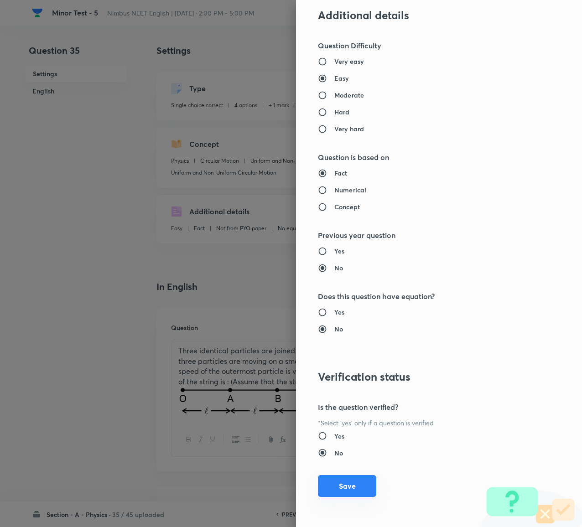
click at [329, 266] on button "Save" at bounding box center [347, 486] width 58 height 22
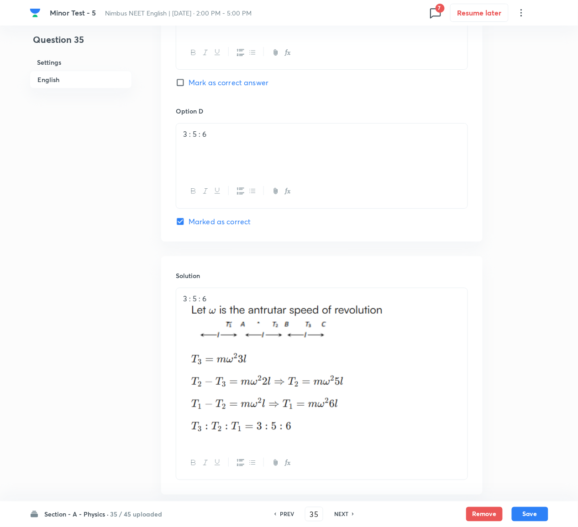
scroll to position [862, 0]
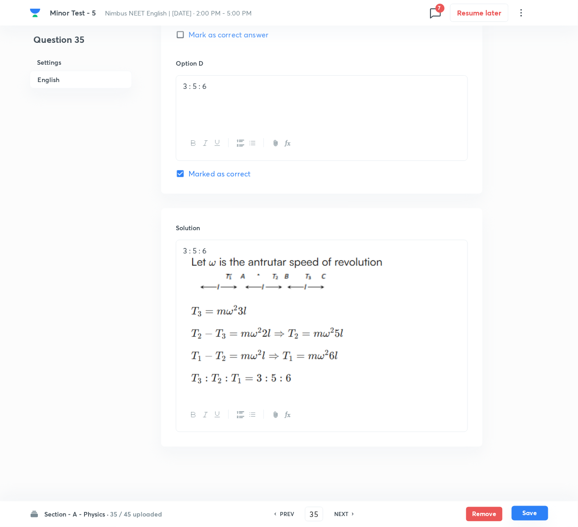
click at [541, 266] on button "Save" at bounding box center [529, 513] width 37 height 15
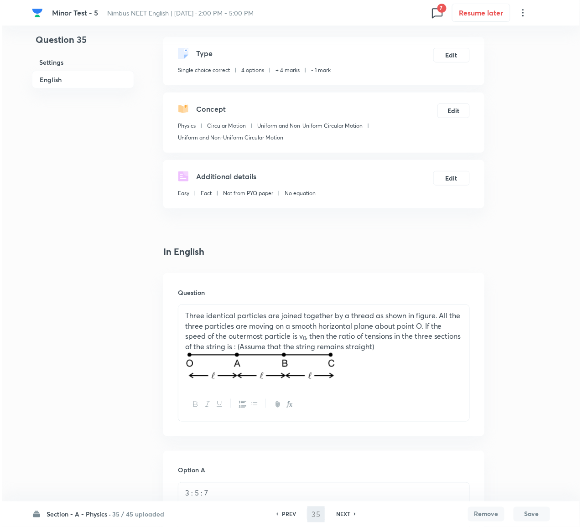
scroll to position [0, 0]
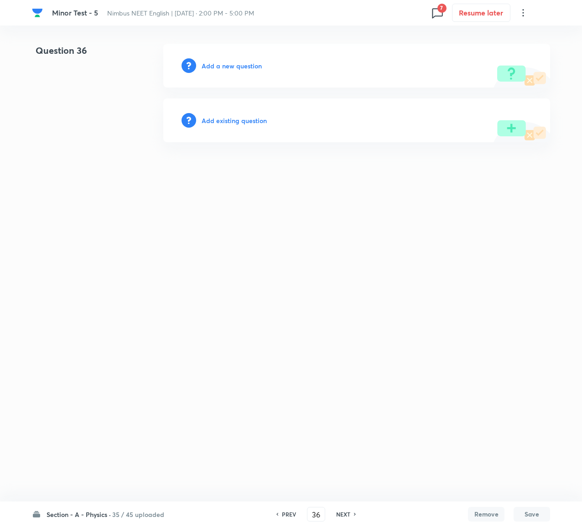
click at [243, 119] on h6 "Add existing question" at bounding box center [234, 121] width 65 height 10
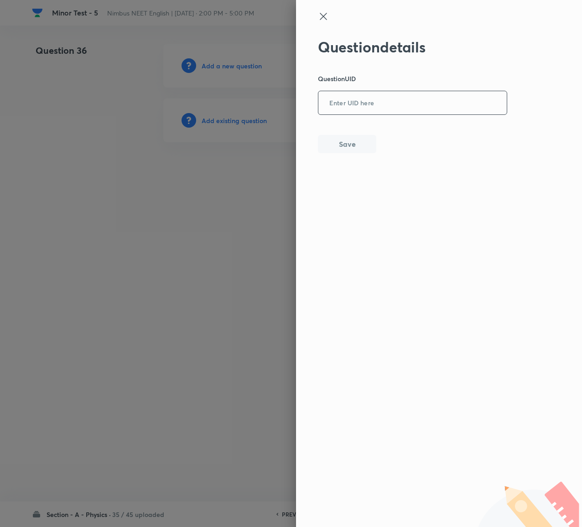
click at [370, 99] on input "text" at bounding box center [412, 103] width 188 height 22
paste input "08UHU"
click at [347, 138] on button "Save" at bounding box center [347, 143] width 58 height 18
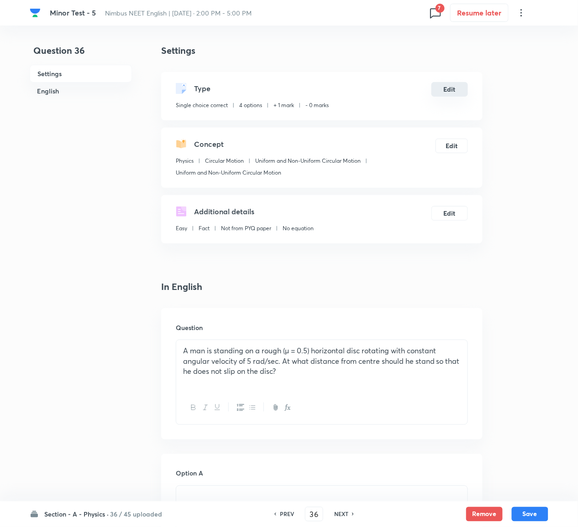
click at [455, 82] on button "Edit" at bounding box center [449, 89] width 37 height 15
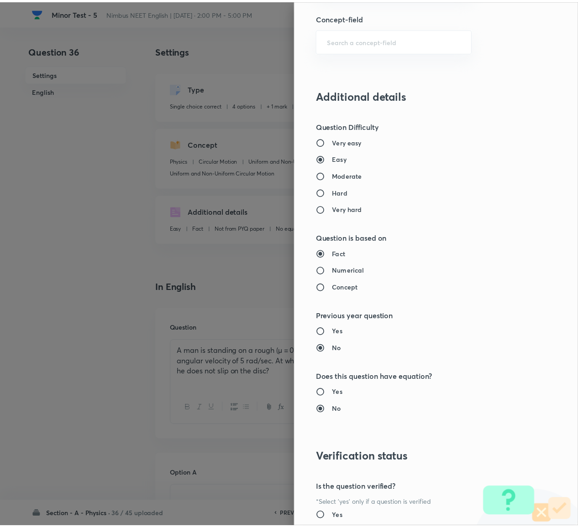
scroll to position [718, 0]
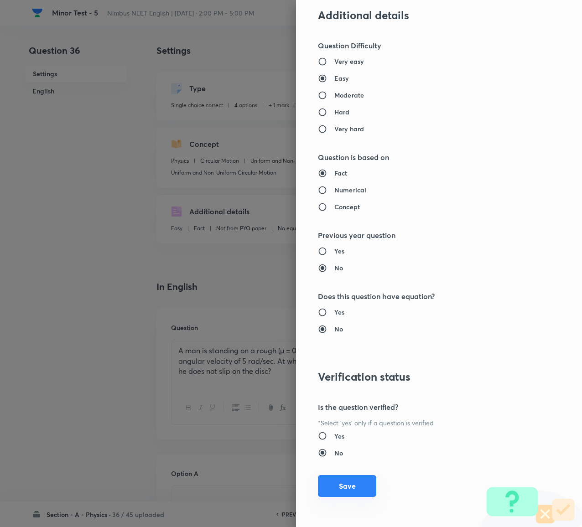
click at [326, 266] on button "Save" at bounding box center [347, 486] width 58 height 22
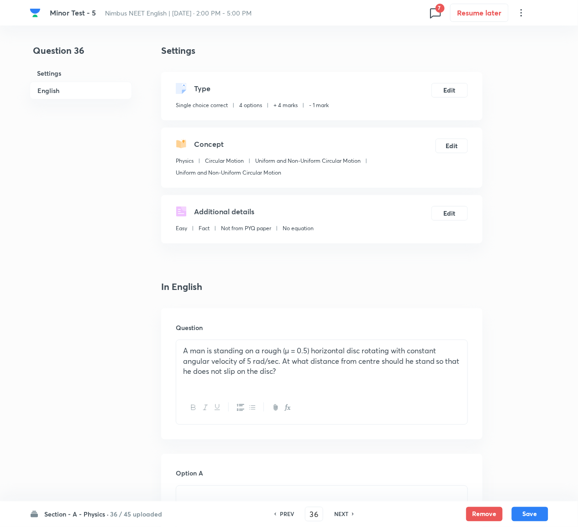
scroll to position [754, 0]
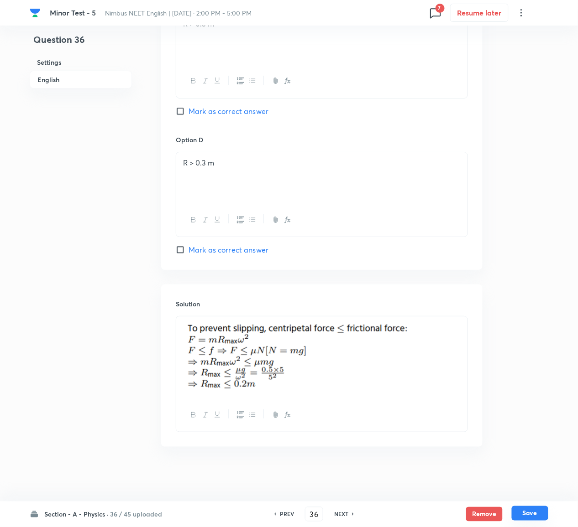
click at [533, 266] on button "Save" at bounding box center [529, 513] width 37 height 15
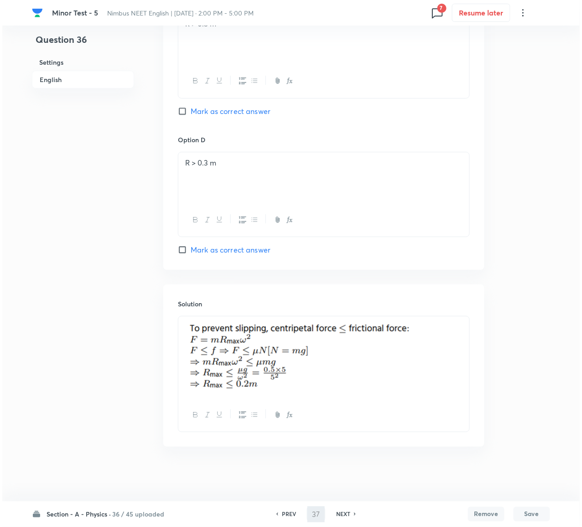
scroll to position [0, 0]
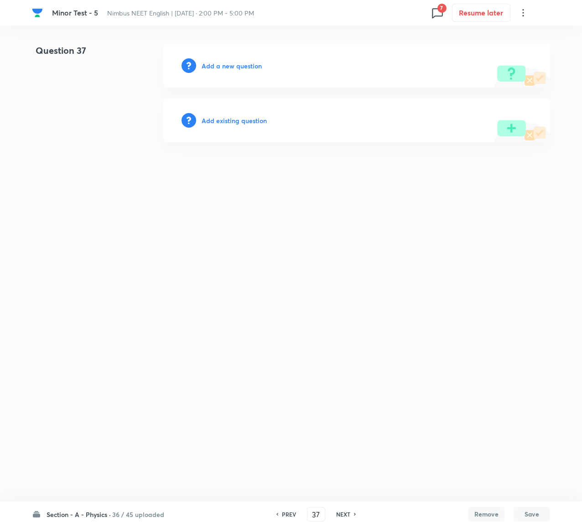
click at [243, 116] on h6 "Add existing question" at bounding box center [234, 121] width 65 height 10
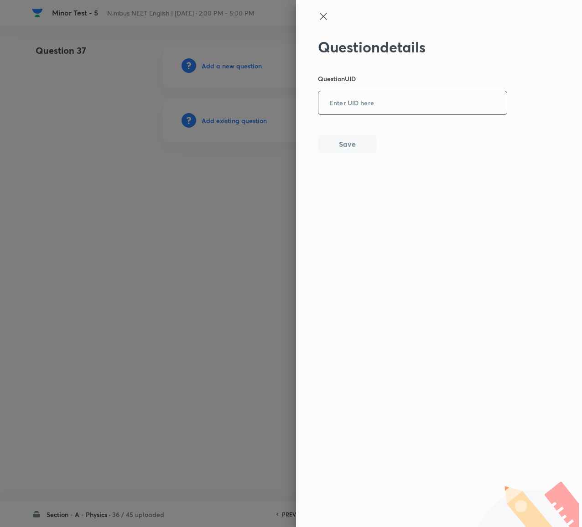
click at [390, 109] on input "text" at bounding box center [412, 103] width 188 height 22
paste input "TG7GU"
click at [345, 147] on button "Save" at bounding box center [347, 143] width 58 height 18
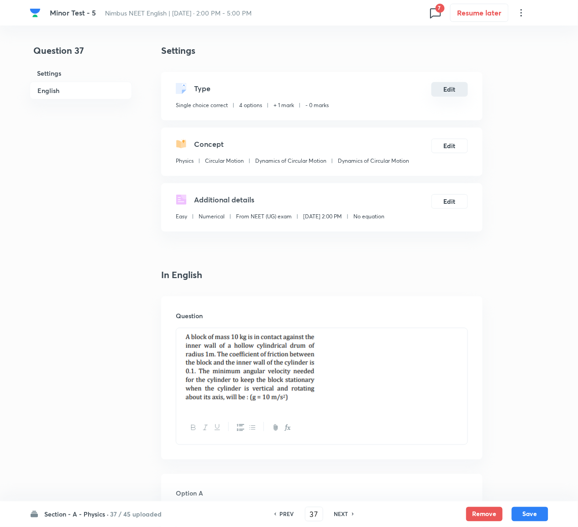
click at [448, 89] on button "Edit" at bounding box center [449, 89] width 37 height 15
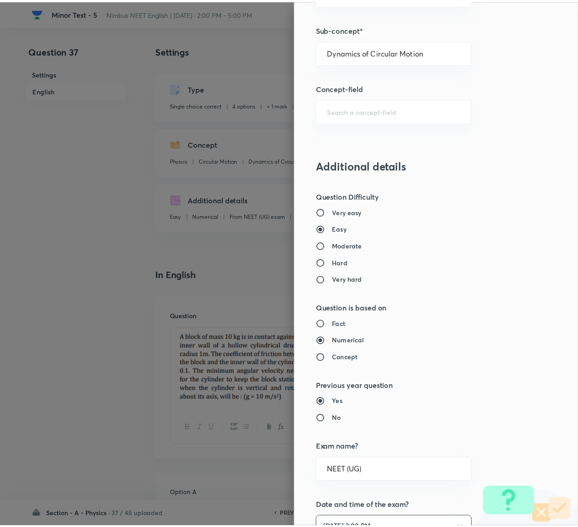
scroll to position [834, 0]
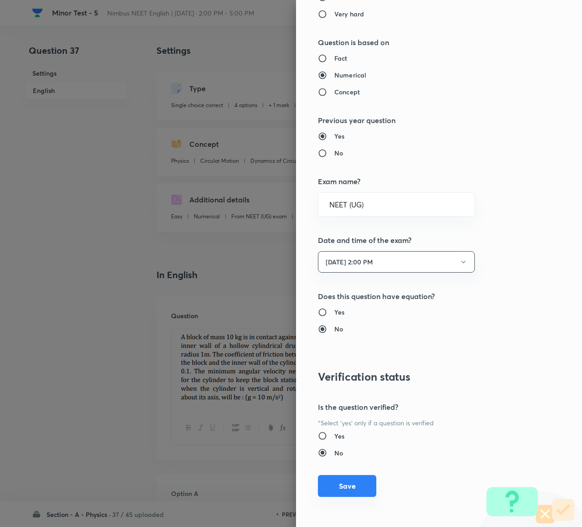
click at [320, 266] on button "Save" at bounding box center [347, 486] width 58 height 22
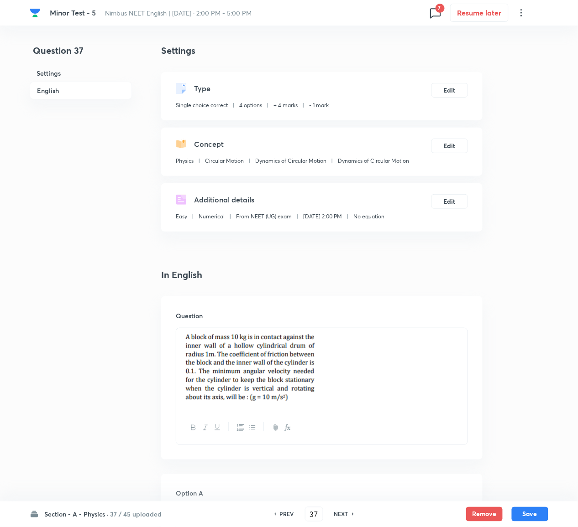
scroll to position [792, 0]
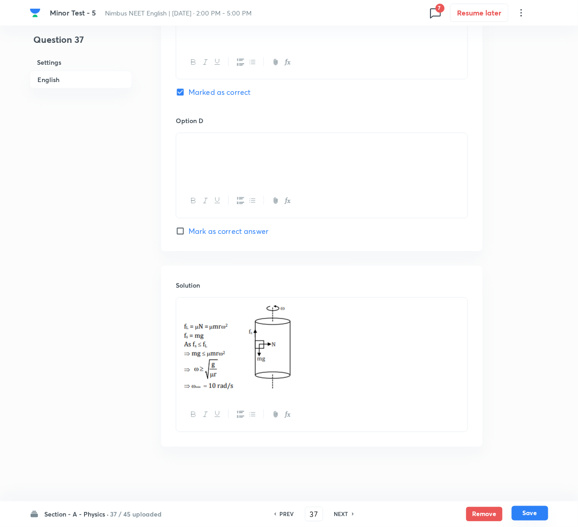
click at [533, 266] on button "Save" at bounding box center [529, 513] width 37 height 15
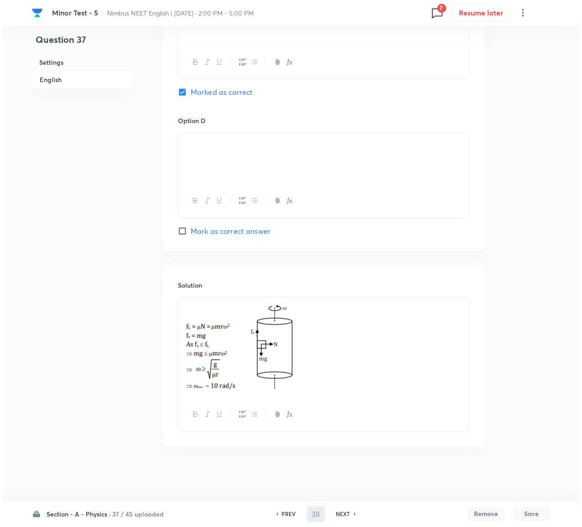
scroll to position [0, 0]
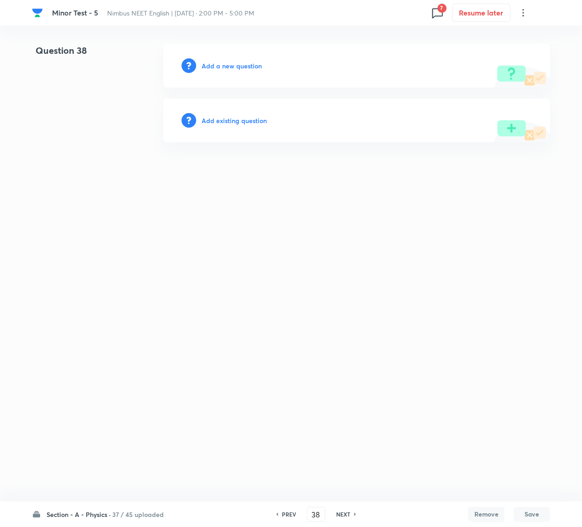
click at [251, 119] on h6 "Add existing question" at bounding box center [234, 121] width 65 height 10
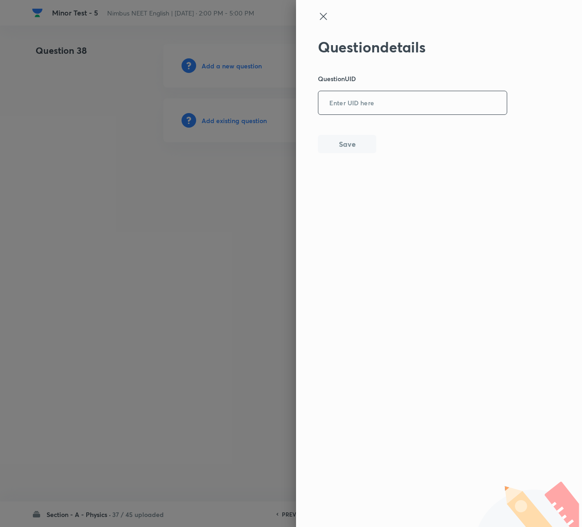
click at [357, 108] on input "text" at bounding box center [412, 103] width 188 height 22
paste input "H7L94"
click at [353, 149] on button "Save" at bounding box center [347, 143] width 58 height 18
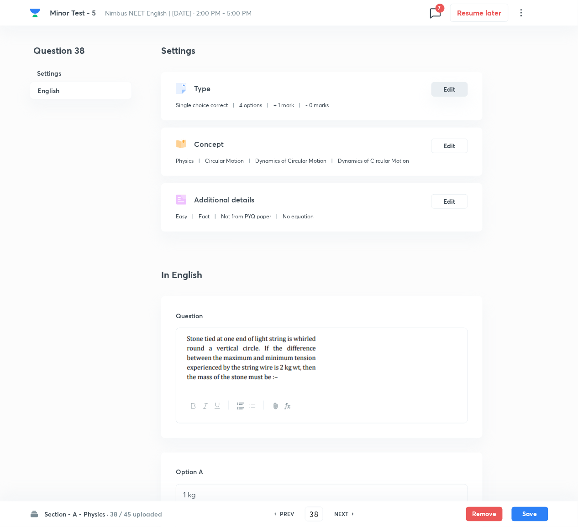
click at [449, 83] on button "Edit" at bounding box center [449, 89] width 37 height 15
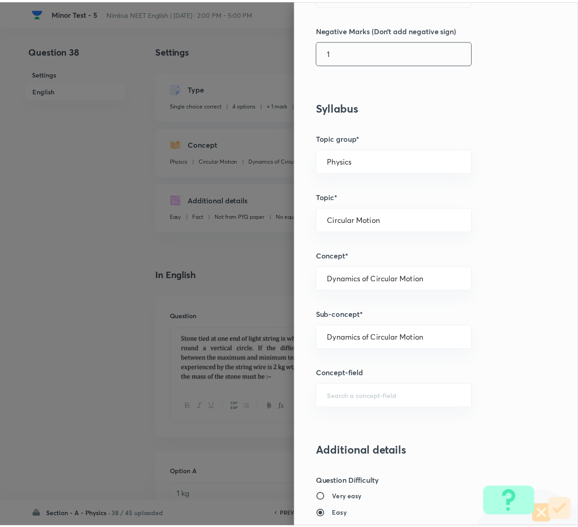
scroll to position [718, 0]
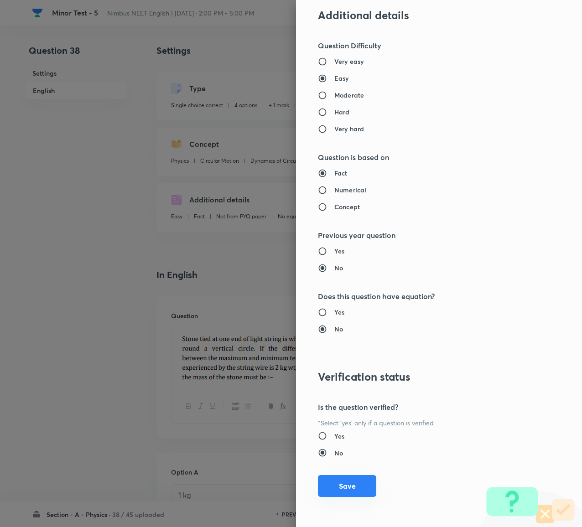
click at [350, 266] on button "Save" at bounding box center [347, 486] width 58 height 22
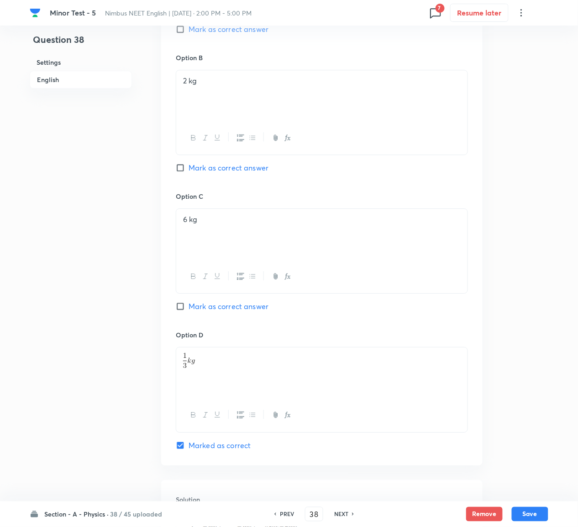
scroll to position [760, 0]
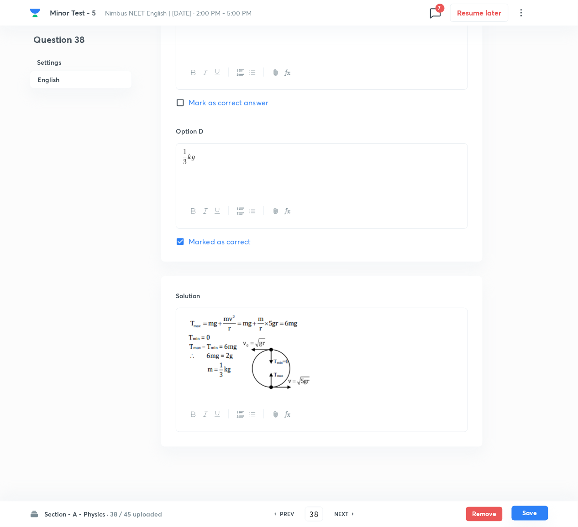
click at [537, 266] on button "Save" at bounding box center [529, 513] width 37 height 15
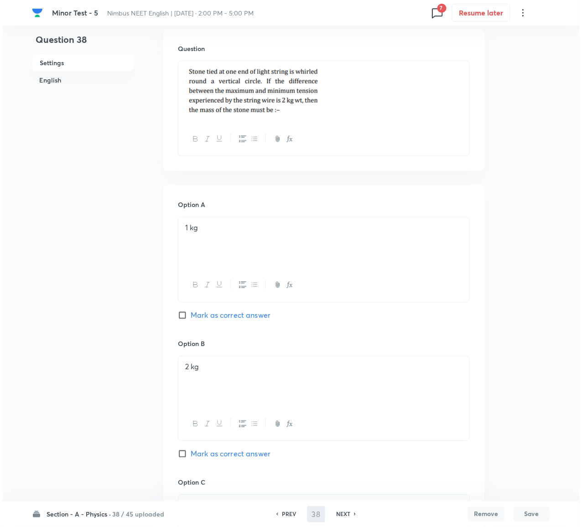
scroll to position [0, 0]
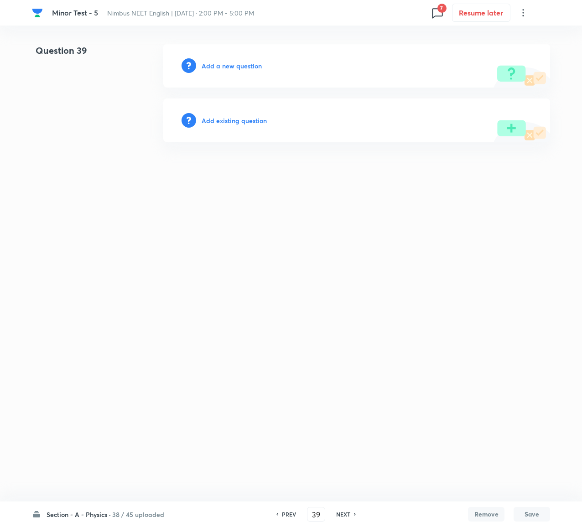
click at [253, 124] on h6 "Add existing question" at bounding box center [234, 121] width 65 height 10
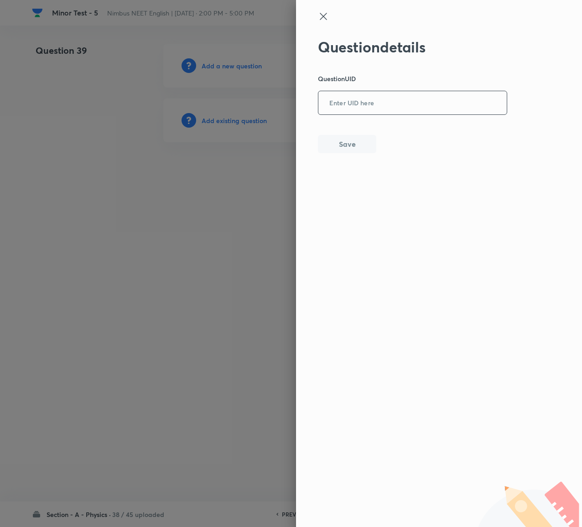
click at [365, 105] on input "text" at bounding box center [412, 103] width 188 height 22
paste input "UXH0L"
click at [339, 149] on button "Save" at bounding box center [347, 143] width 58 height 18
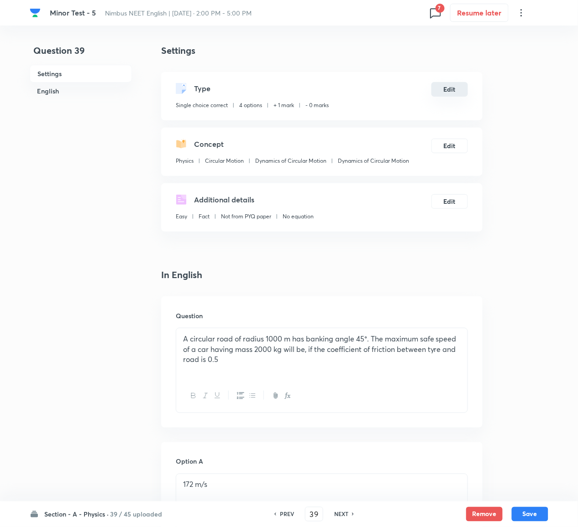
click at [448, 93] on button "Edit" at bounding box center [449, 89] width 37 height 15
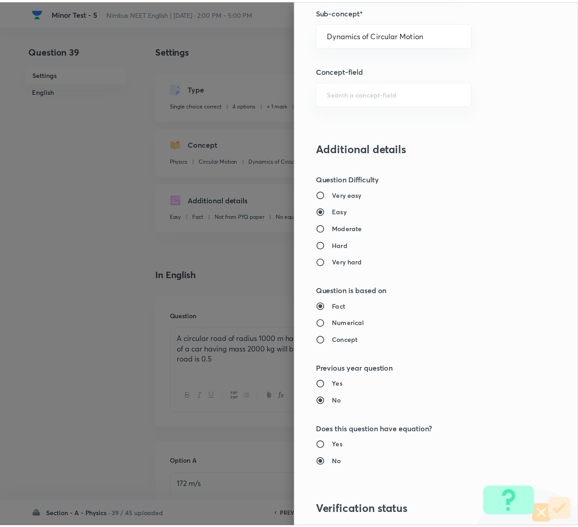
scroll to position [718, 0]
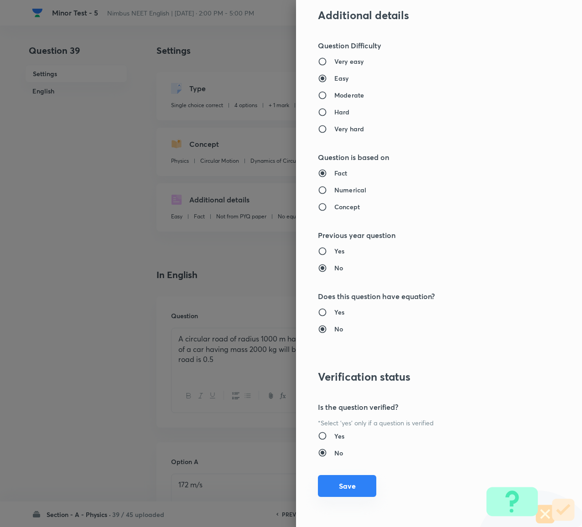
click at [323, 266] on button "Save" at bounding box center [347, 486] width 58 height 22
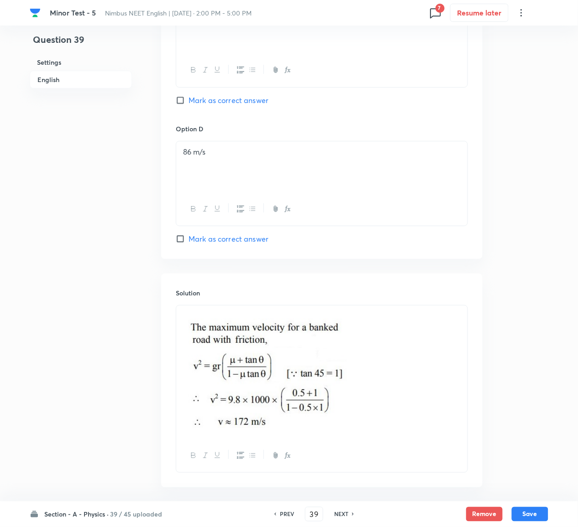
scroll to position [793, 0]
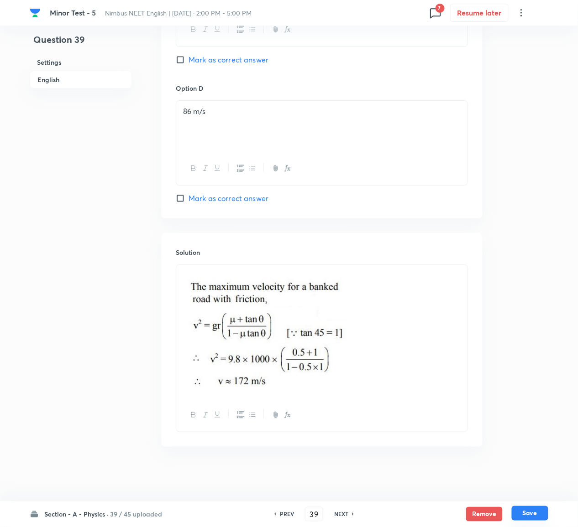
click at [543, 266] on button "Save" at bounding box center [529, 513] width 37 height 15
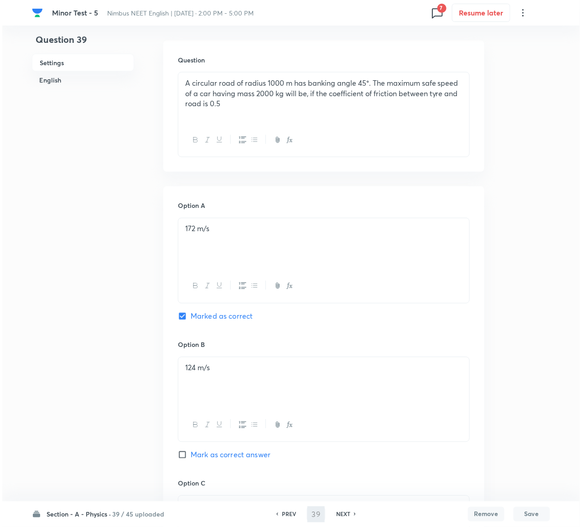
scroll to position [0, 0]
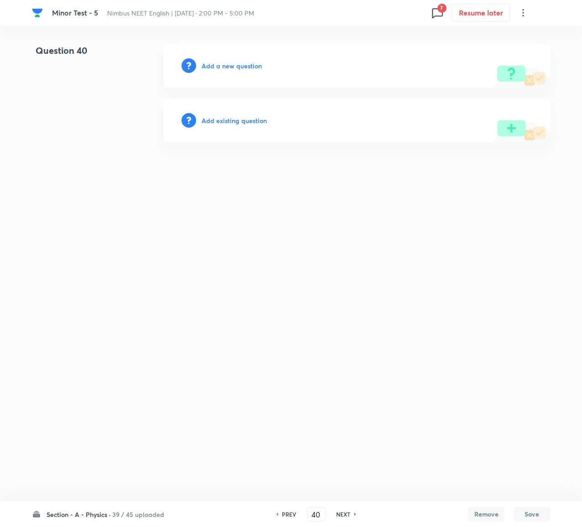
click at [254, 121] on h6 "Add existing question" at bounding box center [234, 121] width 65 height 10
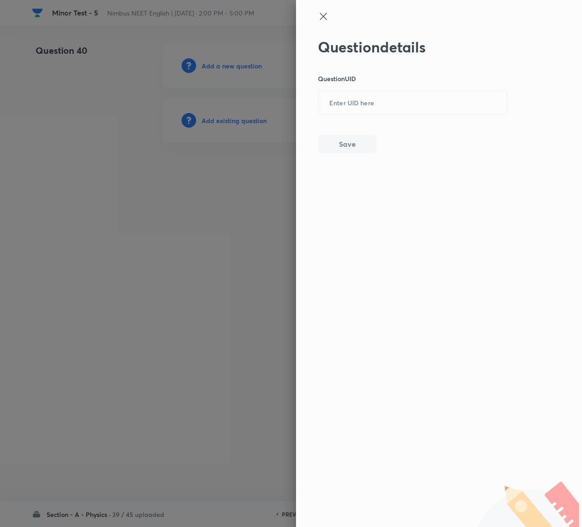
click at [357, 118] on div "Question details Question UID ​ Save" at bounding box center [413, 95] width 190 height 115
click at [358, 111] on input "text" at bounding box center [412, 103] width 188 height 22
paste input "Q8MGC"
click at [345, 145] on button "Save" at bounding box center [347, 143] width 58 height 18
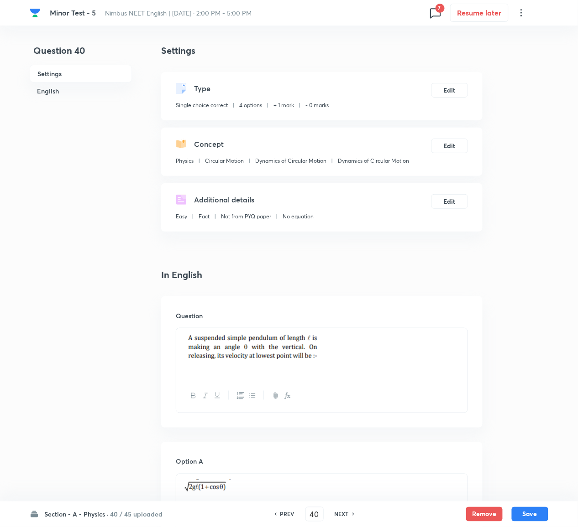
click at [449, 81] on div "Type Single choice correct 4 options + 1 mark - 0 marks Edit" at bounding box center [321, 96] width 321 height 48
click at [449, 85] on button "Edit" at bounding box center [449, 89] width 37 height 15
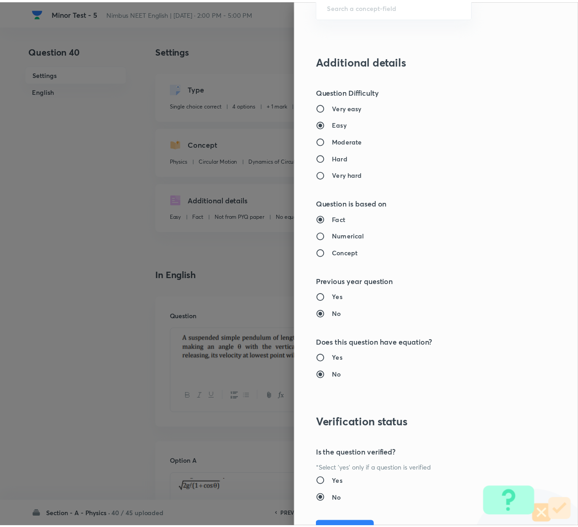
scroll to position [718, 0]
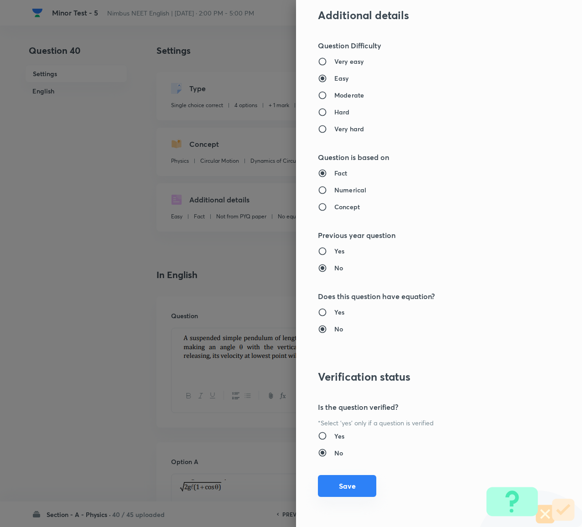
click at [329, 266] on button "Save" at bounding box center [347, 486] width 58 height 22
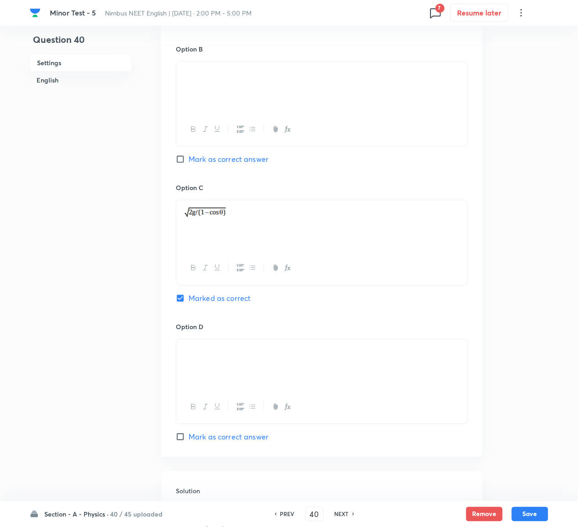
scroll to position [752, 0]
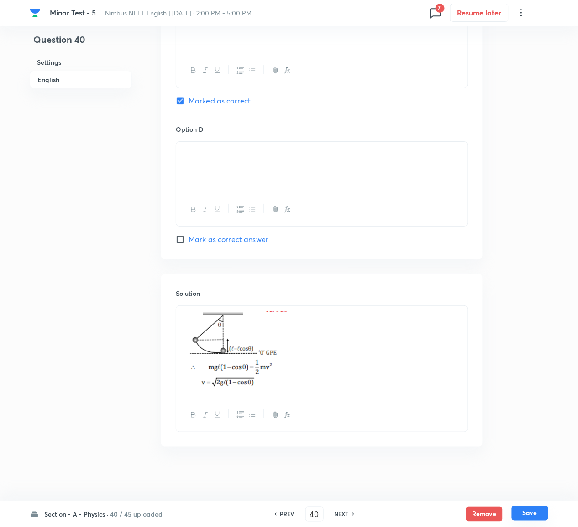
click at [539, 266] on button "Save" at bounding box center [529, 513] width 37 height 15
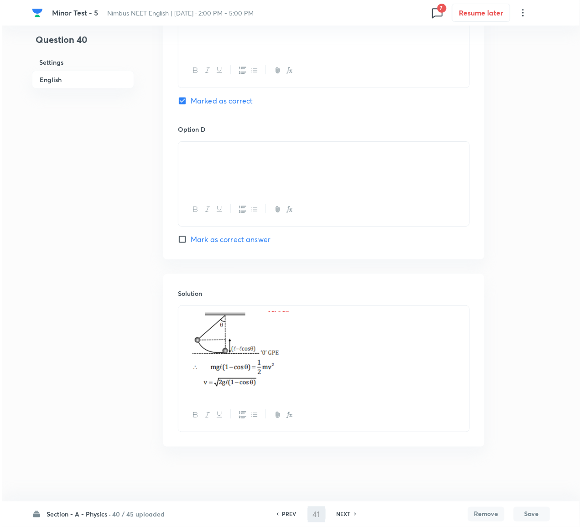
scroll to position [0, 0]
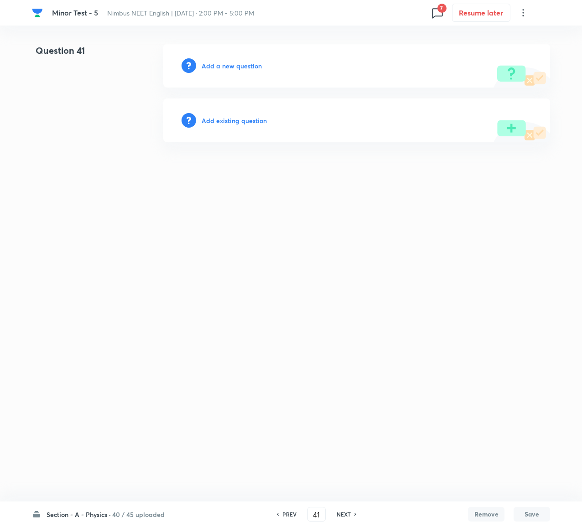
click at [255, 120] on h6 "Add existing question" at bounding box center [234, 121] width 65 height 10
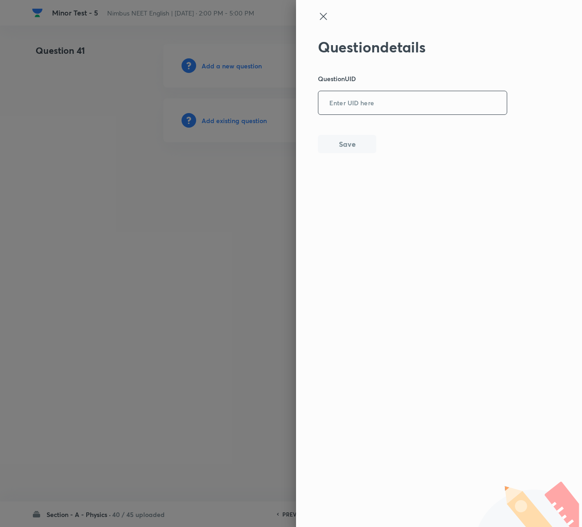
click at [371, 97] on input "text" at bounding box center [412, 103] width 188 height 22
paste input "1E6GF"
click at [340, 140] on button "Save" at bounding box center [347, 143] width 58 height 18
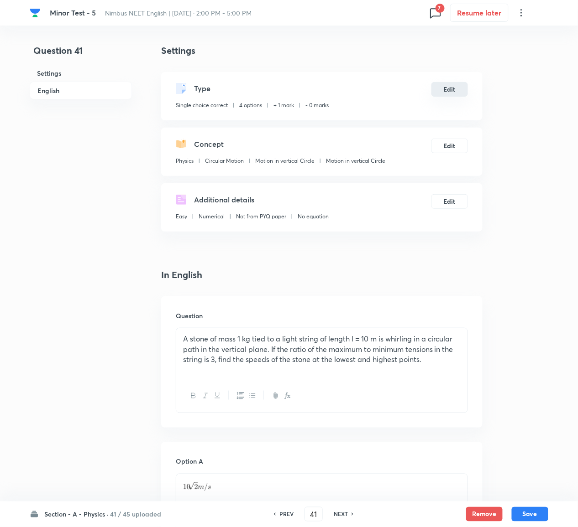
click at [450, 84] on button "Edit" at bounding box center [449, 89] width 37 height 15
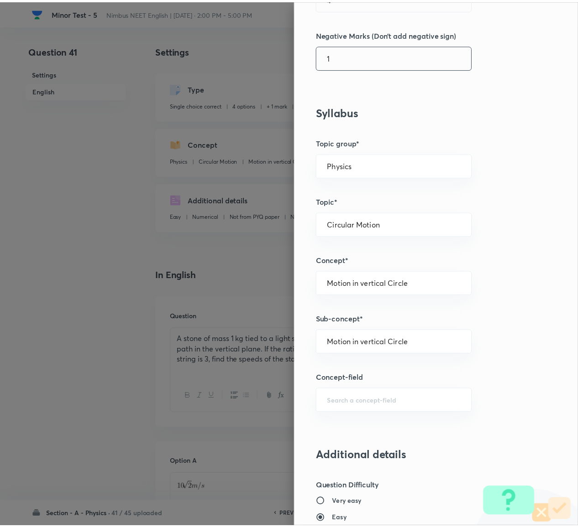
scroll to position [718, 0]
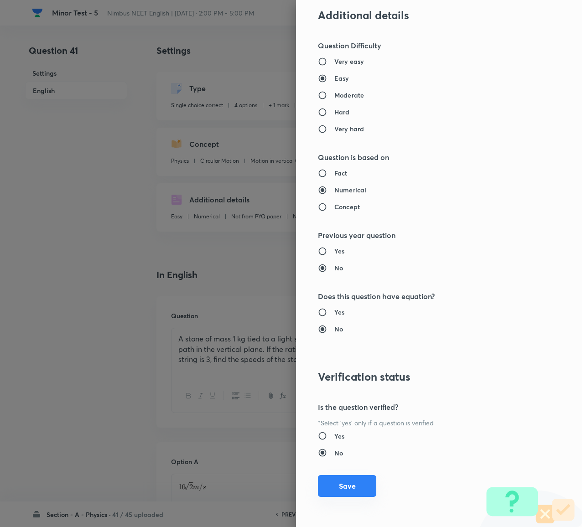
click at [337, 266] on button "Save" at bounding box center [347, 486] width 58 height 22
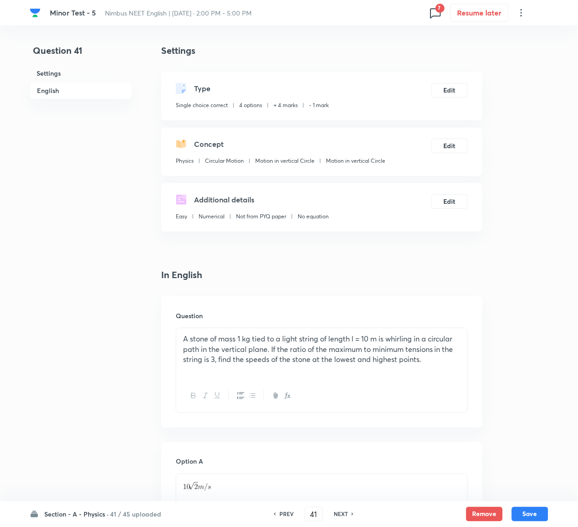
scroll to position [825, 0]
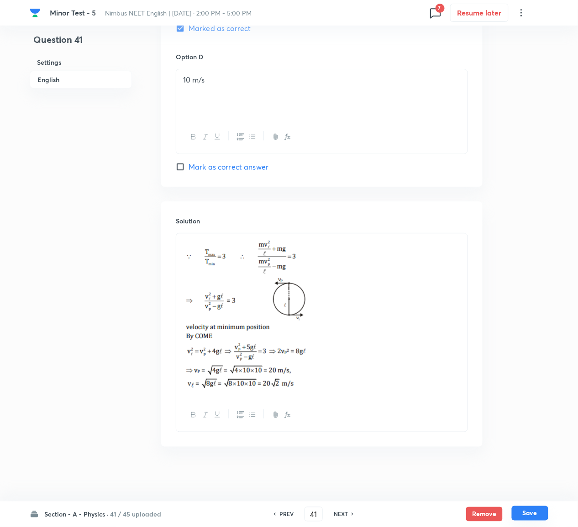
click at [539, 266] on button "Save" at bounding box center [529, 513] width 37 height 15
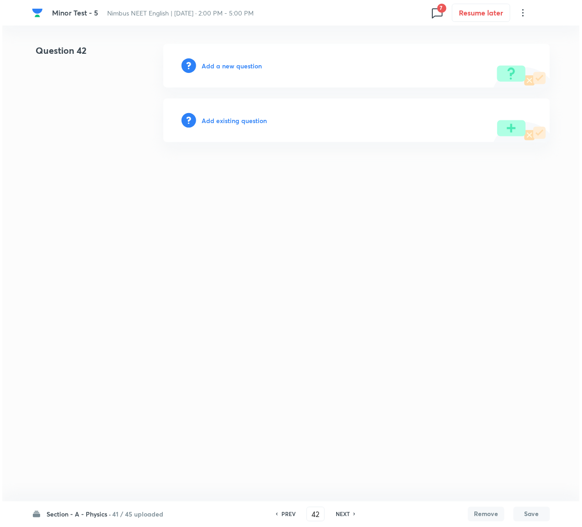
scroll to position [0, 0]
click at [249, 119] on h6 "Add existing question" at bounding box center [234, 121] width 65 height 10
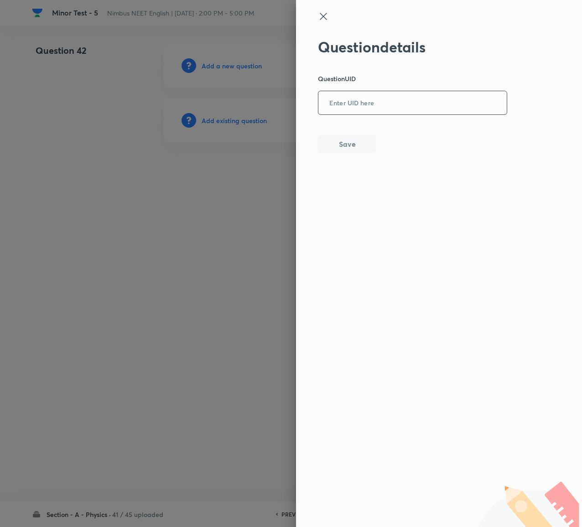
click at [384, 115] on div "​" at bounding box center [412, 103] width 189 height 24
paste input "H0H8E"
click at [362, 145] on button "Save" at bounding box center [347, 143] width 58 height 18
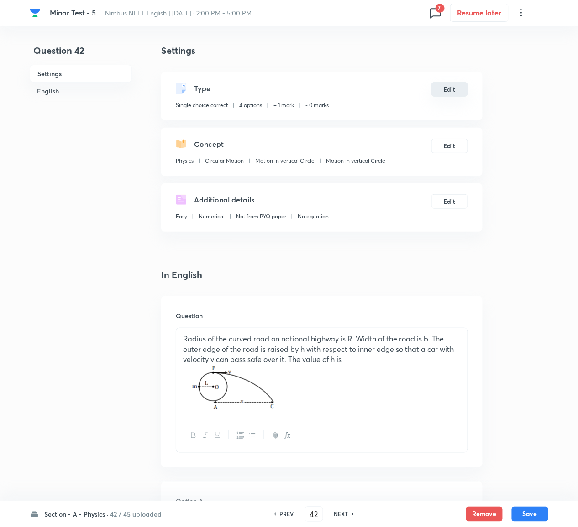
click at [450, 92] on button "Edit" at bounding box center [449, 89] width 37 height 15
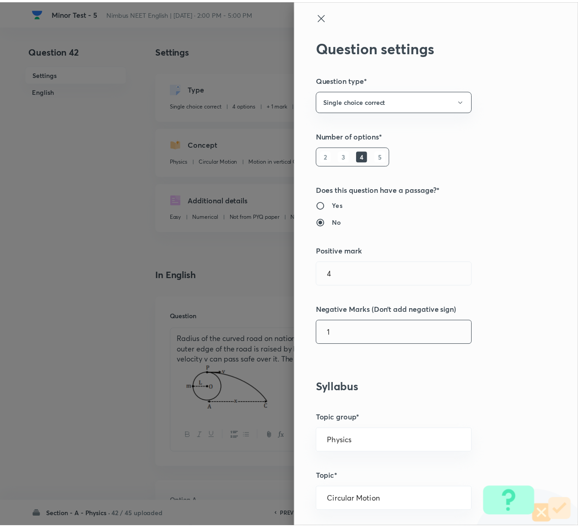
scroll to position [718, 0]
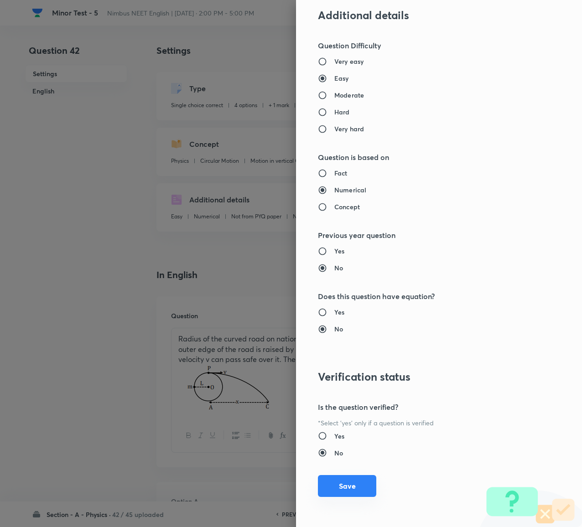
click at [339, 266] on button "Save" at bounding box center [347, 486] width 58 height 22
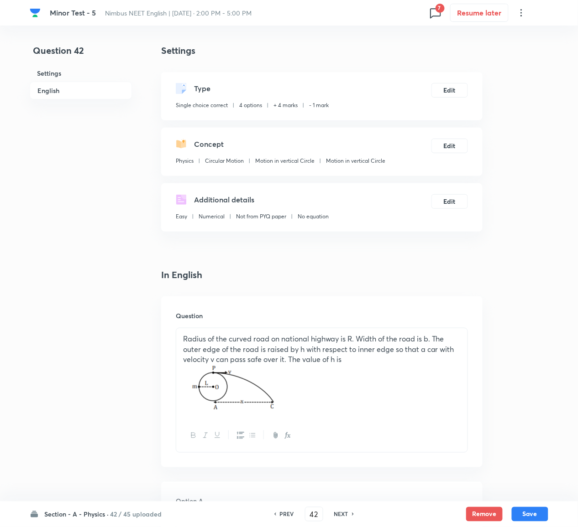
scroll to position [789, 0]
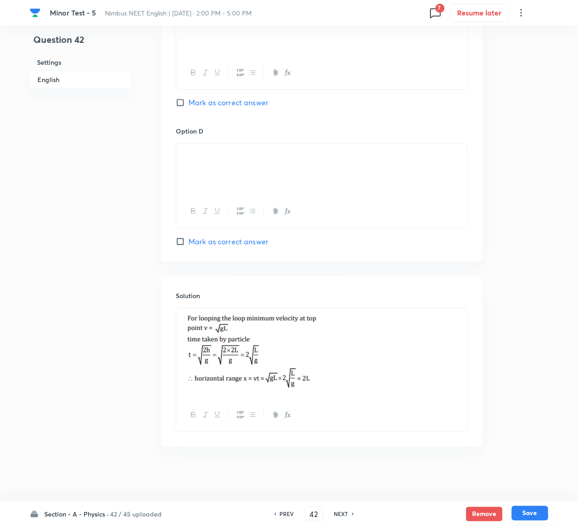
click at [539, 266] on button "Save" at bounding box center [529, 513] width 37 height 15
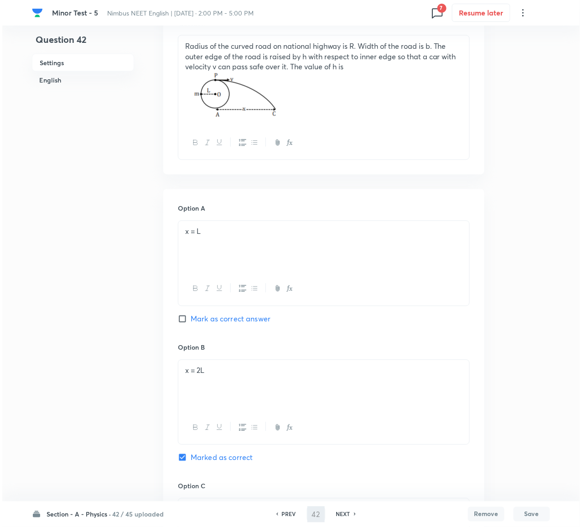
scroll to position [0, 0]
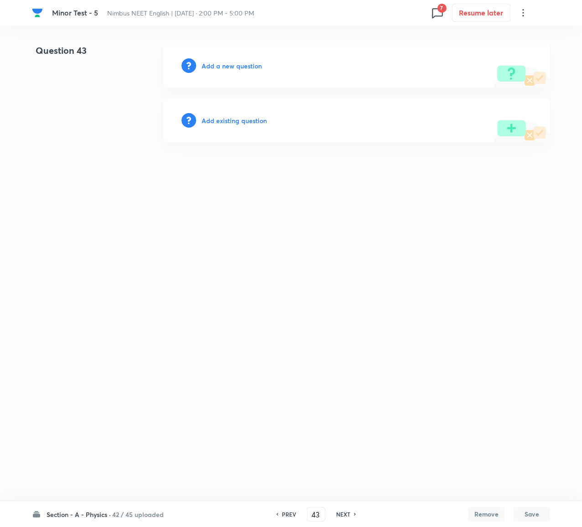
click at [245, 118] on h6 "Add existing question" at bounding box center [234, 121] width 65 height 10
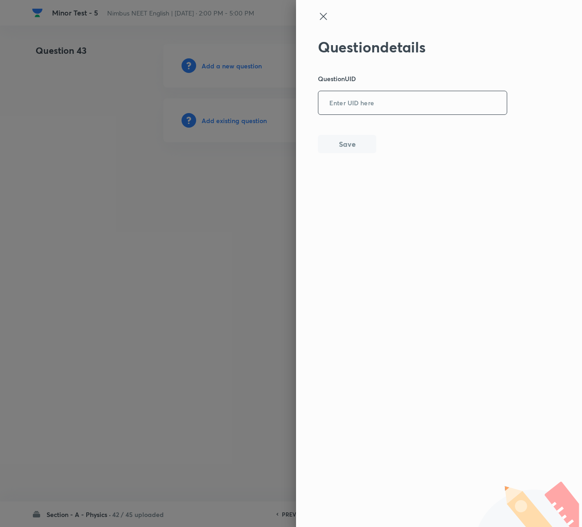
click at [351, 113] on input "text" at bounding box center [412, 103] width 188 height 22
paste input "P800I"
click at [358, 137] on button "Save" at bounding box center [347, 143] width 58 height 18
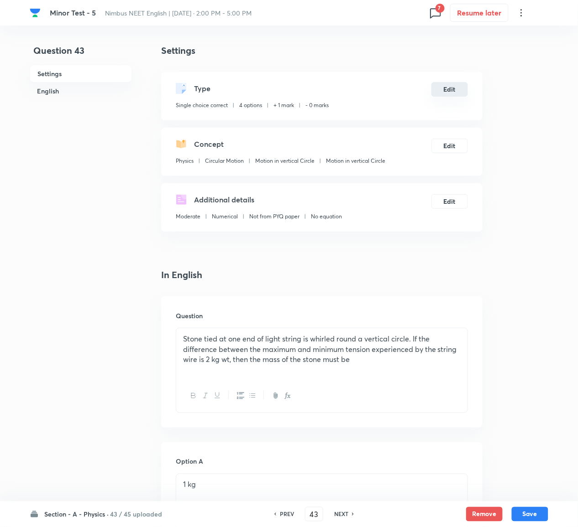
click at [450, 89] on button "Edit" at bounding box center [449, 89] width 37 height 15
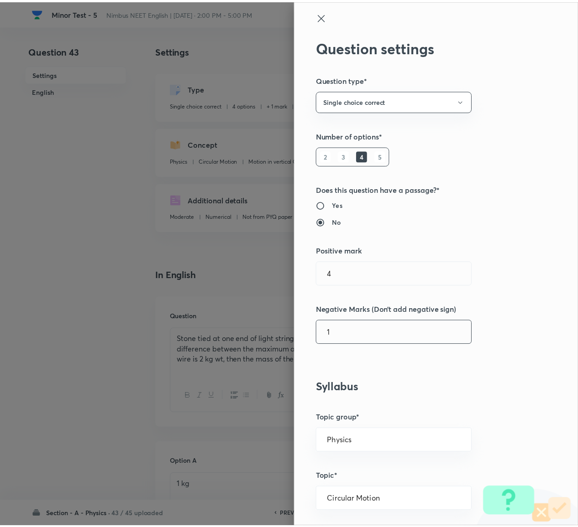
scroll to position [718, 0]
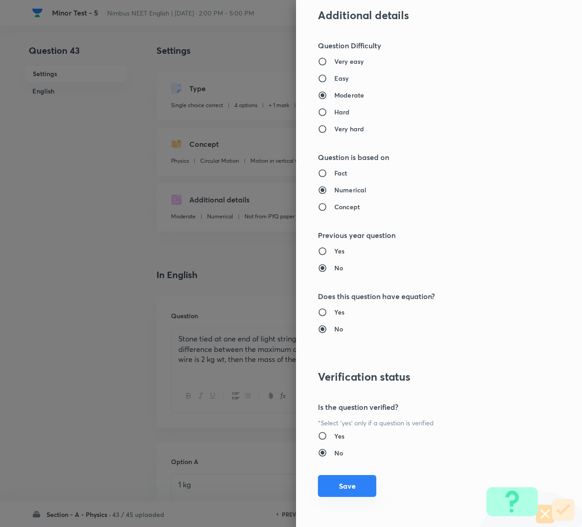
click at [329, 266] on button "Save" at bounding box center [347, 486] width 58 height 22
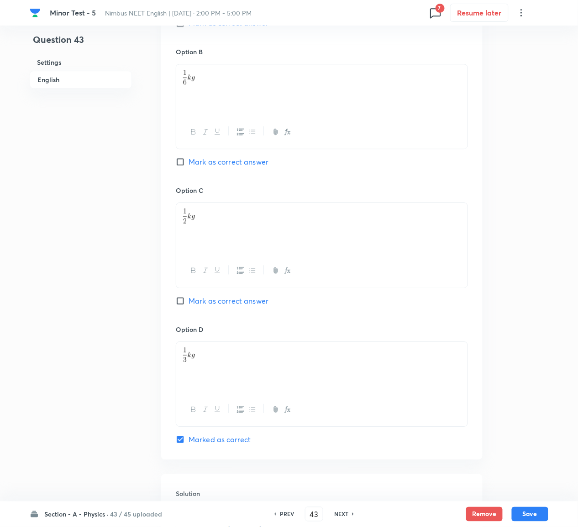
scroll to position [751, 0]
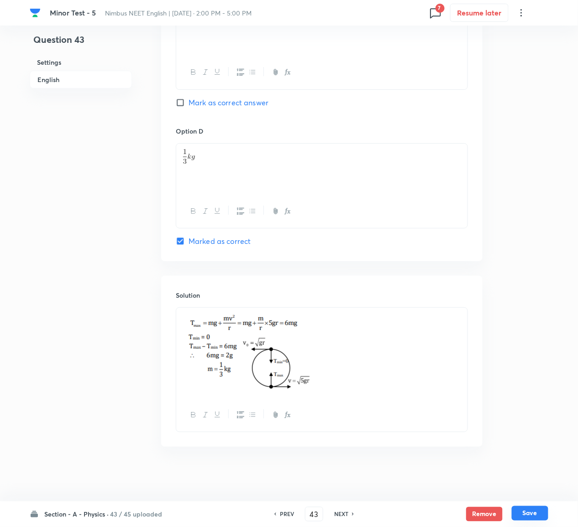
click at [535, 266] on button "Save" at bounding box center [529, 513] width 37 height 15
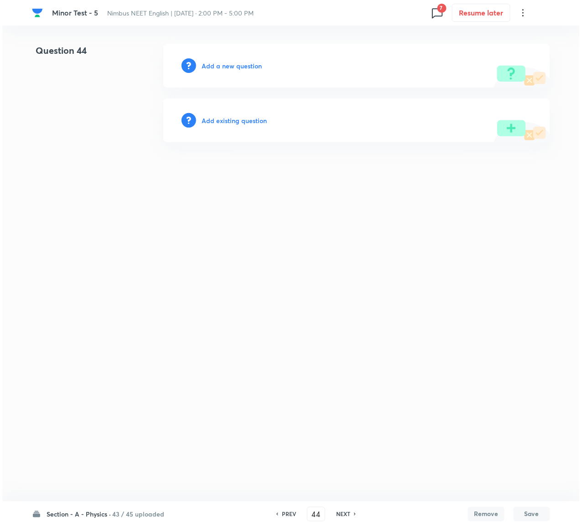
scroll to position [0, 0]
click at [221, 116] on h6 "Add existing question" at bounding box center [234, 121] width 65 height 10
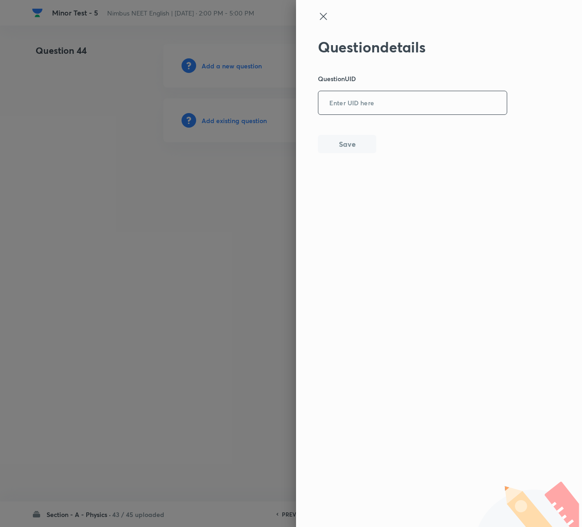
click at [378, 110] on input "text" at bounding box center [412, 103] width 188 height 22
paste input "A1E6C"
click at [359, 146] on button "Save" at bounding box center [347, 143] width 58 height 18
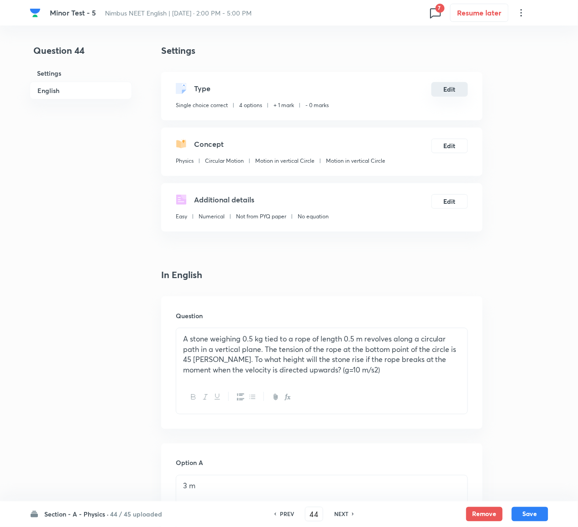
click at [455, 89] on button "Edit" at bounding box center [449, 89] width 37 height 15
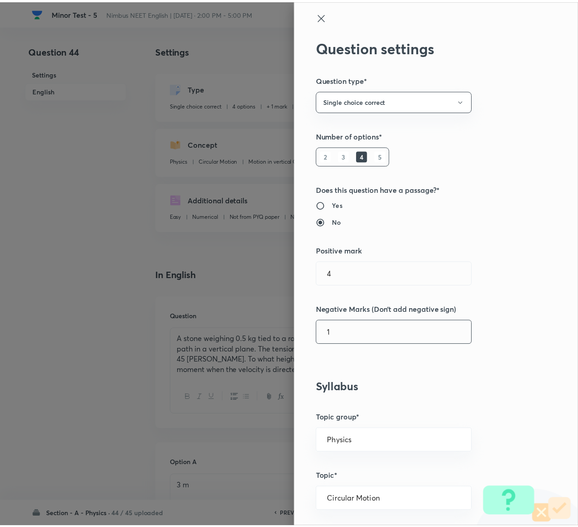
scroll to position [718, 0]
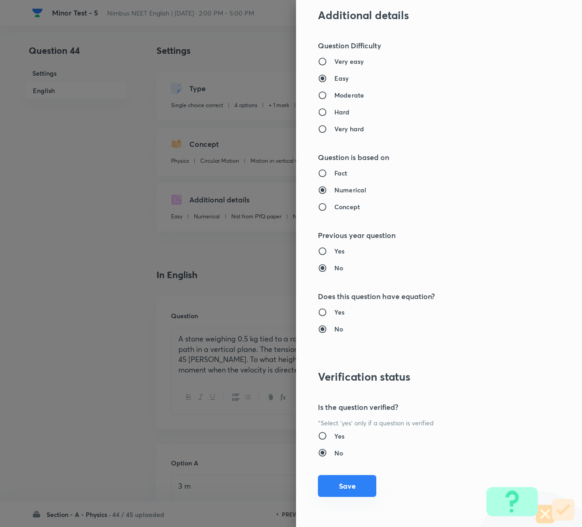
click at [339, 266] on button "Save" at bounding box center [347, 486] width 58 height 22
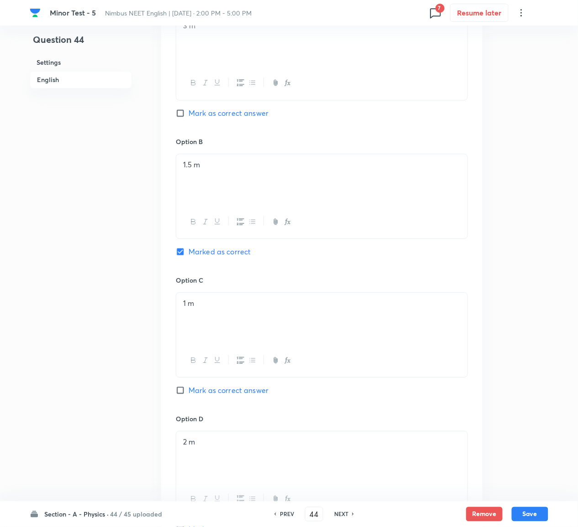
scroll to position [814, 0]
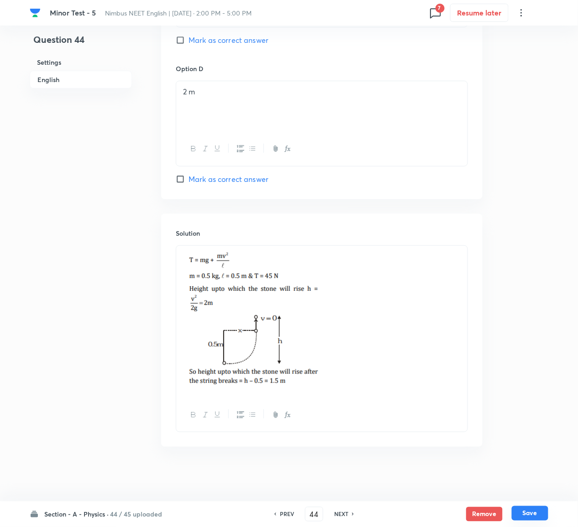
click at [533, 266] on button "Save" at bounding box center [529, 513] width 37 height 15
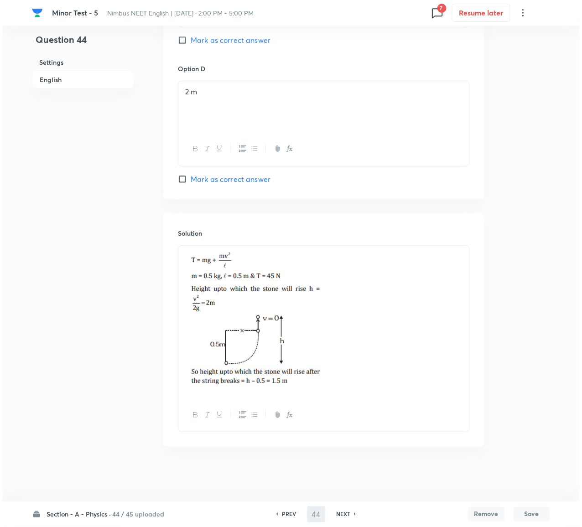
scroll to position [0, 0]
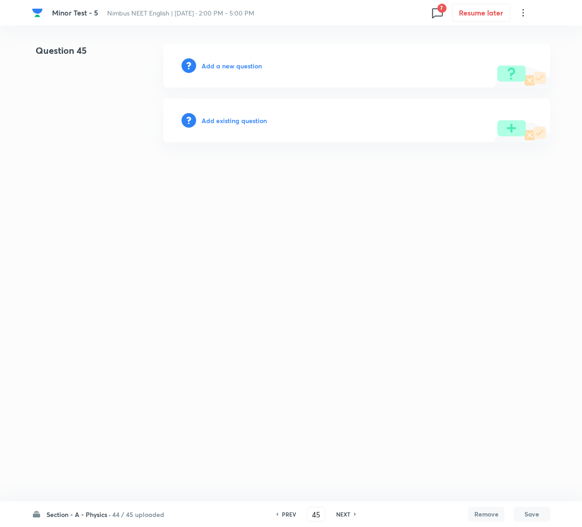
click at [235, 116] on h6 "Add existing question" at bounding box center [234, 121] width 65 height 10
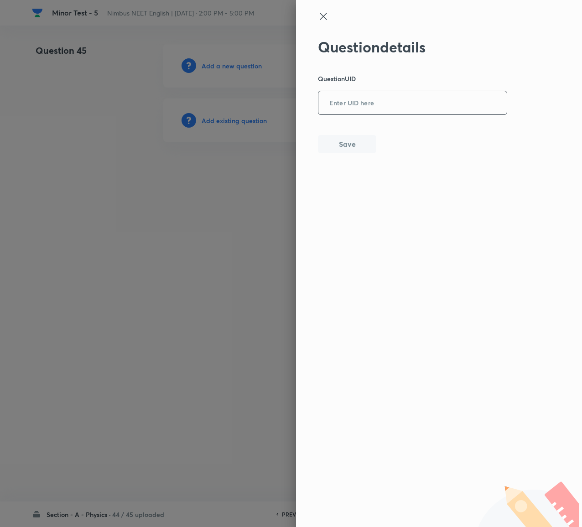
click at [391, 109] on input "text" at bounding box center [412, 103] width 188 height 22
paste input "UOTLX"
click at [337, 145] on button "Save" at bounding box center [347, 143] width 58 height 18
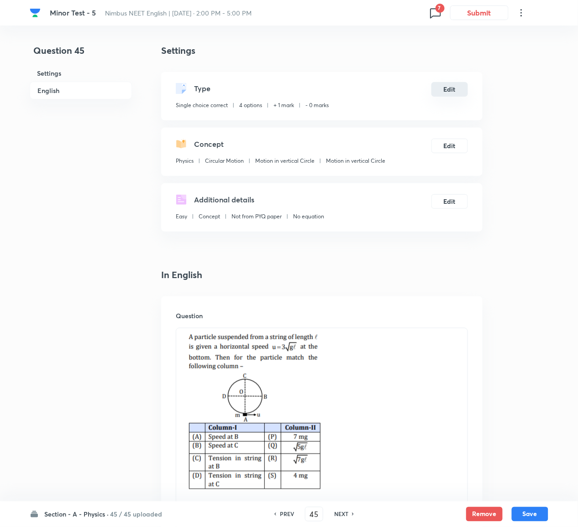
click at [452, 87] on button "Edit" at bounding box center [449, 89] width 37 height 15
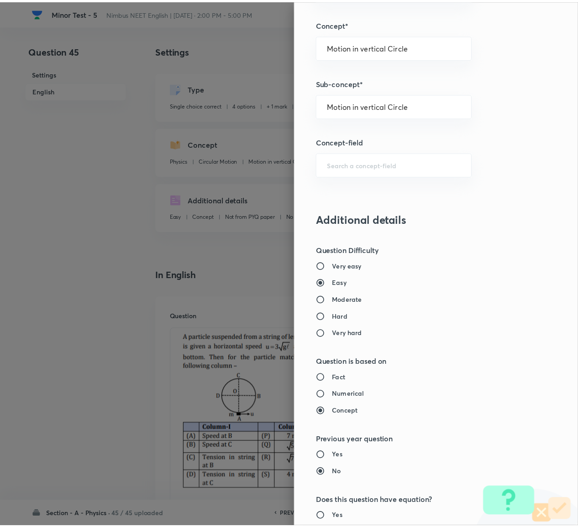
scroll to position [718, 0]
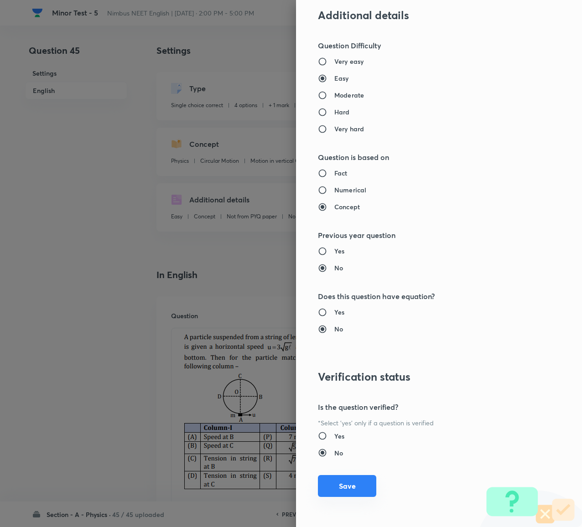
click at [341, 266] on button "Save" at bounding box center [347, 486] width 58 height 22
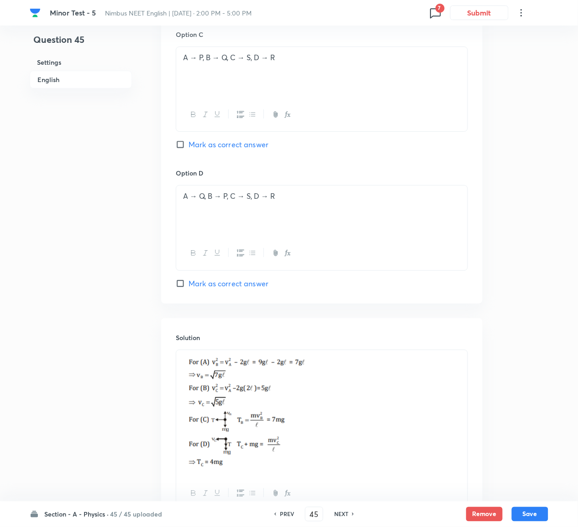
scroll to position [906, 0]
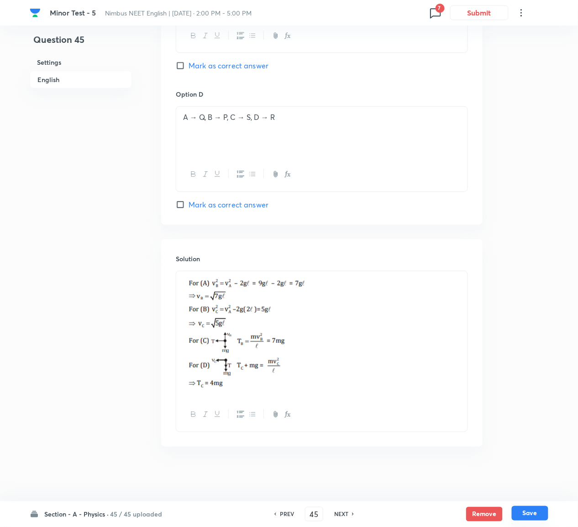
click at [541, 266] on button "Save" at bounding box center [529, 513] width 37 height 15
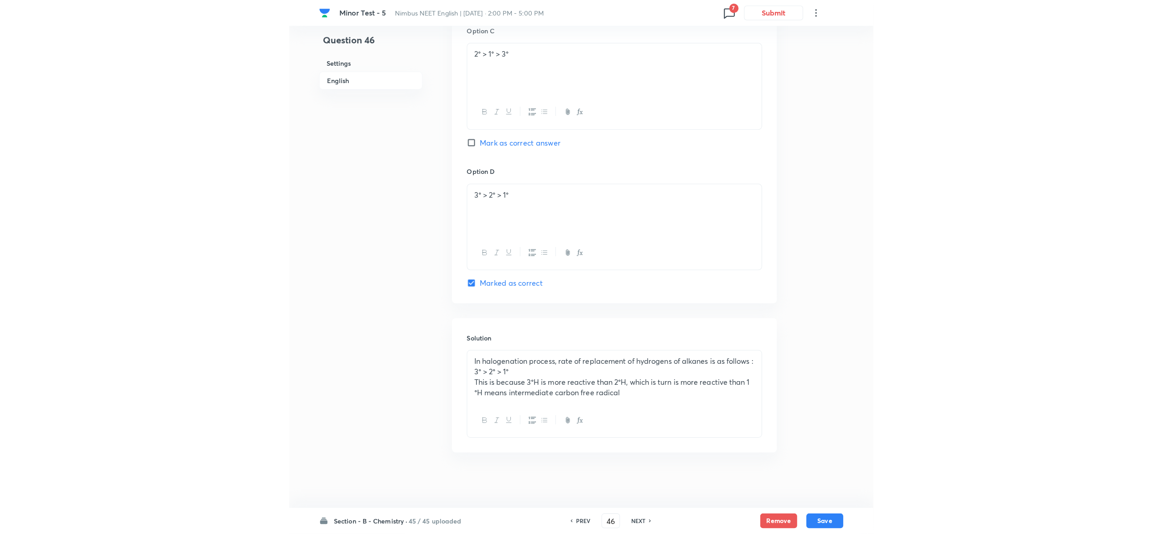
scroll to position [705, 0]
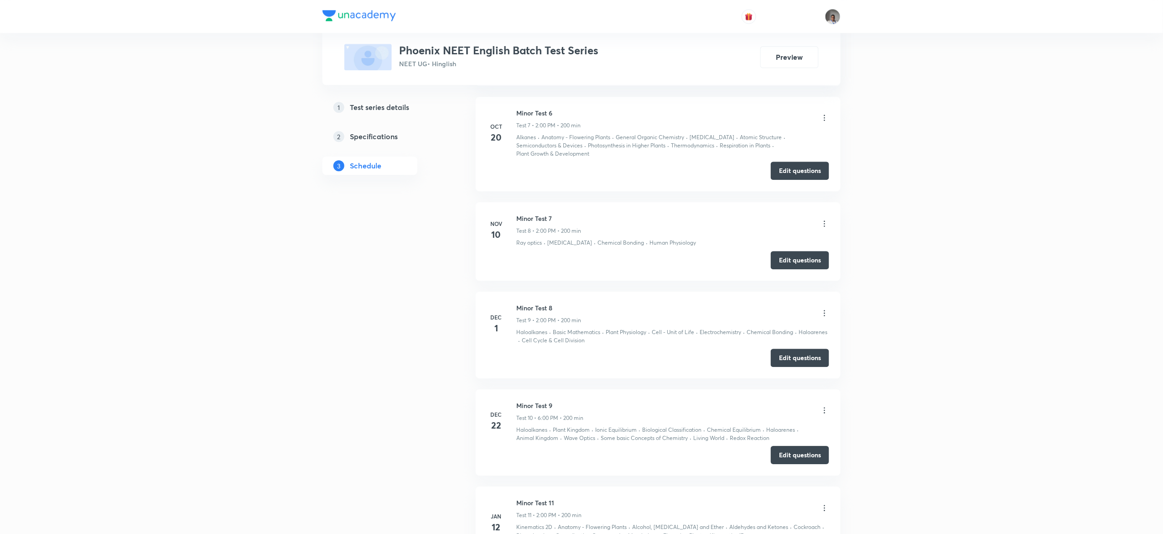
click at [283, 335] on div "Test Series Phoenix NEET English Batch Test Series NEET UG • Hinglish Preview 1…" at bounding box center [581, 47] width 1163 height 2367
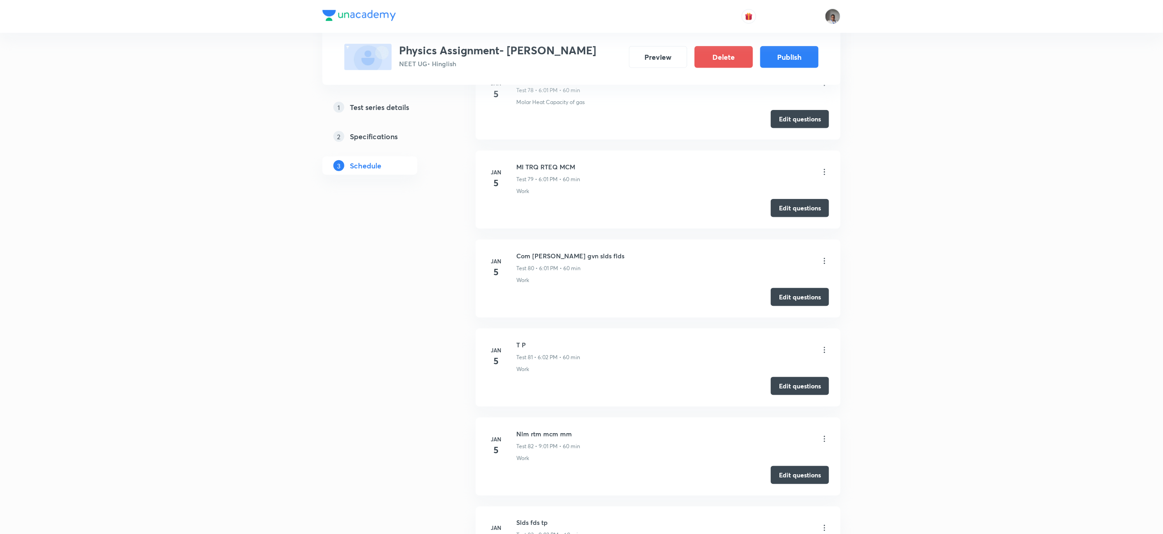
scroll to position [7372, 0]
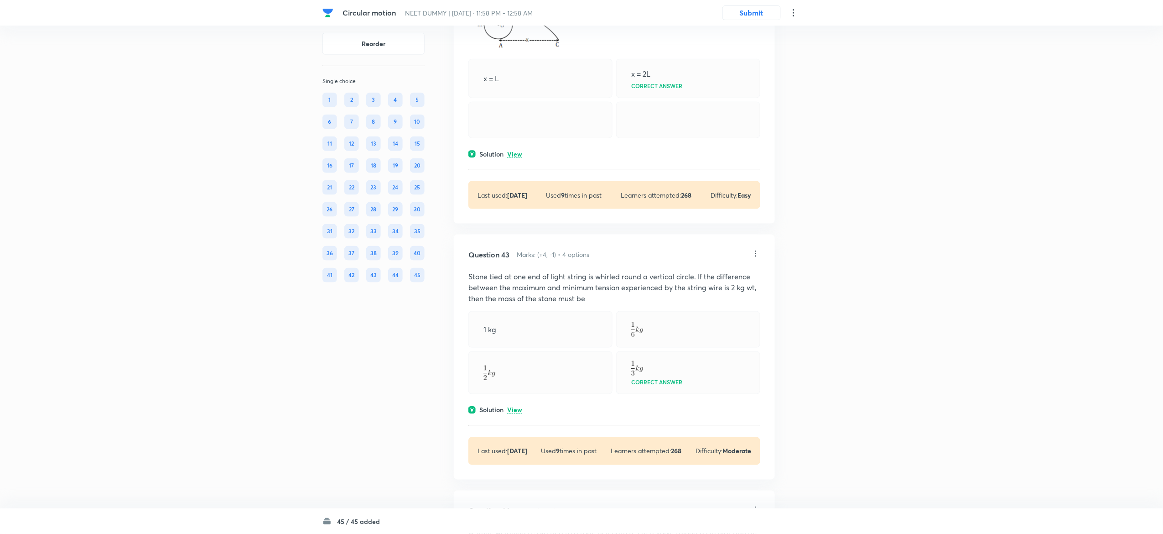
scroll to position [11657, 0]
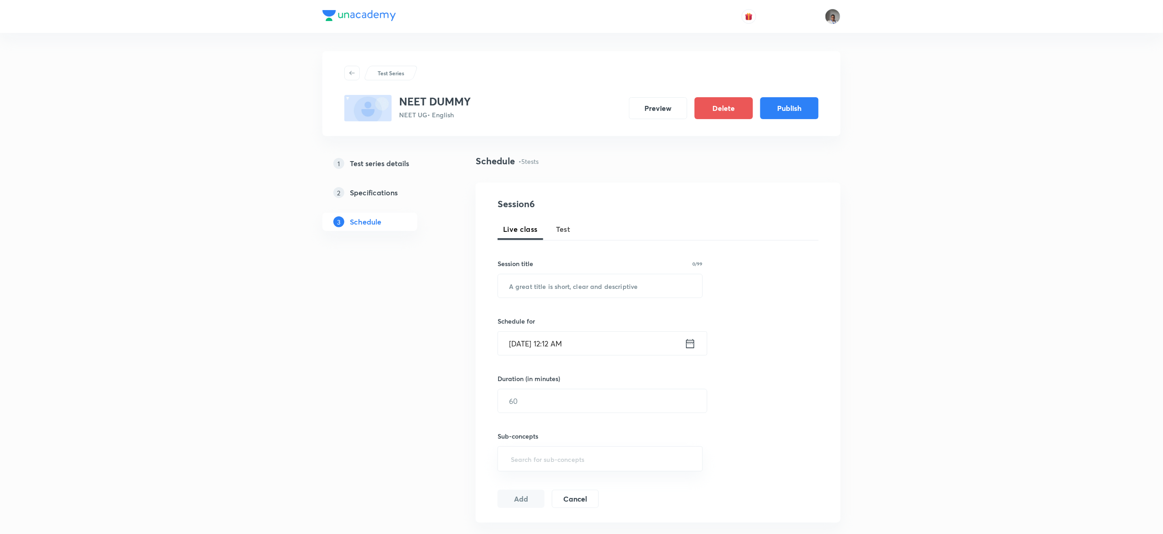
scroll to position [527, 0]
